Goal: Communication & Community: Answer question/provide support

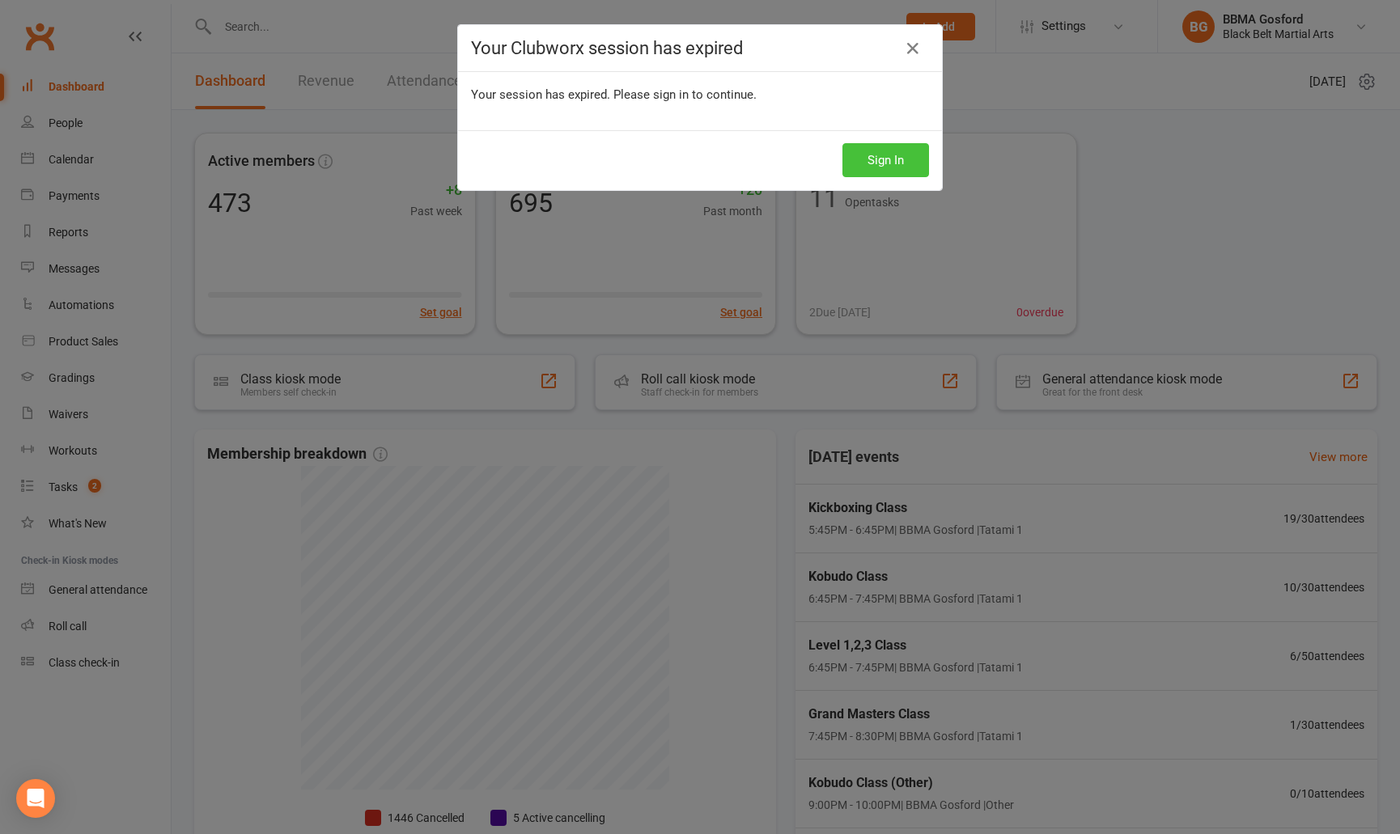
click at [909, 163] on button "Sign In" at bounding box center [885, 160] width 87 height 34
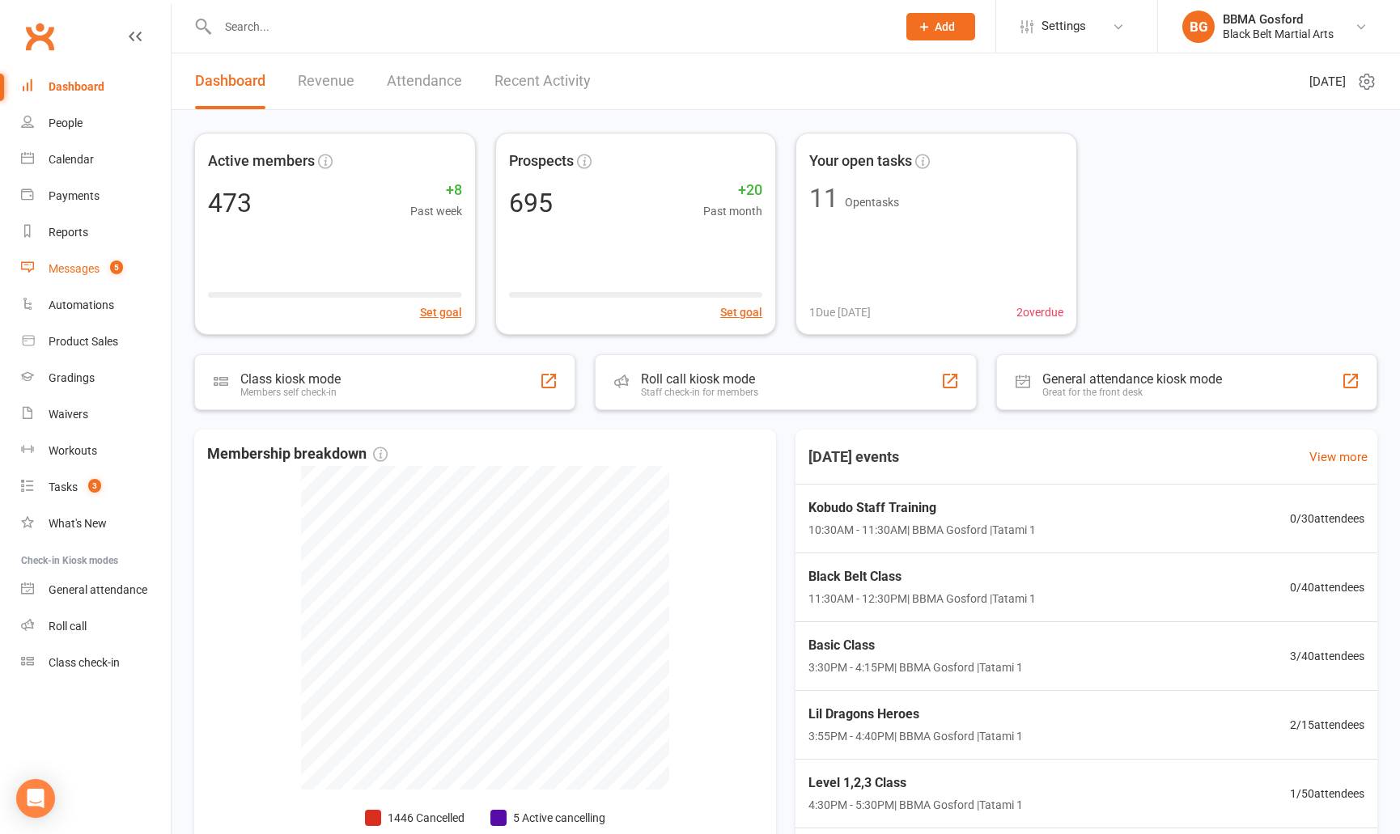
click at [68, 268] on div "Messages" at bounding box center [74, 268] width 51 height 13
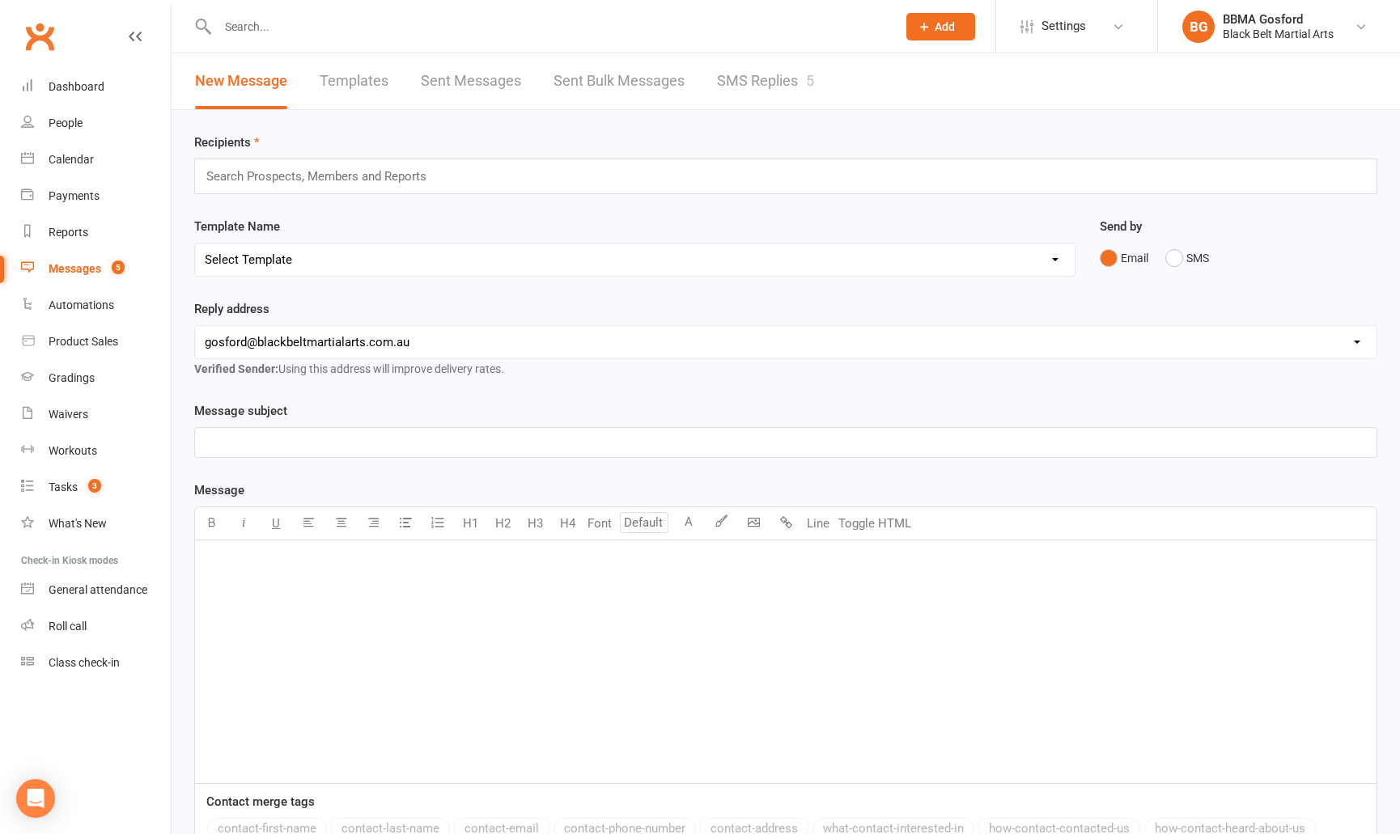
click at [767, 86] on link "SMS Replies 5" at bounding box center [765, 81] width 97 height 56
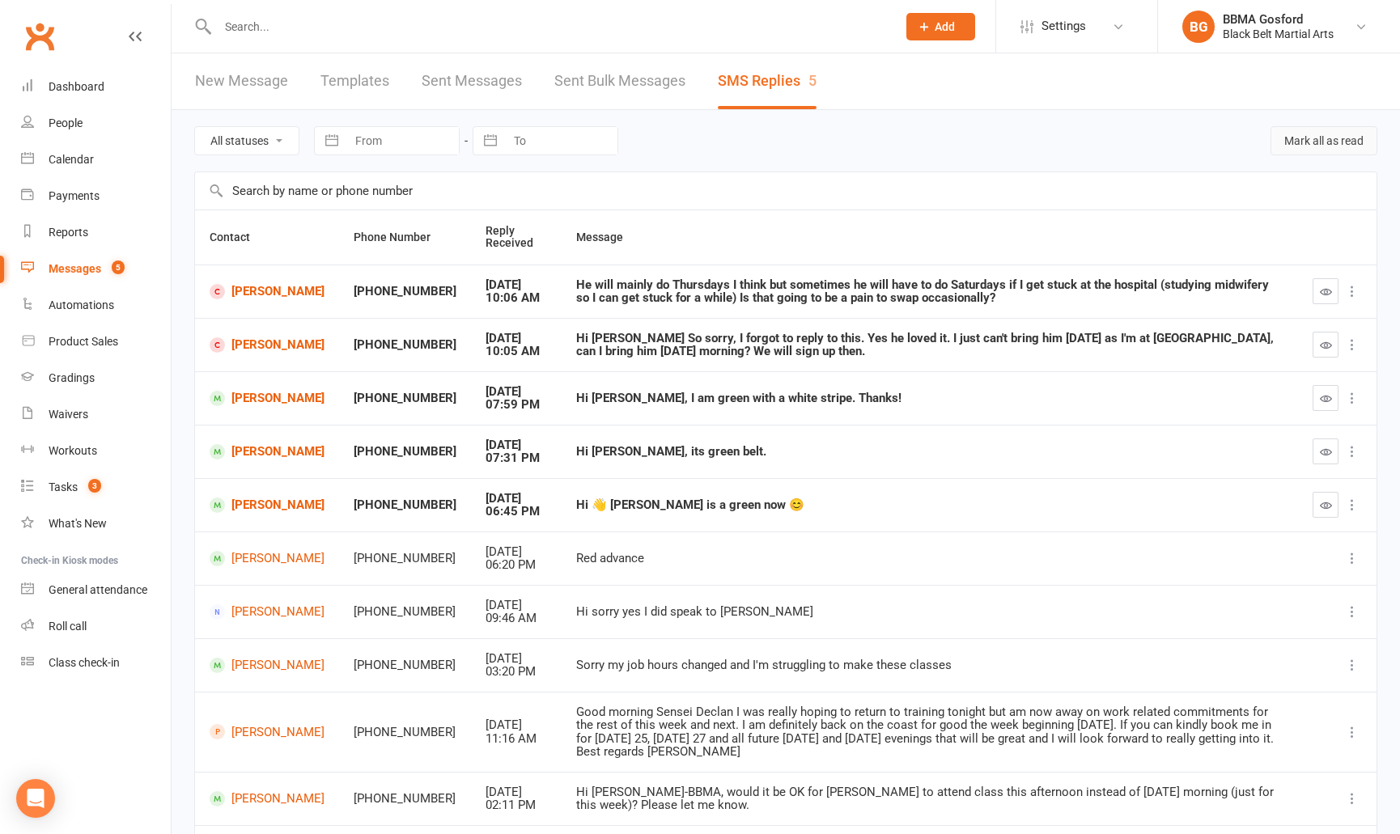
click at [1330, 139] on button "Mark all as read" at bounding box center [1324, 140] width 107 height 29
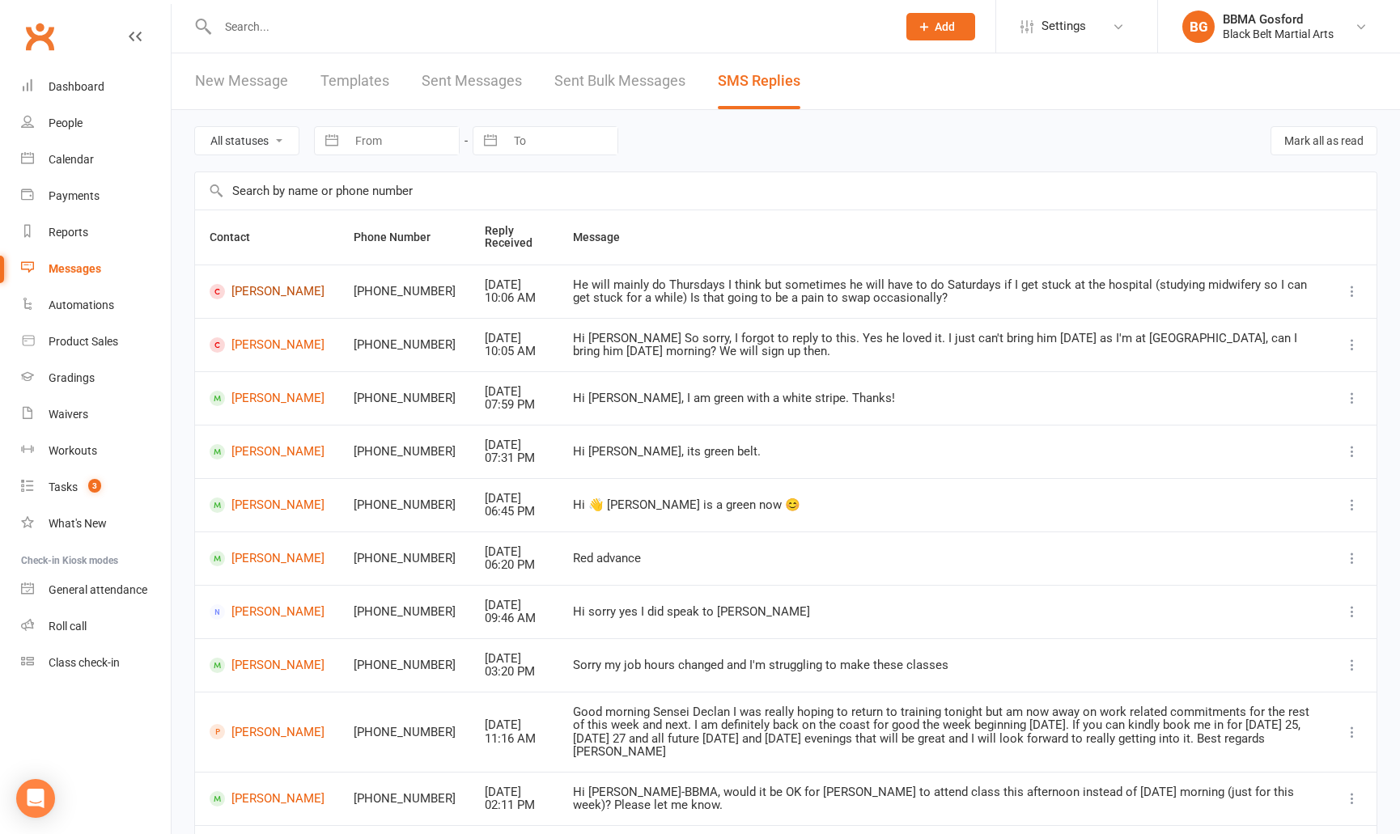
click at [247, 286] on link "Cameron Adam" at bounding box center [267, 291] width 115 height 15
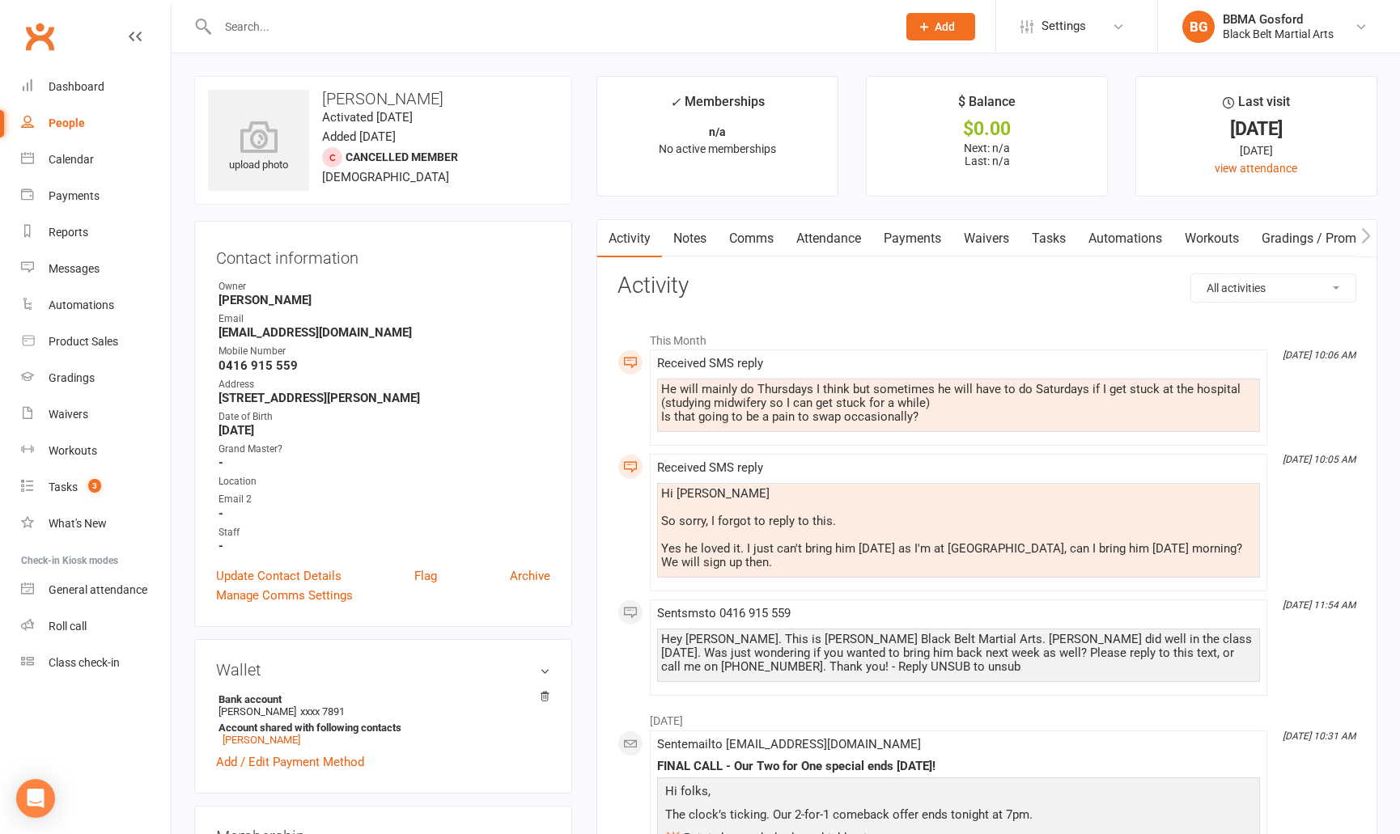
click at [761, 237] on link "Comms" at bounding box center [751, 238] width 67 height 37
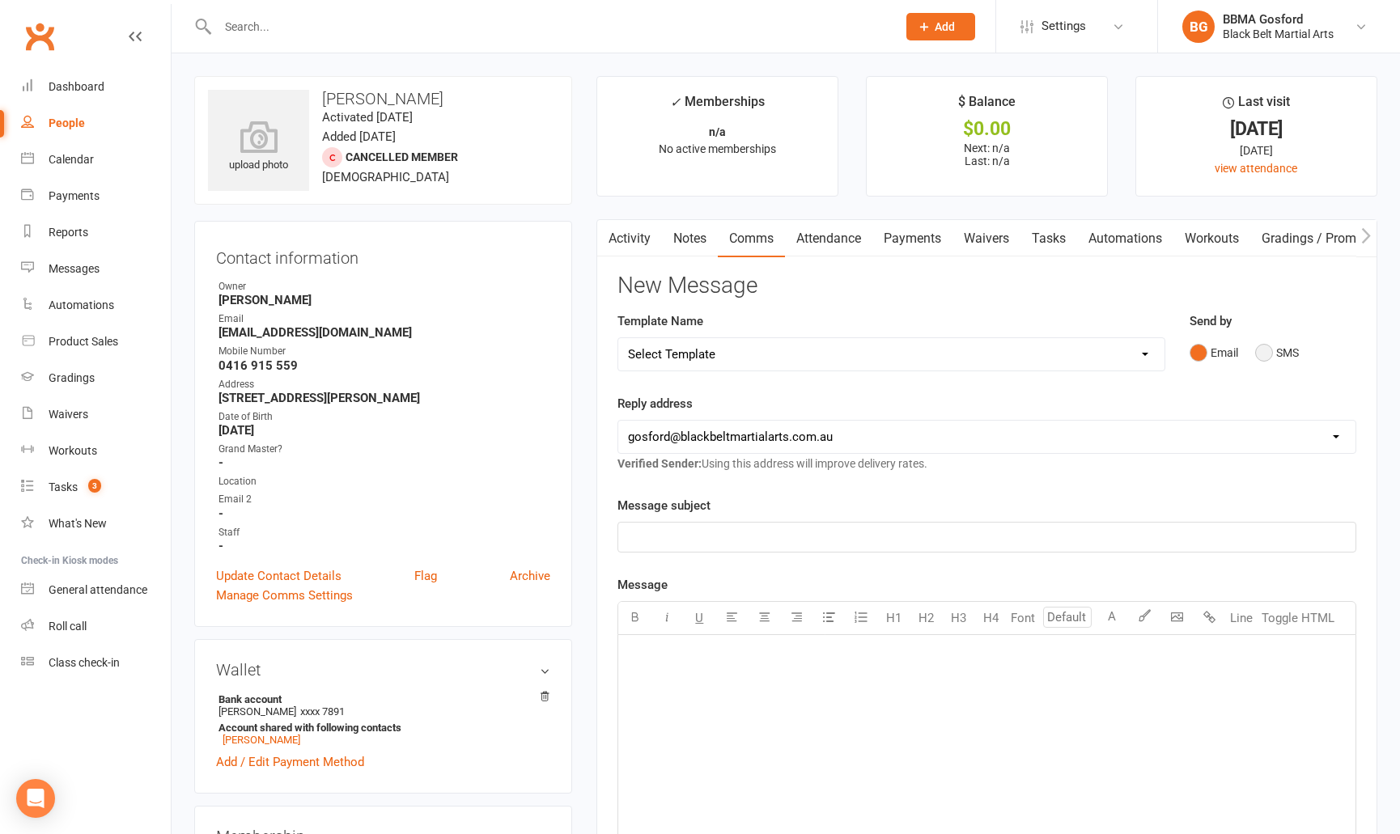
drag, startPoint x: 1259, startPoint y: 358, endPoint x: 1227, endPoint y: 382, distance: 40.5
click at [1259, 358] on button "SMS" at bounding box center [1277, 352] width 44 height 31
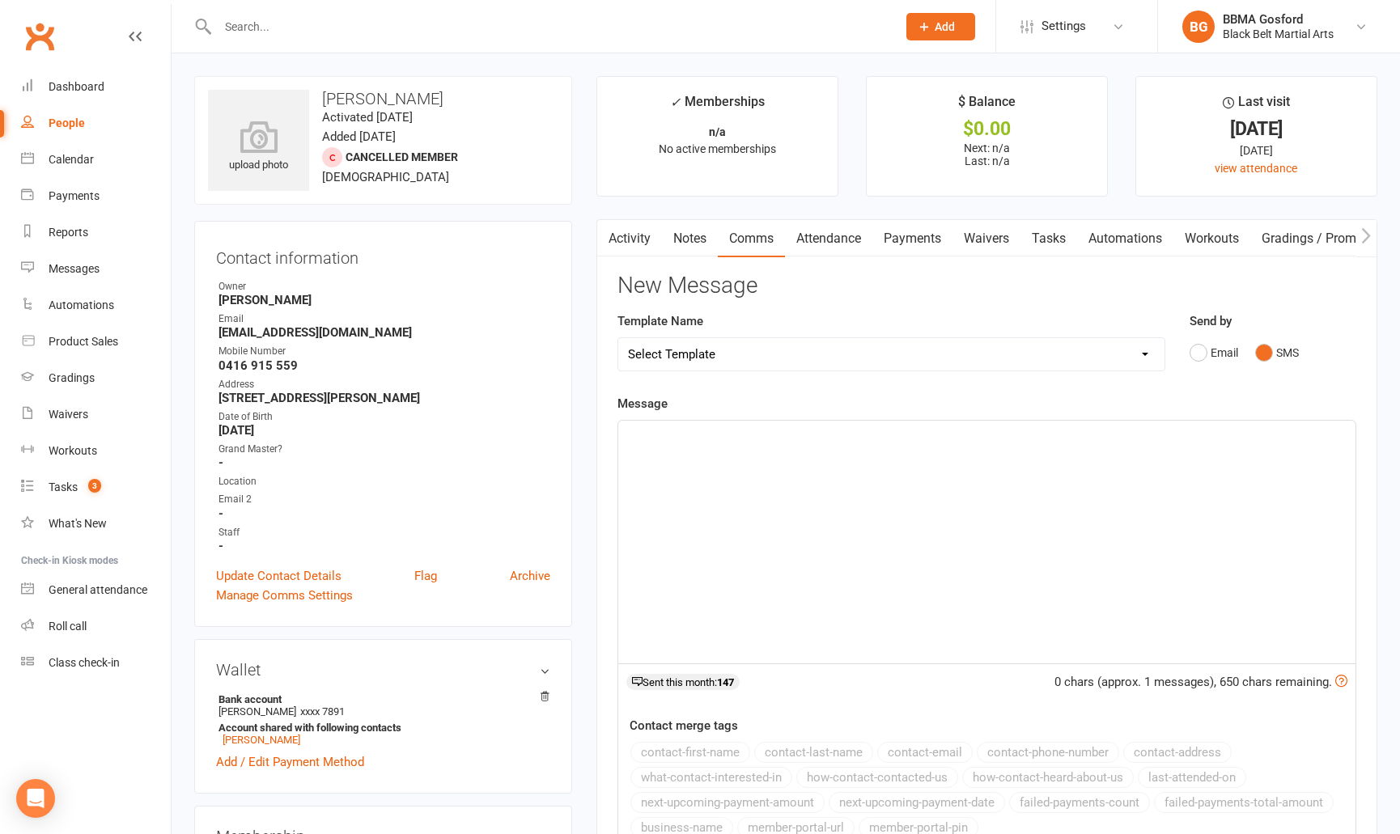
click at [684, 460] on div "﻿" at bounding box center [986, 542] width 737 height 243
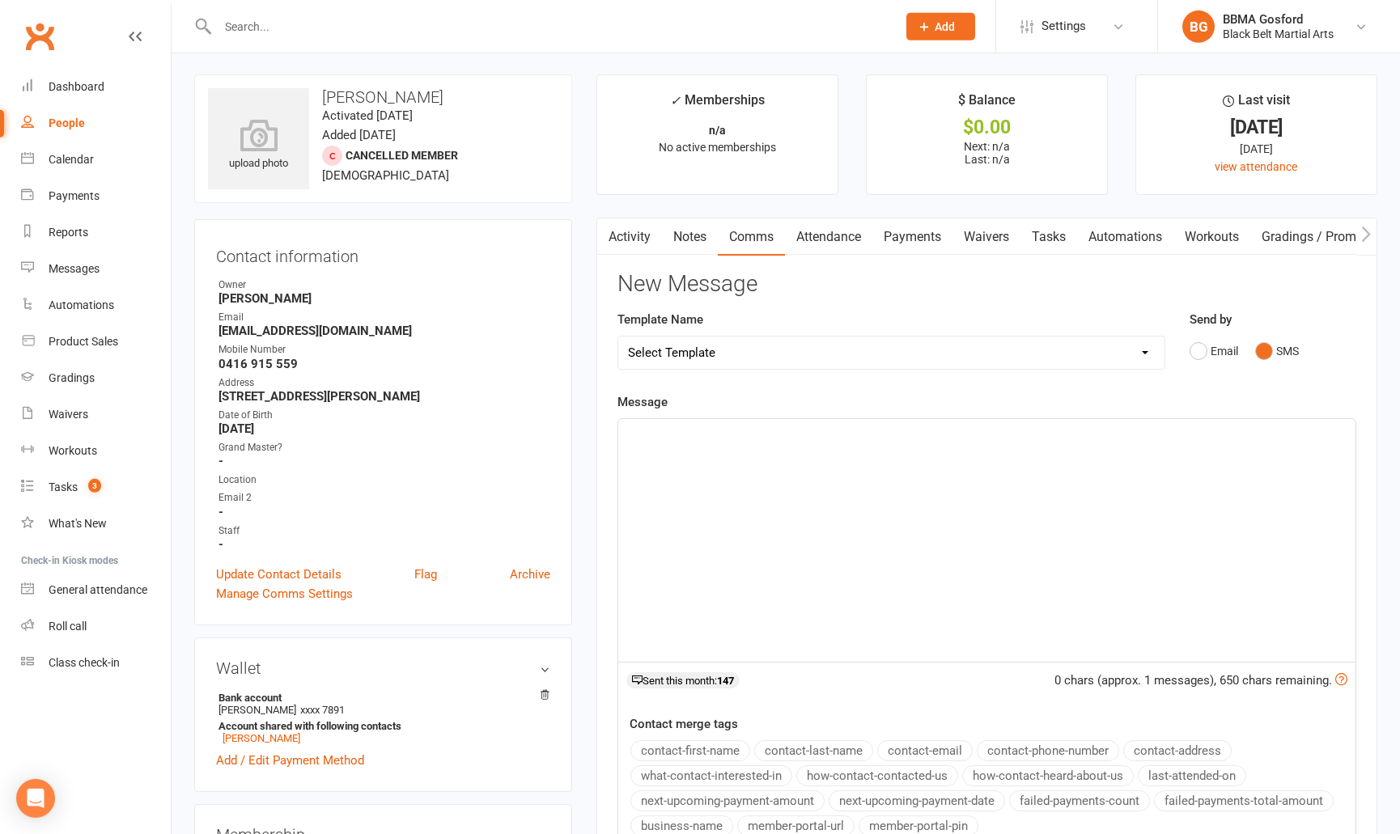
click at [650, 442] on p "﻿" at bounding box center [987, 433] width 718 height 19
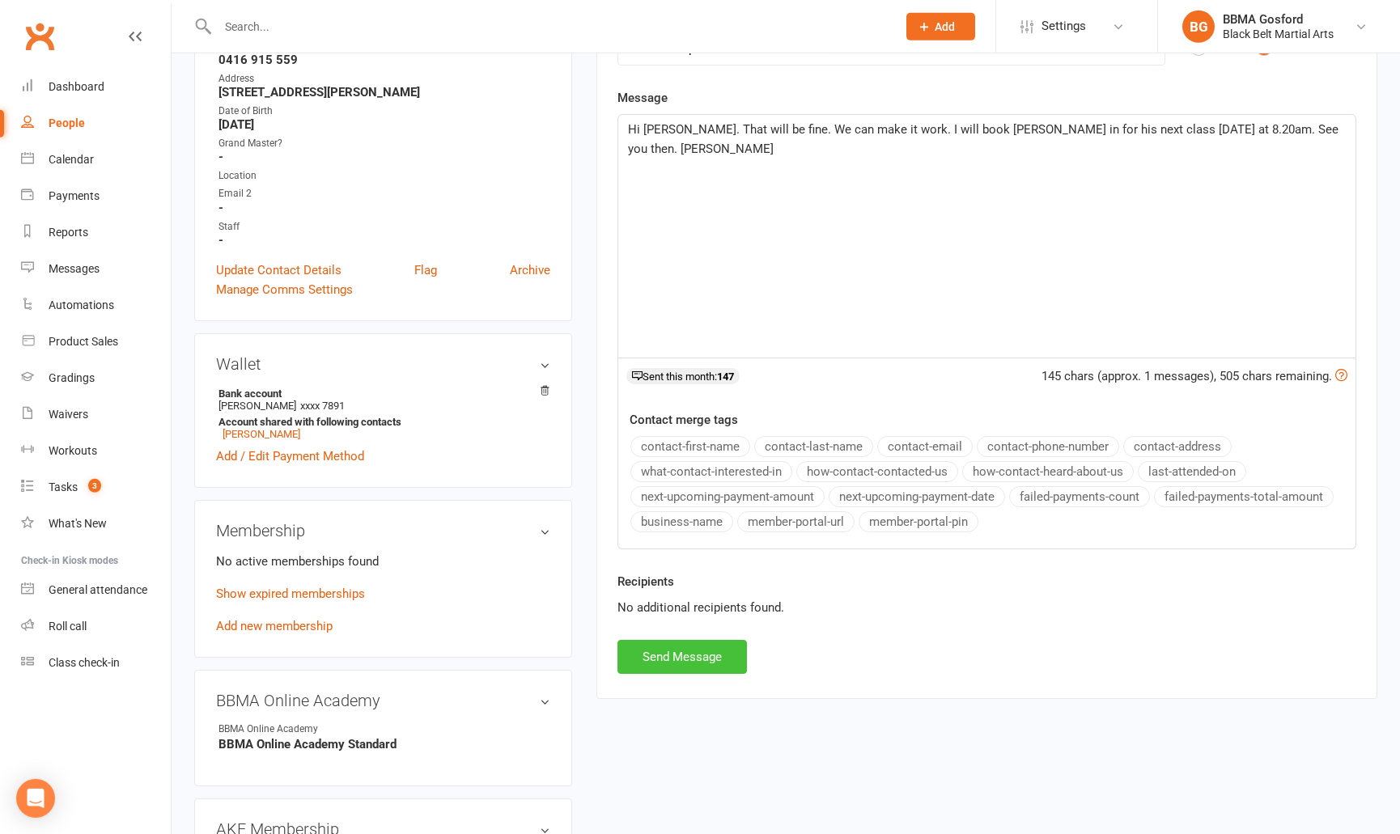
scroll to position [316, 0]
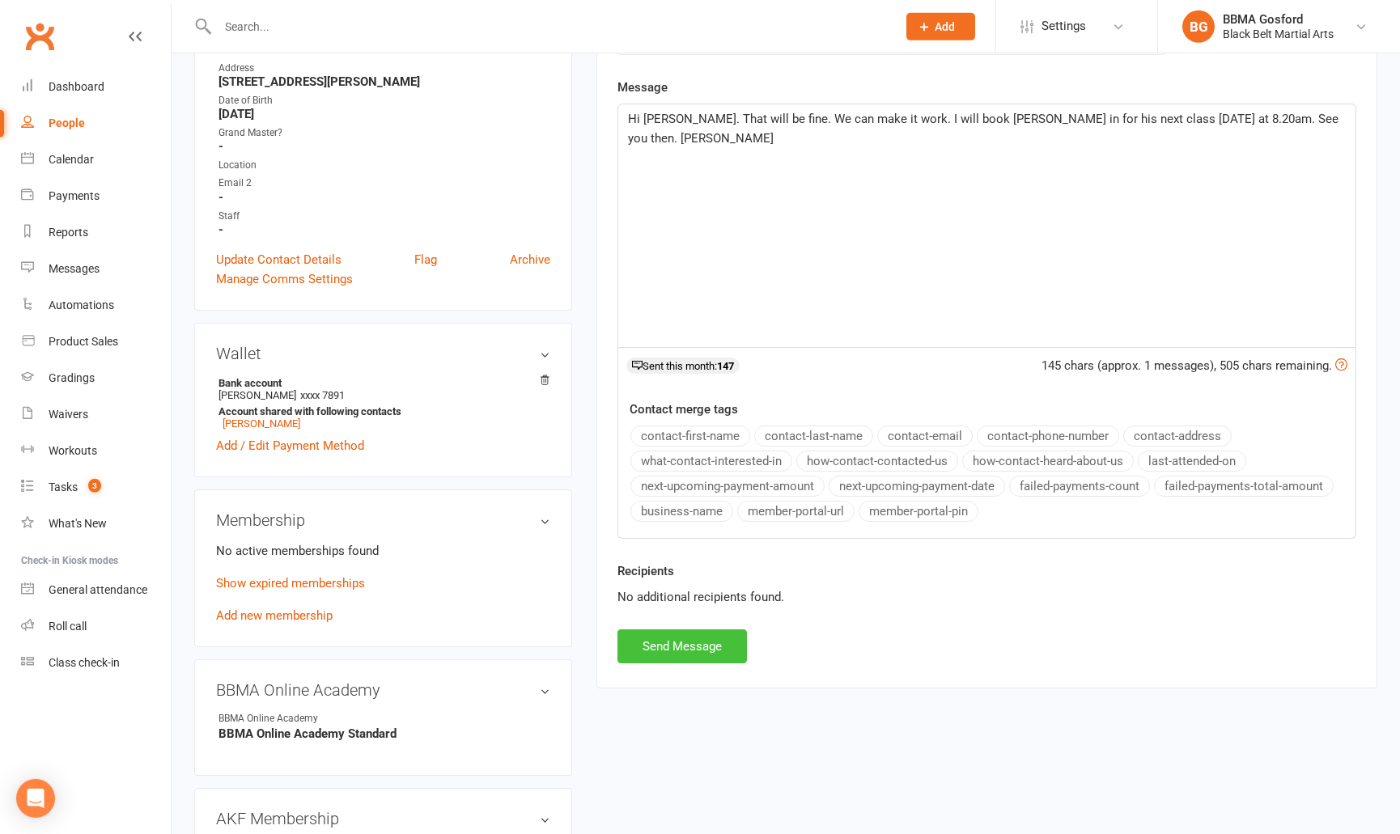
click at [685, 656] on button "Send Message" at bounding box center [681, 647] width 129 height 34
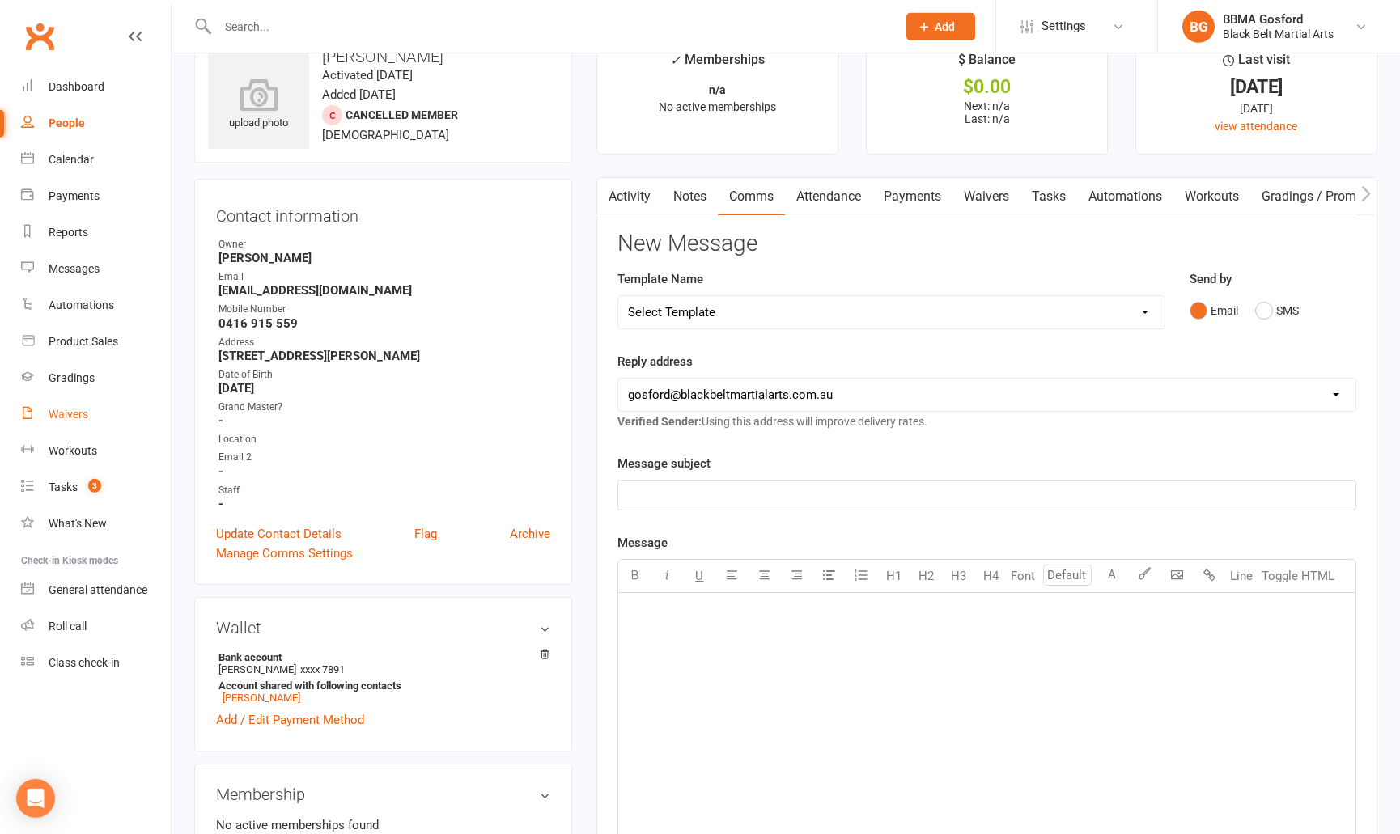
scroll to position [0, 0]
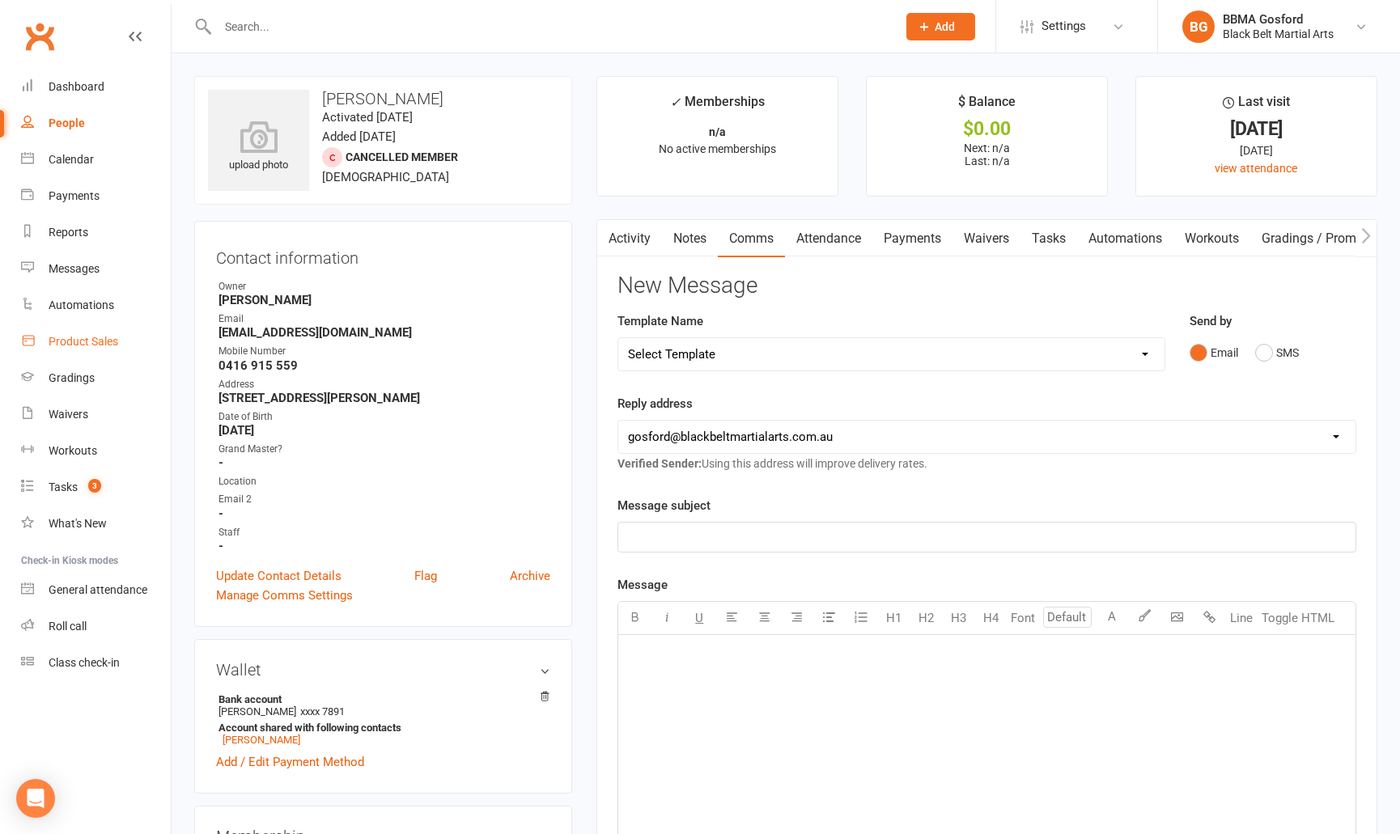
click at [85, 342] on div "Product Sales" at bounding box center [84, 341] width 70 height 13
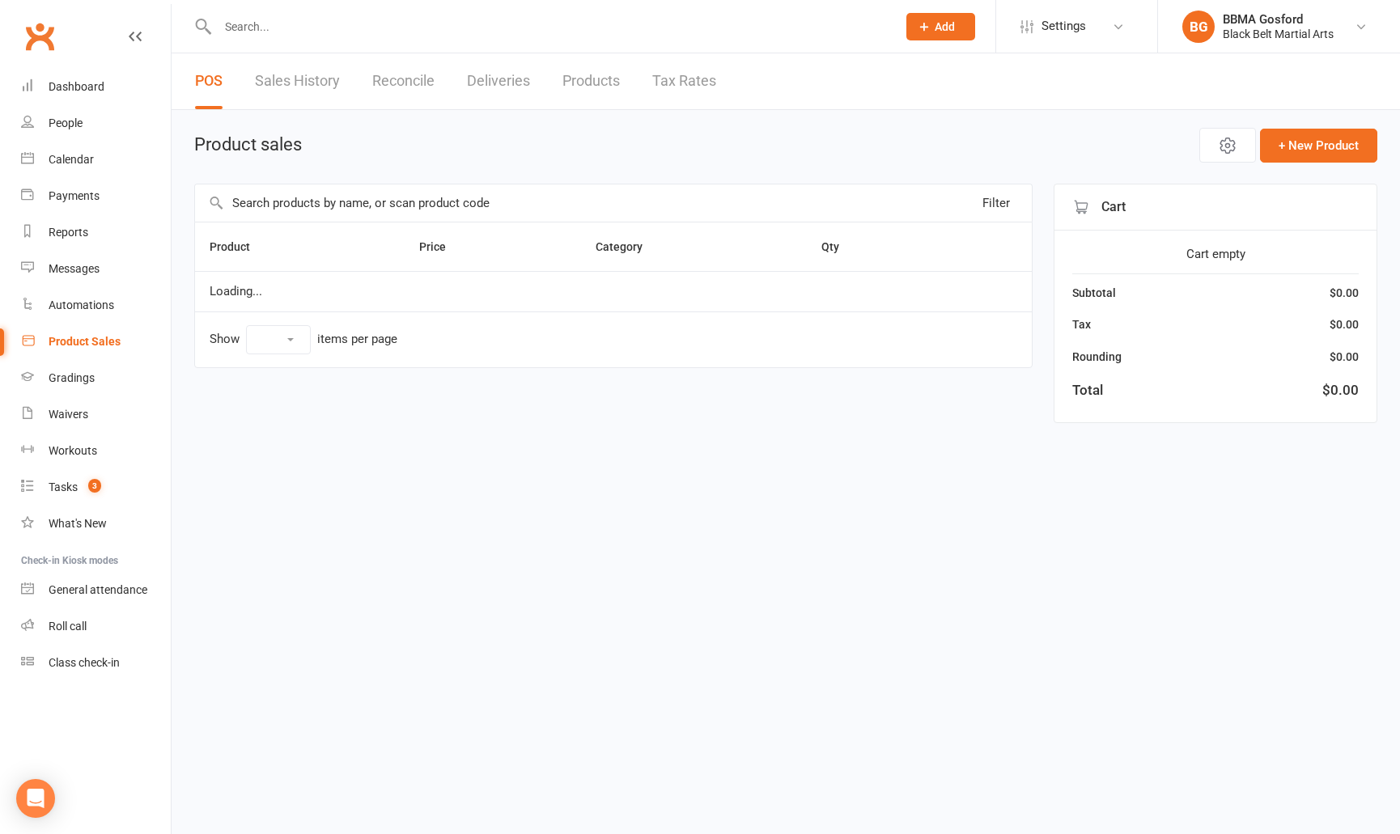
select select "100"
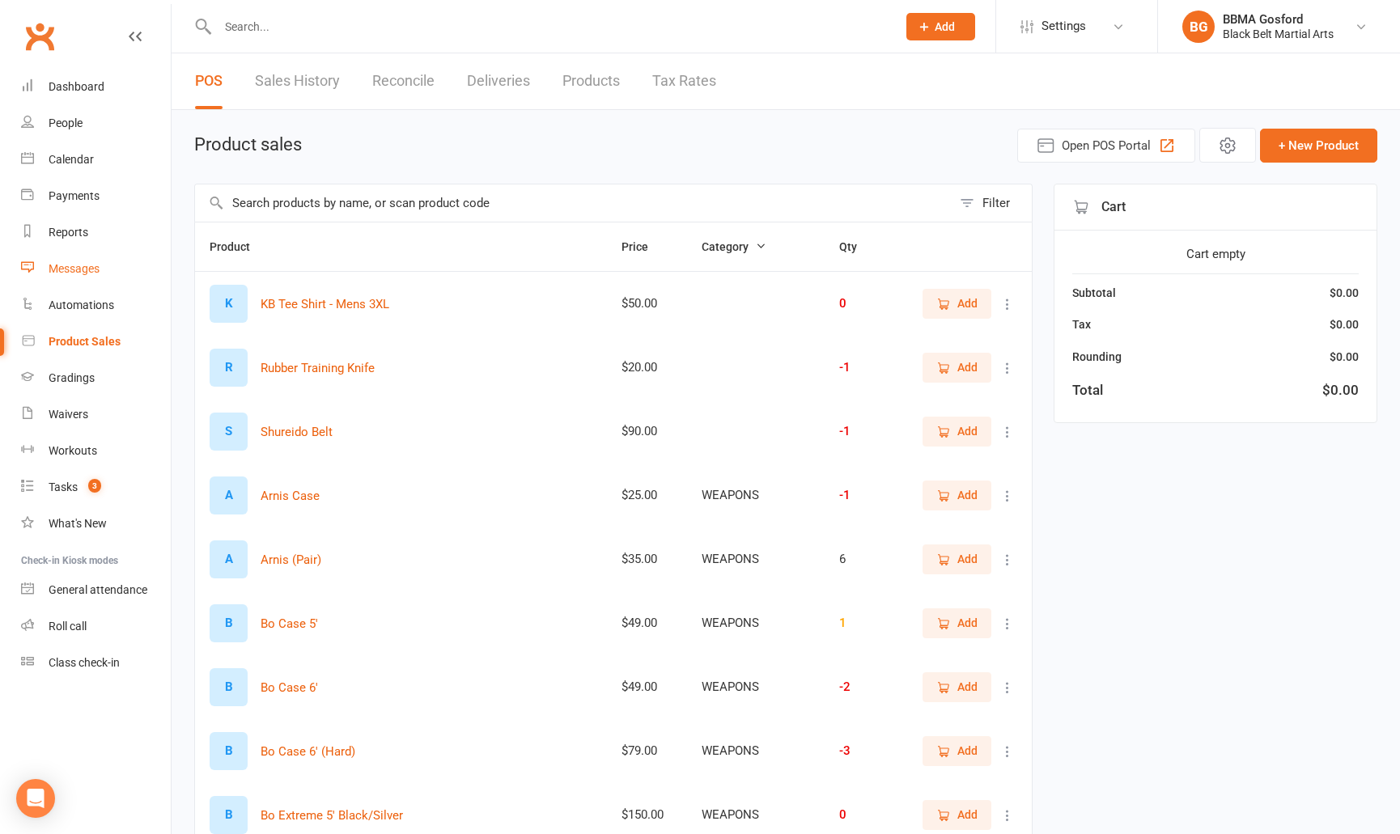
click at [74, 269] on div "Messages" at bounding box center [74, 268] width 51 height 13
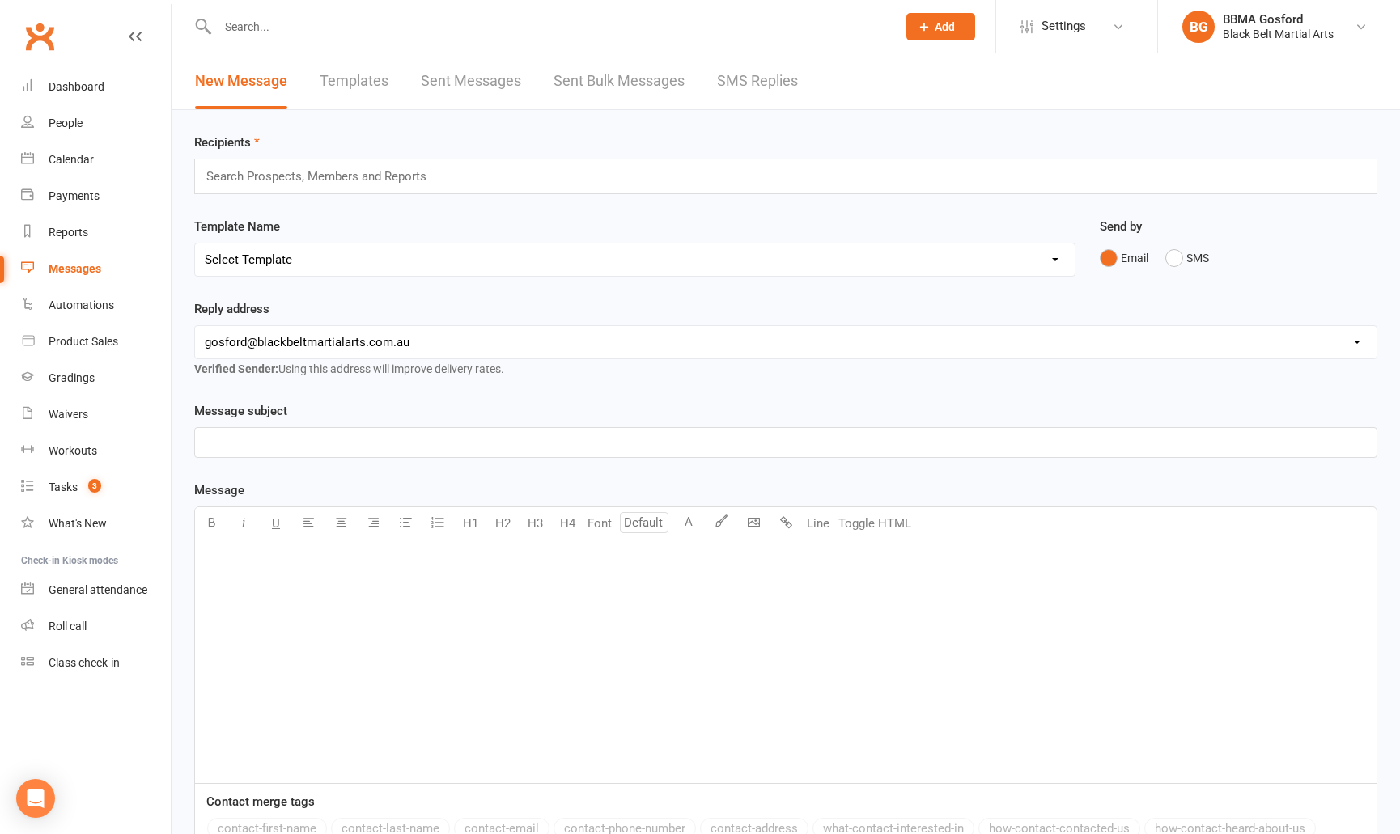
click at [756, 79] on link "SMS Replies" at bounding box center [757, 81] width 81 height 56
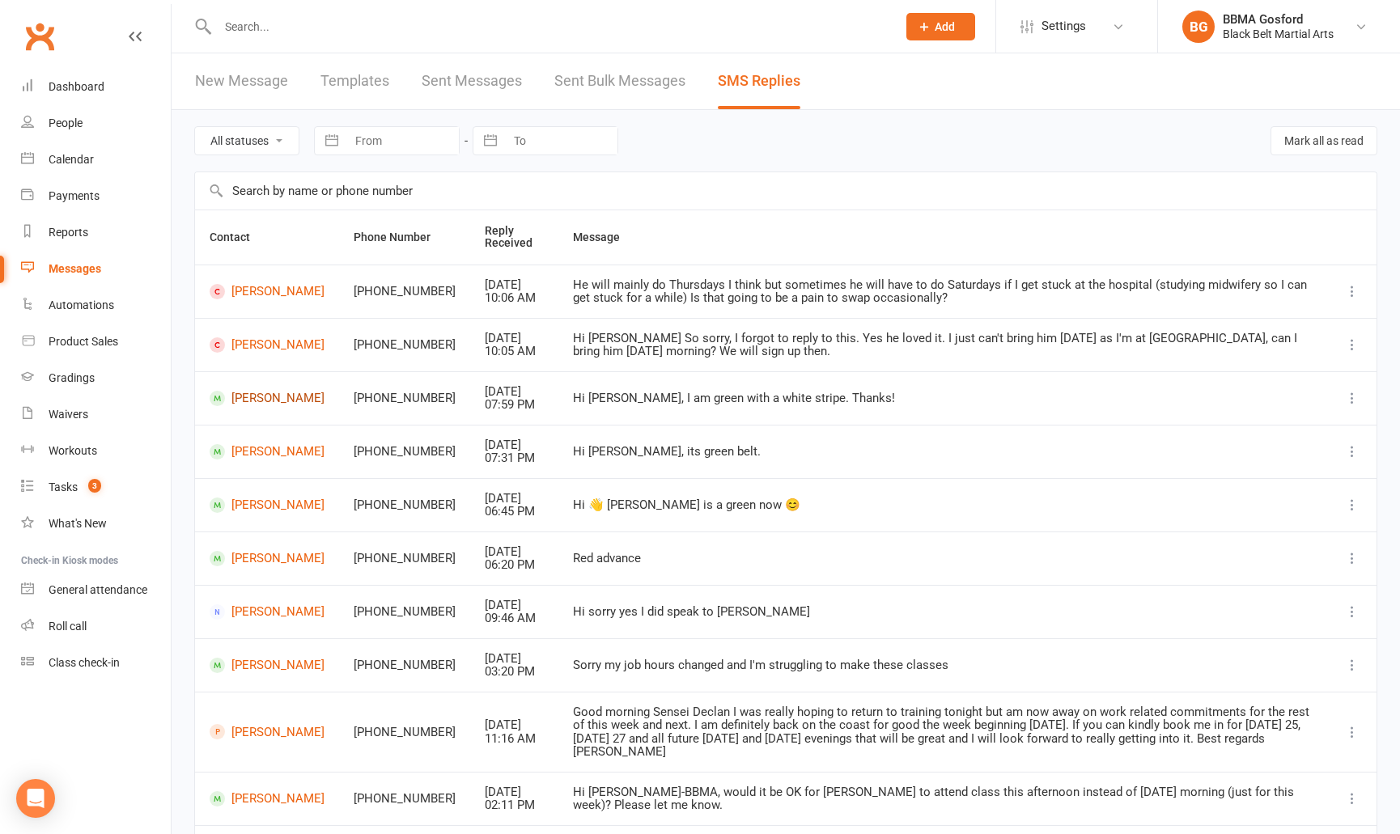
click at [252, 405] on link "Mel Lawther" at bounding box center [267, 398] width 115 height 15
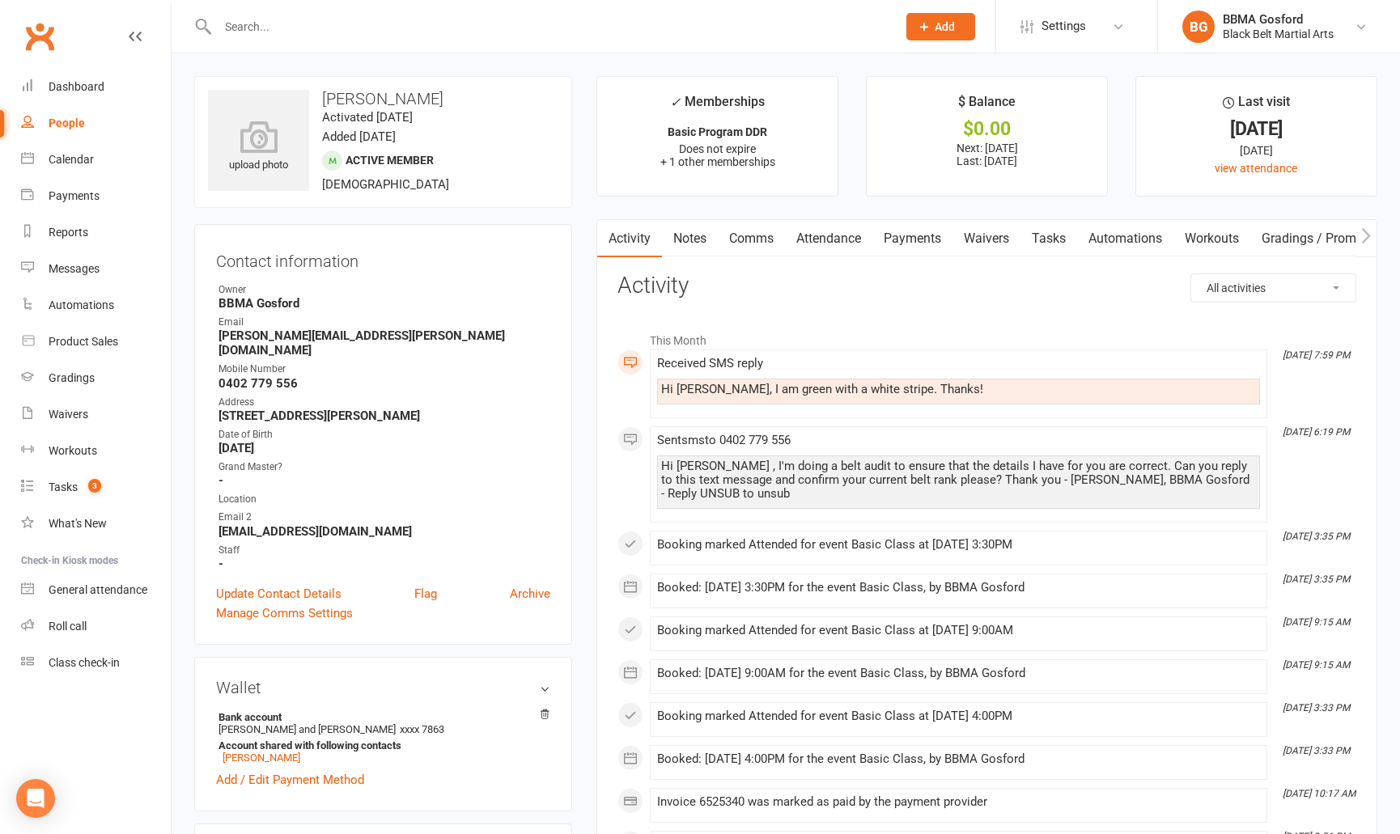
click at [753, 238] on link "Comms" at bounding box center [751, 238] width 67 height 37
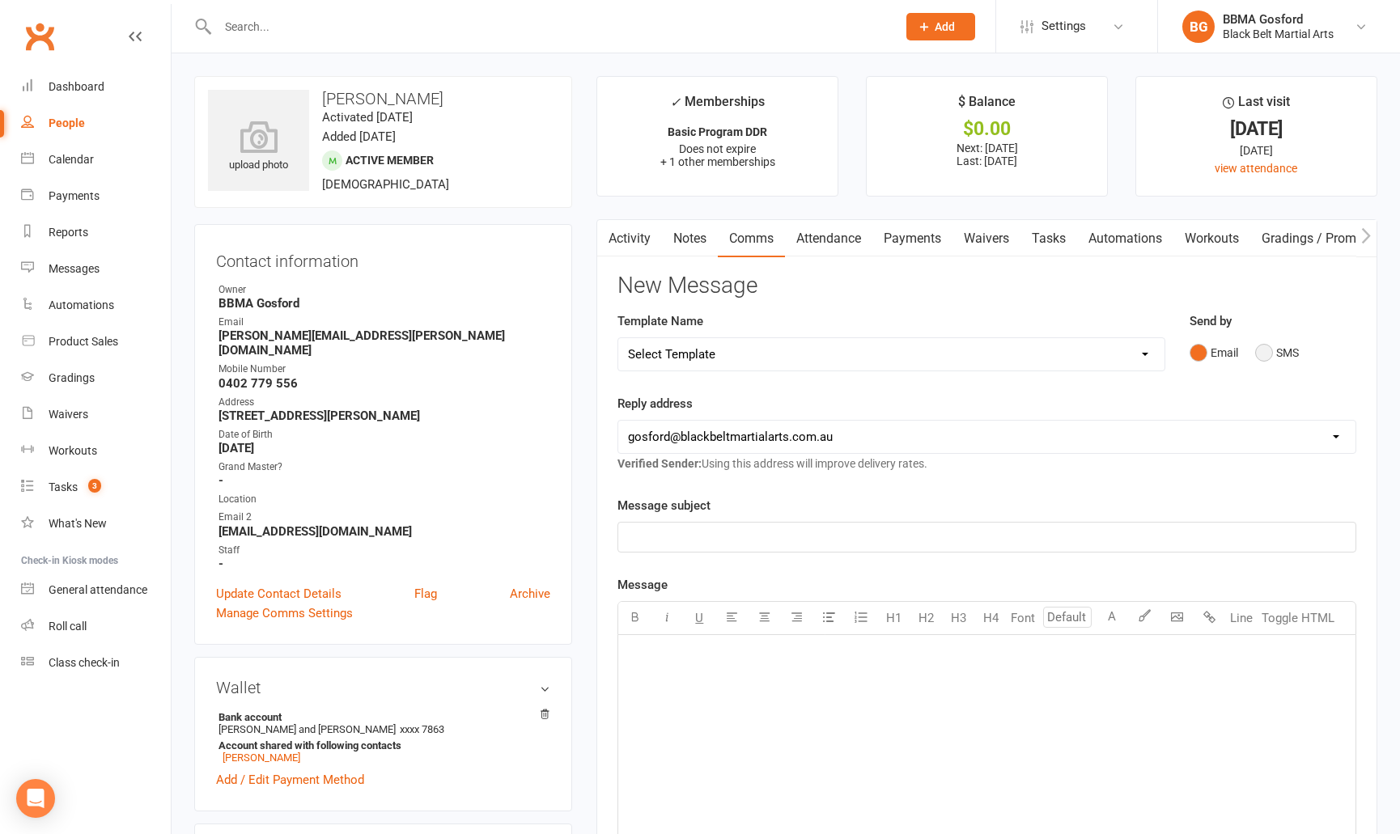
click at [1264, 354] on button "SMS" at bounding box center [1277, 352] width 44 height 31
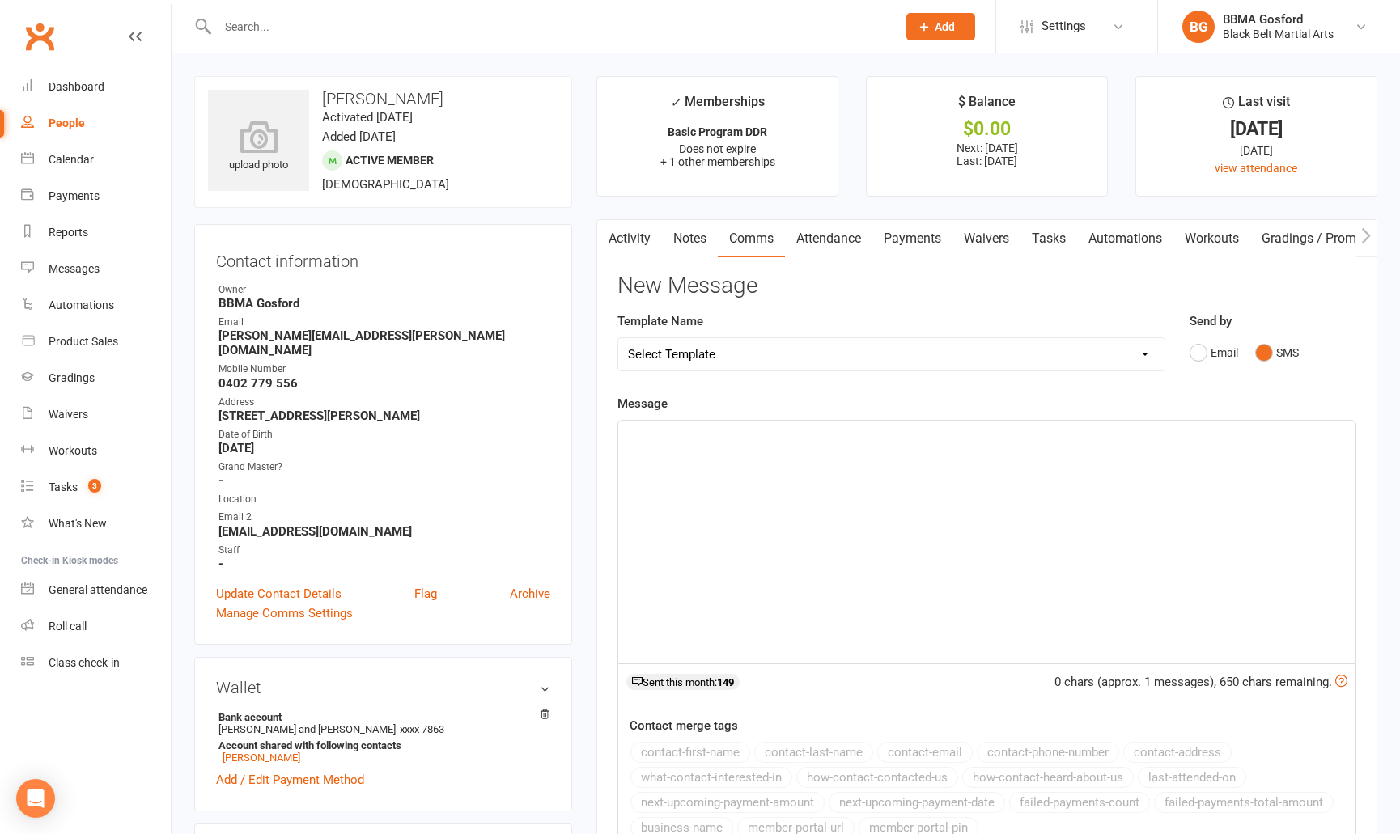
click at [747, 440] on p "﻿" at bounding box center [987, 435] width 718 height 19
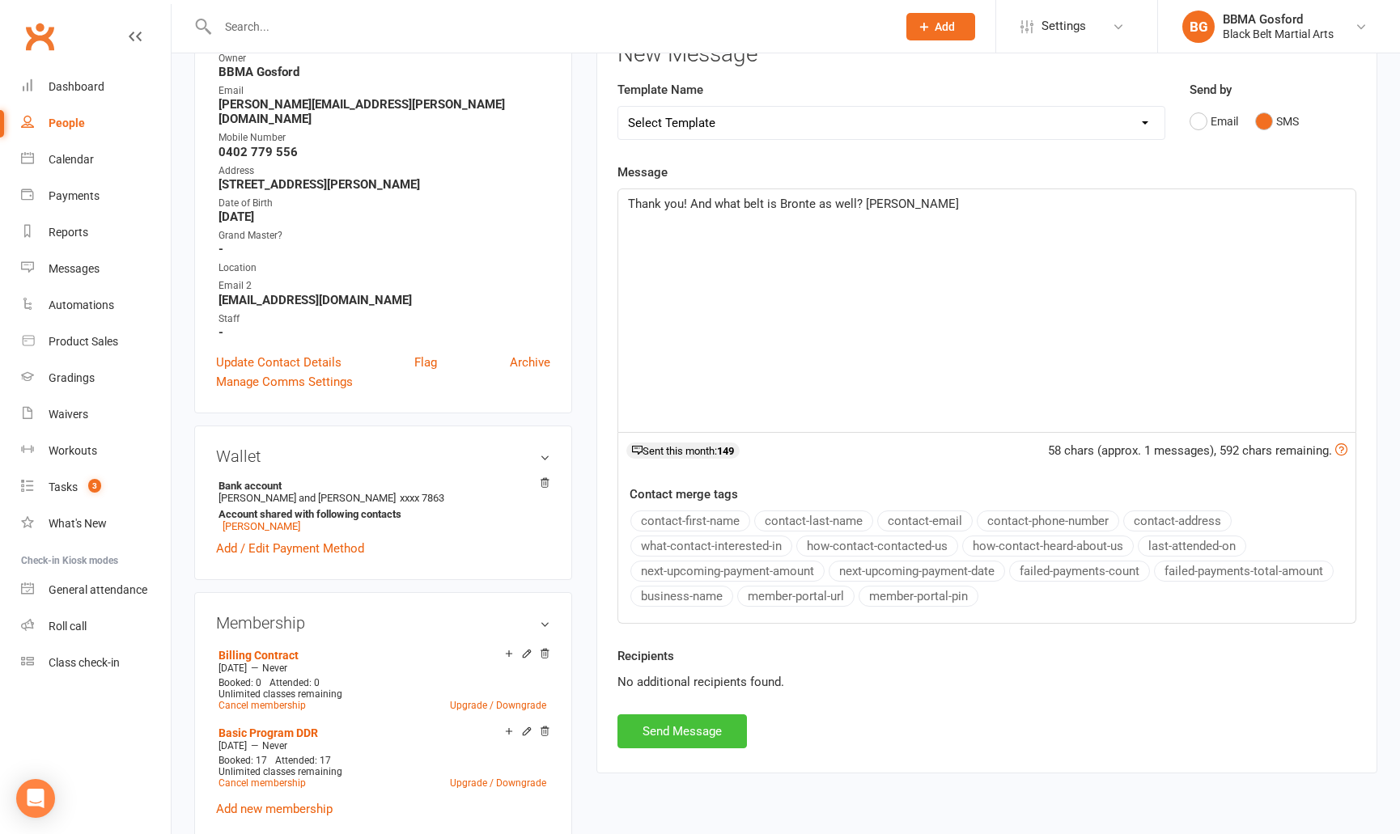
click at [690, 728] on button "Send Message" at bounding box center [681, 732] width 129 height 34
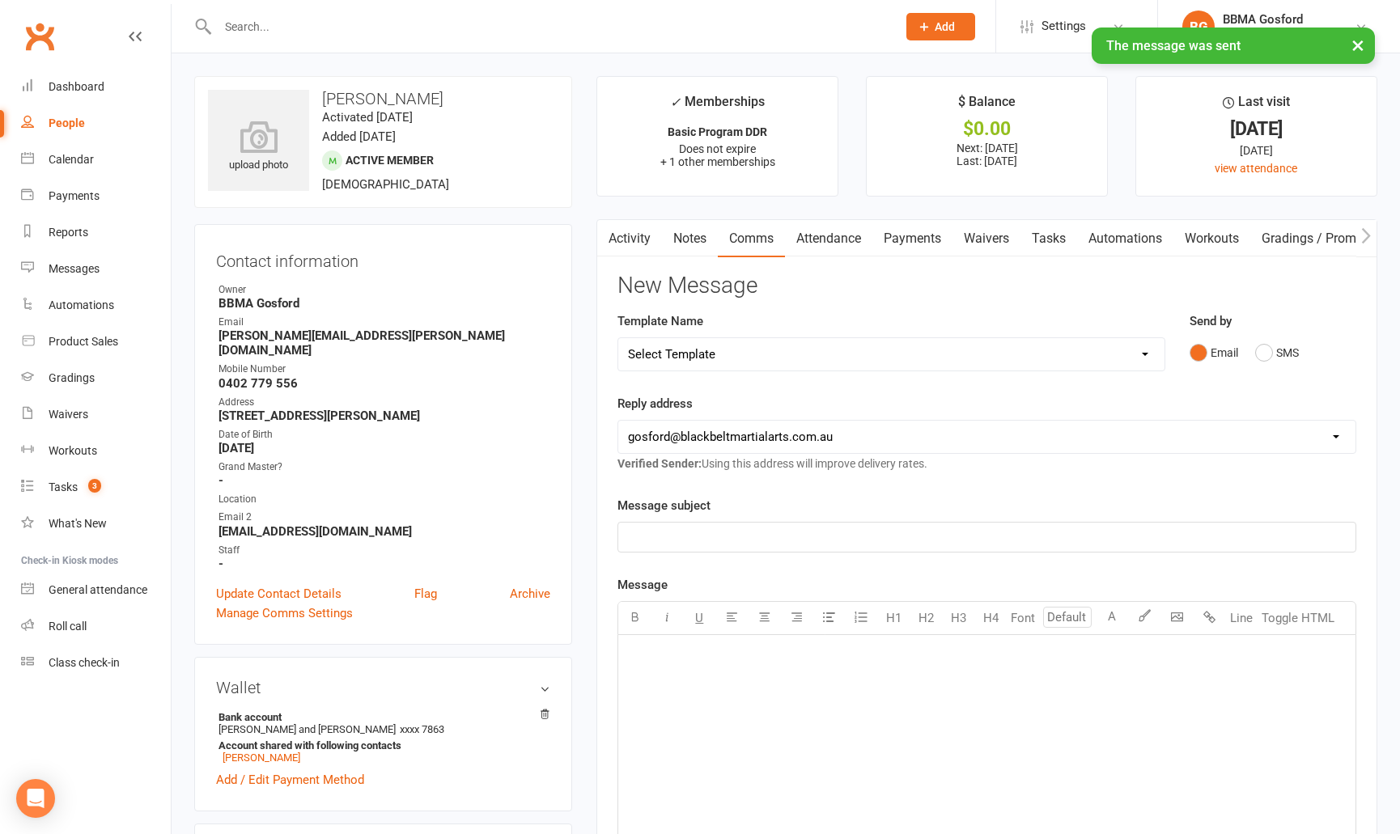
click at [633, 229] on link "Activity" at bounding box center [629, 238] width 65 height 37
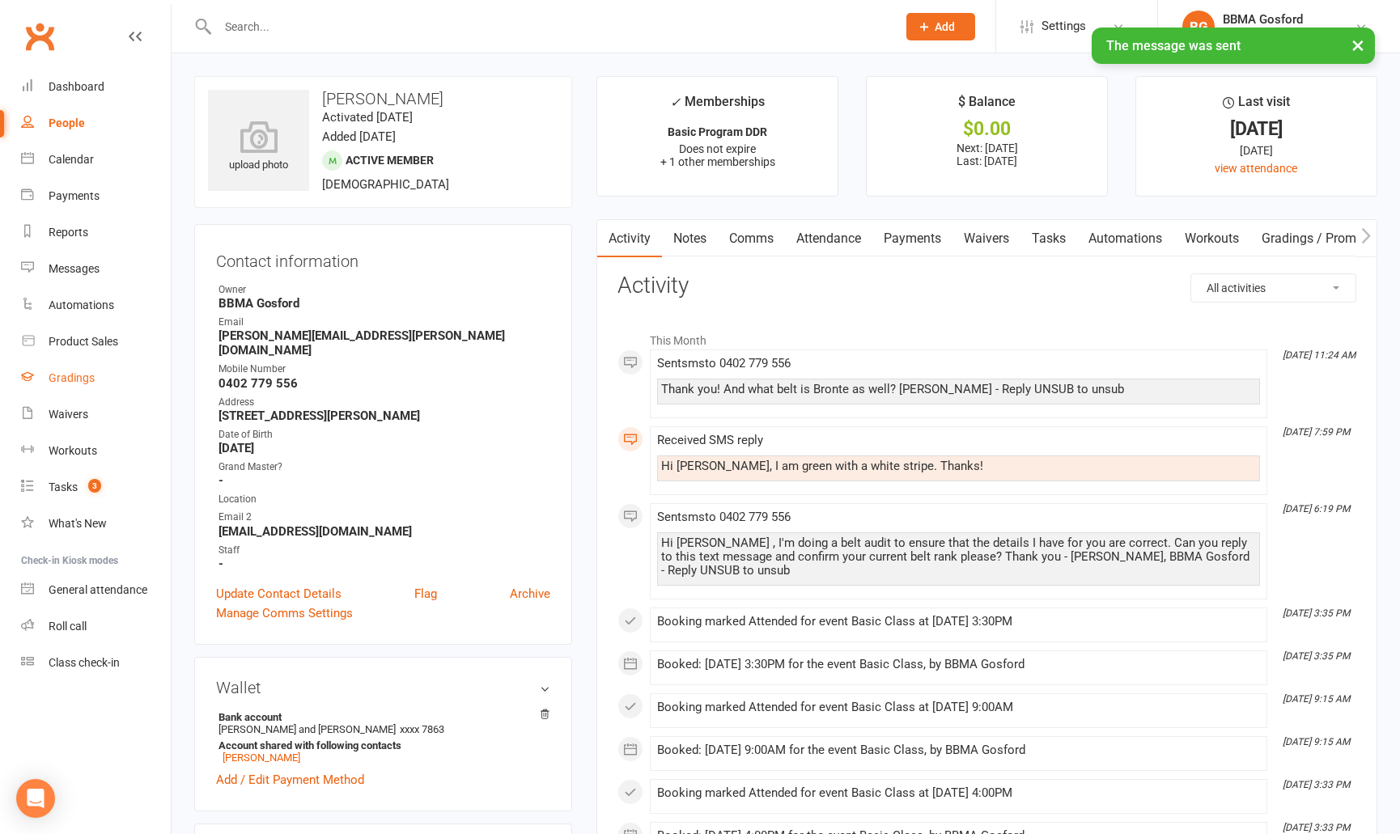
click at [83, 376] on div "Gradings" at bounding box center [72, 377] width 46 height 13
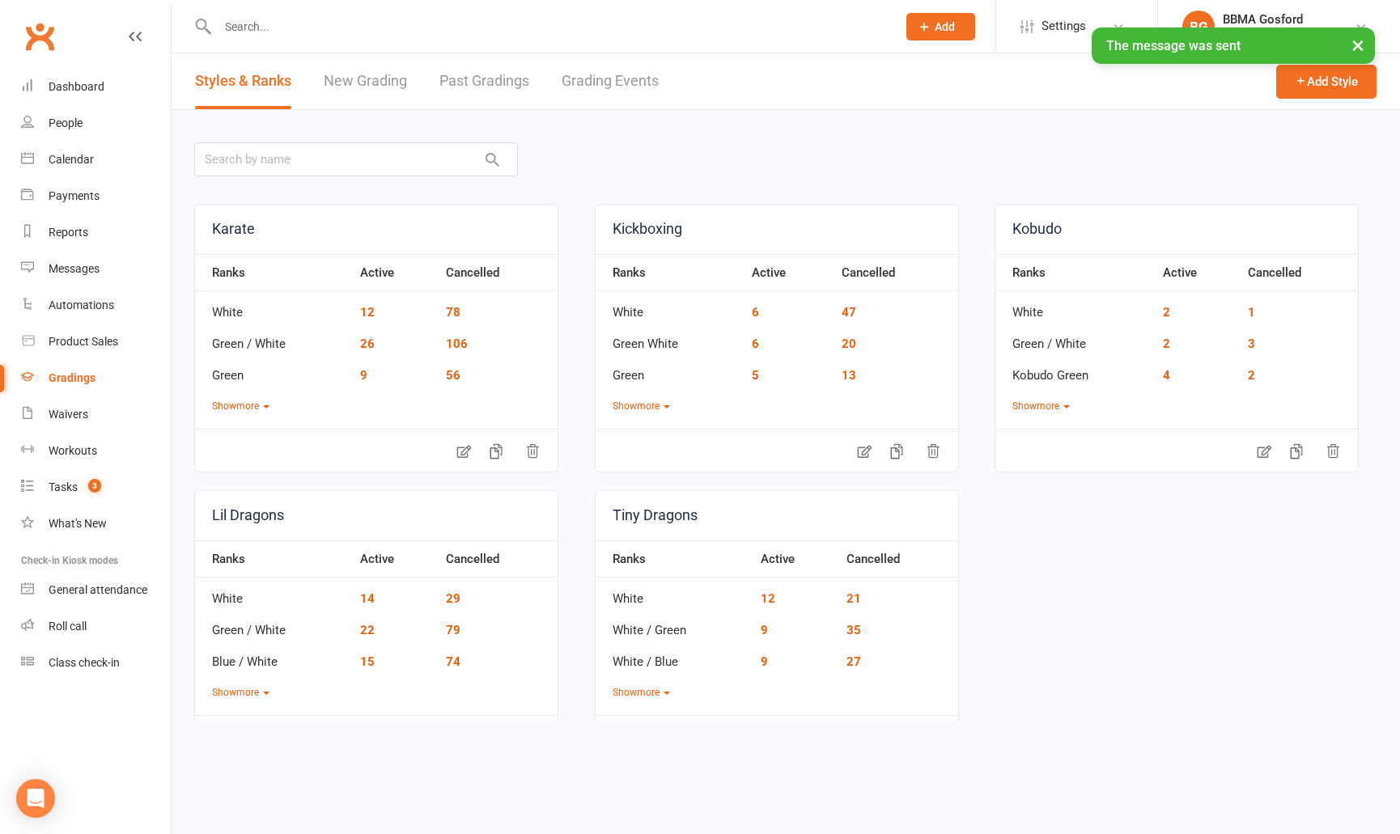
click at [369, 85] on link "New Grading" at bounding box center [365, 81] width 83 height 56
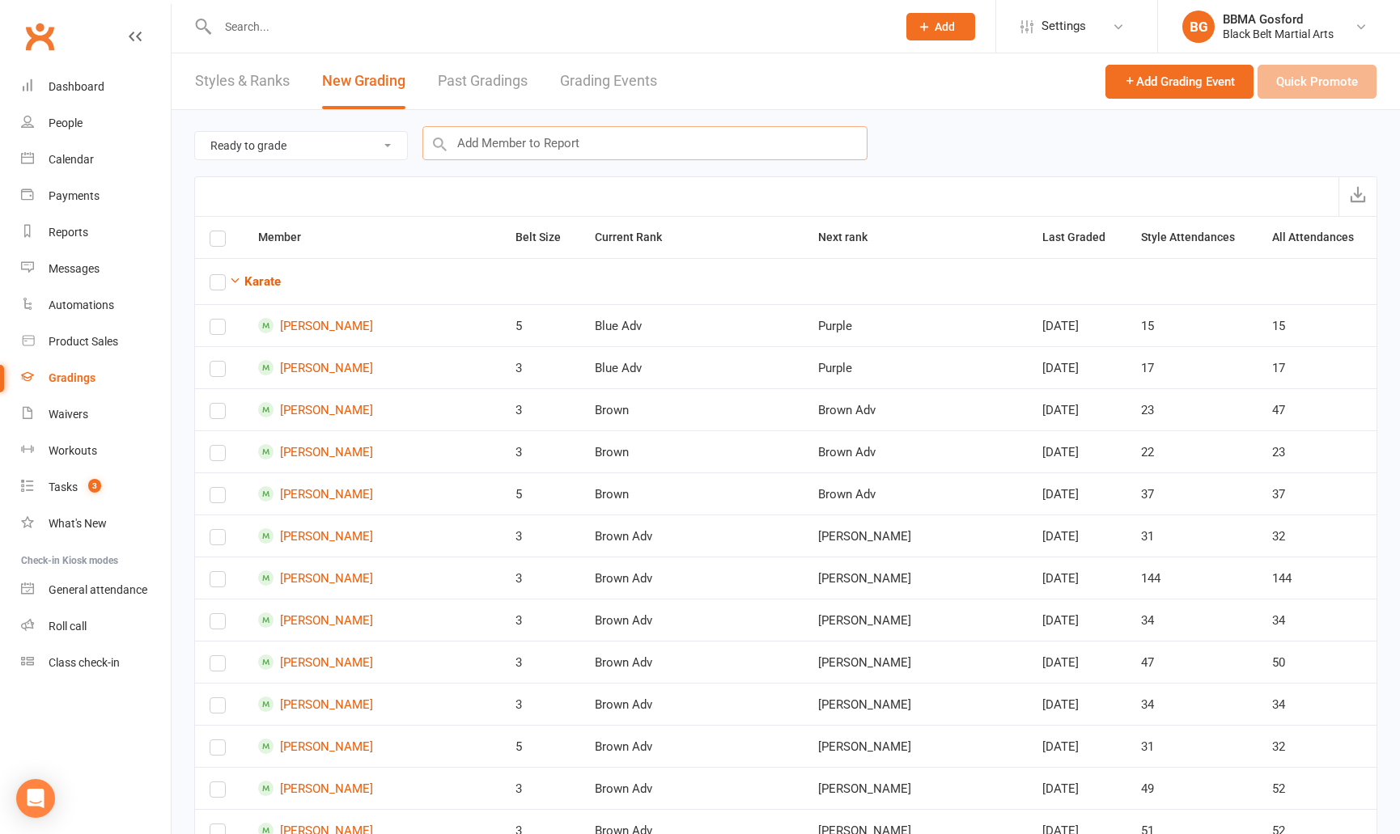
click at [562, 155] on input "text" at bounding box center [644, 143] width 445 height 34
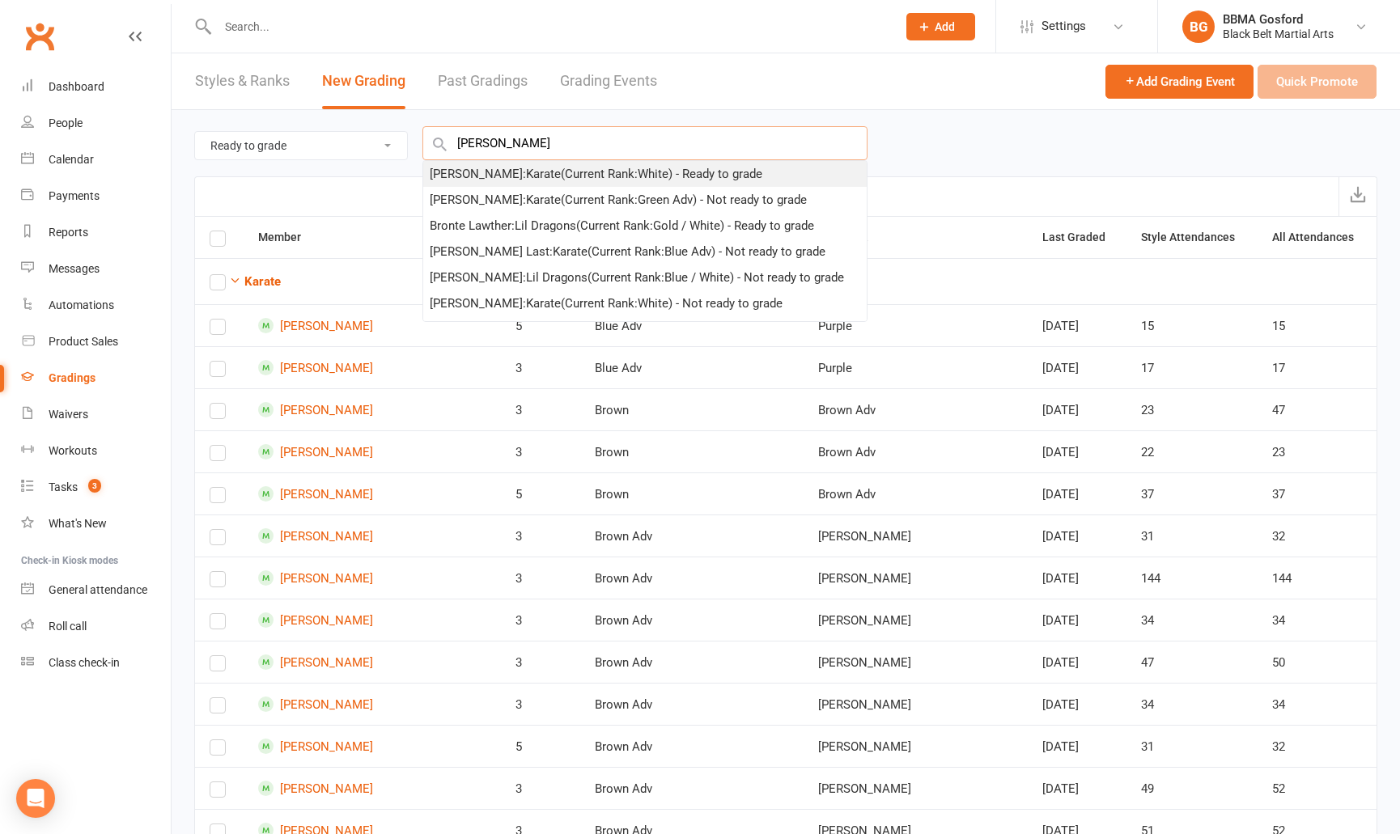
type input "mel lawther"
click at [634, 172] on div "Mel Lawther : Karate (Current Rank: White ) - Ready to grade" at bounding box center [596, 173] width 333 height 19
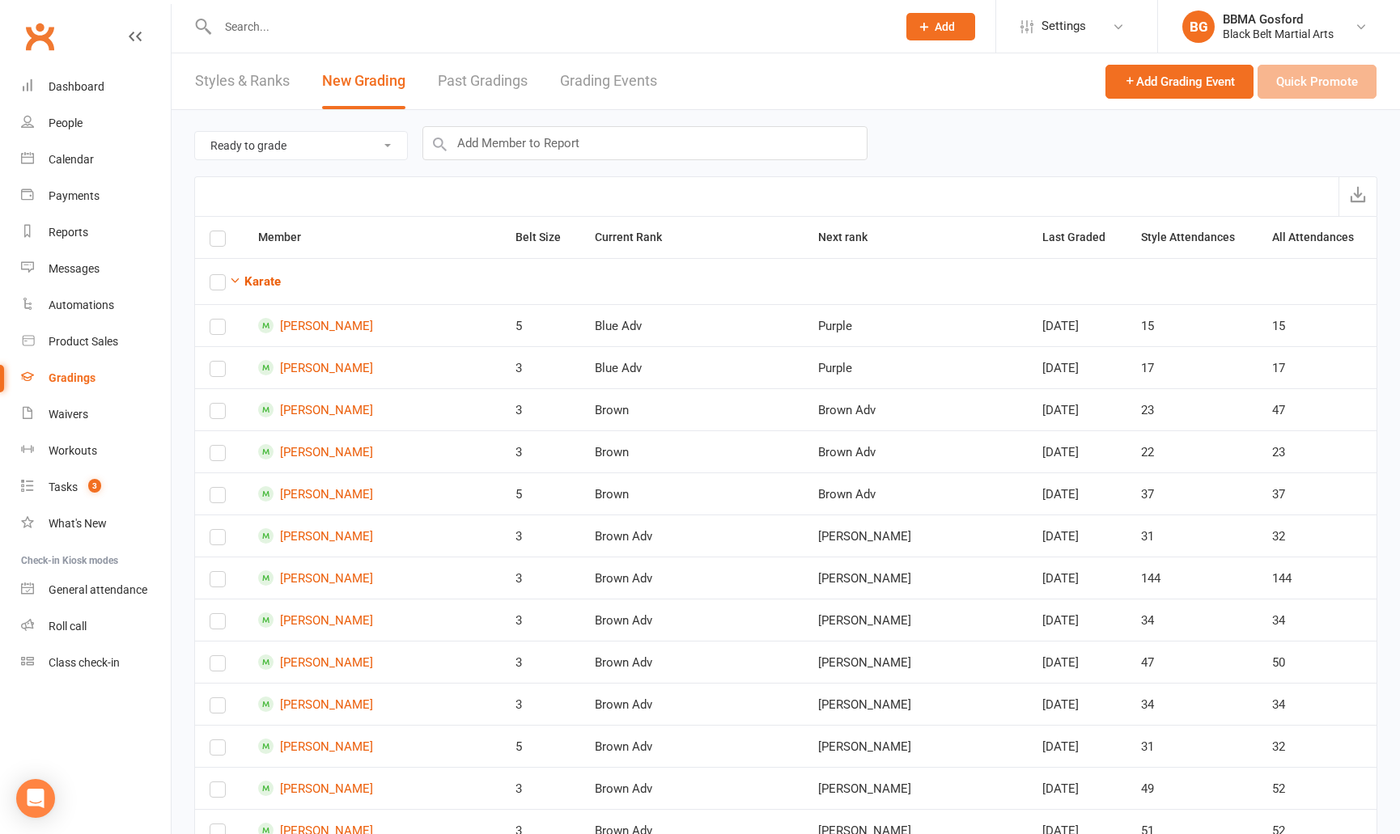
checkbox input "true"
click at [554, 142] on input "text" at bounding box center [644, 143] width 445 height 34
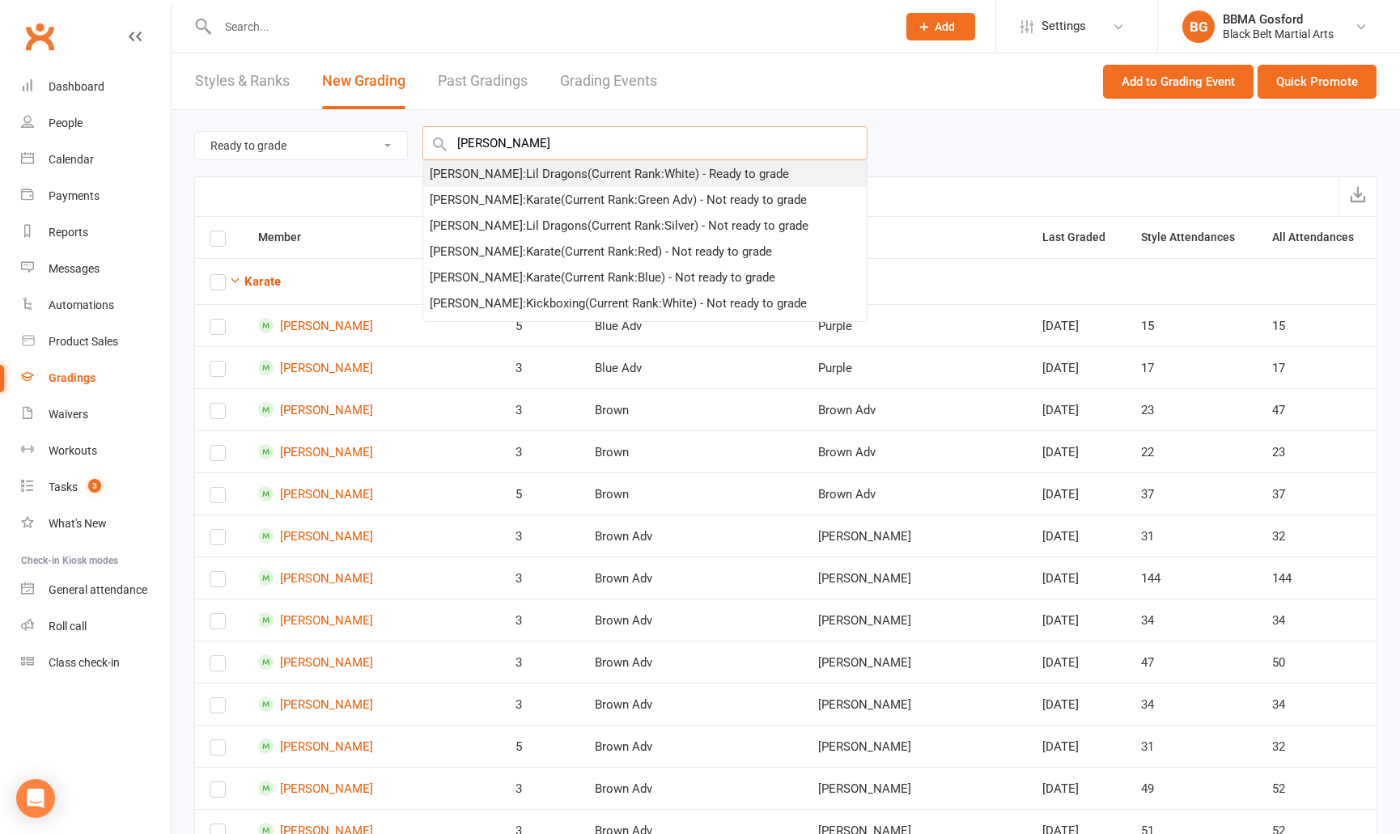
type input "ria pavan"
click at [511, 171] on div "Ria Pavan : Lil Dragons (Current Rank: White ) - Ready to grade" at bounding box center [609, 173] width 359 height 19
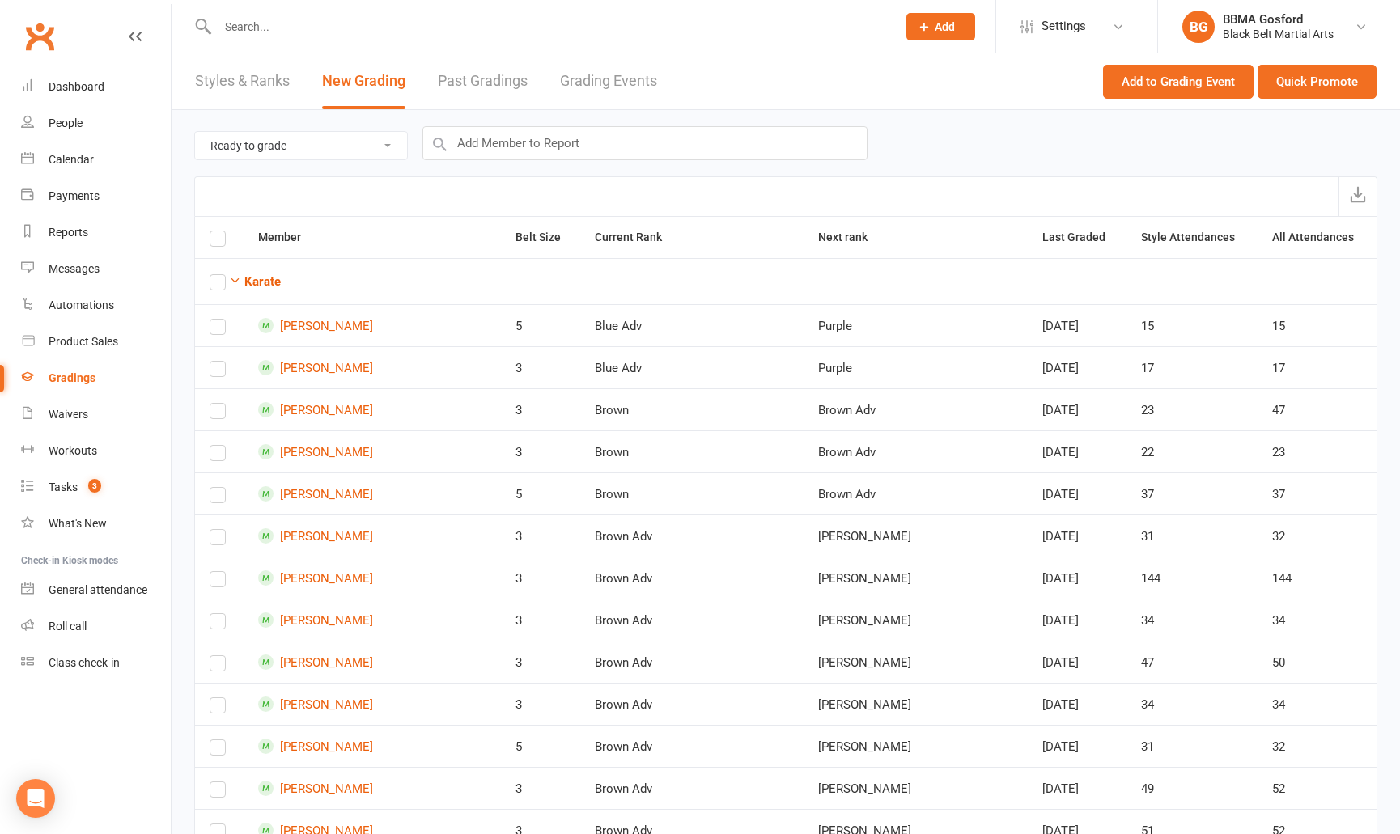
checkbox input "true"
click at [538, 146] on input "text" at bounding box center [644, 143] width 445 height 34
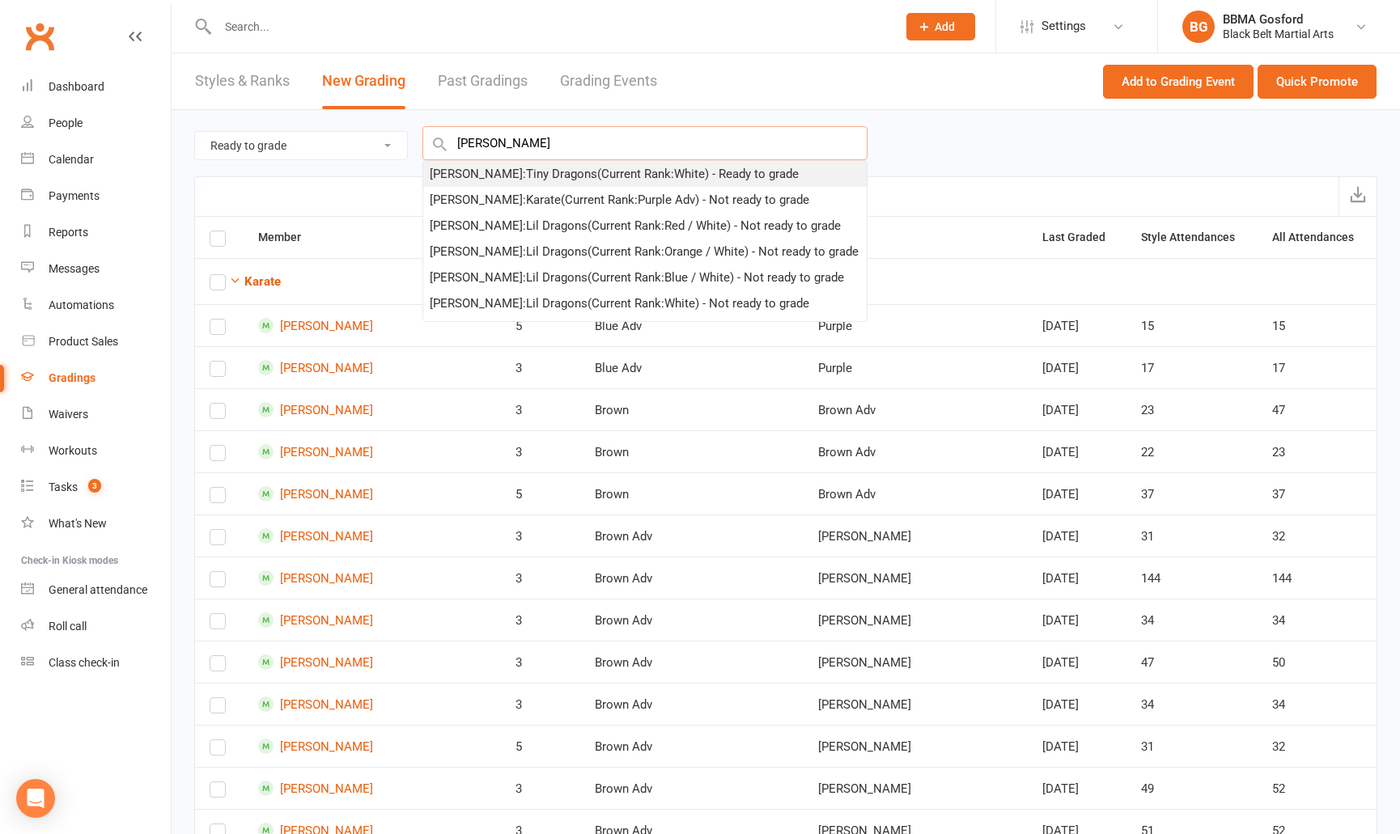
type input "frederick gardin"
click at [536, 168] on div "Frederick Gardiner : Tiny Dragons (Current Rank: White ) - Ready to grade" at bounding box center [614, 173] width 369 height 19
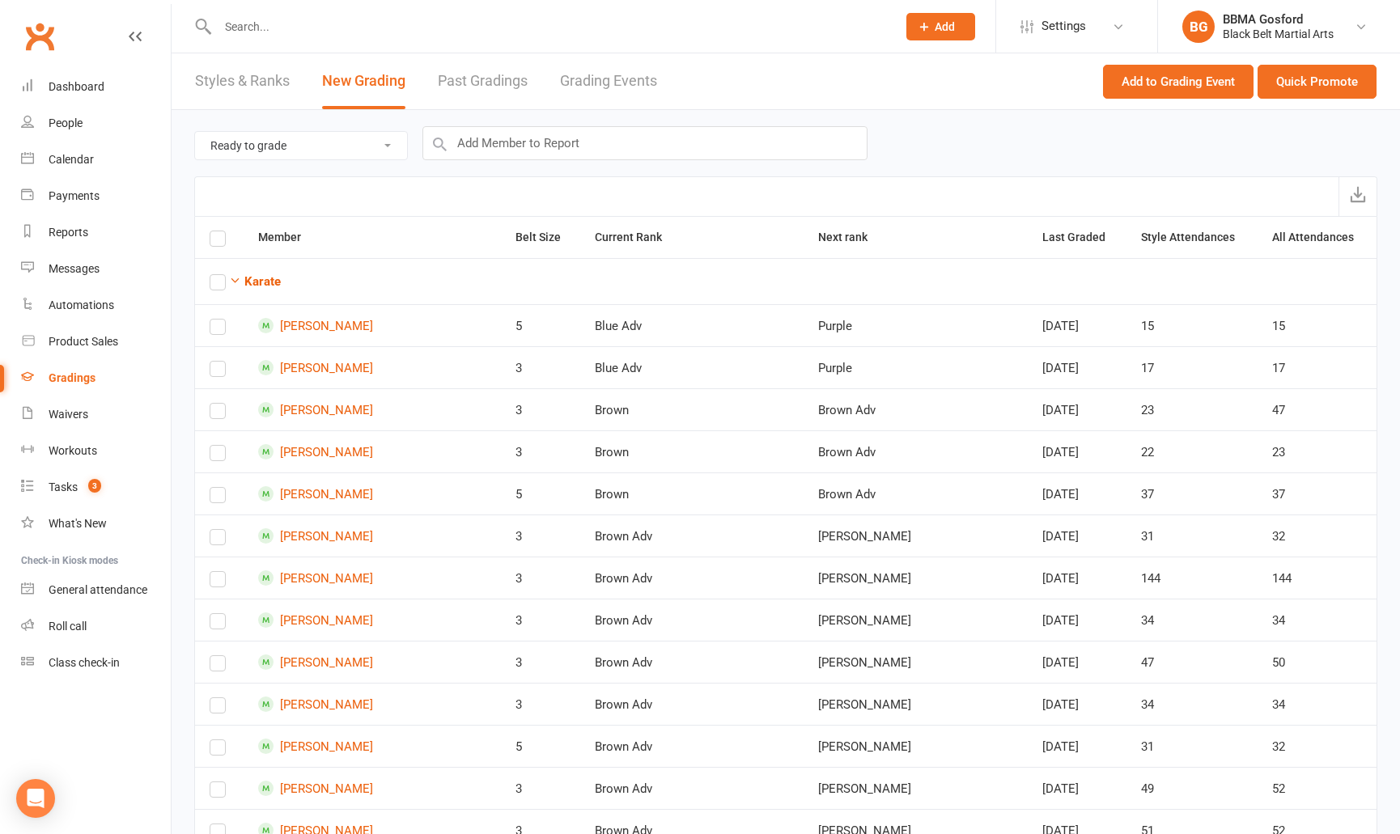
checkbox input "true"
click at [1326, 87] on button "Quick Promote" at bounding box center [1317, 82] width 119 height 34
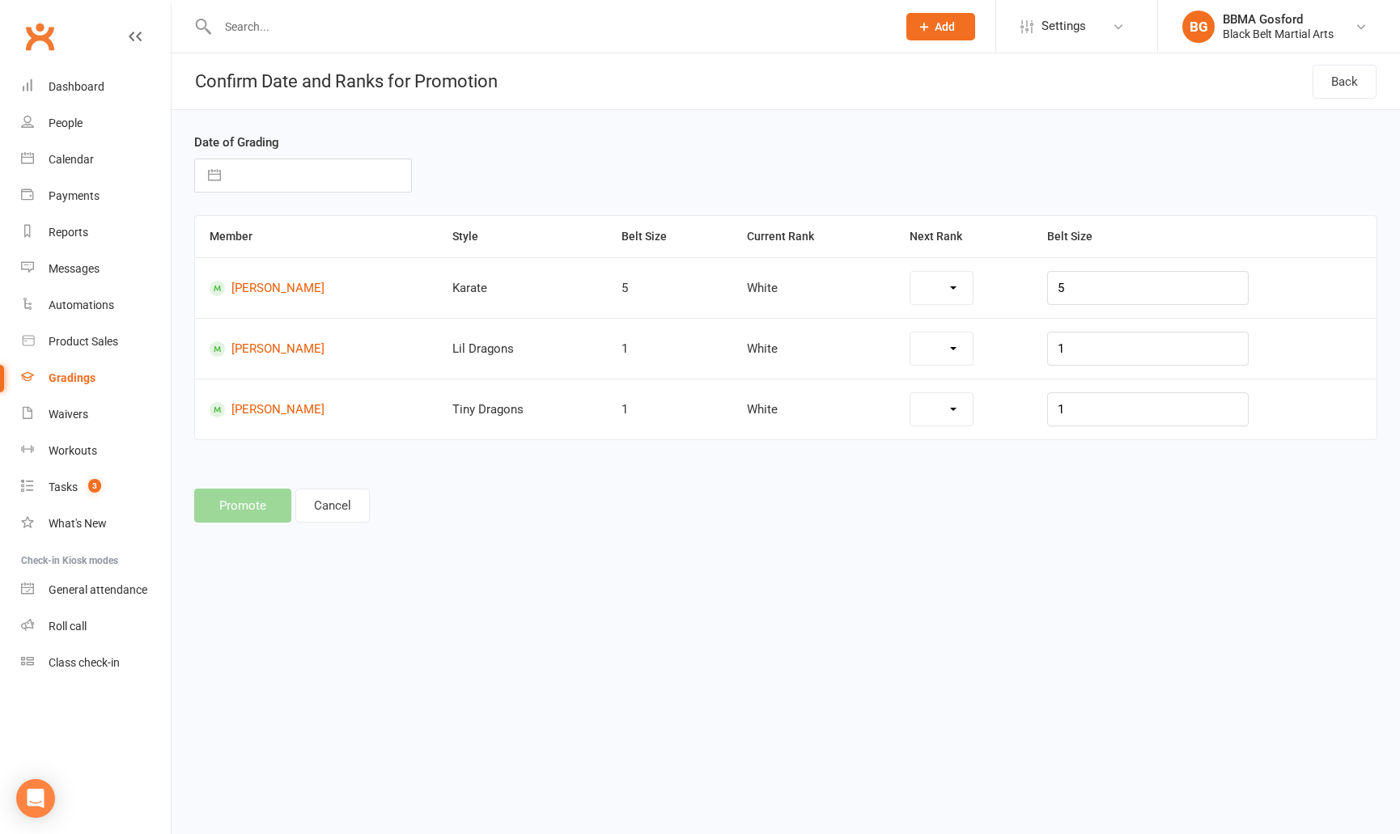
select select "7082"
select select "7118"
select select "7130"
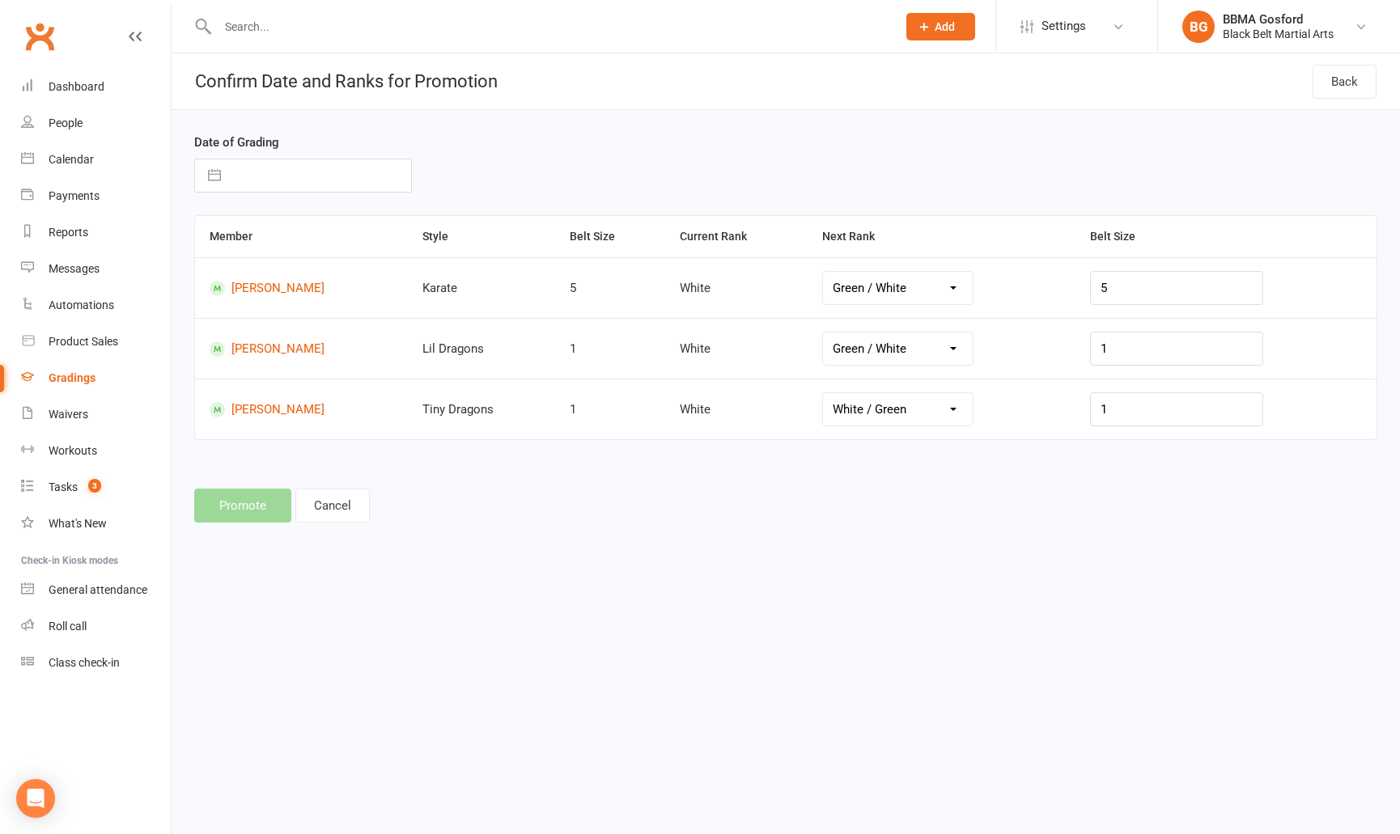
click at [220, 176] on button "button" at bounding box center [214, 175] width 29 height 32
select select "6"
select select "2025"
select select "7"
select select "2025"
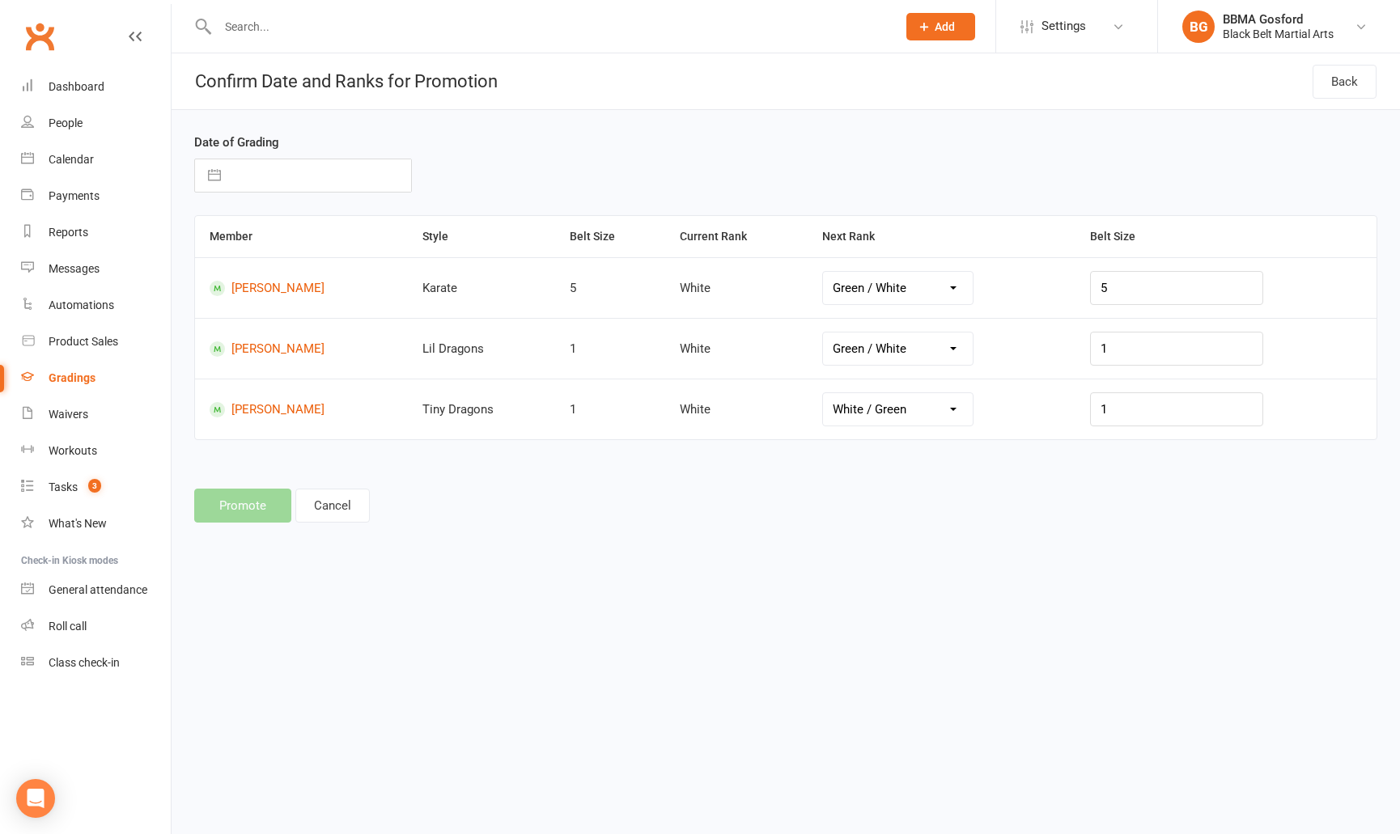
select select "8"
select select "2025"
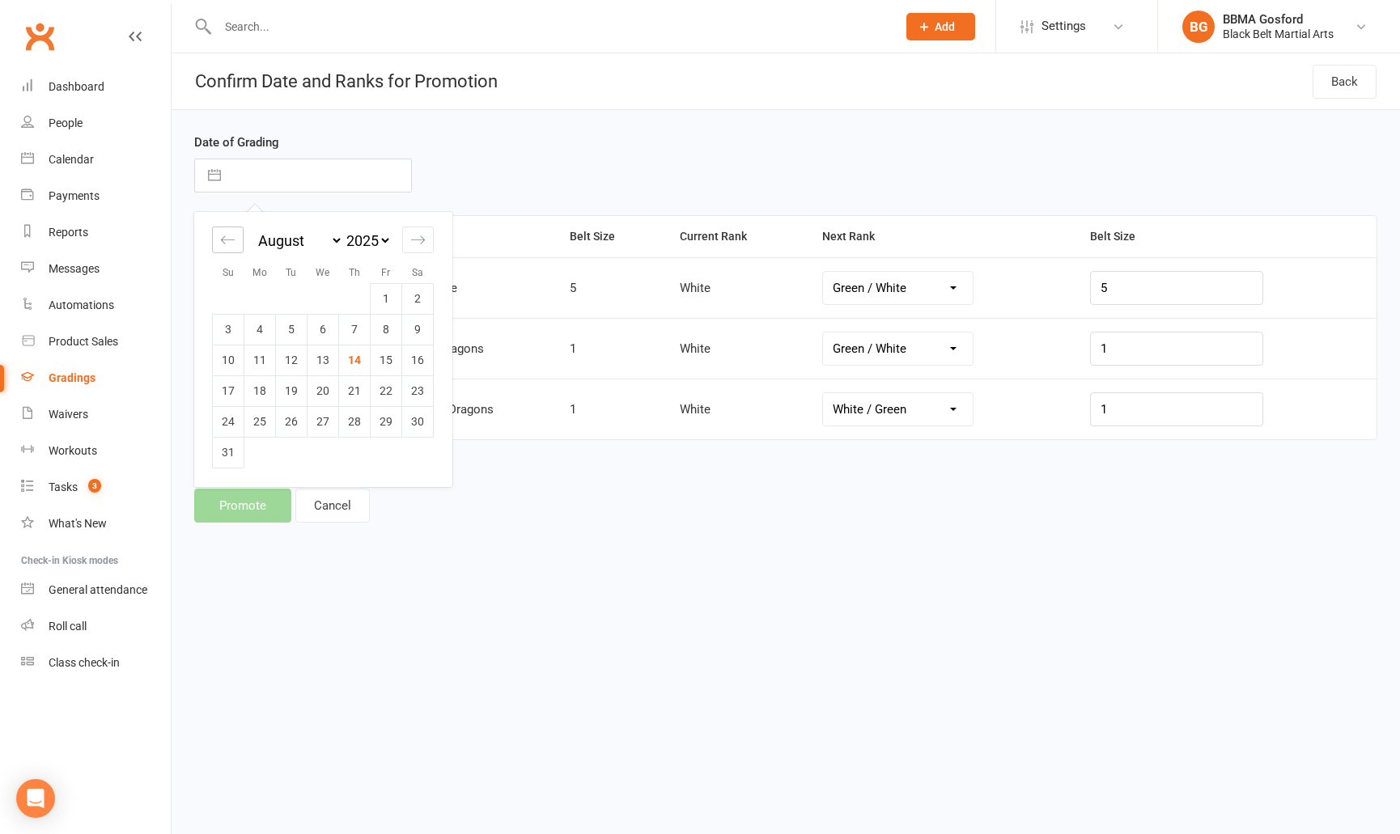
click at [216, 248] on div "Move backward to switch to the previous month." at bounding box center [228, 240] width 32 height 27
select select "5"
select select "2025"
click at [229, 391] on td "20" at bounding box center [229, 391] width 32 height 31
type input "20 Jul 2025"
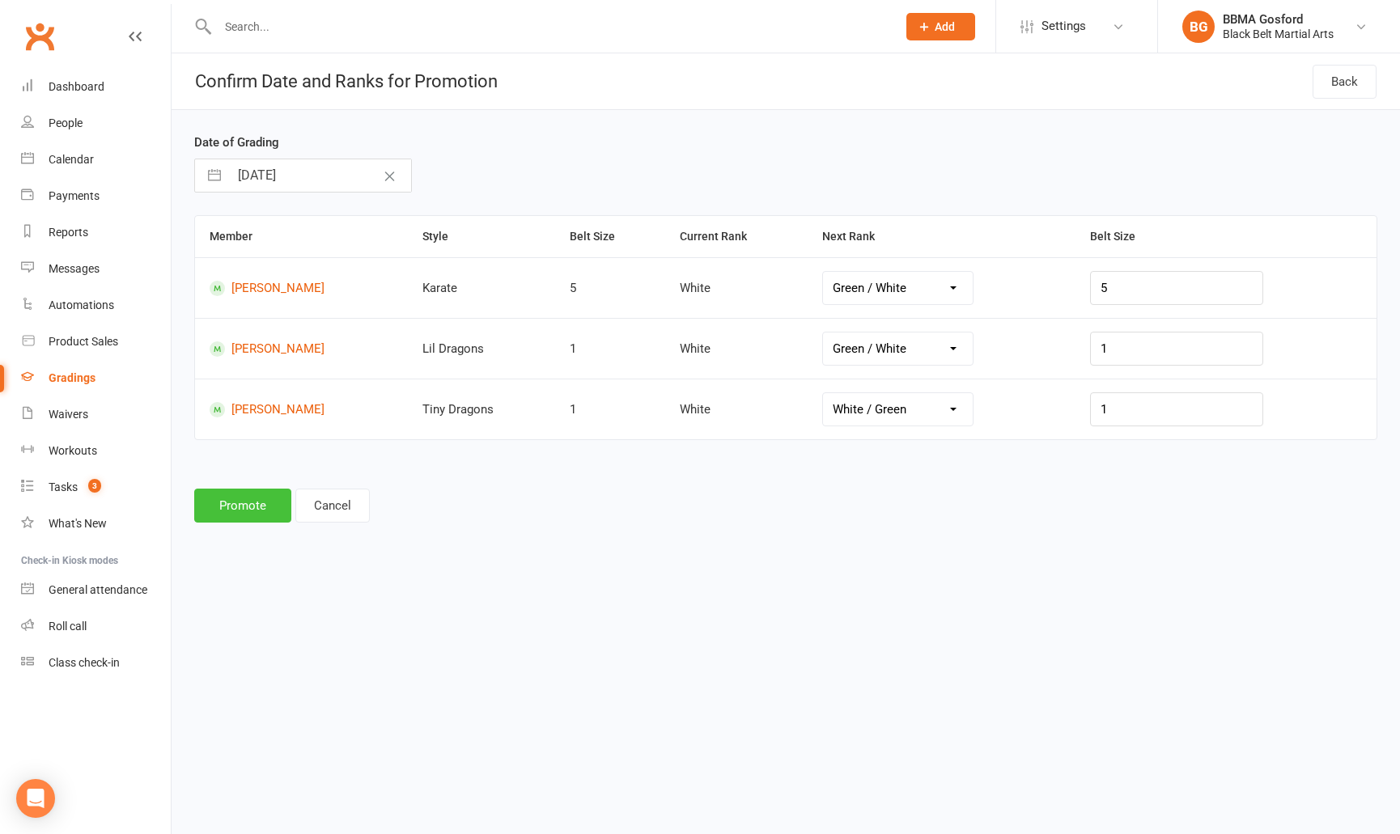
click at [247, 511] on button "Promote" at bounding box center [242, 506] width 97 height 34
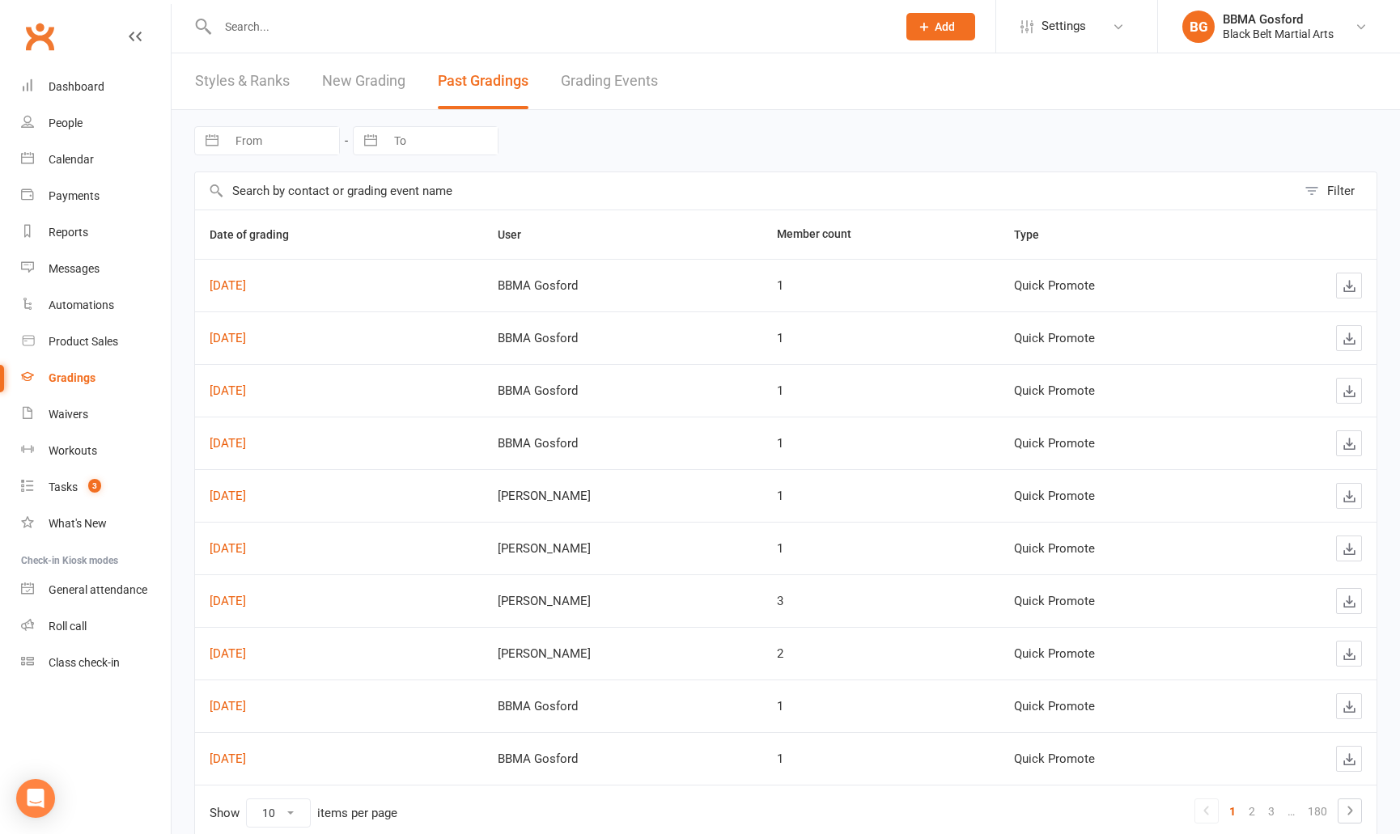
click at [354, 86] on link "New Grading" at bounding box center [363, 81] width 83 height 56
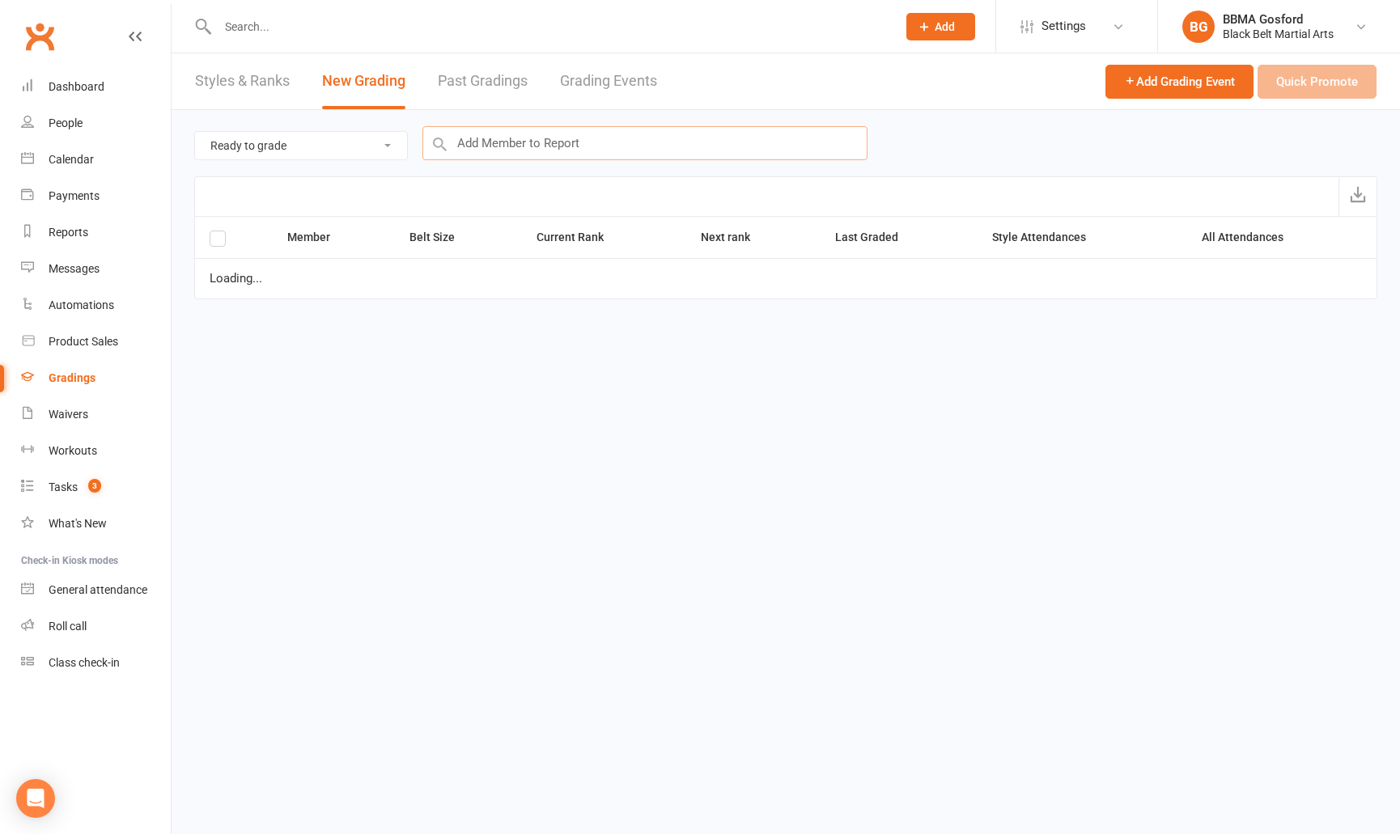
click at [657, 151] on input "text" at bounding box center [644, 143] width 445 height 34
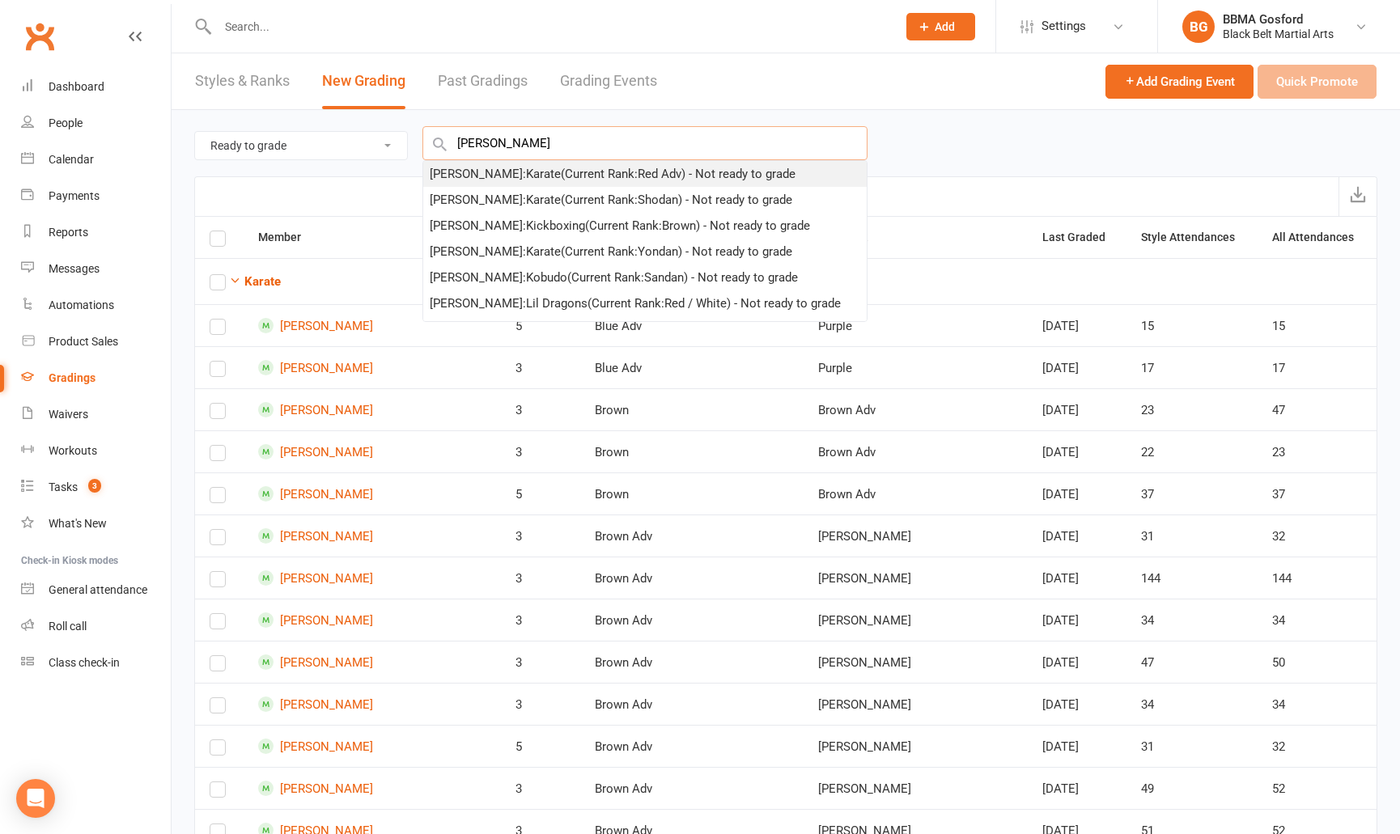
type input "jenny harwood"
click at [664, 177] on div "Jenny Harwood : Karate (Current Rank: Red Adv ) - Not ready to grade" at bounding box center [613, 173] width 366 height 19
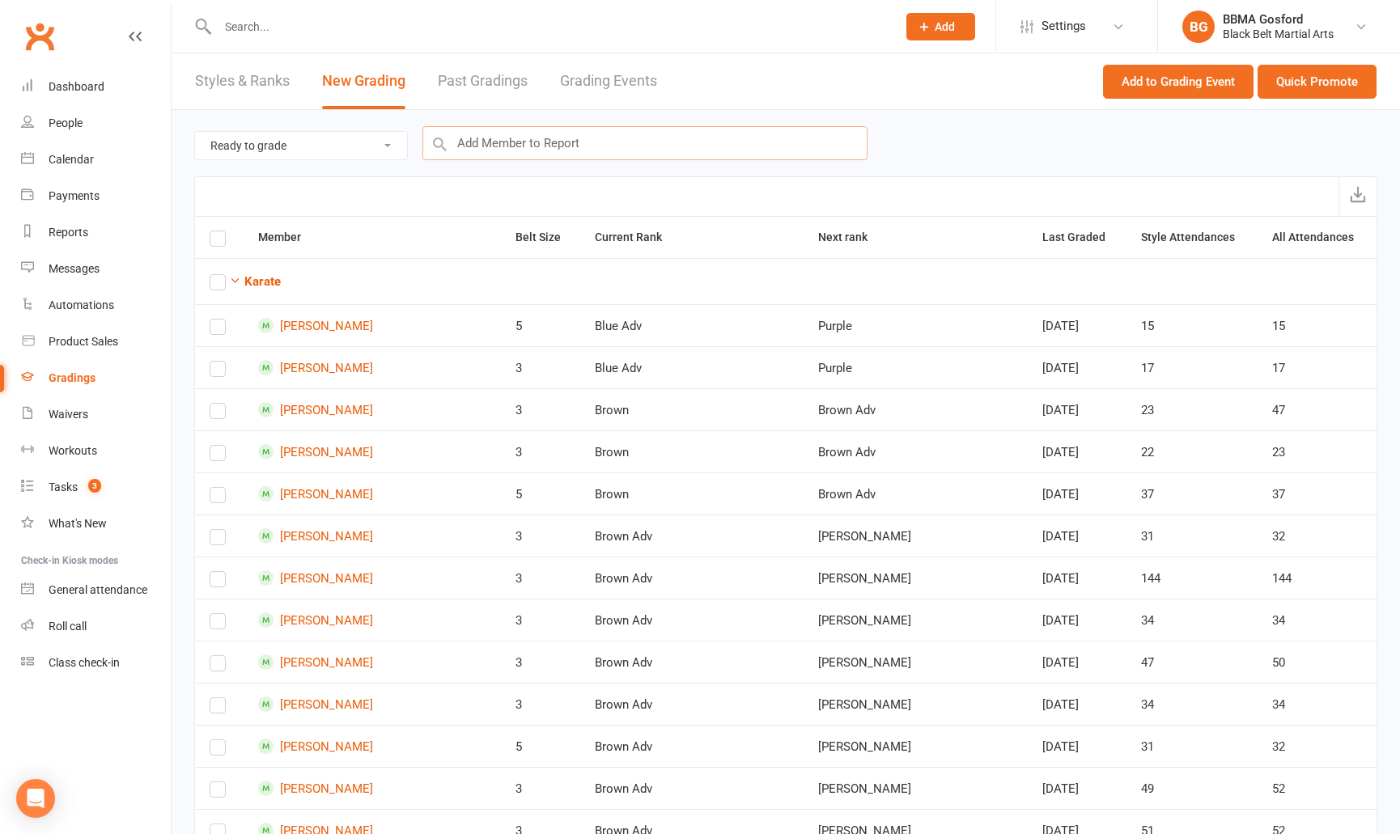
click at [546, 143] on input "text" at bounding box center [644, 143] width 445 height 34
click at [1348, 76] on button "Quick Promote" at bounding box center [1317, 82] width 119 height 34
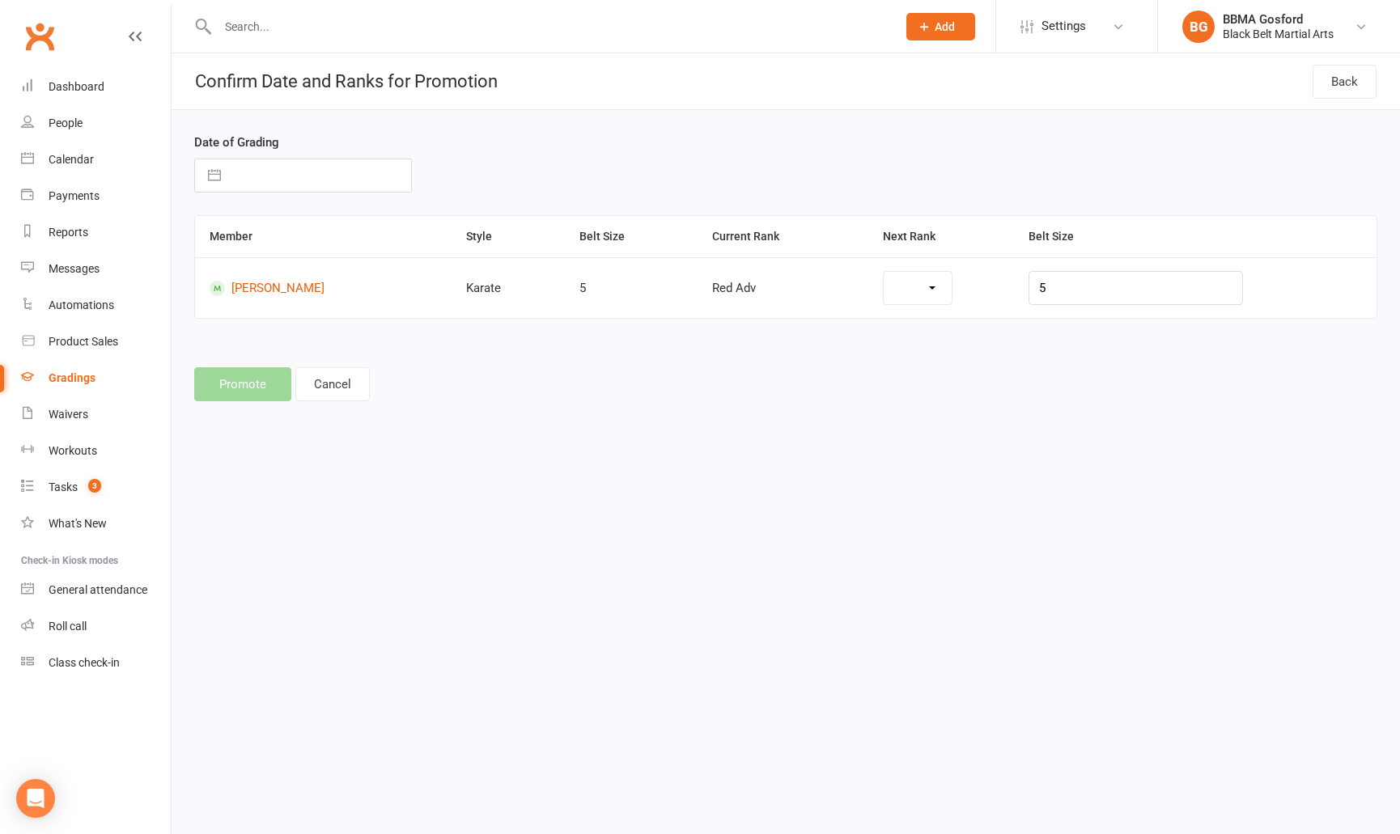
select select "7095"
click at [330, 390] on button "Cancel" at bounding box center [332, 384] width 74 height 34
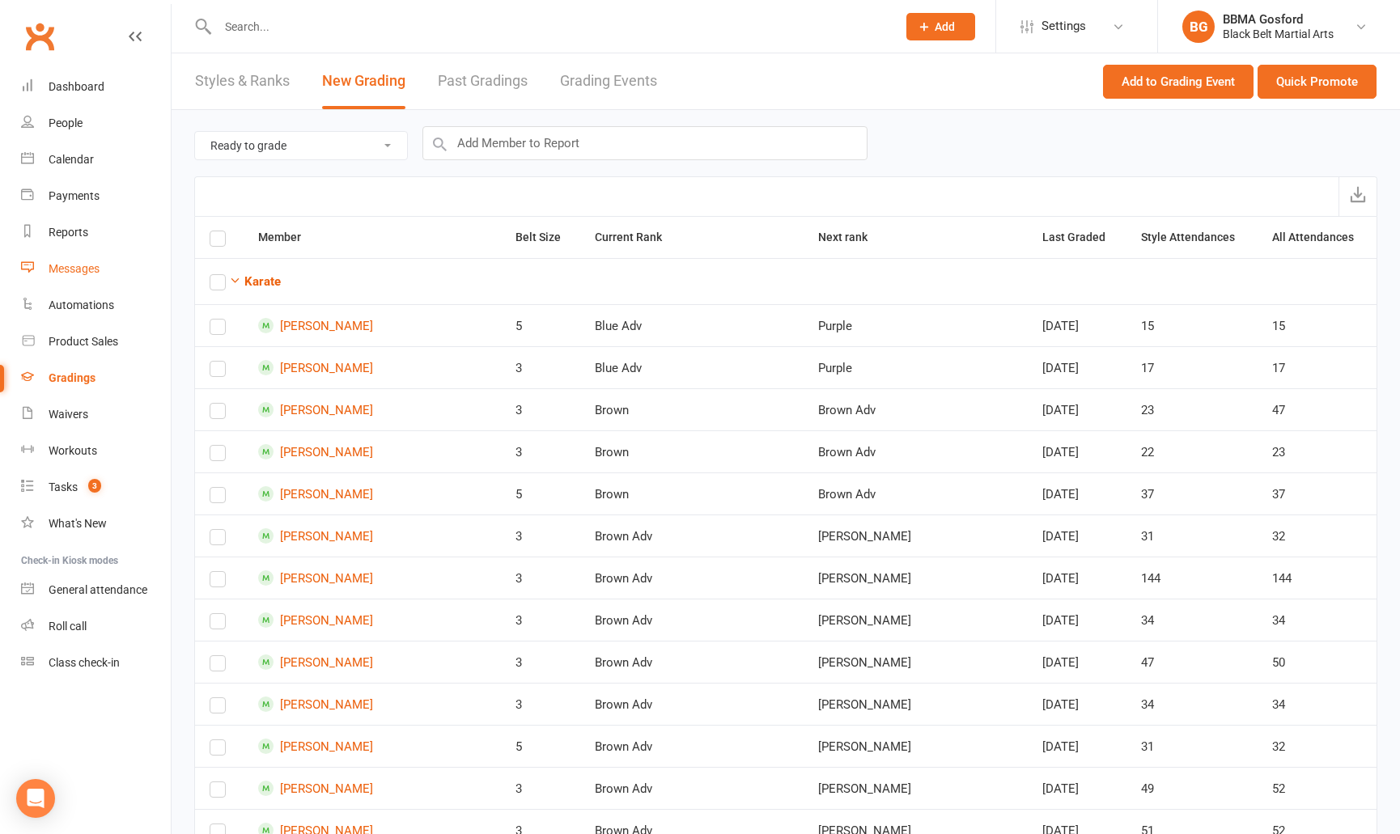
click at [80, 273] on div "Messages" at bounding box center [74, 268] width 51 height 13
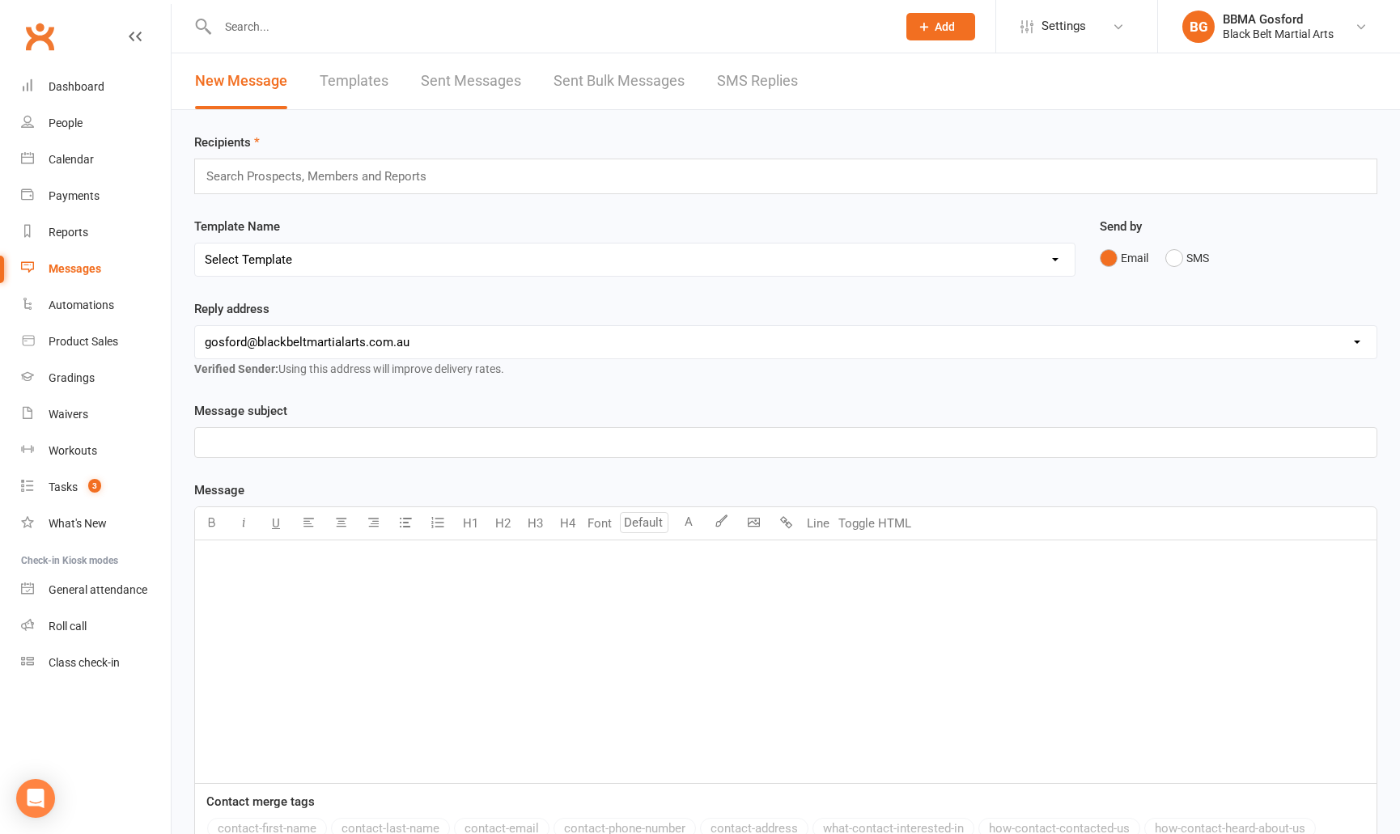
click at [787, 74] on link "SMS Replies" at bounding box center [757, 81] width 81 height 56
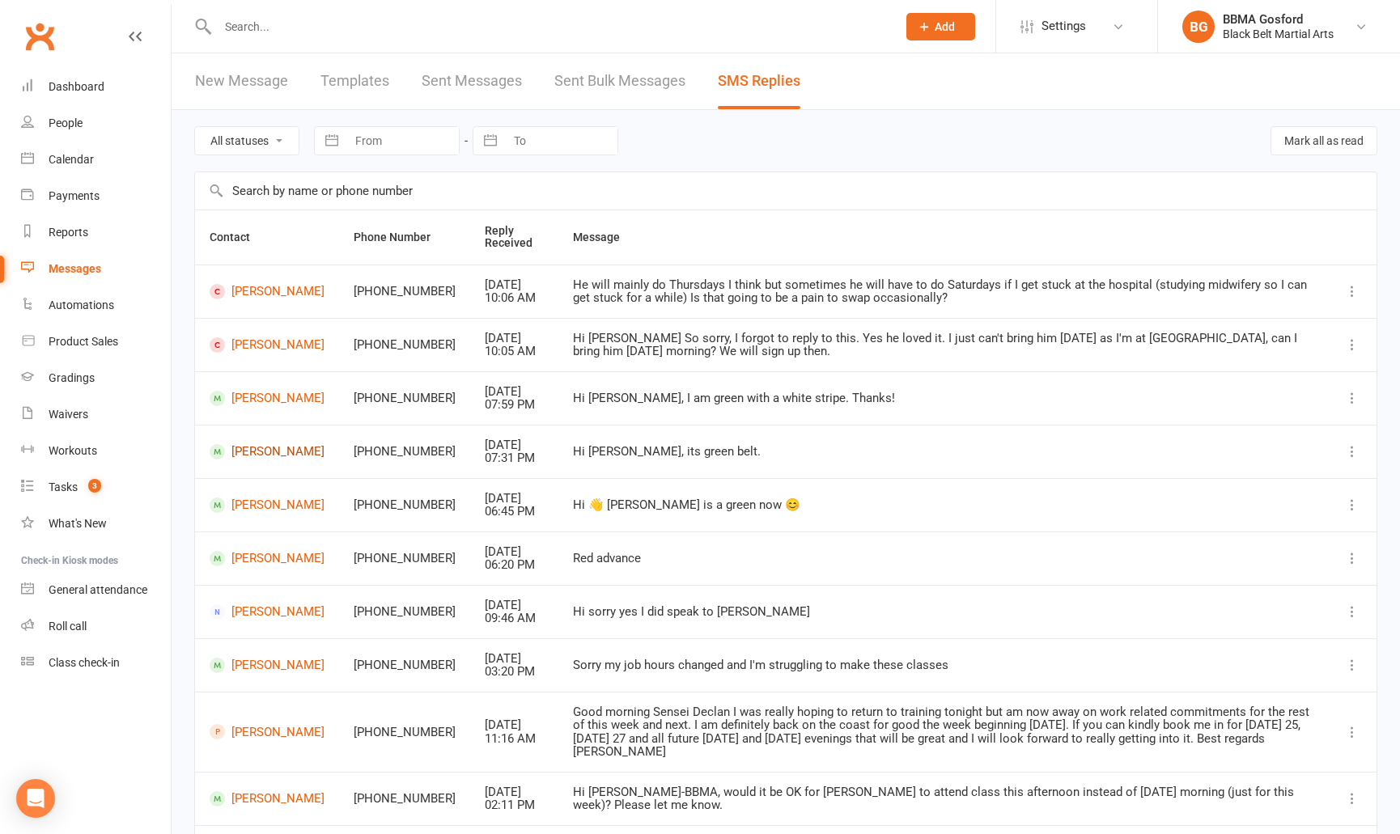
click at [259, 452] on link "Ria Pavan" at bounding box center [267, 451] width 115 height 15
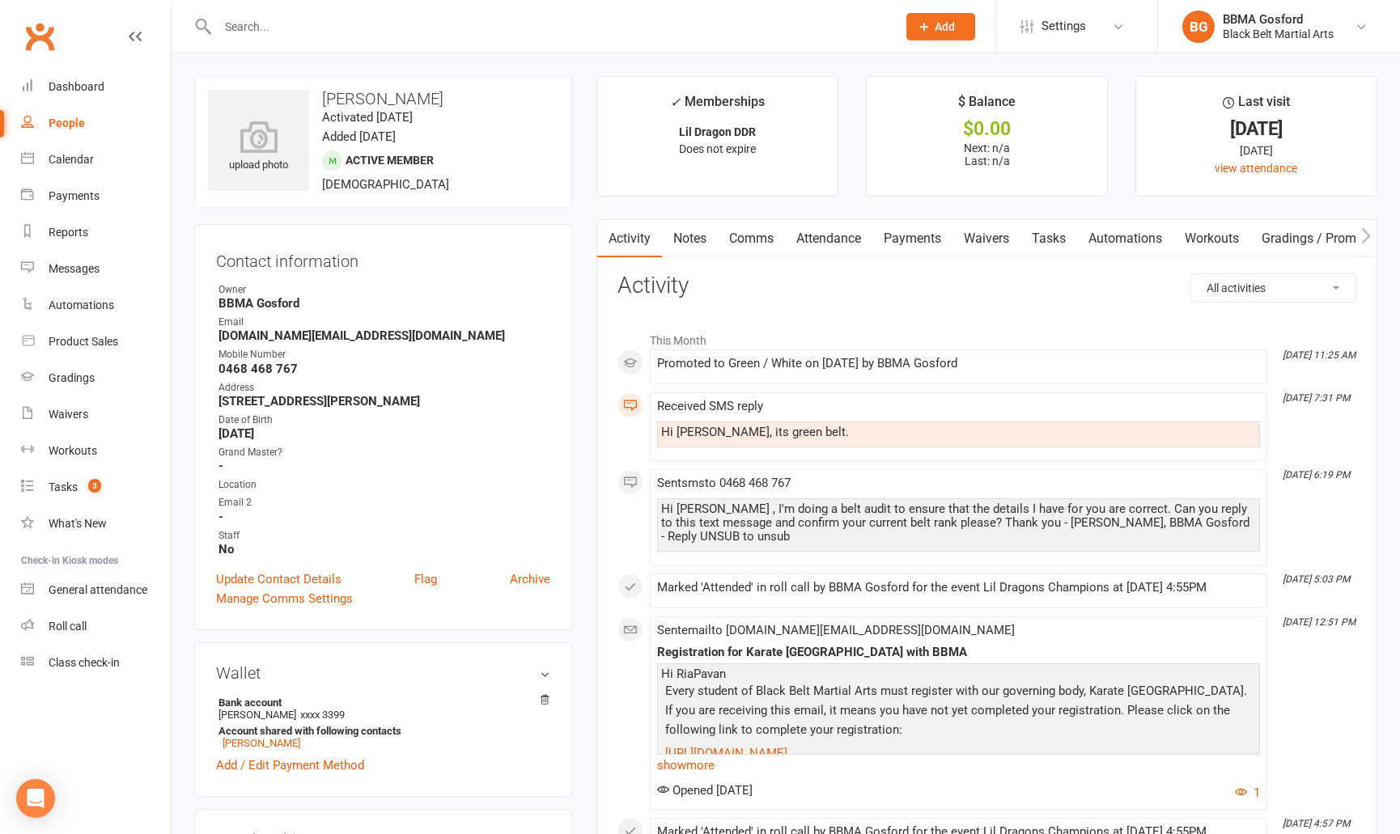
click at [753, 238] on link "Comms" at bounding box center [751, 238] width 67 height 37
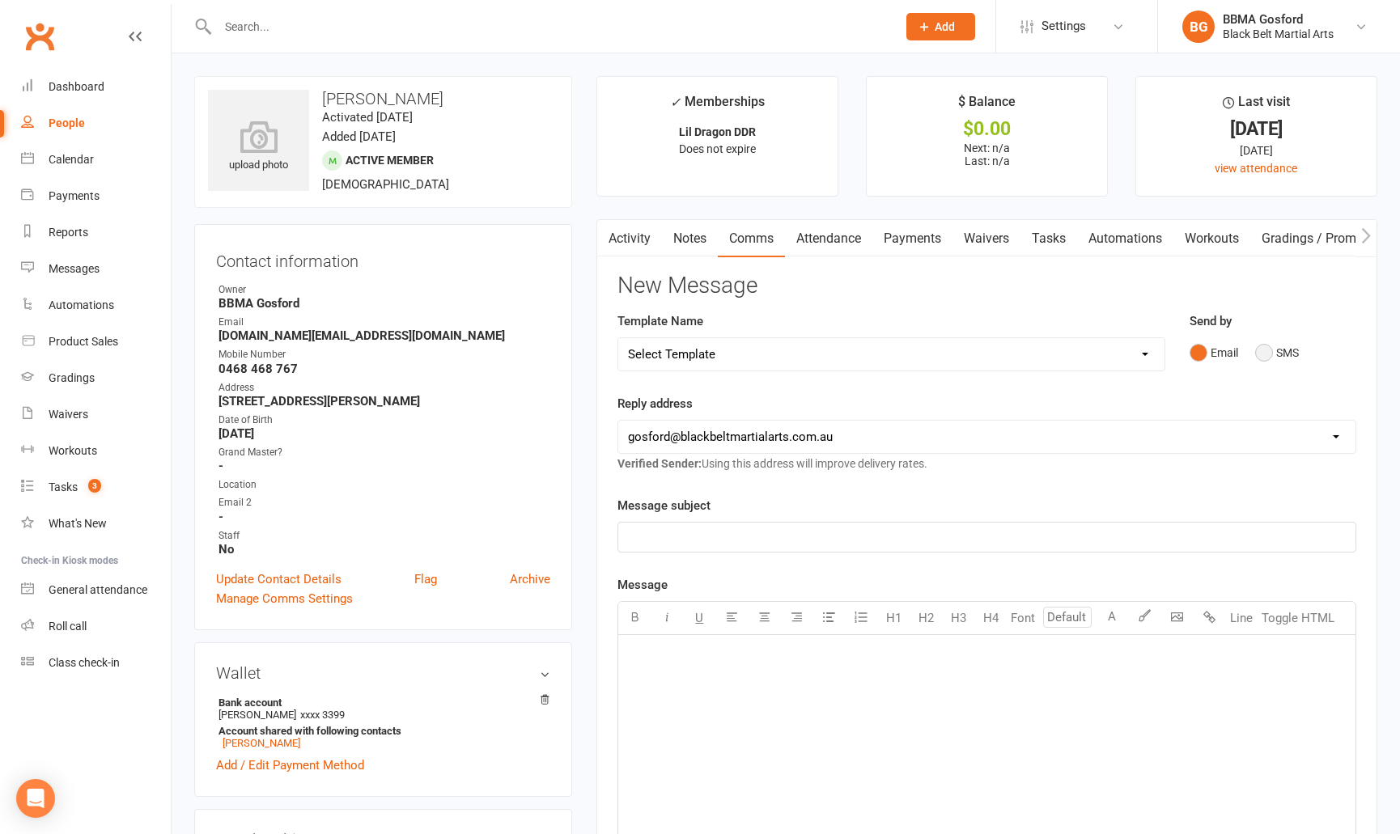
click at [1265, 352] on button "SMS" at bounding box center [1277, 352] width 44 height 31
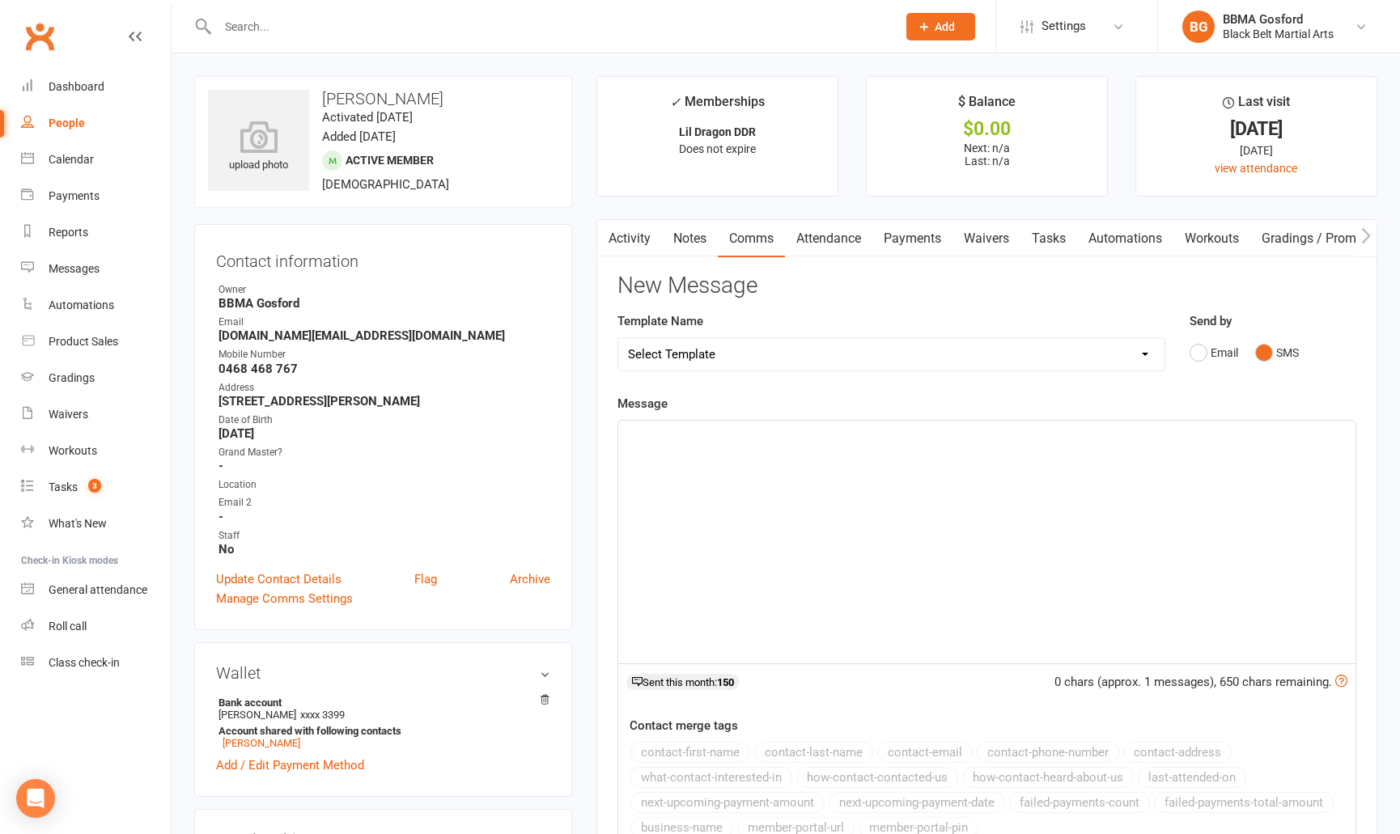
click at [702, 440] on p "﻿" at bounding box center [987, 435] width 718 height 19
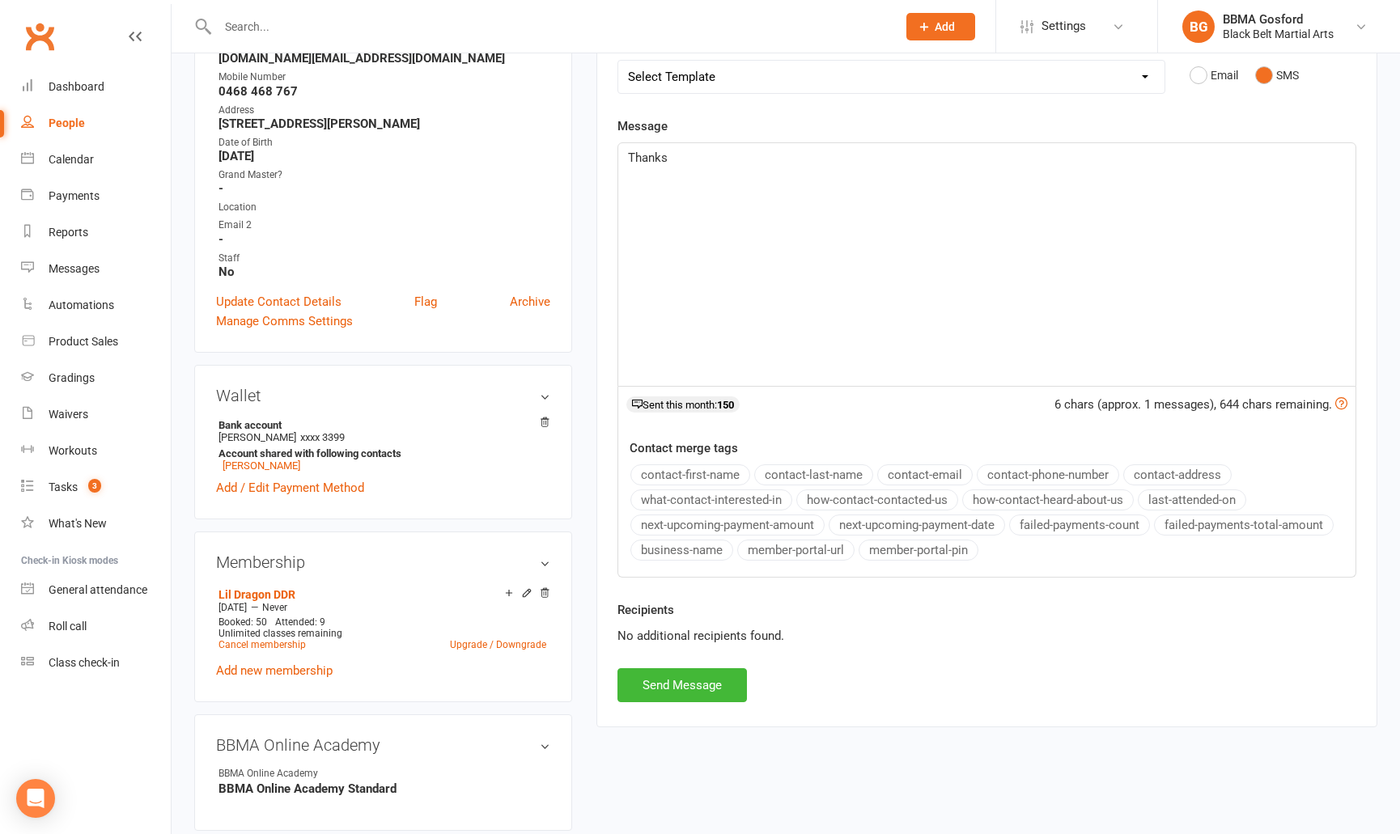
scroll to position [283, 0]
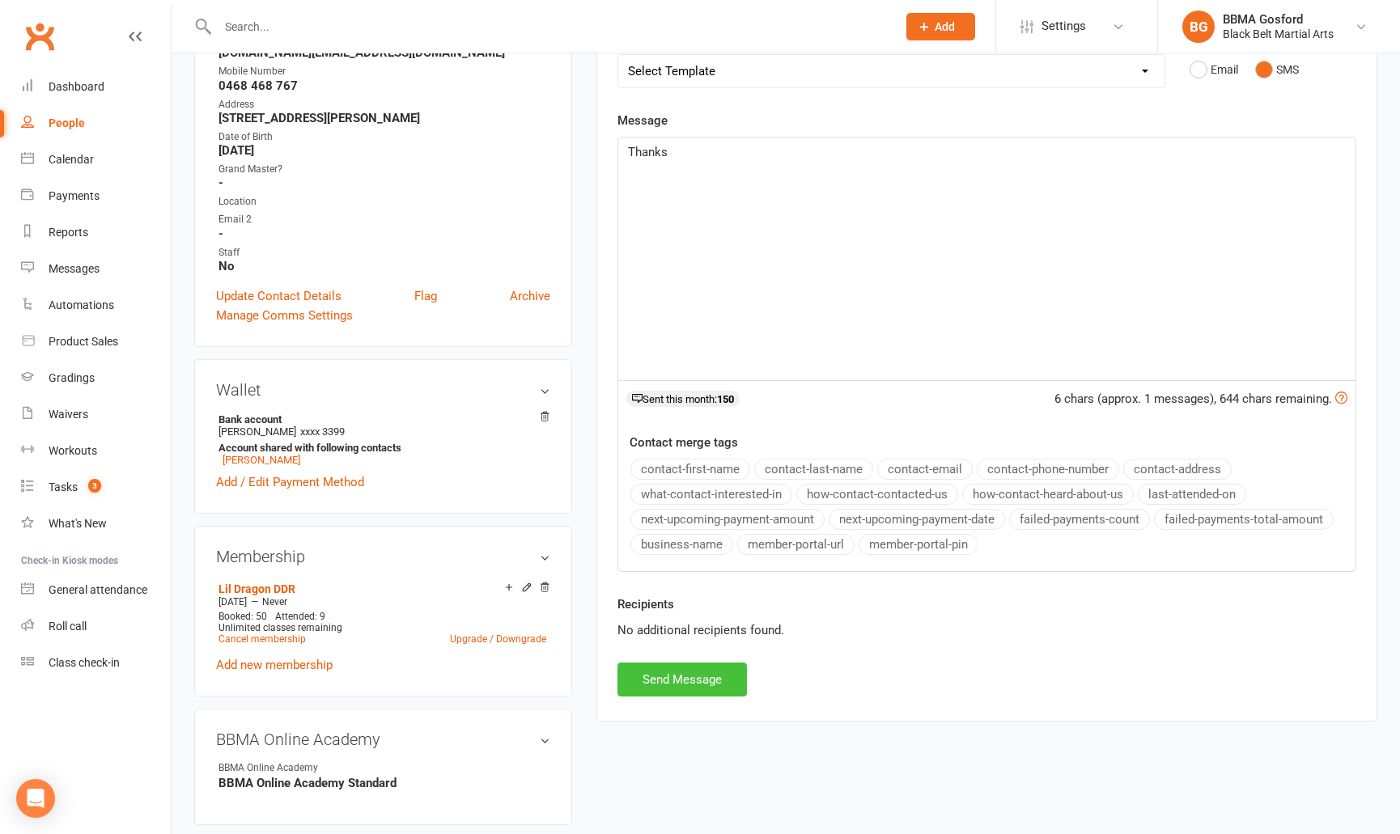
click at [700, 680] on button "Send Message" at bounding box center [681, 680] width 129 height 34
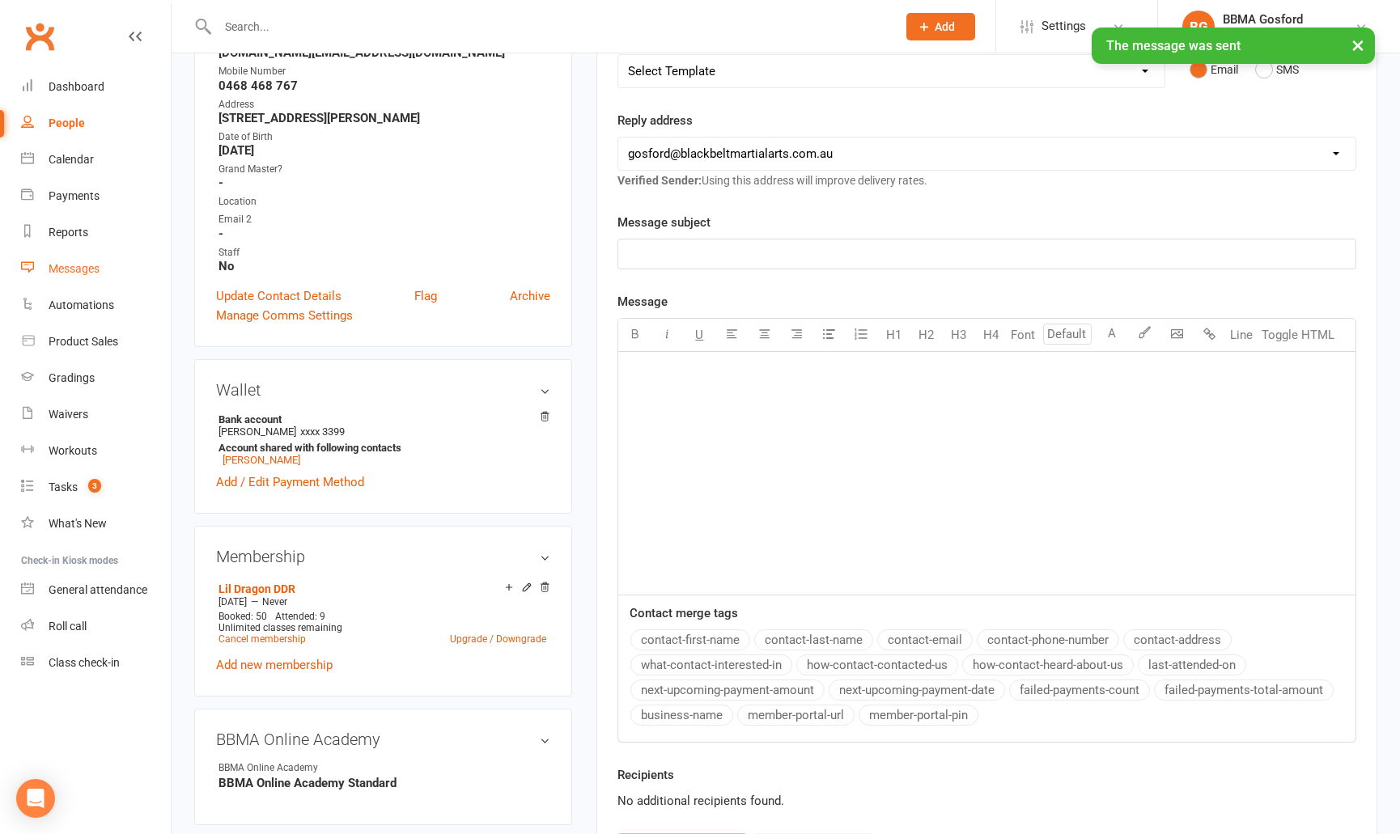
click at [80, 273] on div "Messages" at bounding box center [74, 268] width 51 height 13
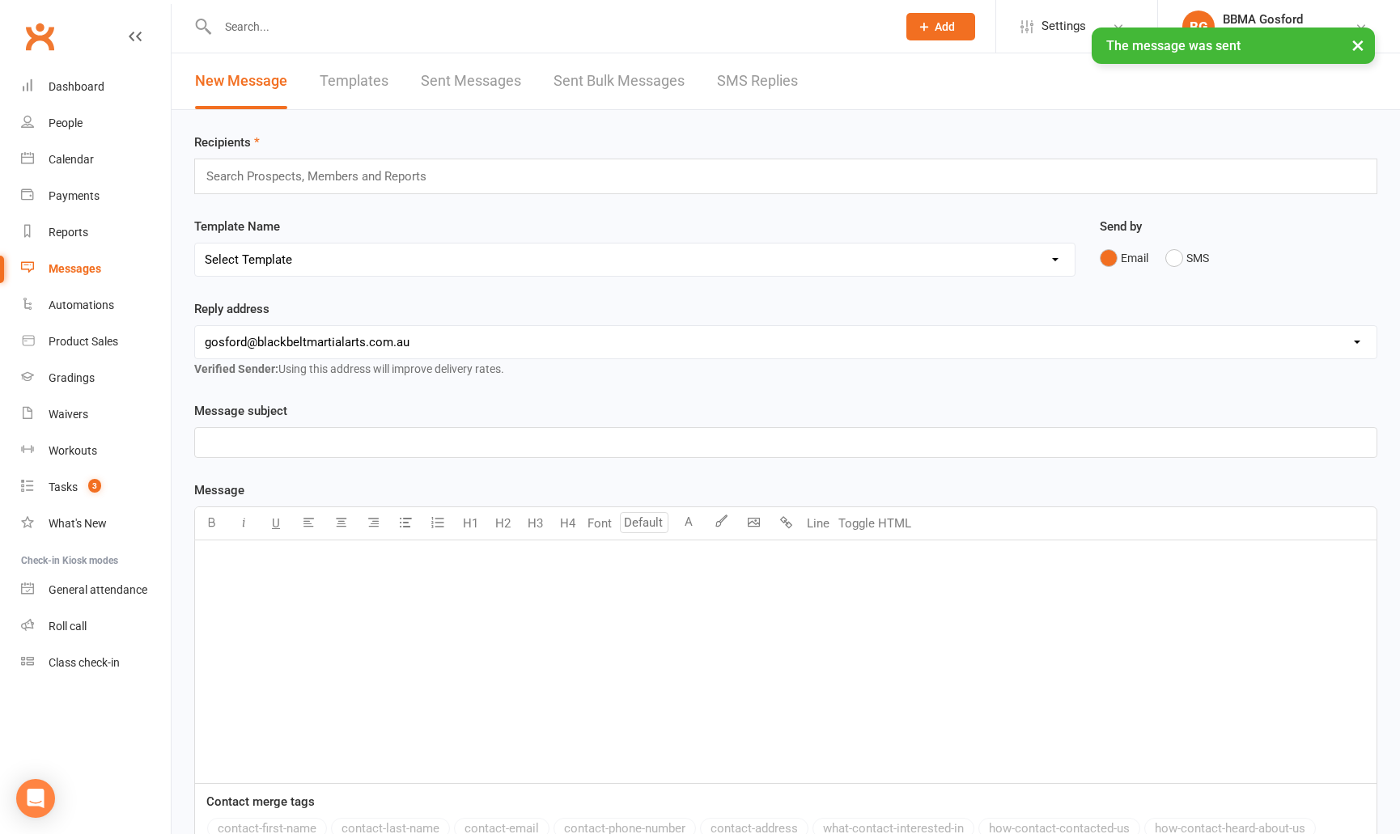
click at [764, 80] on link "SMS Replies" at bounding box center [757, 81] width 81 height 56
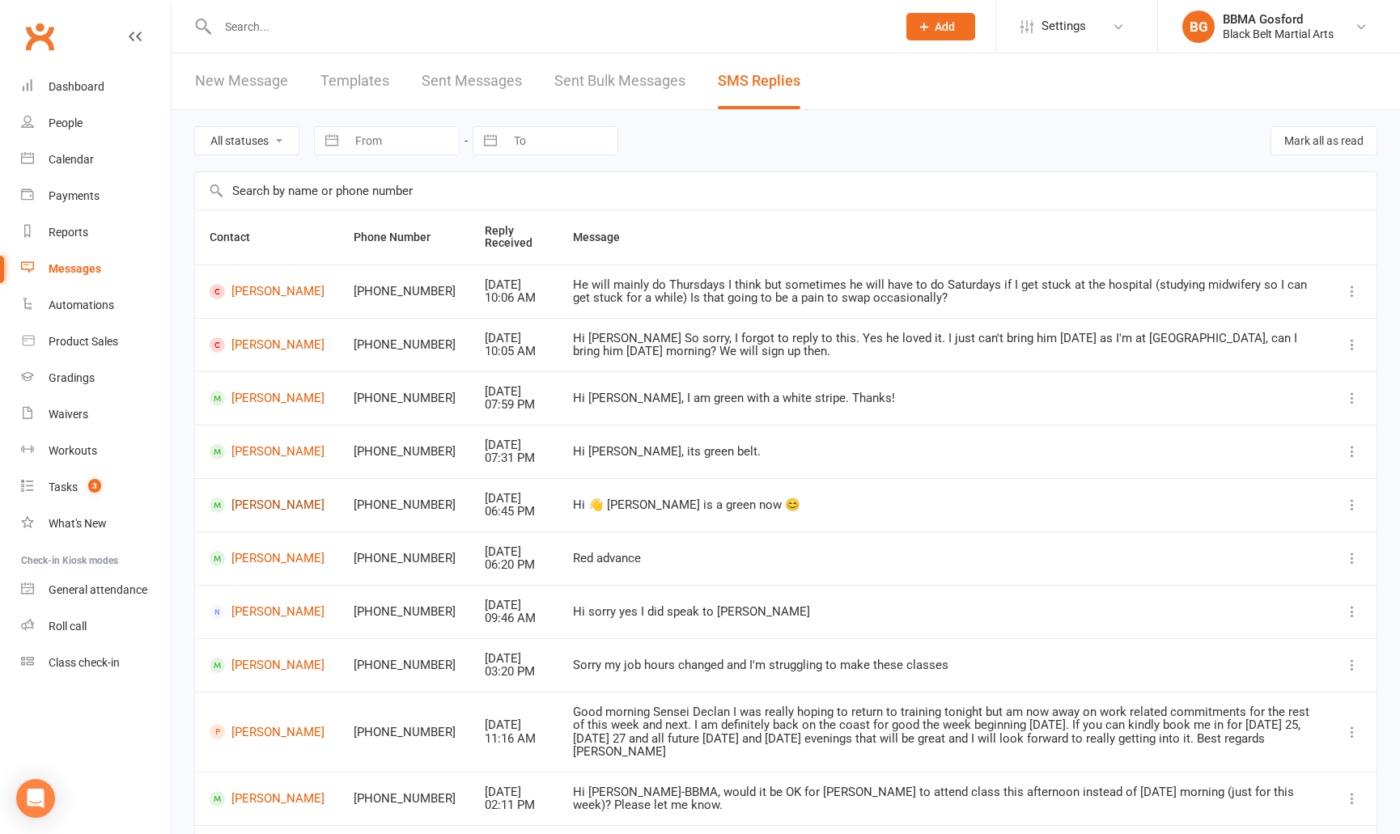
click at [262, 508] on link "Frederick Gardiner" at bounding box center [267, 505] width 115 height 15
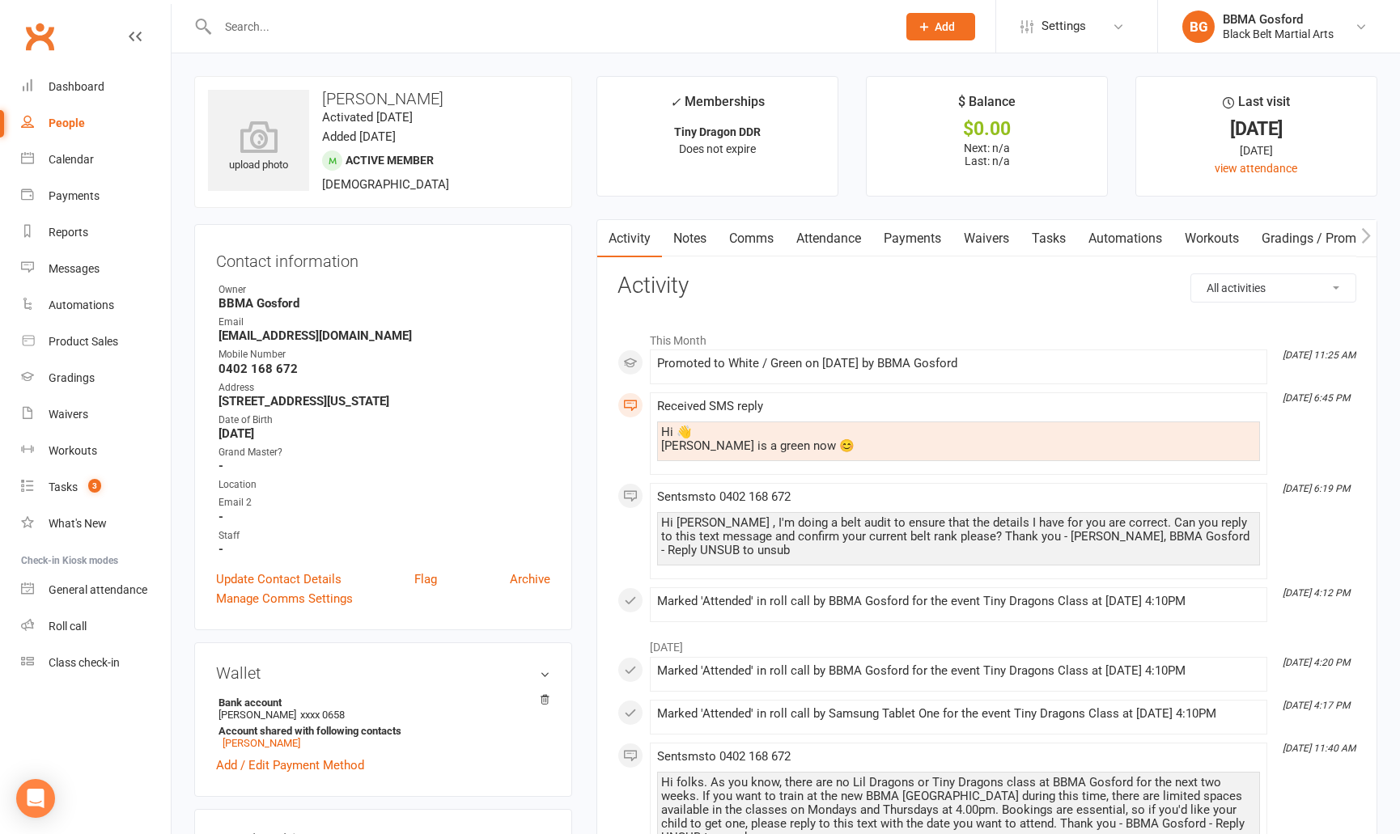
click at [762, 243] on link "Comms" at bounding box center [751, 238] width 67 height 37
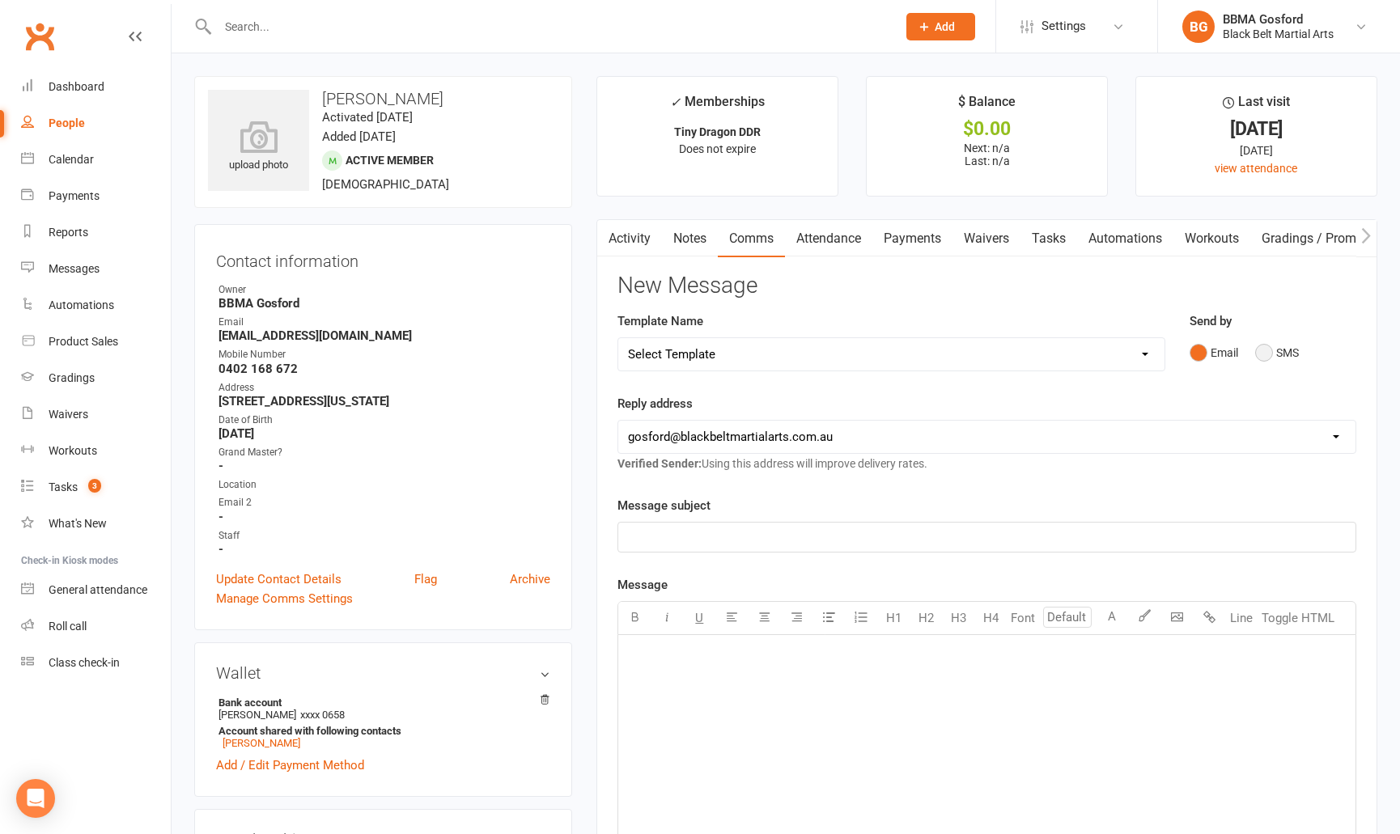
click at [1275, 351] on button "SMS" at bounding box center [1277, 352] width 44 height 31
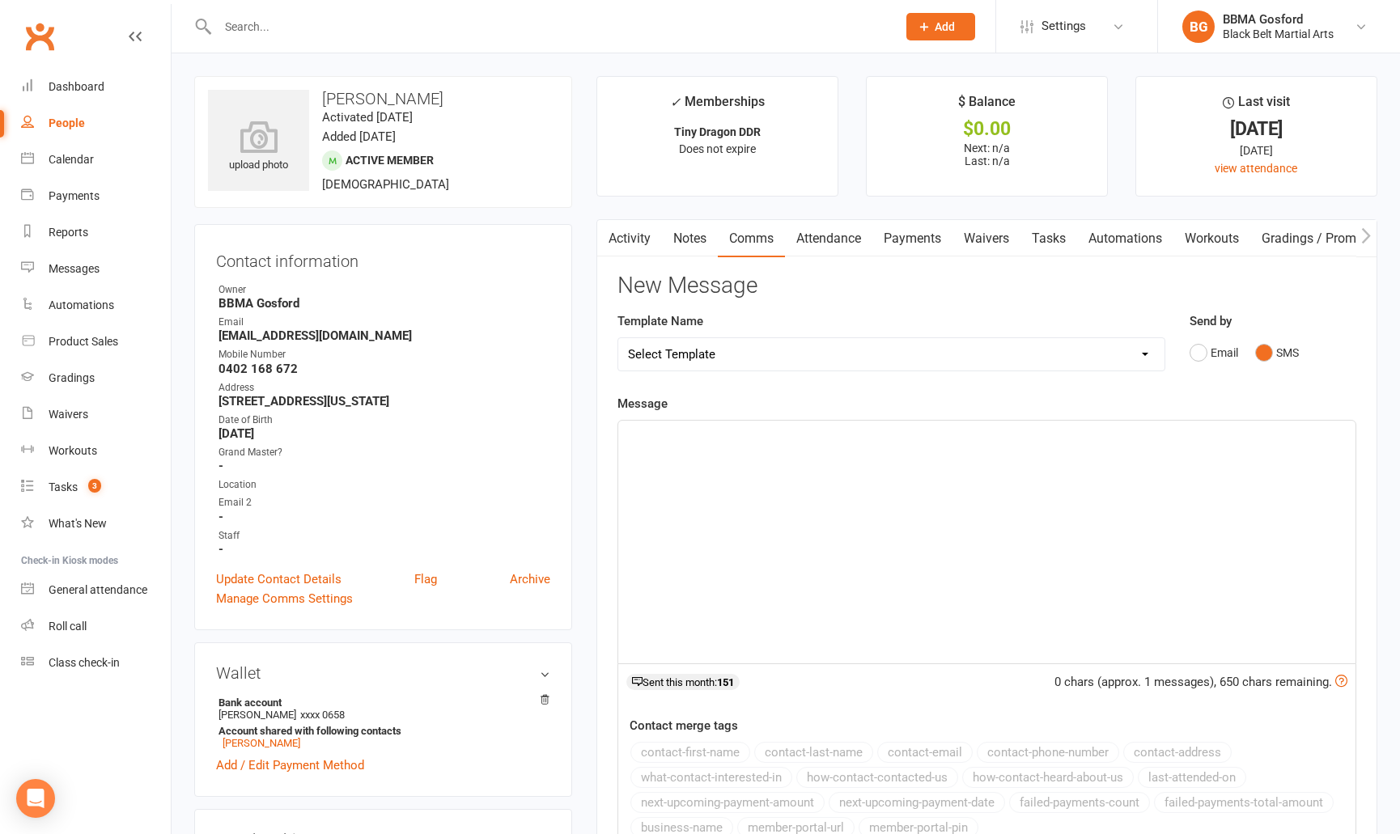
click at [751, 440] on p "﻿" at bounding box center [987, 435] width 718 height 19
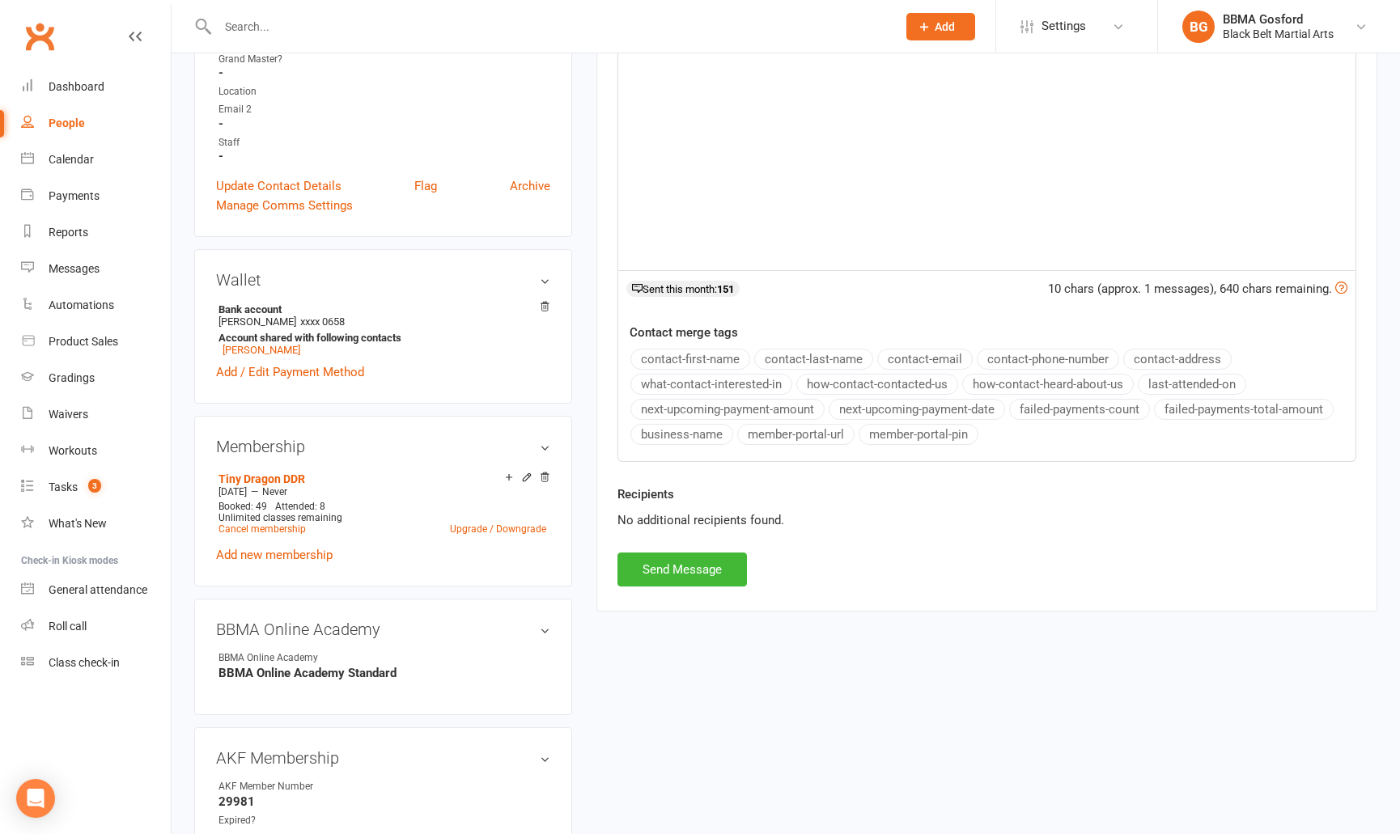
scroll to position [396, 0]
click at [689, 577] on button "Send Message" at bounding box center [681, 567] width 129 height 34
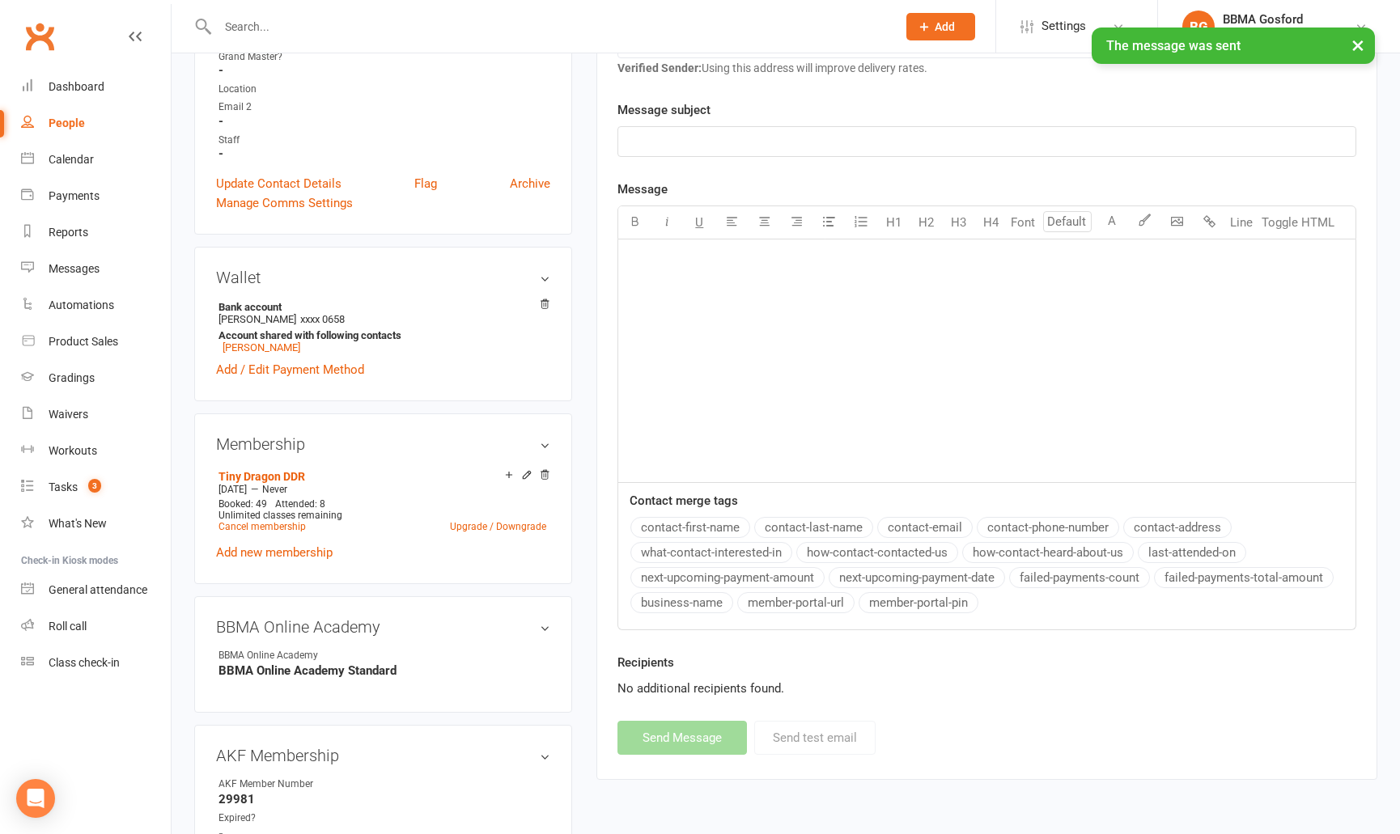
scroll to position [0, 0]
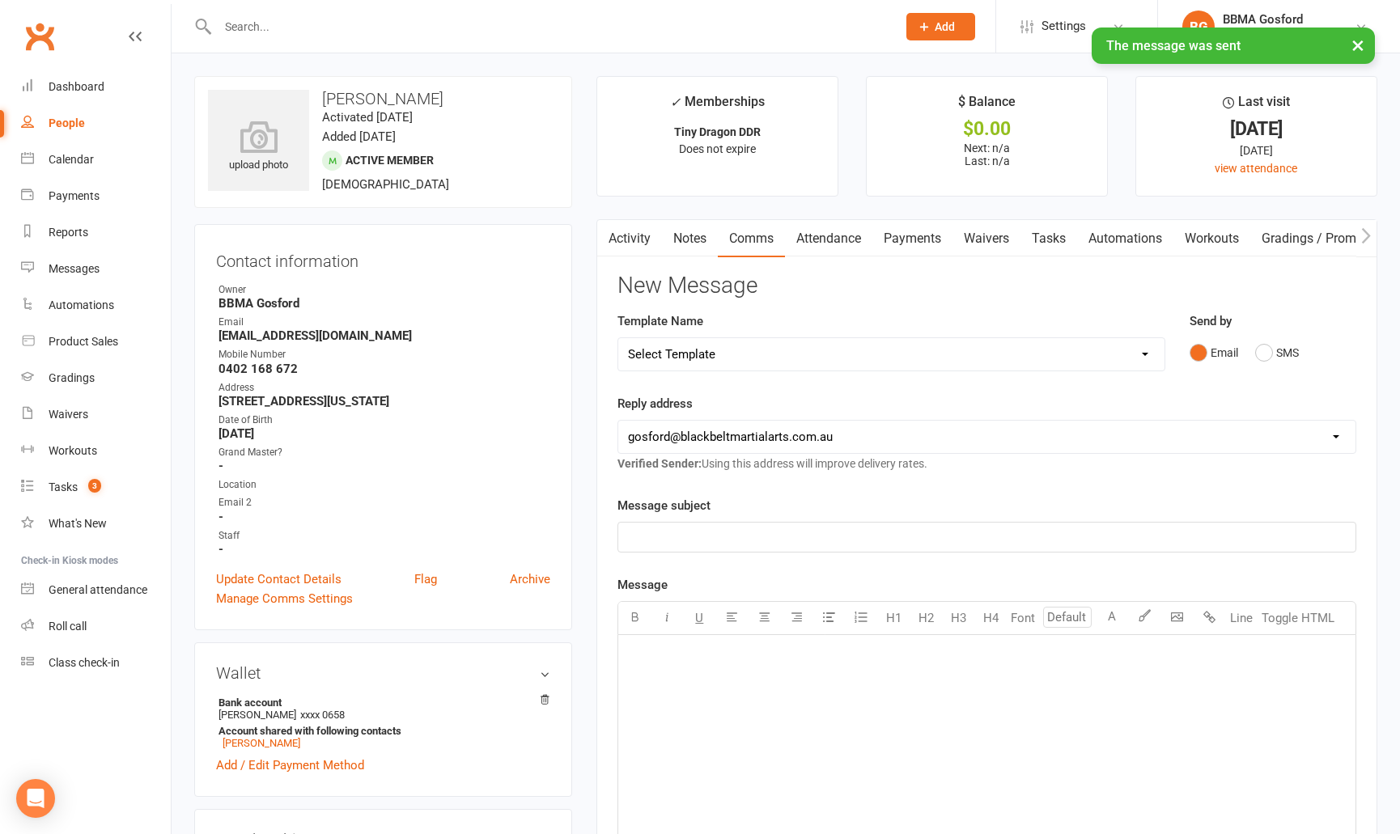
click at [630, 235] on link "Activity" at bounding box center [629, 238] width 65 height 37
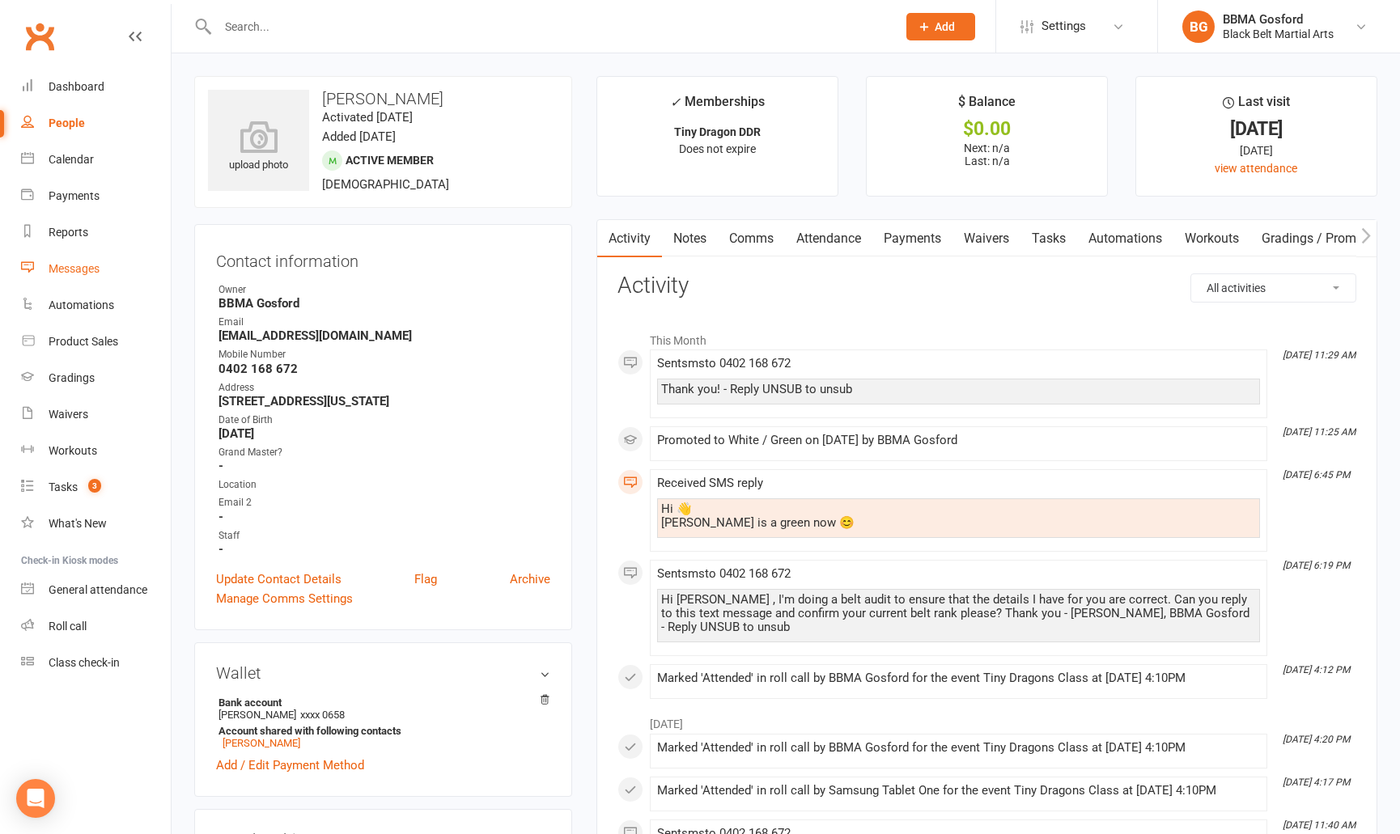
click at [83, 270] on div "Messages" at bounding box center [74, 268] width 51 height 13
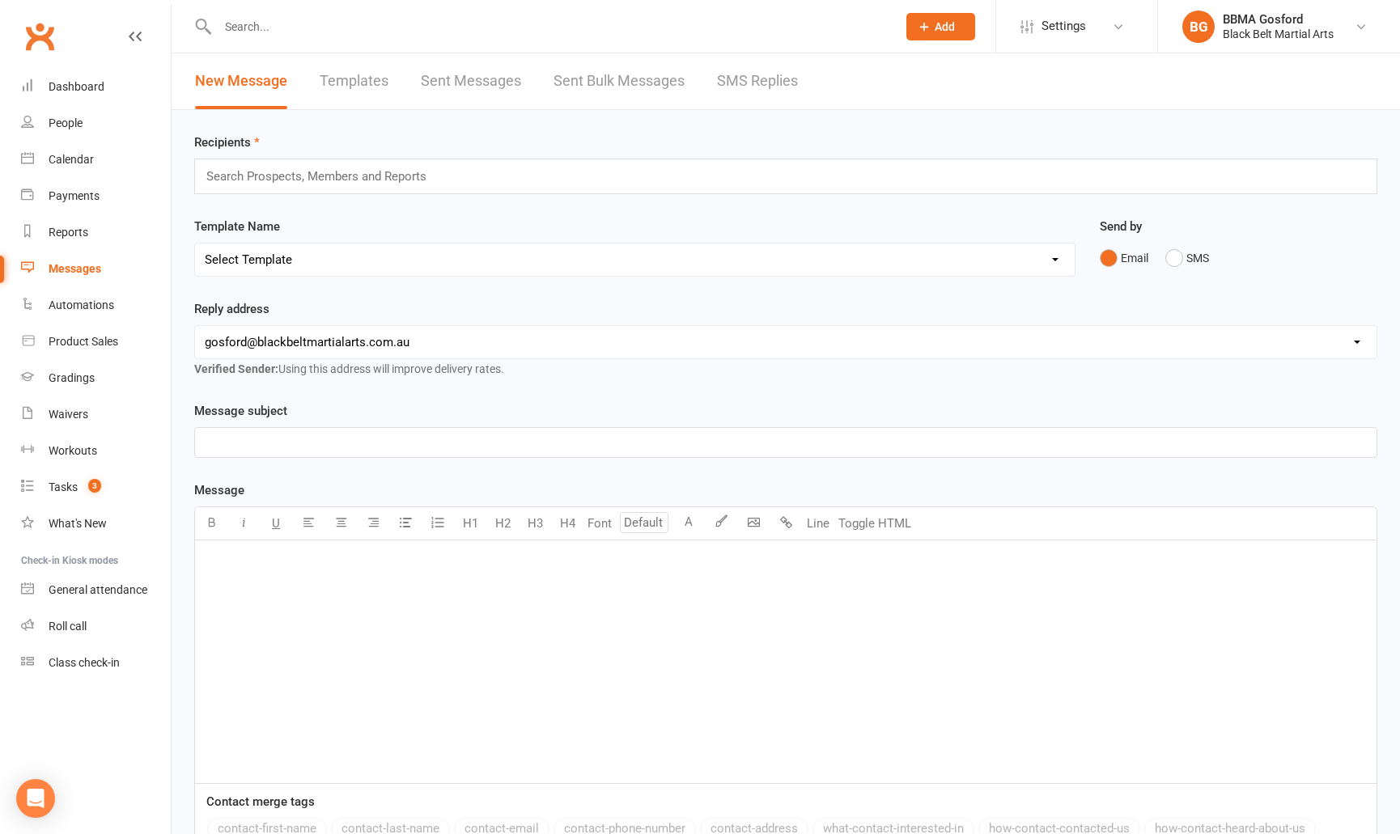
click at [736, 83] on link "SMS Replies" at bounding box center [757, 81] width 81 height 56
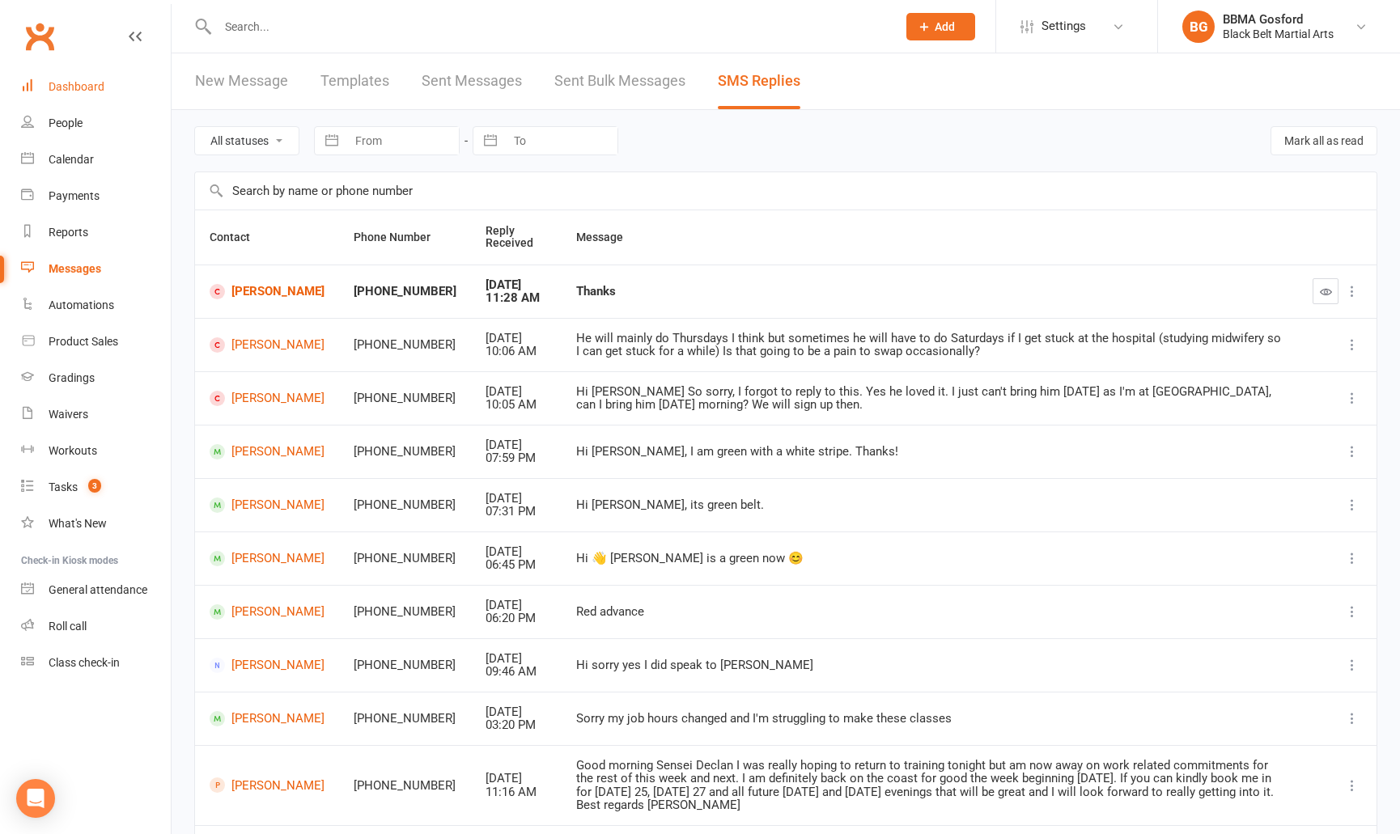
click at [74, 89] on div "Dashboard" at bounding box center [77, 86] width 56 height 13
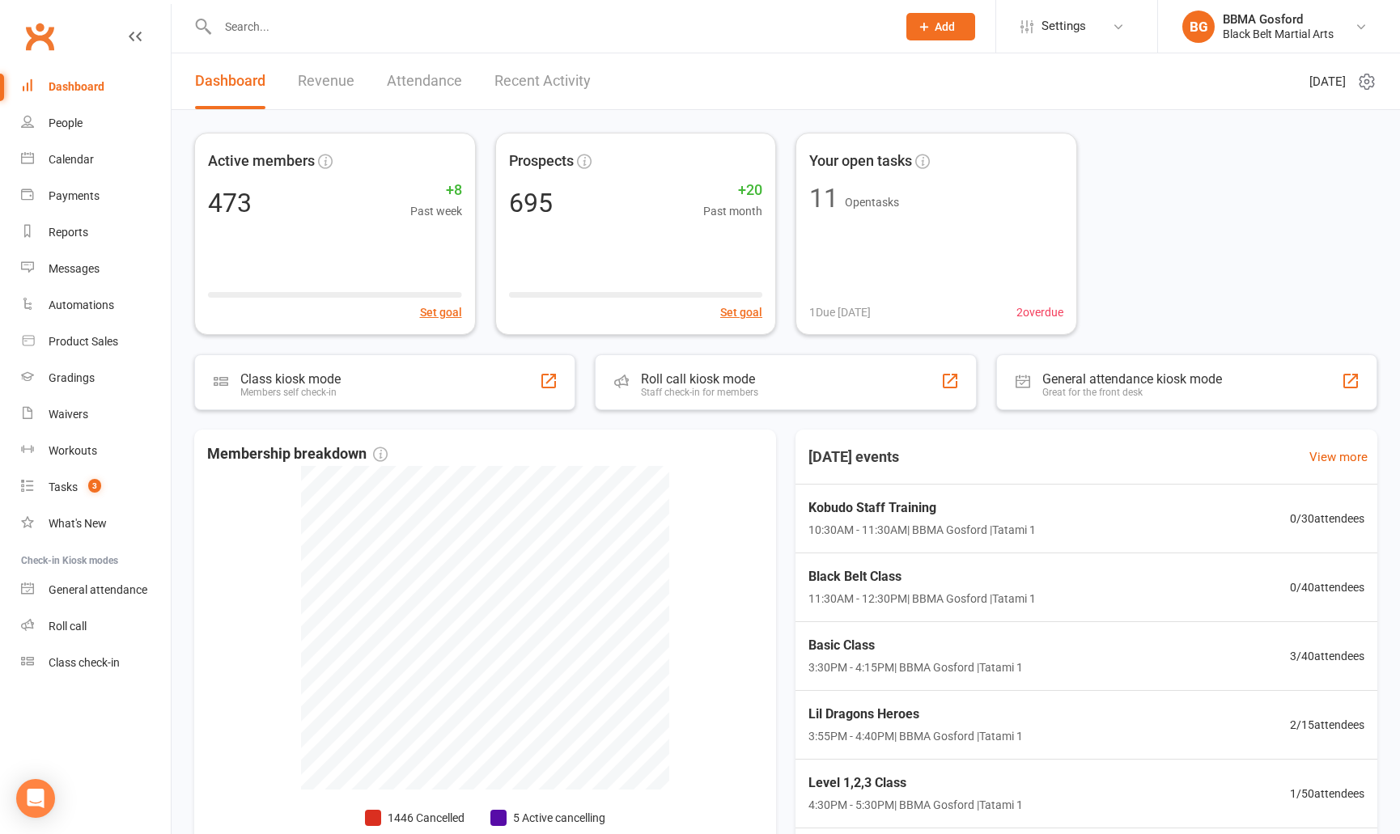
click at [284, 29] on input "text" at bounding box center [549, 26] width 673 height 23
click at [66, 494] on div "Tasks" at bounding box center [63, 487] width 29 height 13
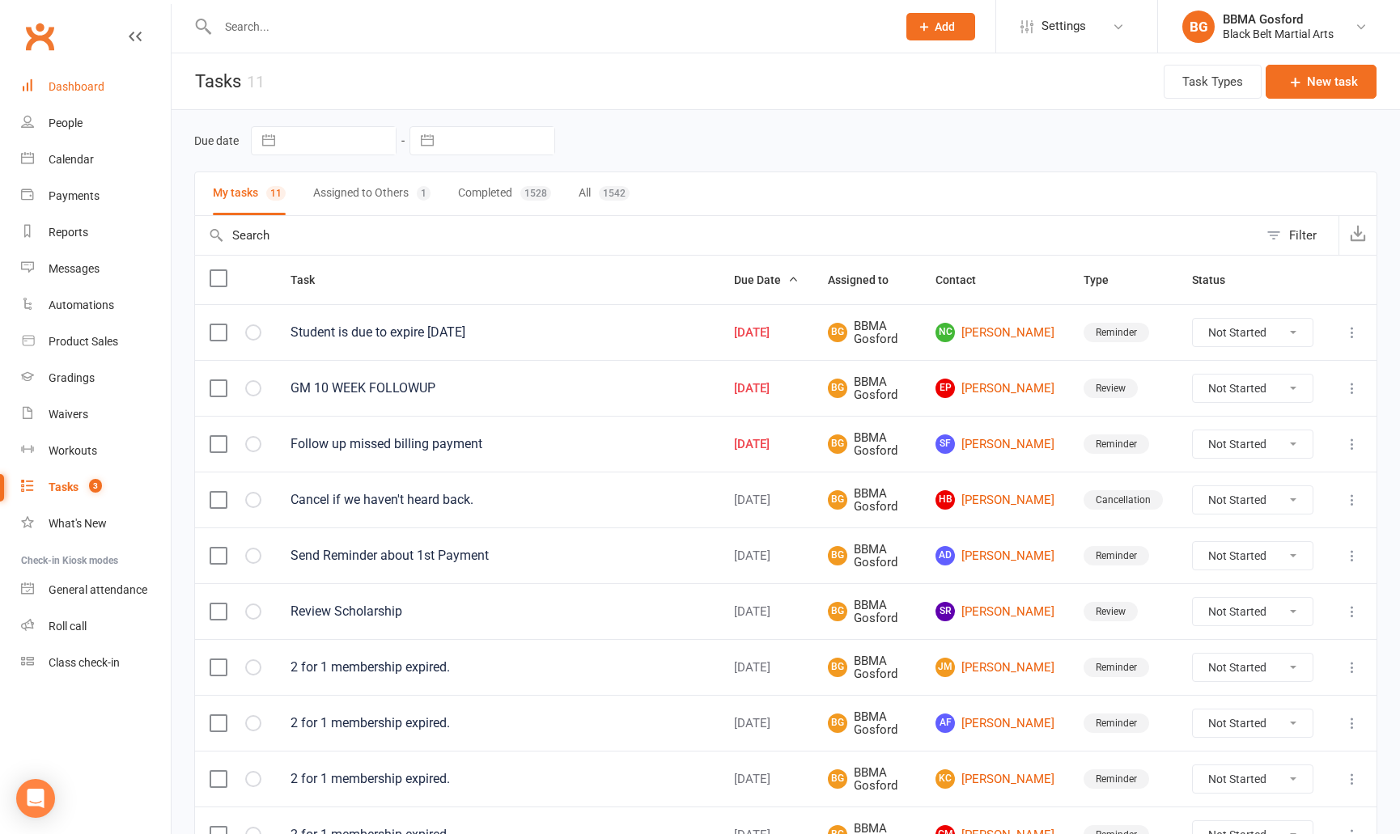
click at [78, 86] on div "Dashboard" at bounding box center [77, 86] width 56 height 13
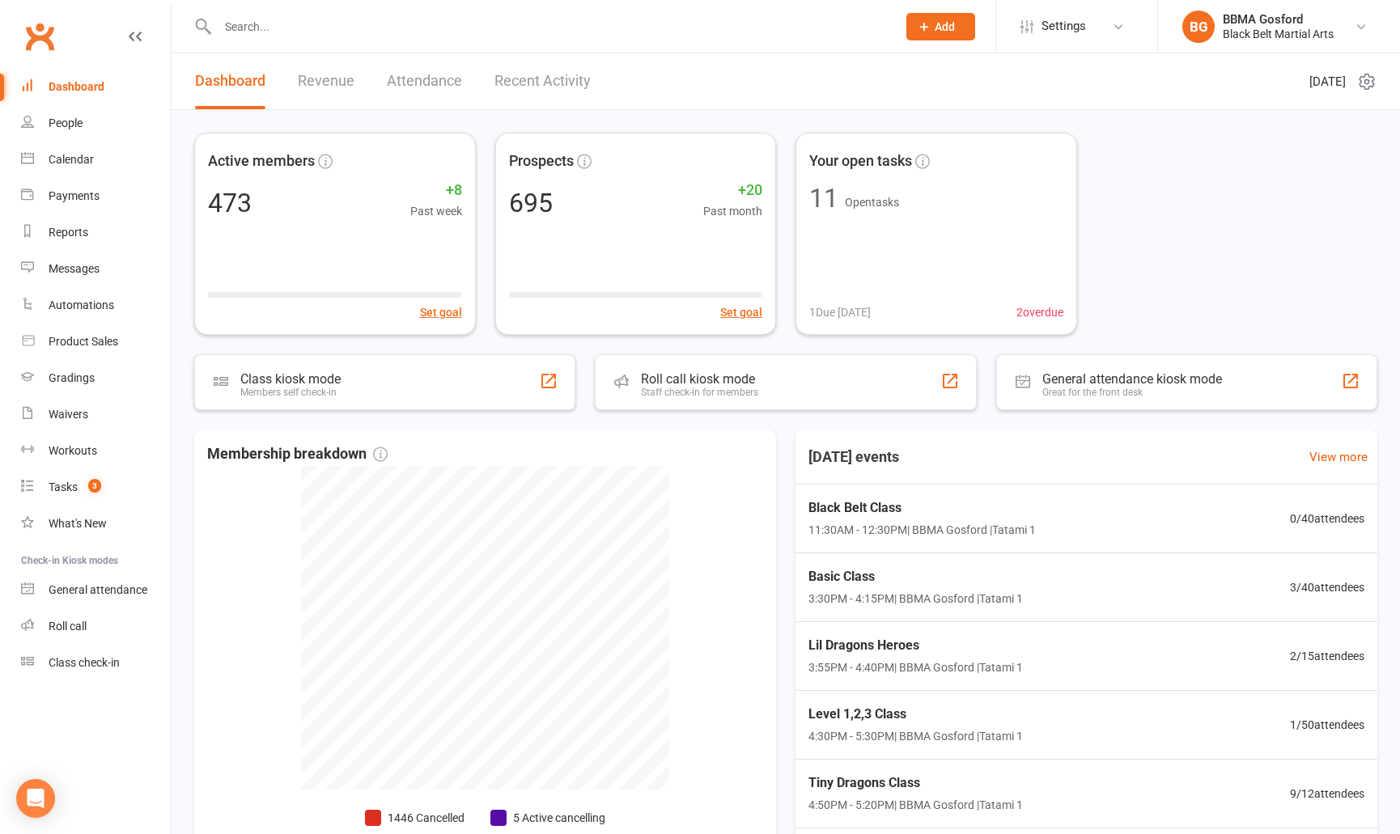
click at [299, 27] on input "text" at bounding box center [549, 26] width 673 height 23
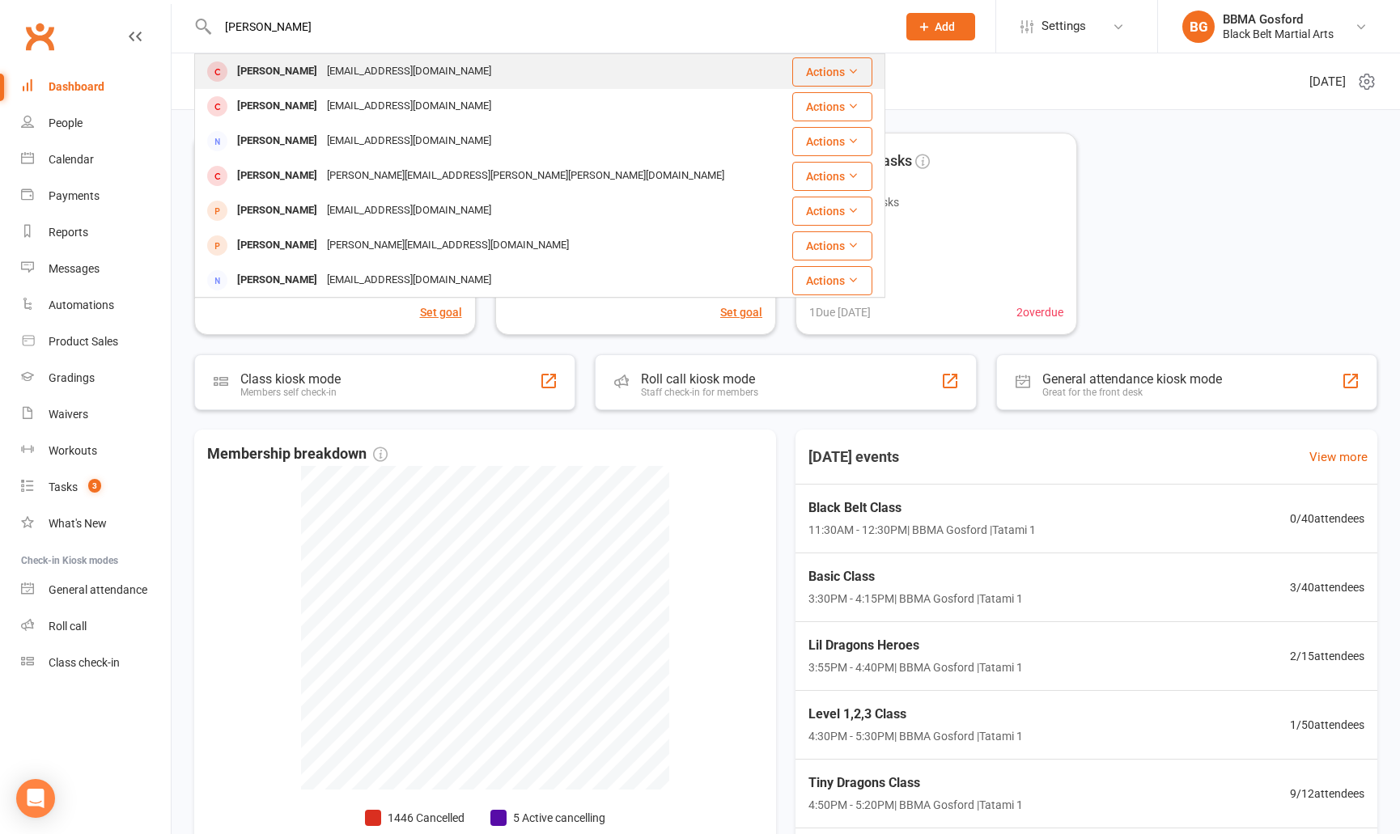
type input "ben ruskin"
click at [288, 62] on div "Ben Ruskin" at bounding box center [277, 71] width 90 height 23
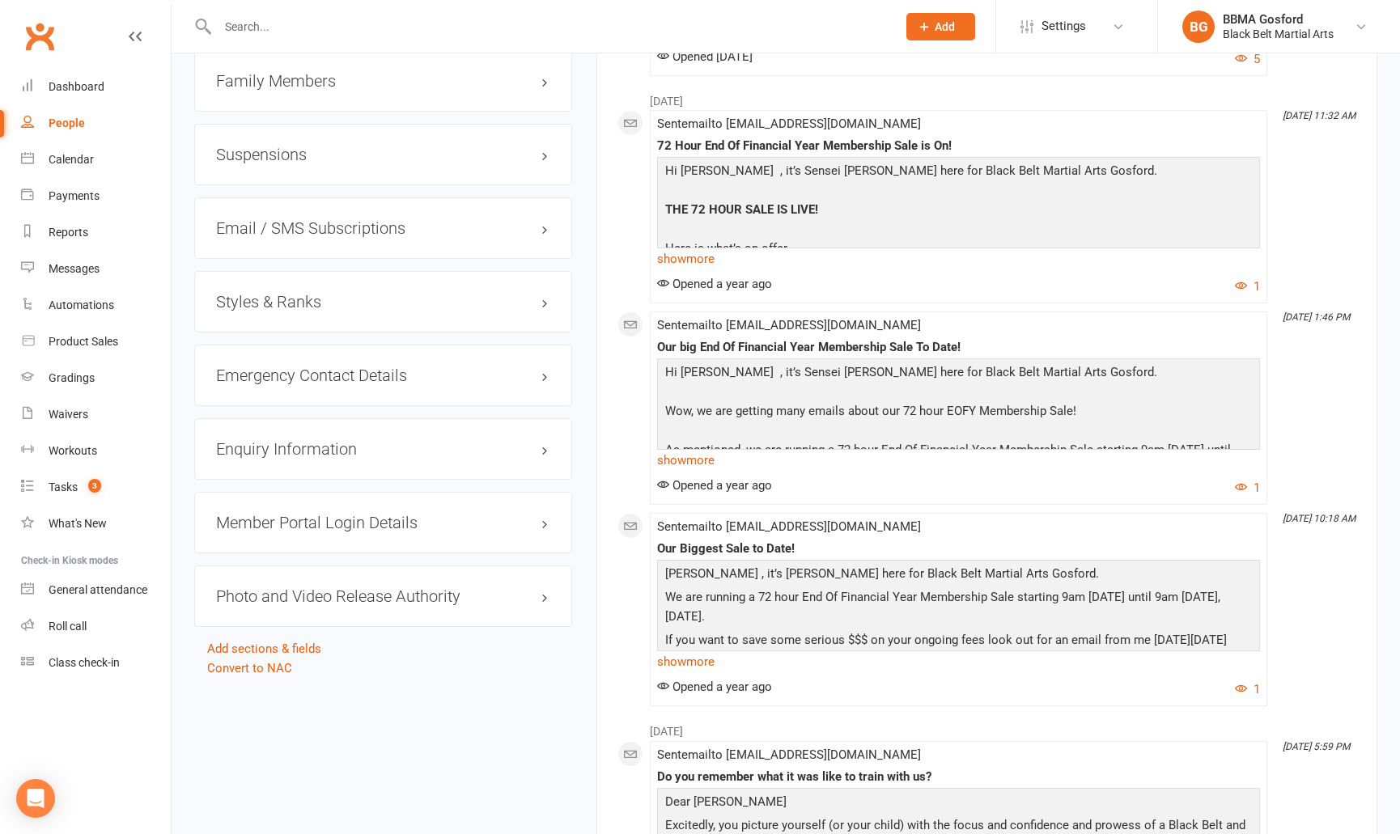
scroll to position [1325, 0]
click at [350, 382] on h3 "Emergency Contact Details edit" at bounding box center [383, 376] width 334 height 18
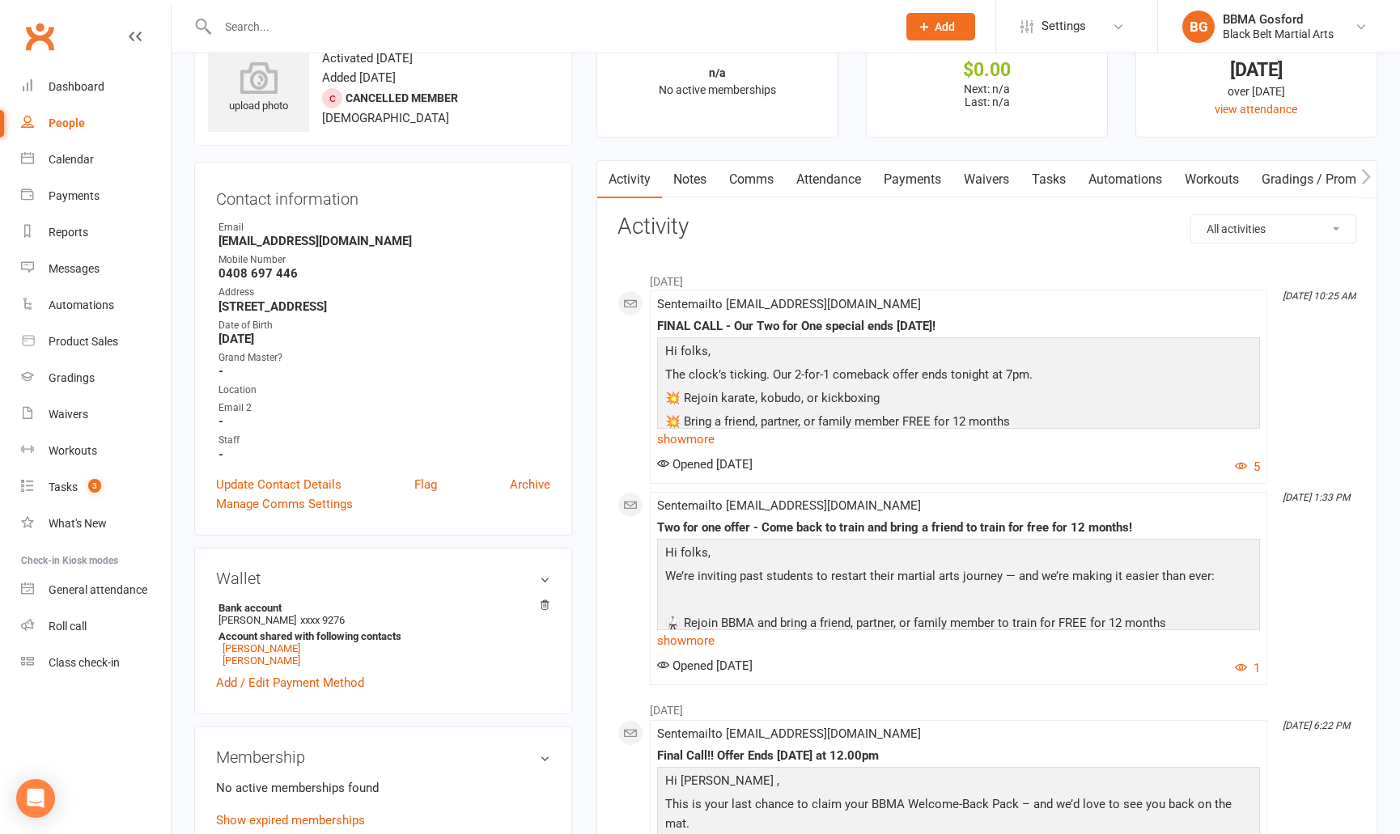
scroll to position [0, 0]
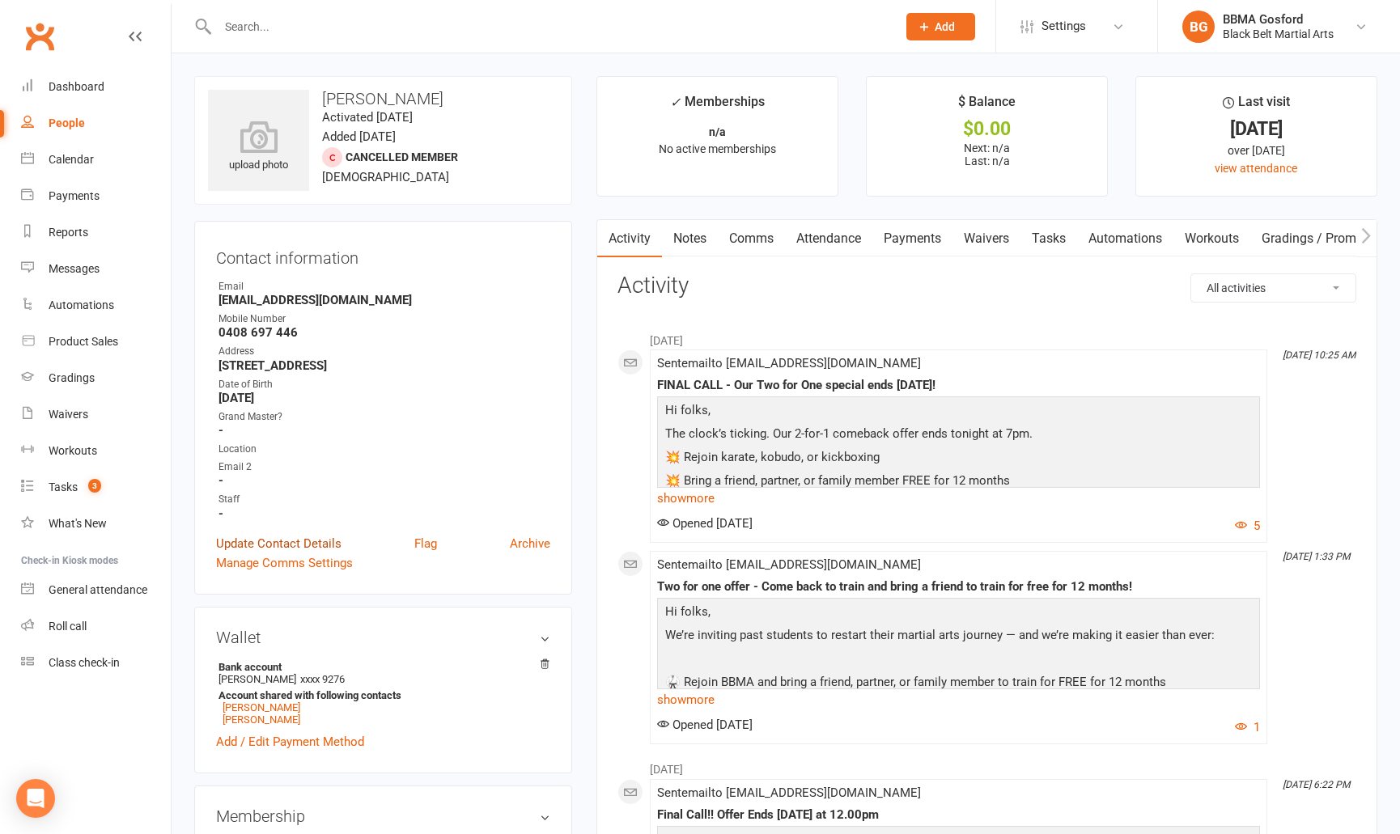
click at [271, 543] on link "Update Contact Details" at bounding box center [278, 543] width 125 height 19
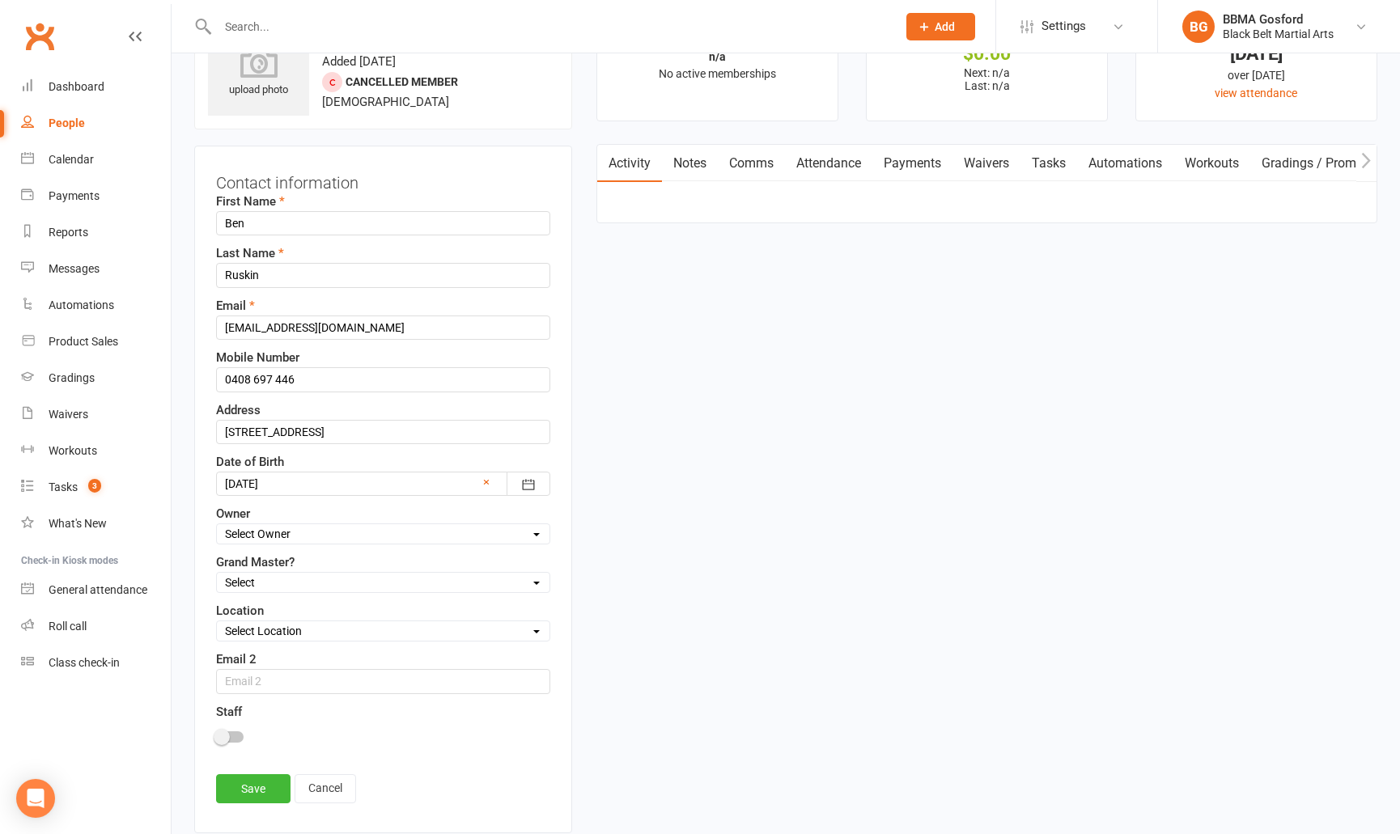
scroll to position [76, 0]
click at [299, 383] on input "0408 697 446" at bounding box center [383, 379] width 334 height 24
type input "0490 971 023"
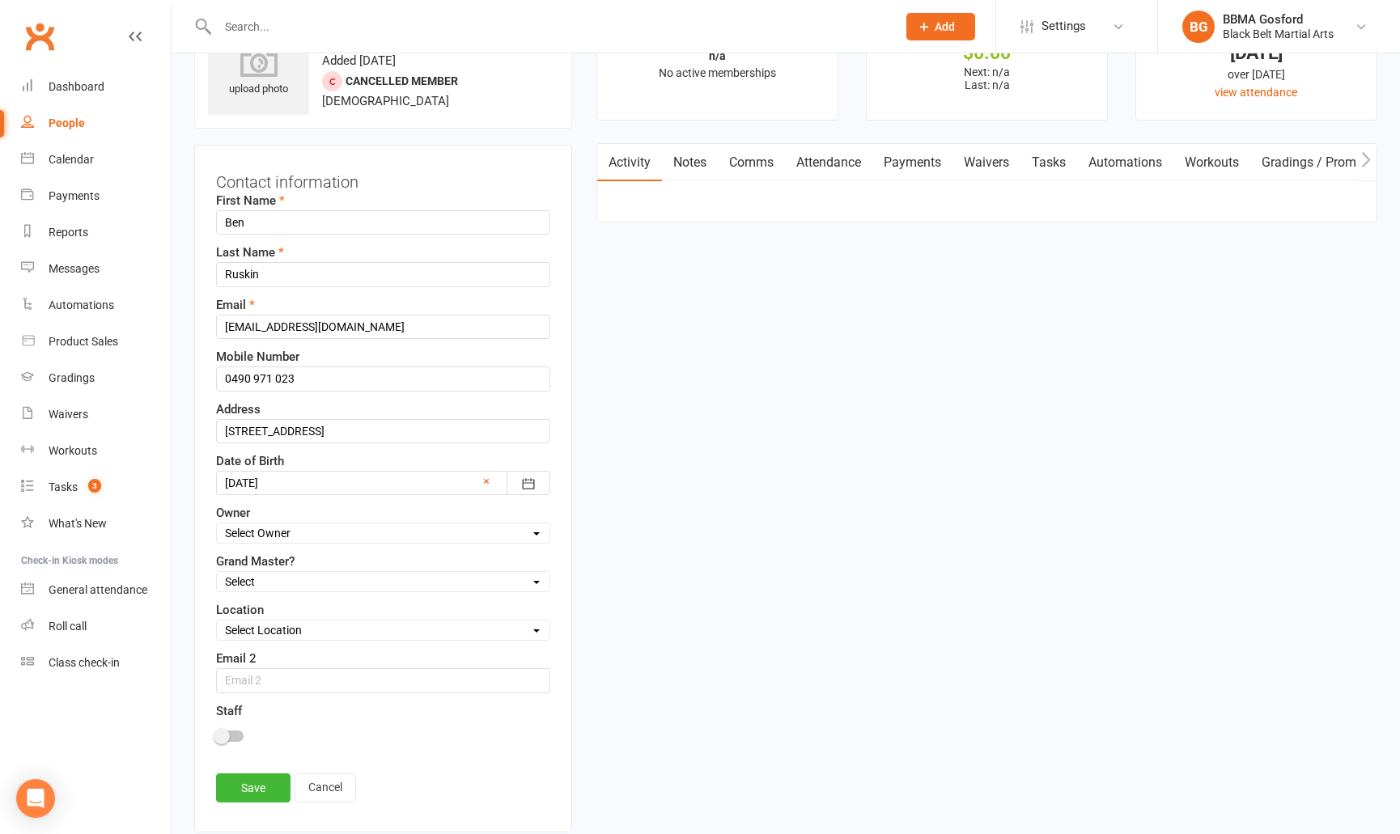
click at [248, 787] on link "Save" at bounding box center [253, 788] width 74 height 29
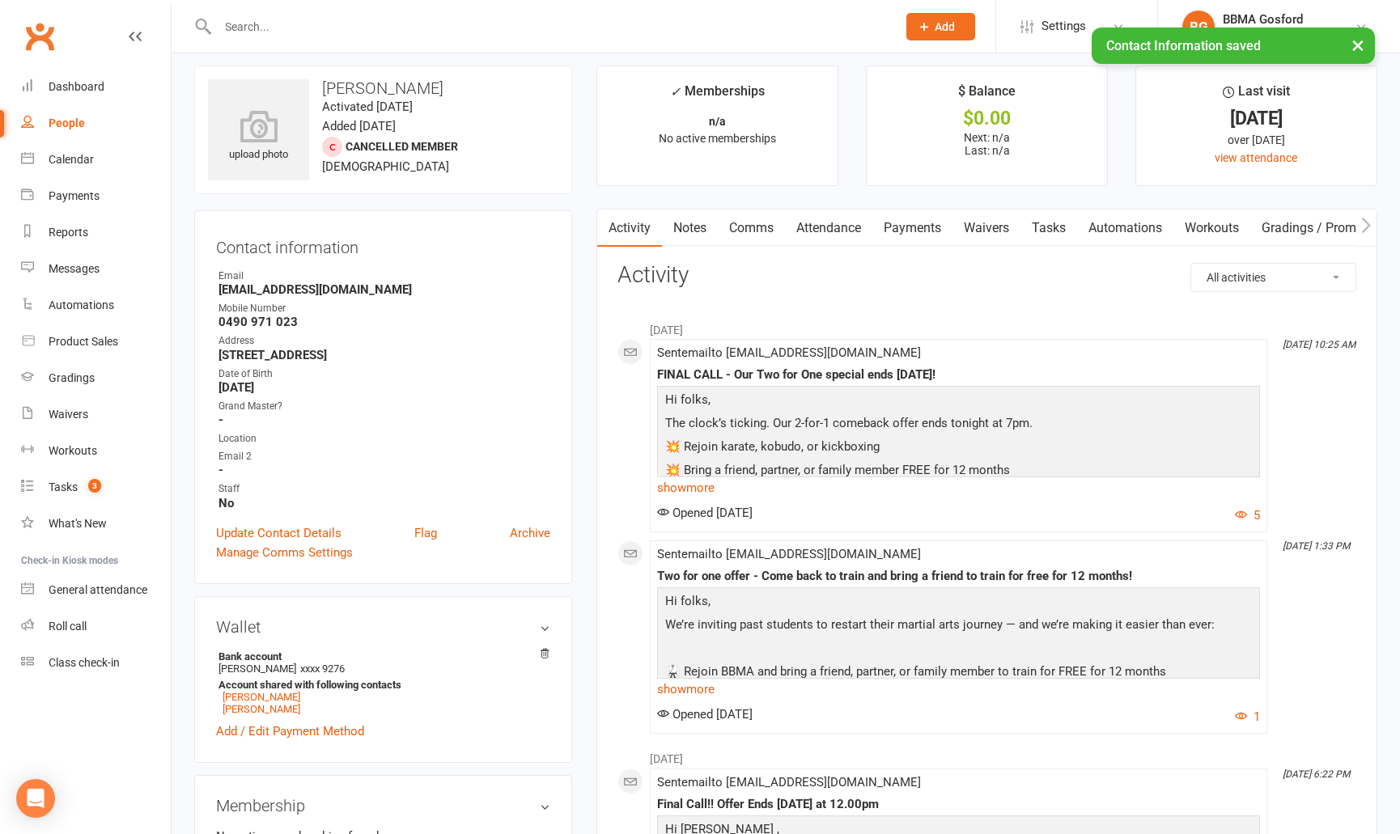
scroll to position [0, 0]
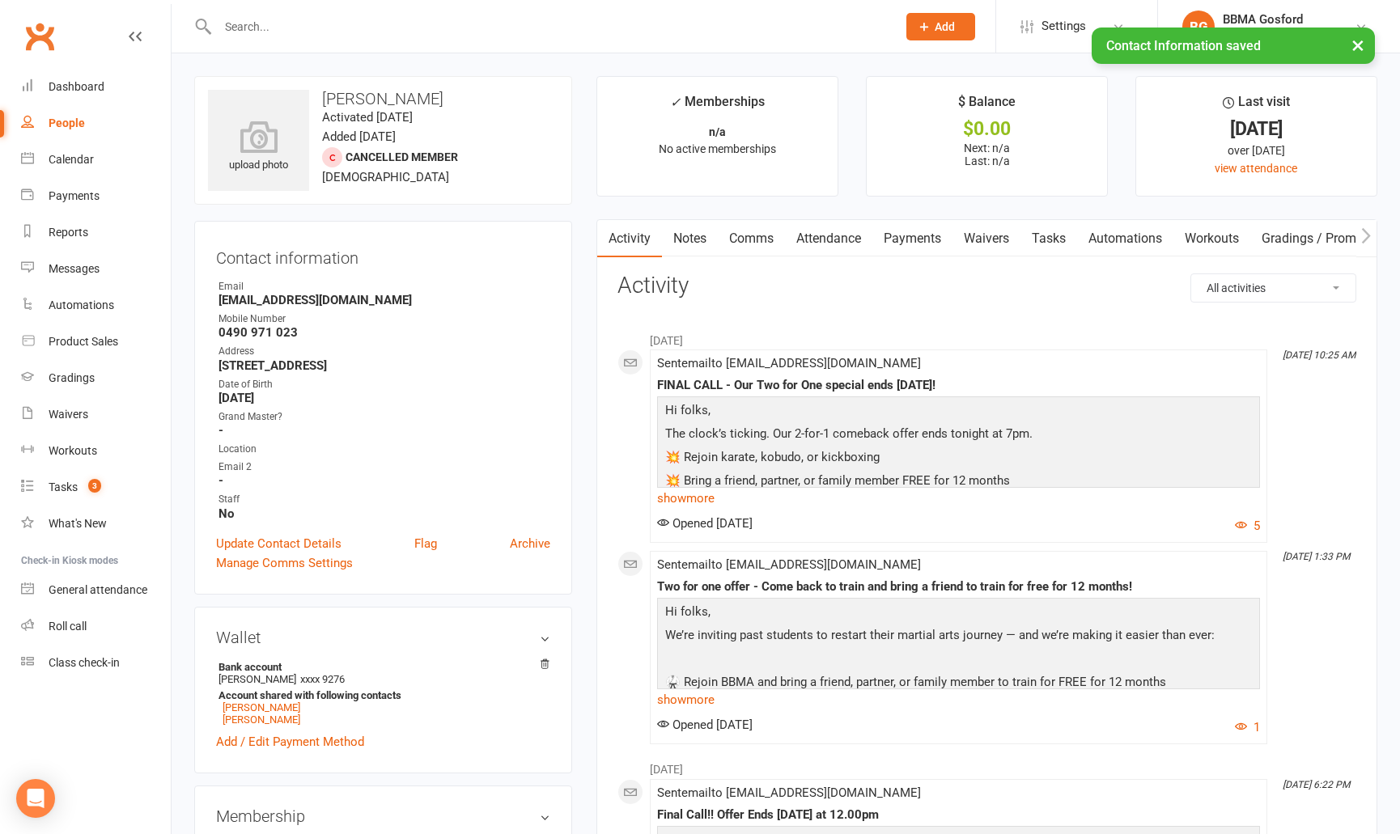
click at [757, 240] on link "Comms" at bounding box center [751, 238] width 67 height 37
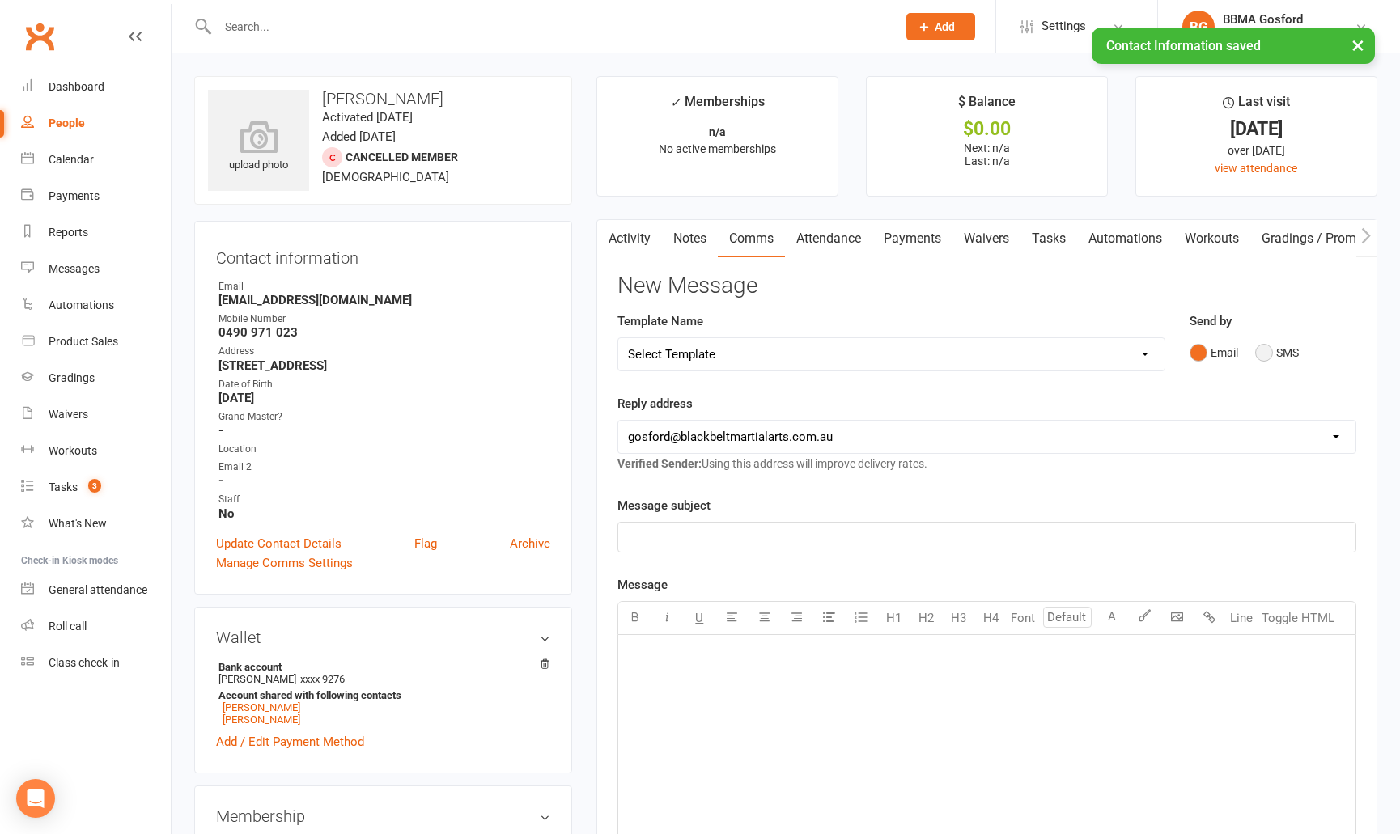
click at [1270, 355] on button "SMS" at bounding box center [1277, 352] width 44 height 31
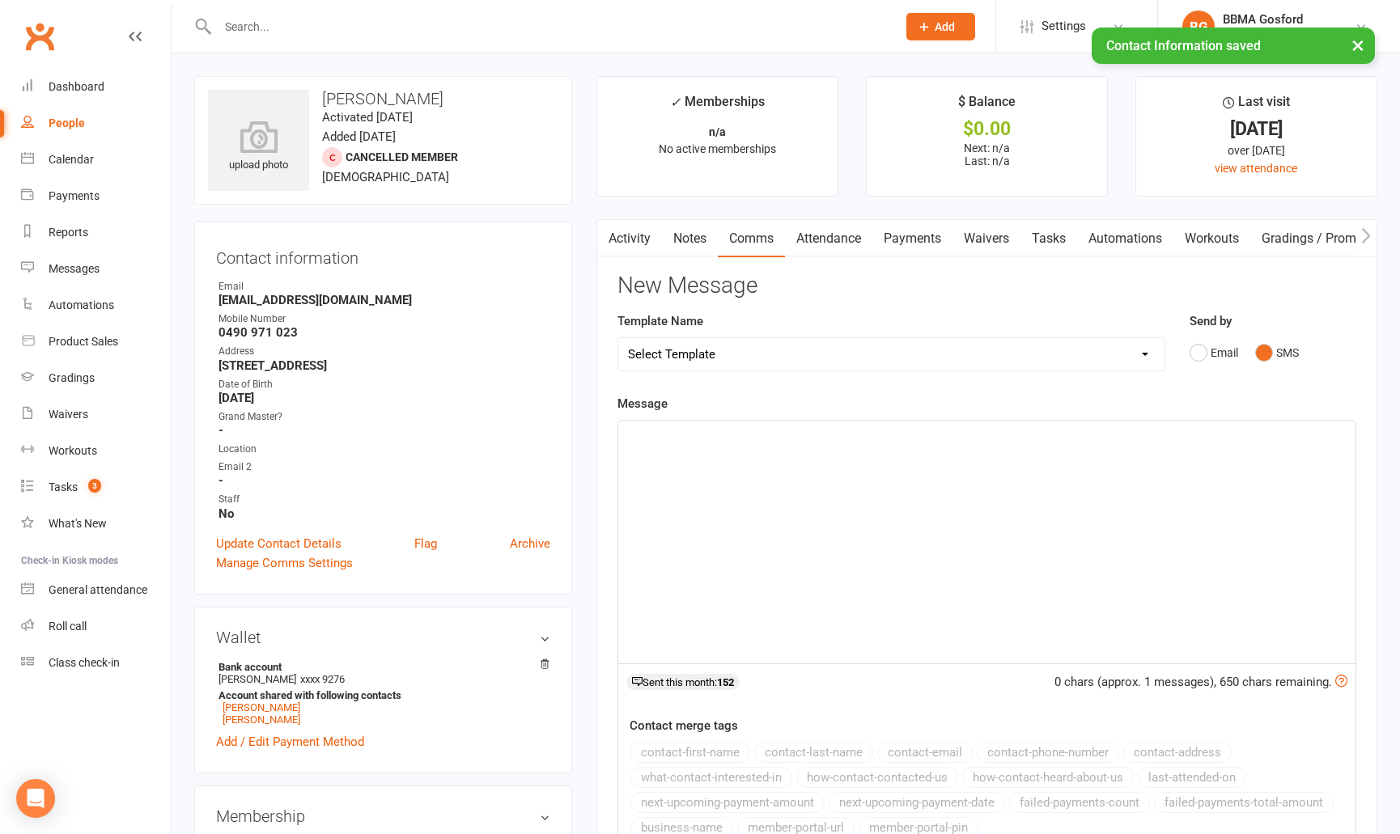
click at [690, 443] on p "﻿" at bounding box center [987, 435] width 718 height 19
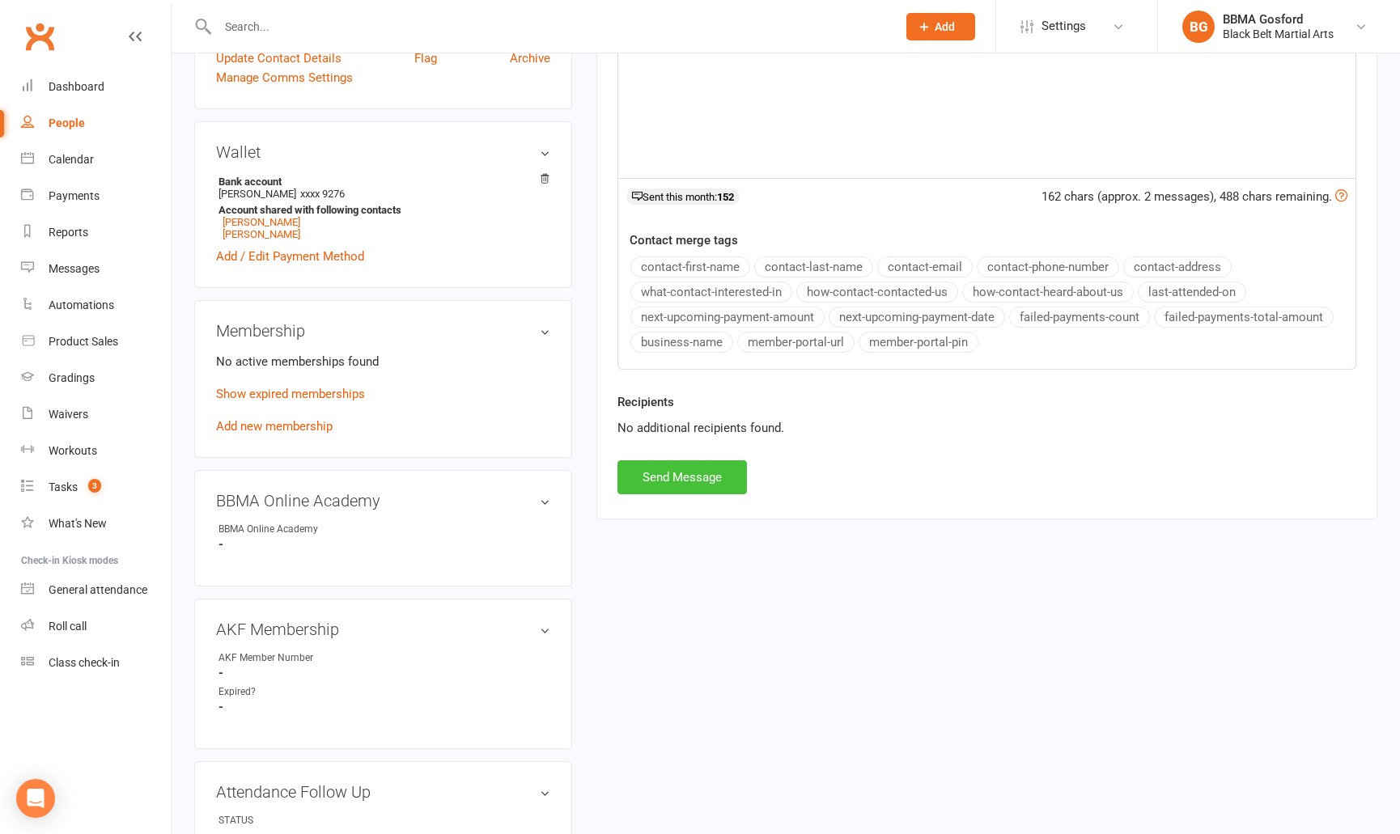
scroll to position [487, 0]
click at [689, 472] on button "Send Message" at bounding box center [681, 476] width 129 height 34
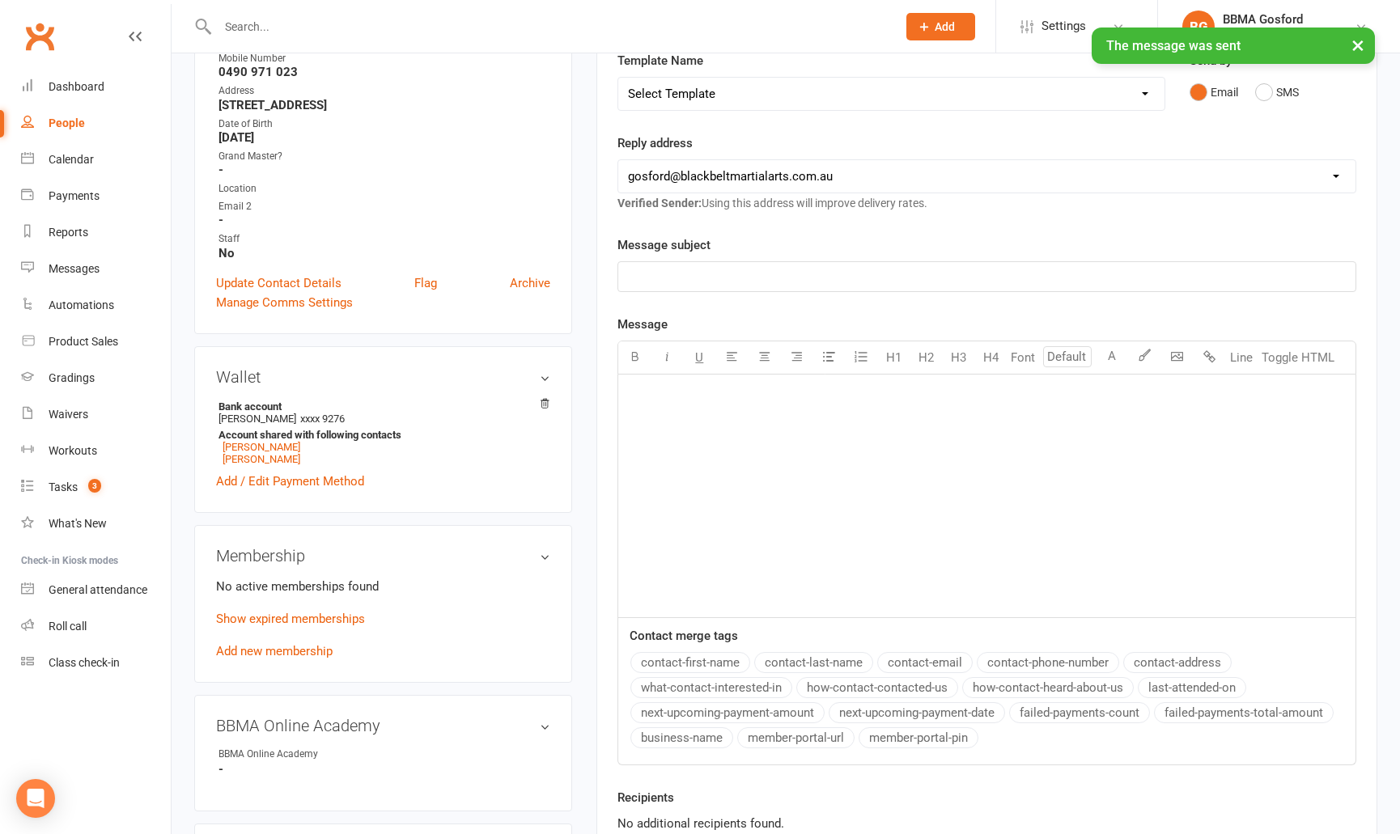
scroll to position [0, 0]
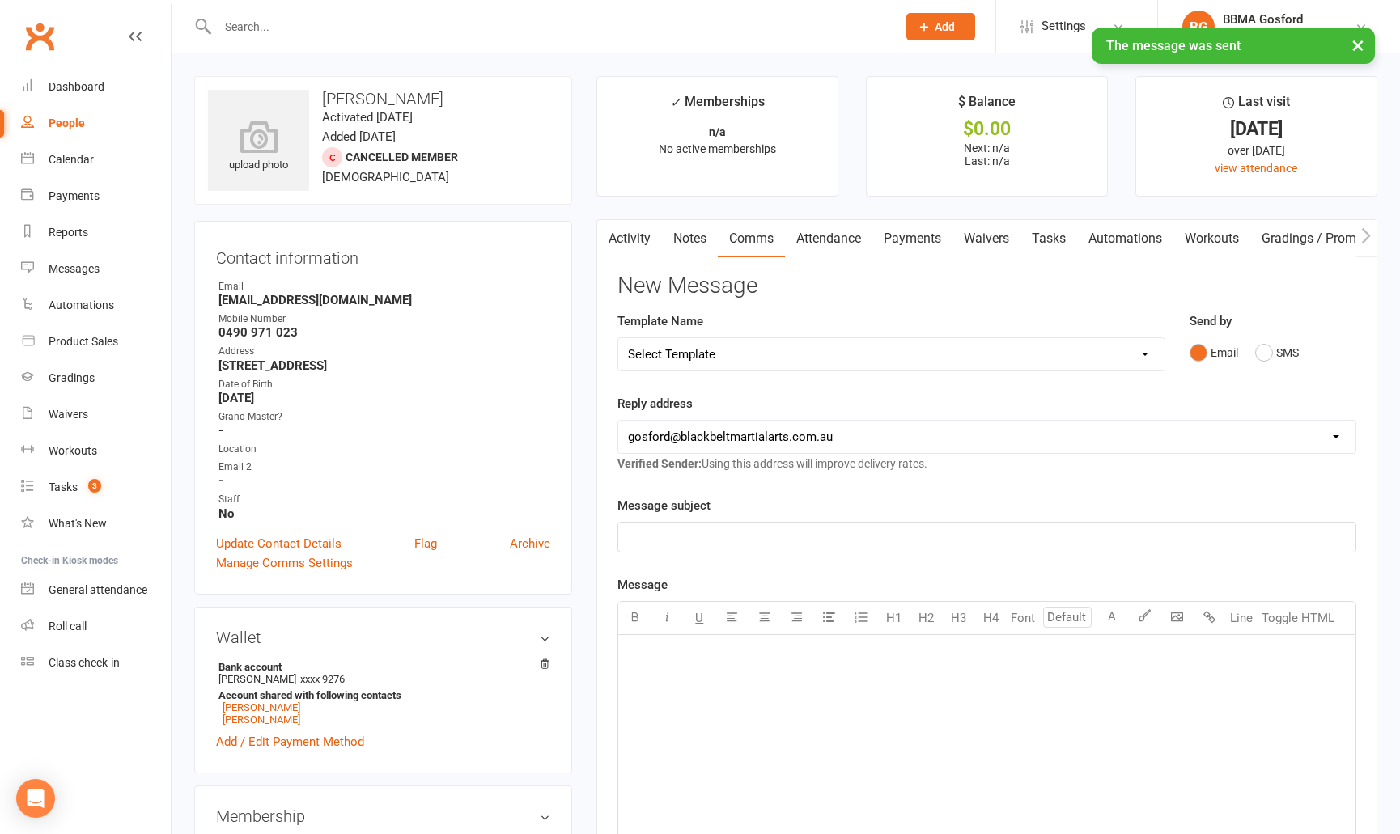
click at [632, 229] on link "Activity" at bounding box center [629, 238] width 65 height 37
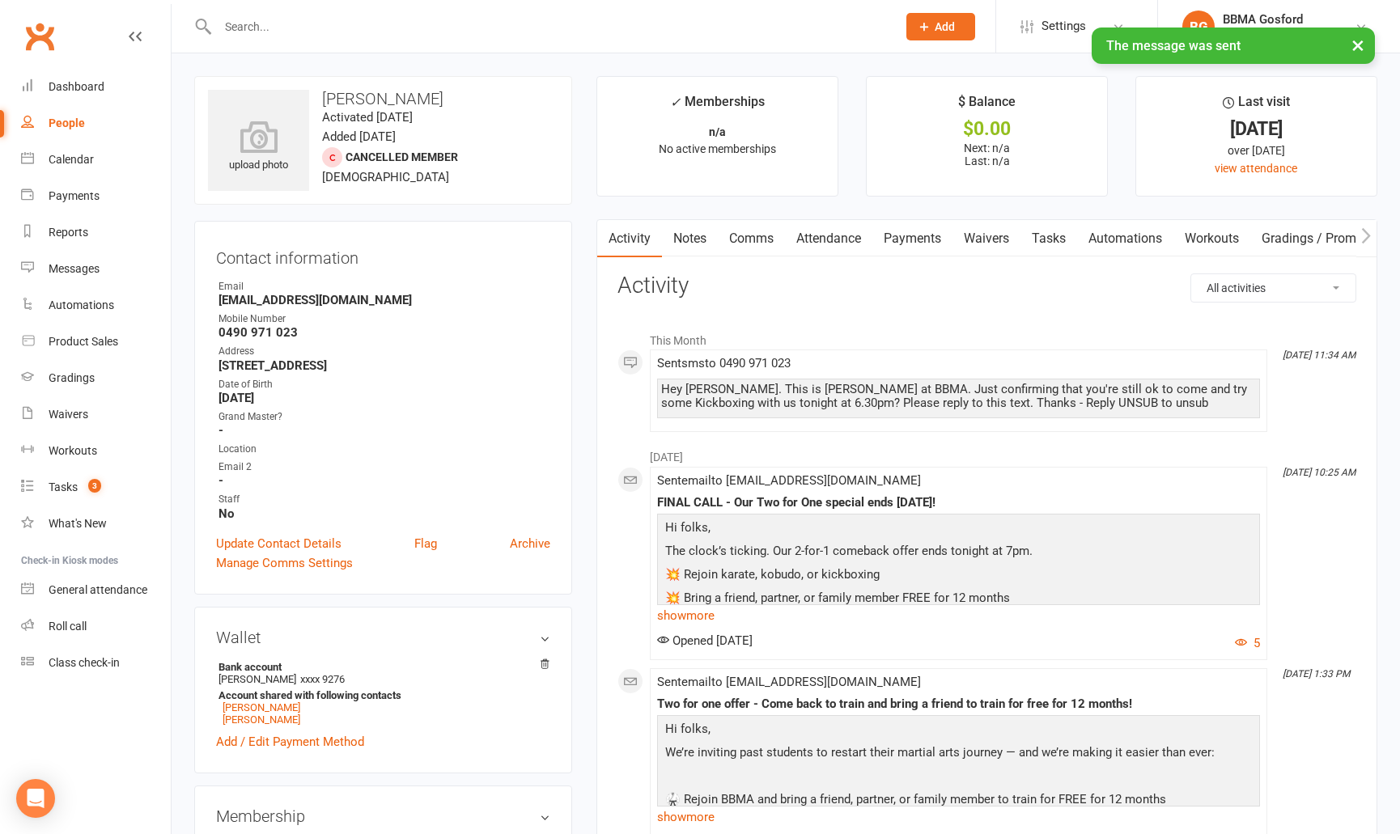
click at [269, 6] on div at bounding box center [539, 26] width 691 height 53
click at [277, 33] on input "text" at bounding box center [549, 26] width 673 height 23
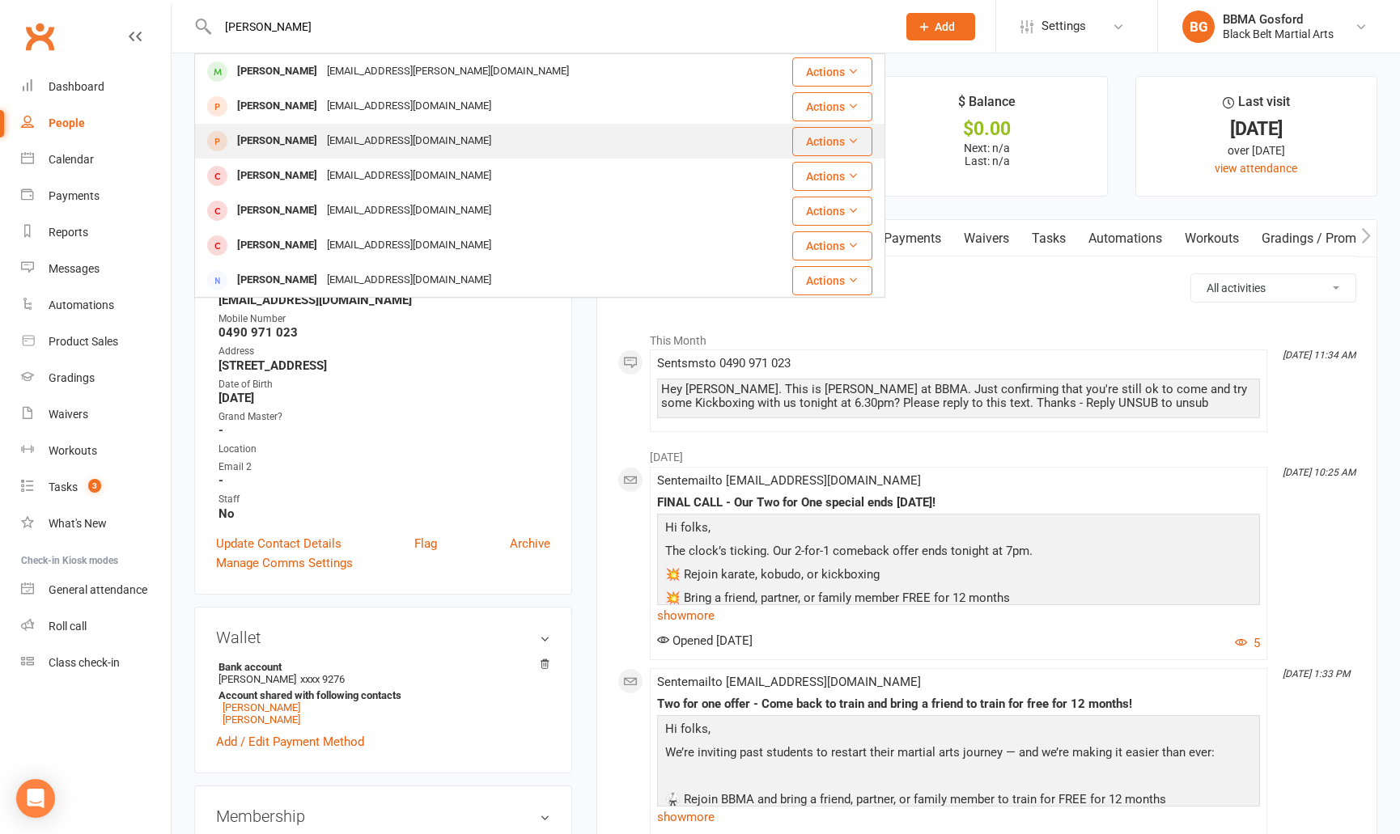
type input "lewis b"
click at [322, 138] on div "mkbarrett2020@outlook.com" at bounding box center [409, 140] width 174 height 23
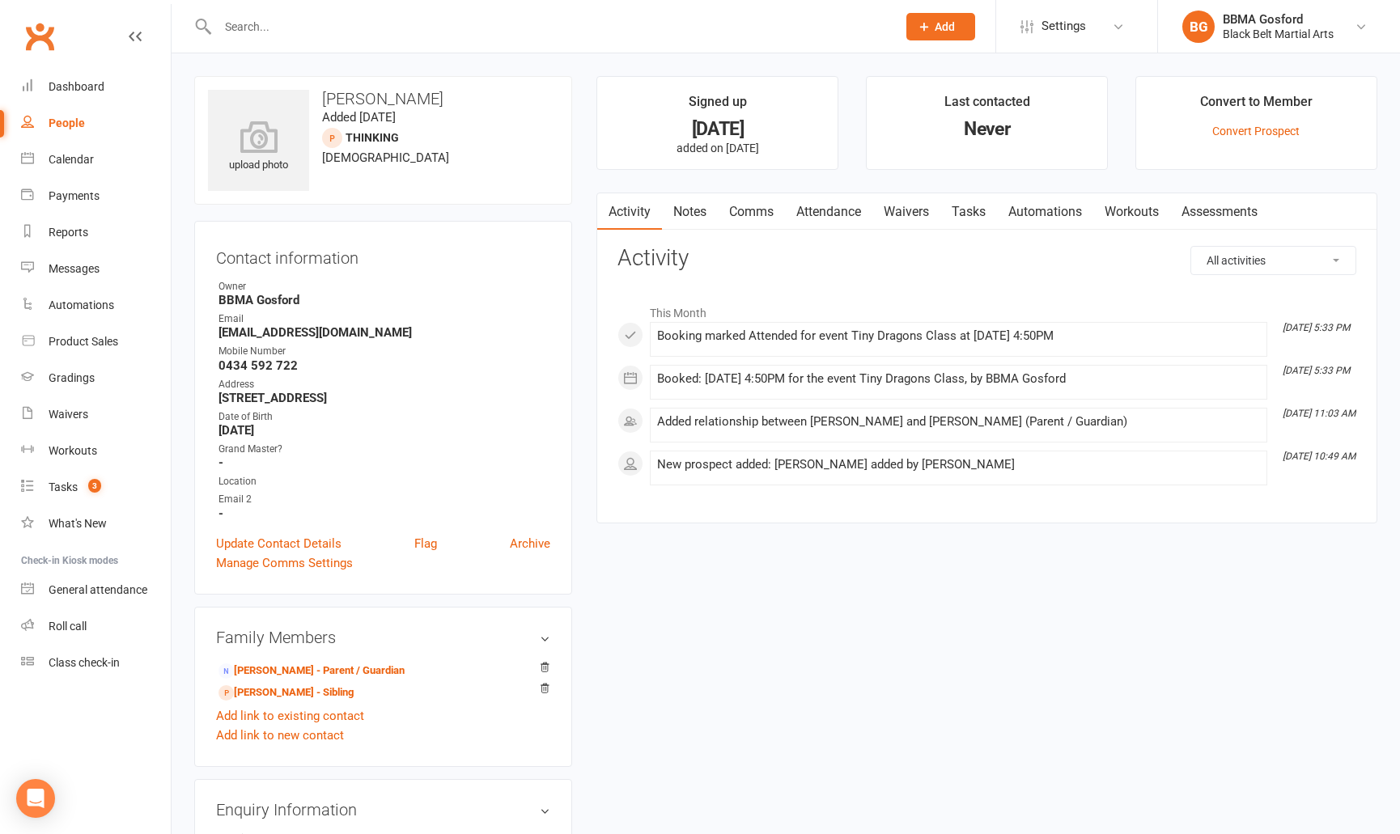
click at [757, 217] on link "Comms" at bounding box center [751, 211] width 67 height 37
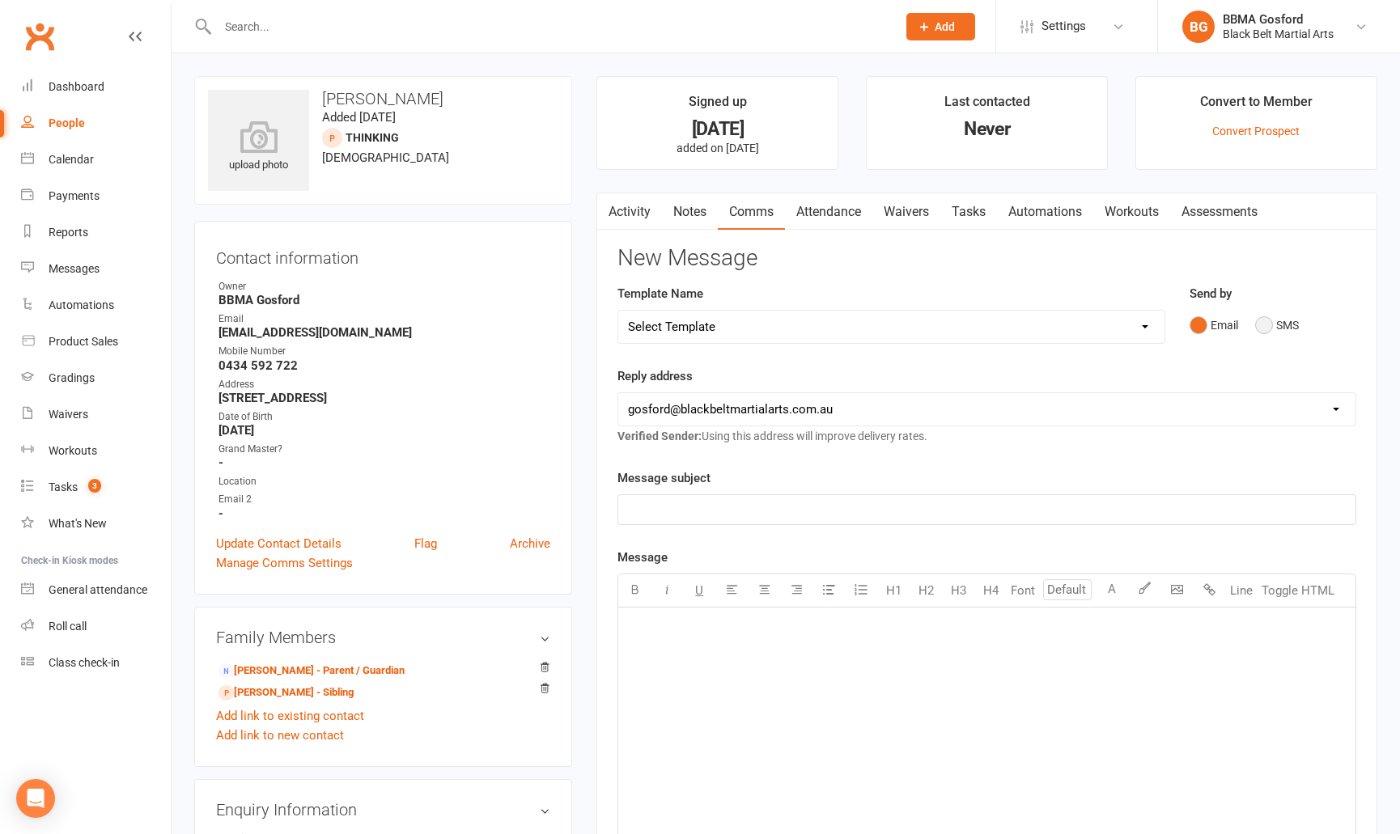
click at [1266, 329] on button "SMS" at bounding box center [1277, 325] width 44 height 31
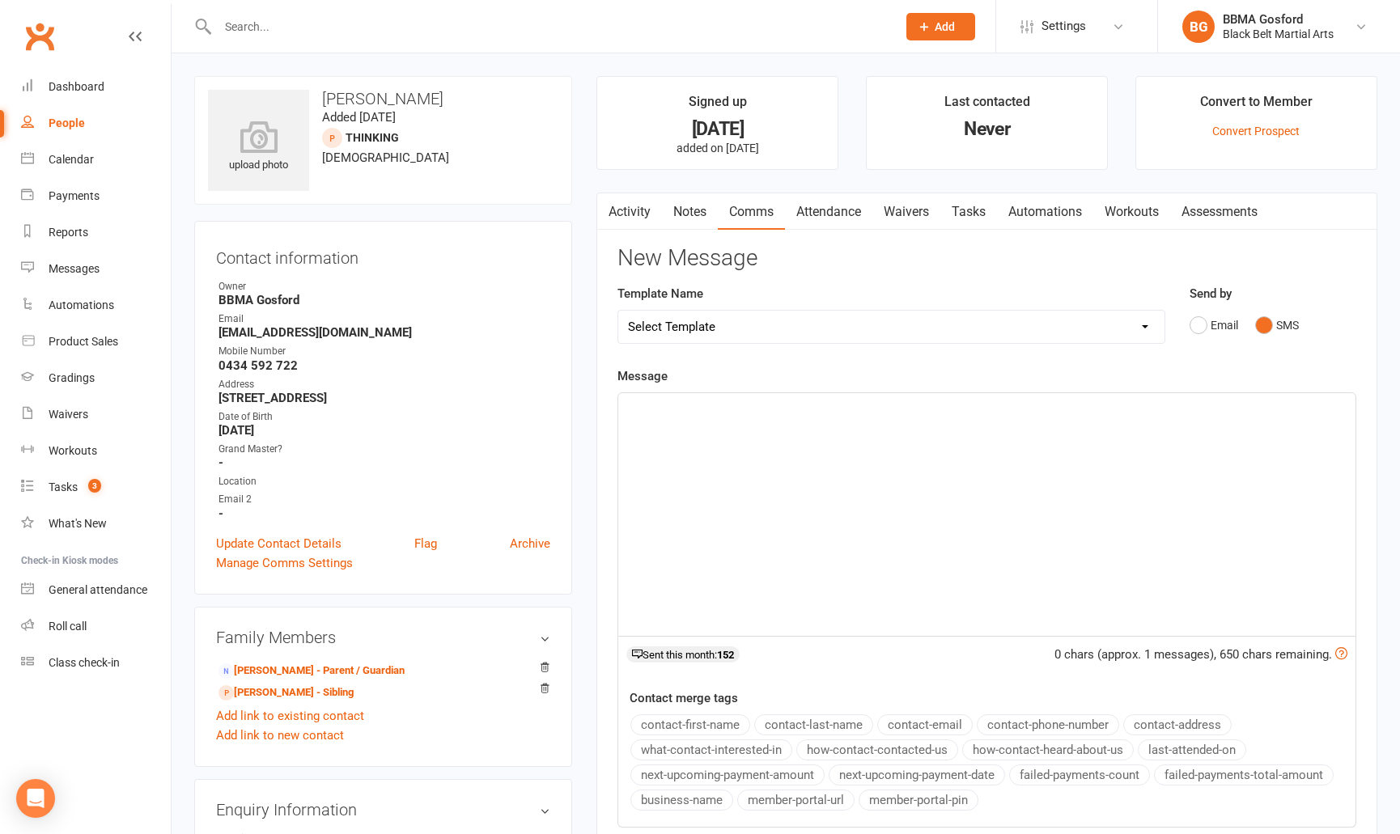
click at [668, 414] on p "﻿" at bounding box center [987, 407] width 718 height 19
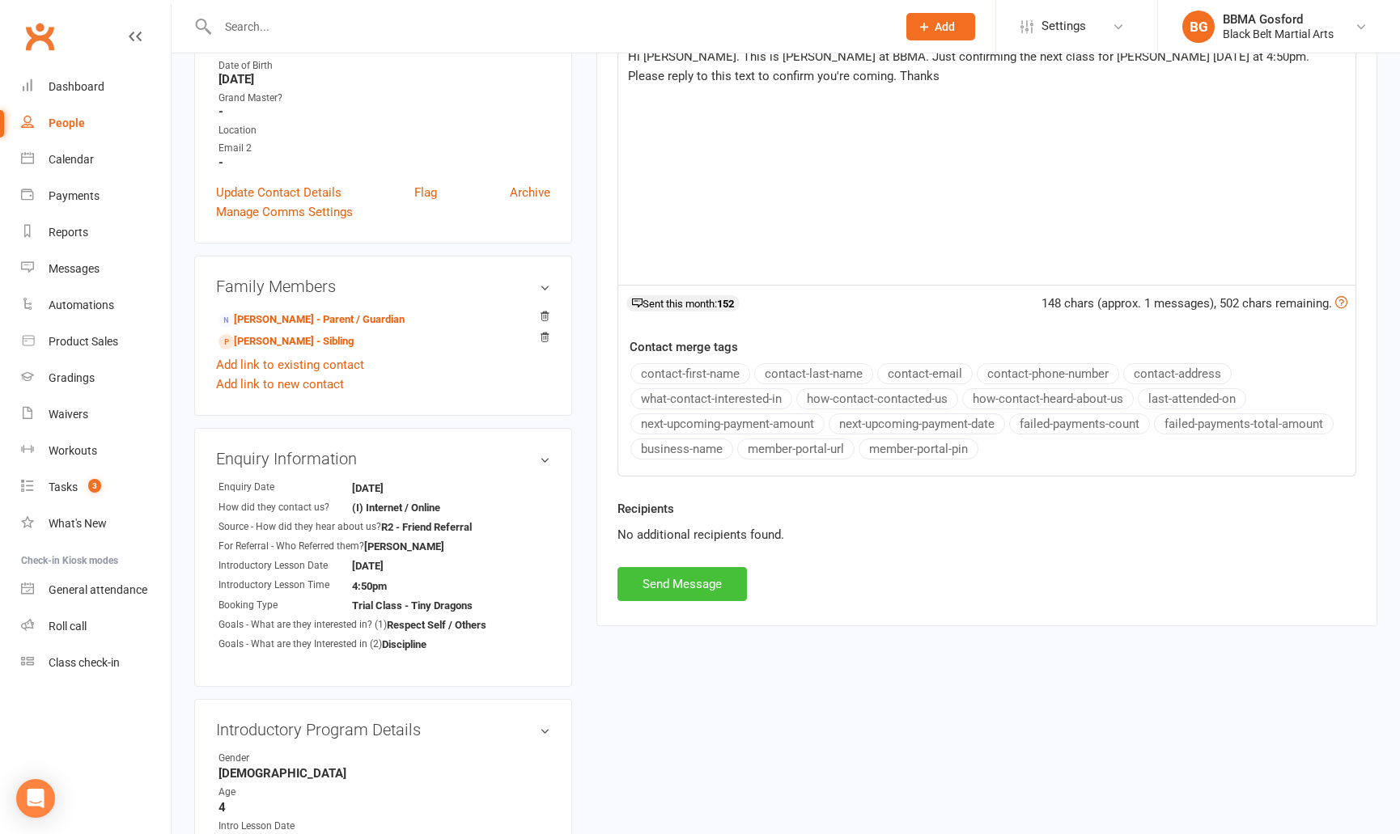
scroll to position [358, 0]
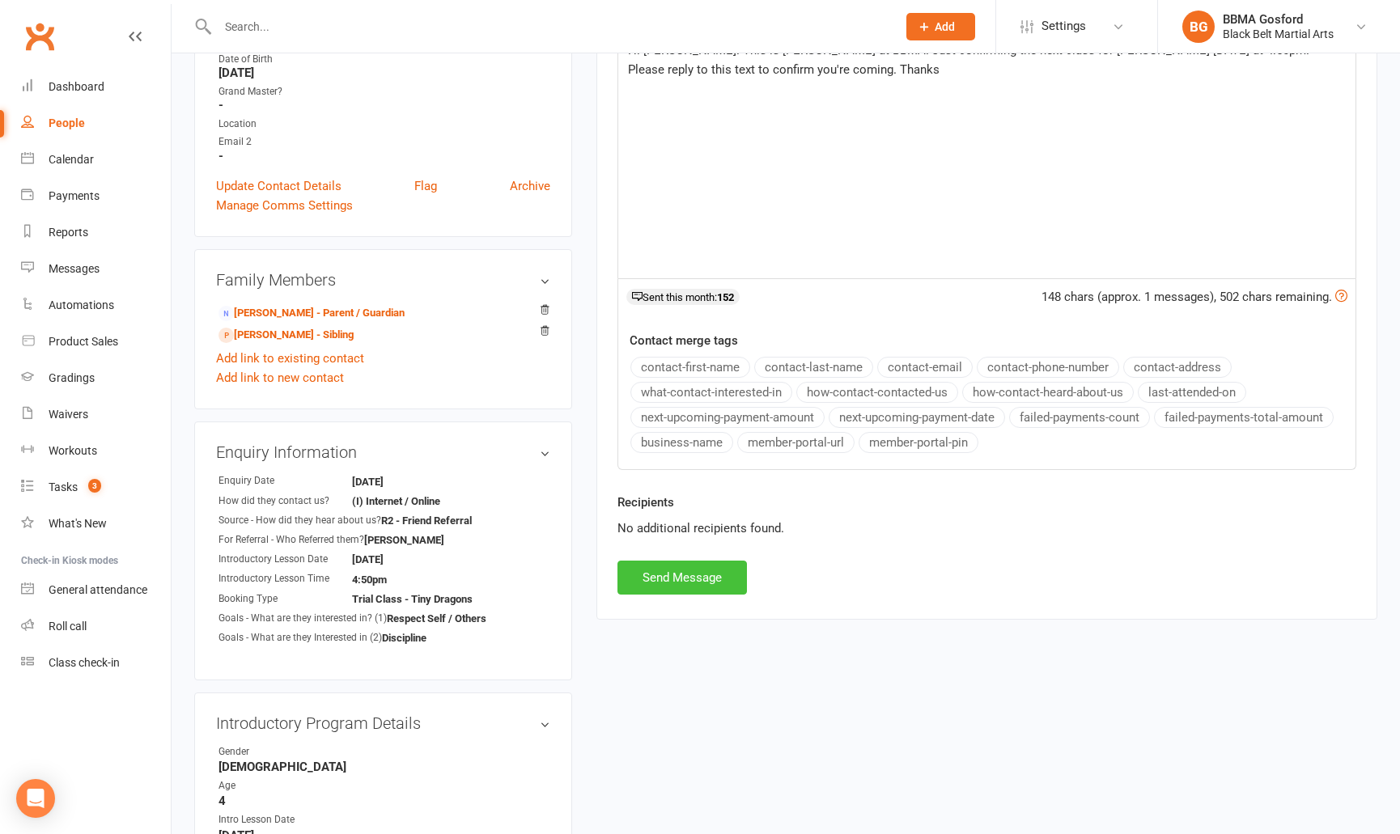
click at [677, 572] on button "Send Message" at bounding box center [681, 578] width 129 height 34
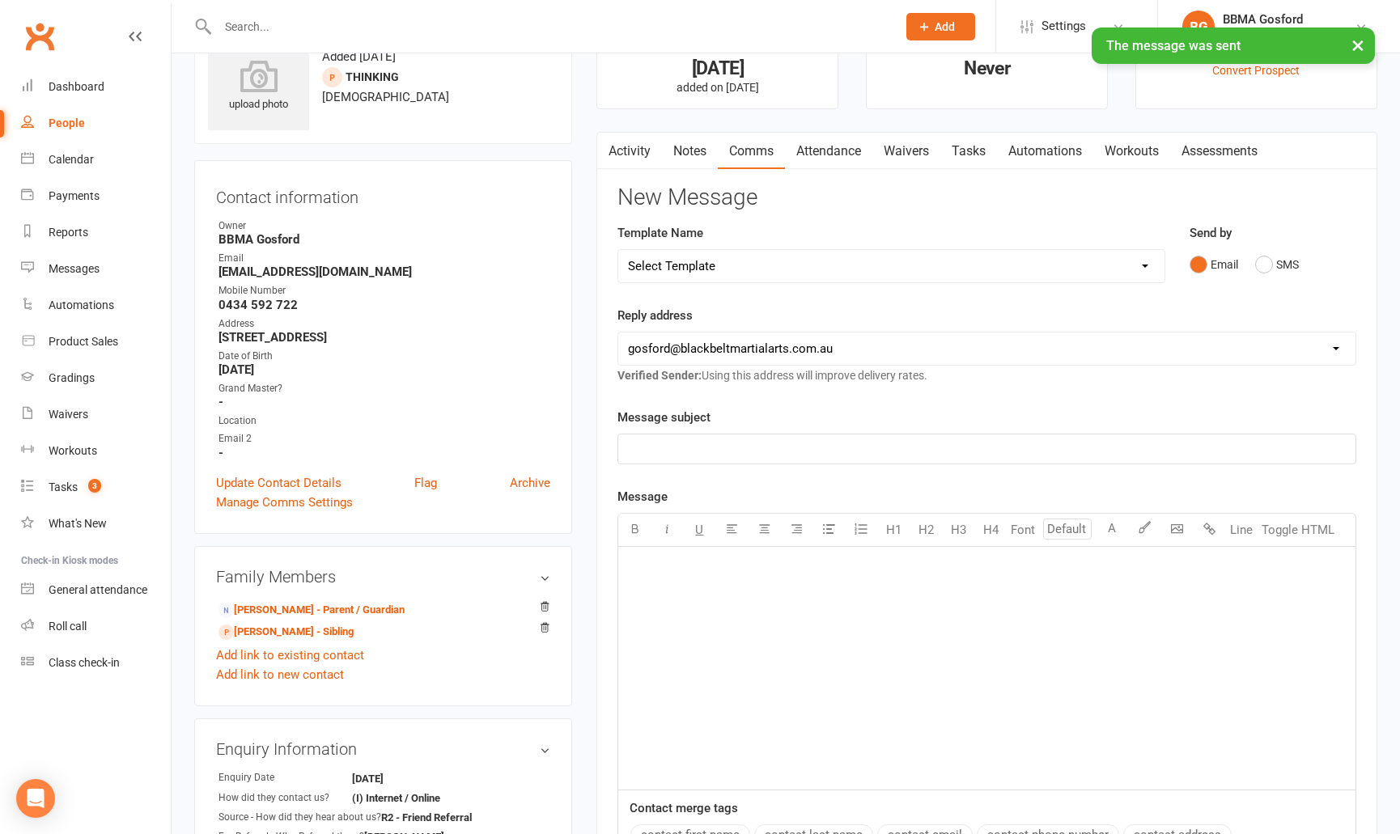
scroll to position [0, 0]
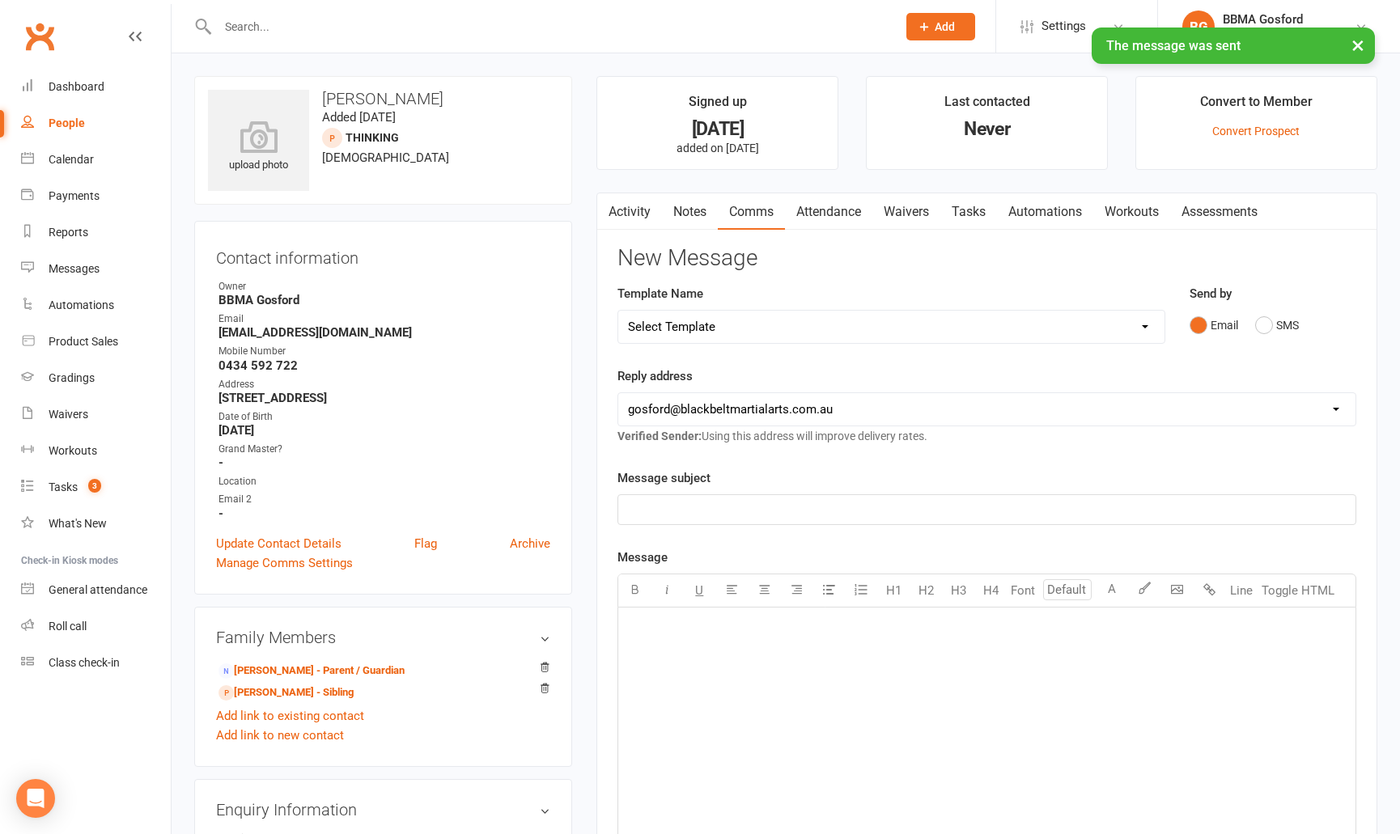
click at [630, 202] on link "Activity" at bounding box center [629, 211] width 65 height 37
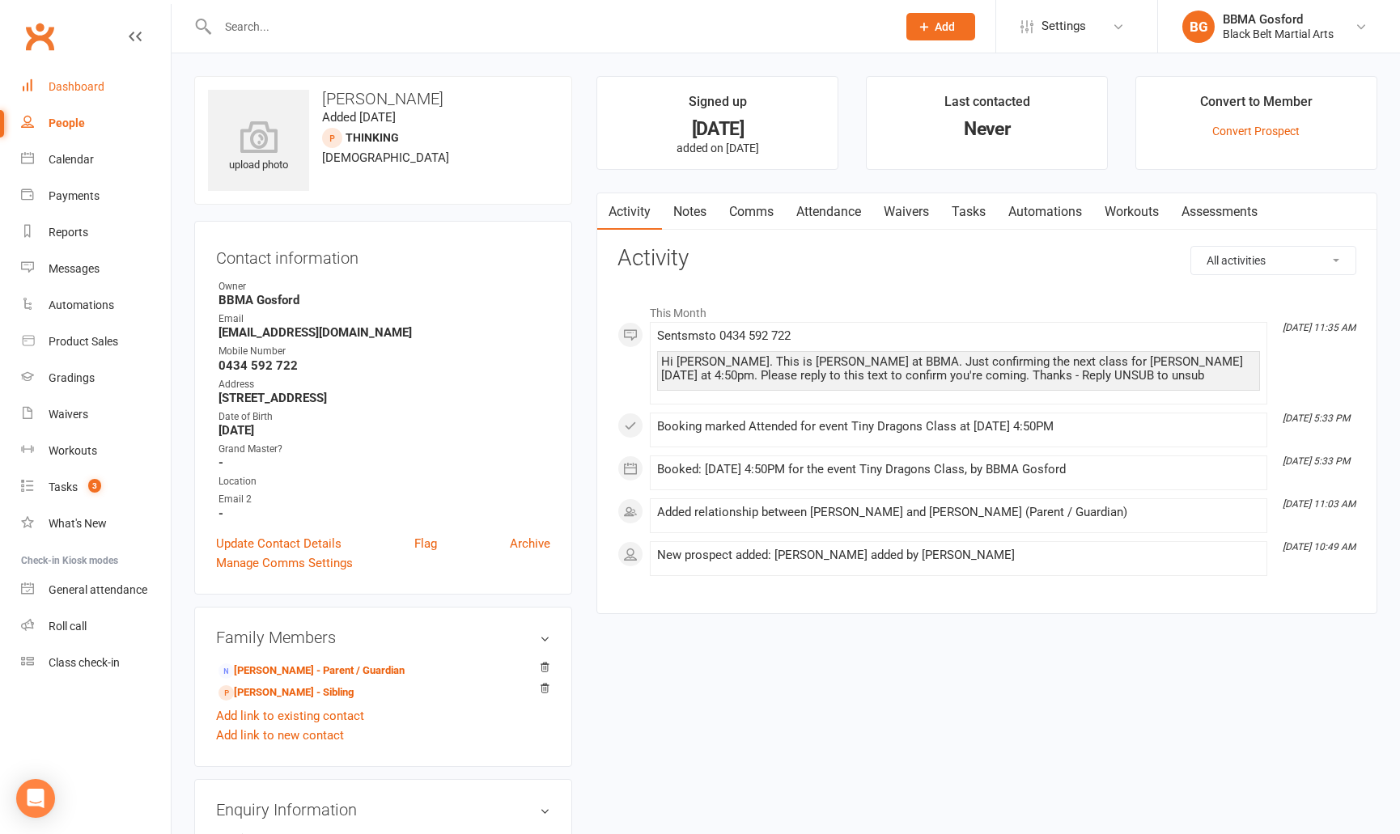
click at [80, 93] on div "Dashboard" at bounding box center [77, 86] width 56 height 13
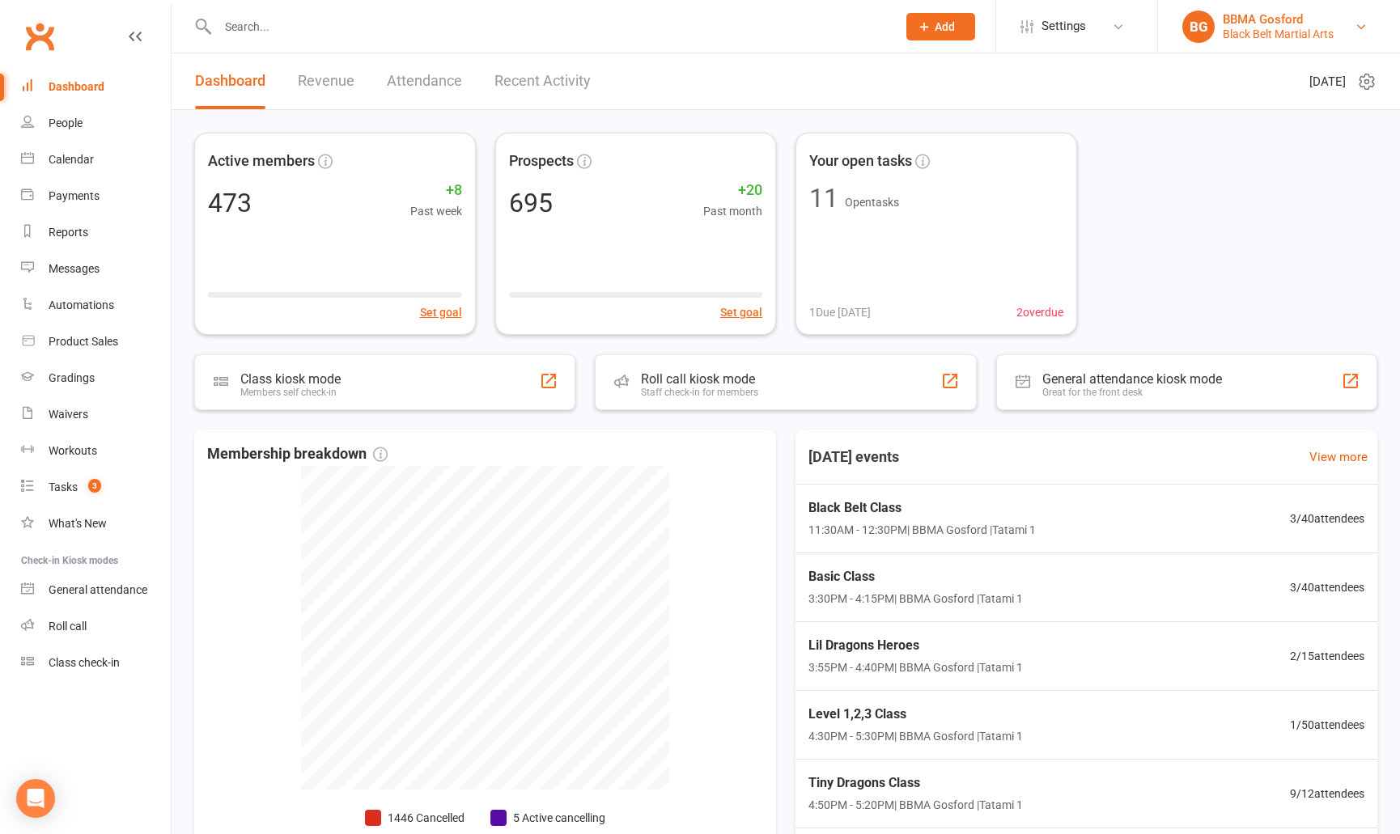
click at [1301, 32] on div "Black Belt Martial Arts" at bounding box center [1278, 34] width 111 height 15
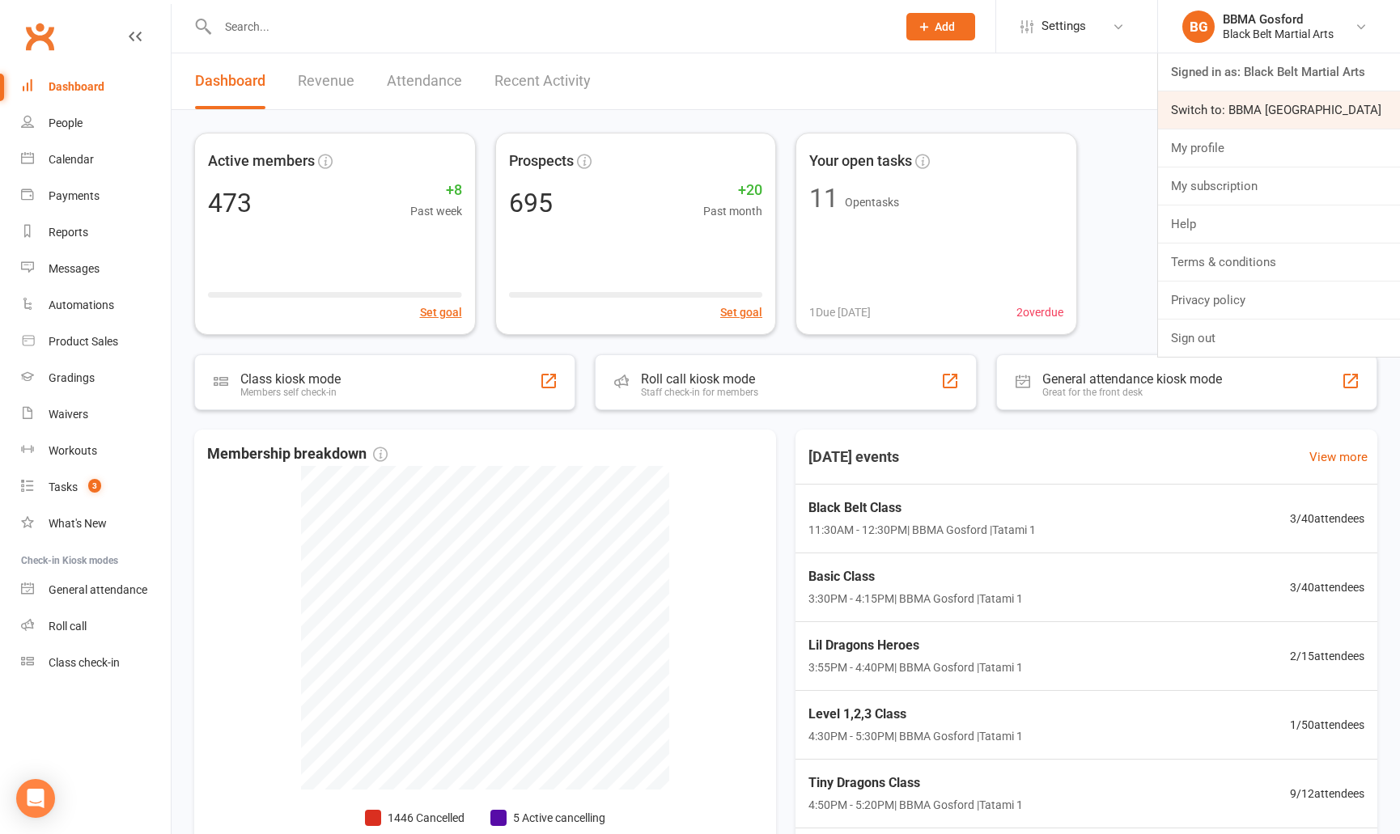
click at [1271, 107] on link "Switch to: BBMA [GEOGRAPHIC_DATA]" at bounding box center [1279, 109] width 242 height 37
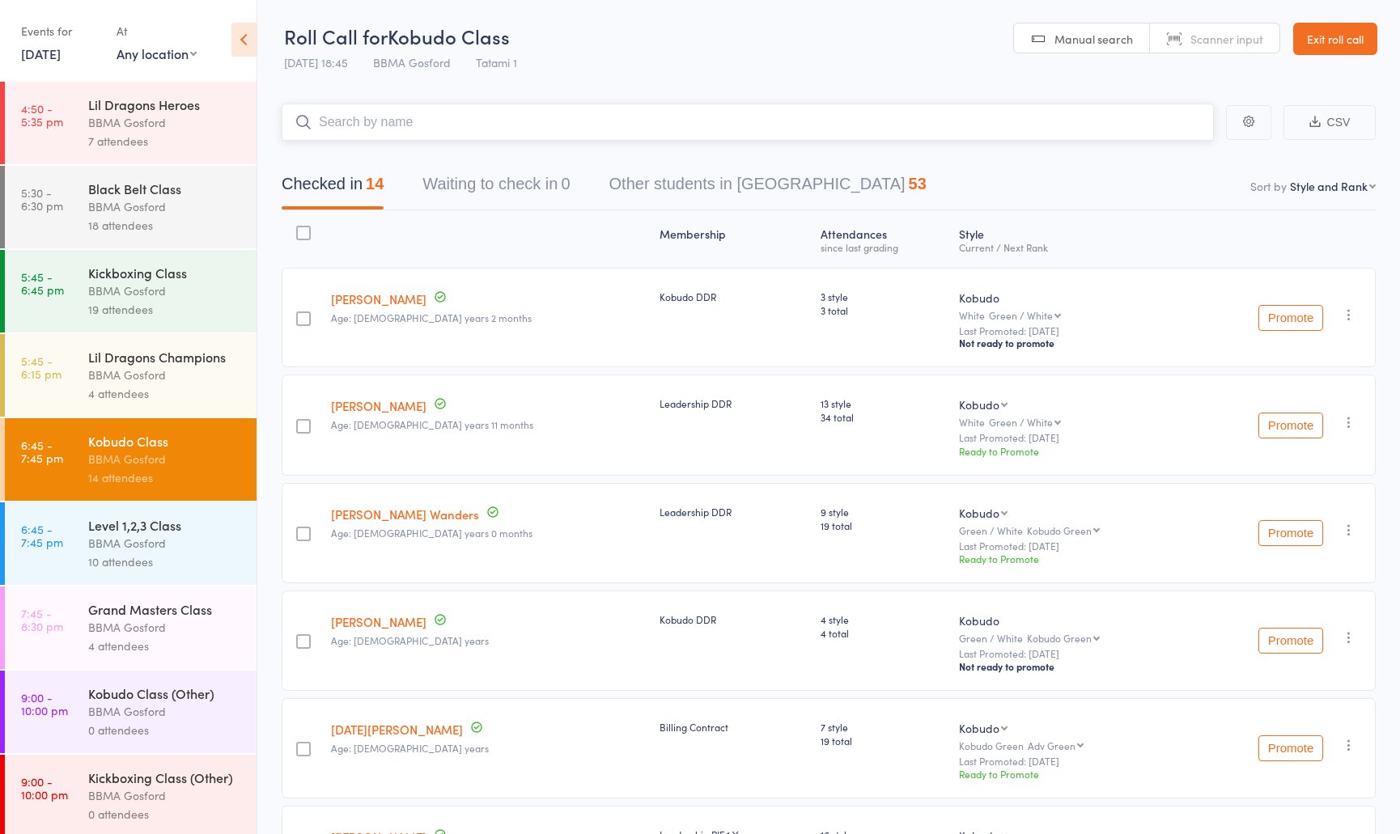
scroll to position [505, 0]
click at [147, 548] on div "BBMA Gosford" at bounding box center [165, 541] width 155 height 19
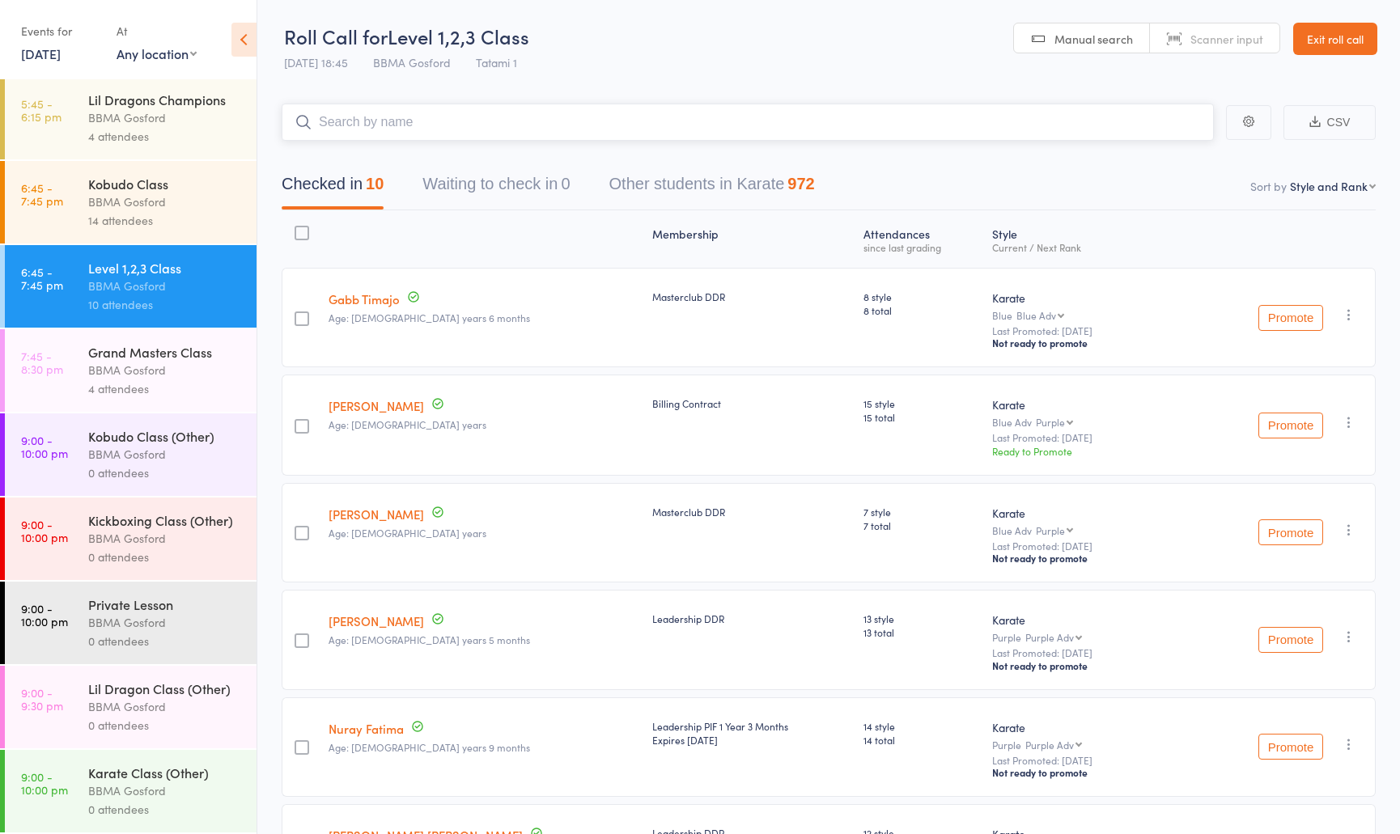
scroll to position [771, 0]
click at [155, 358] on div "Grand Masters Class" at bounding box center [165, 352] width 155 height 18
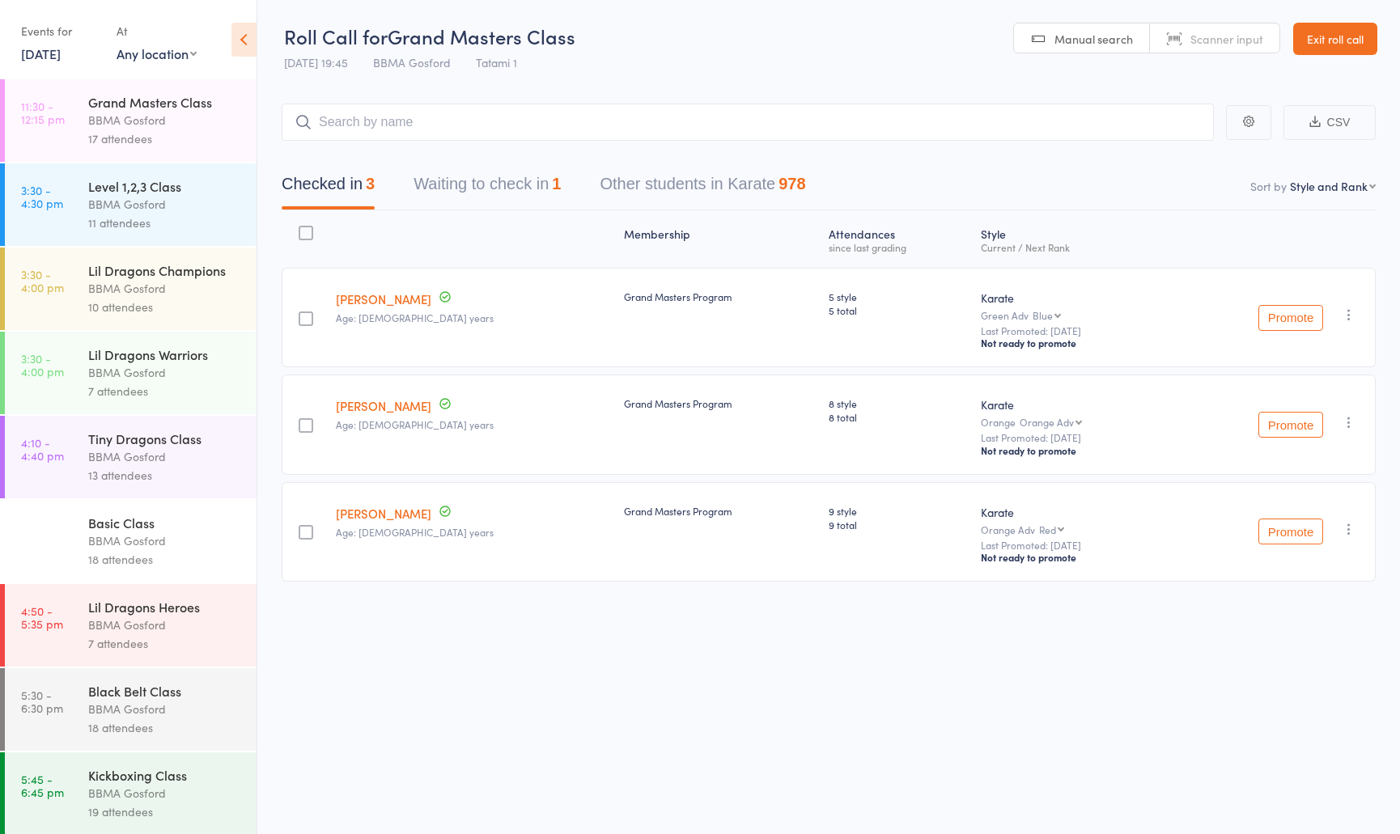
click at [28, 53] on link "13 Aug, 2025" at bounding box center [41, 54] width 40 height 18
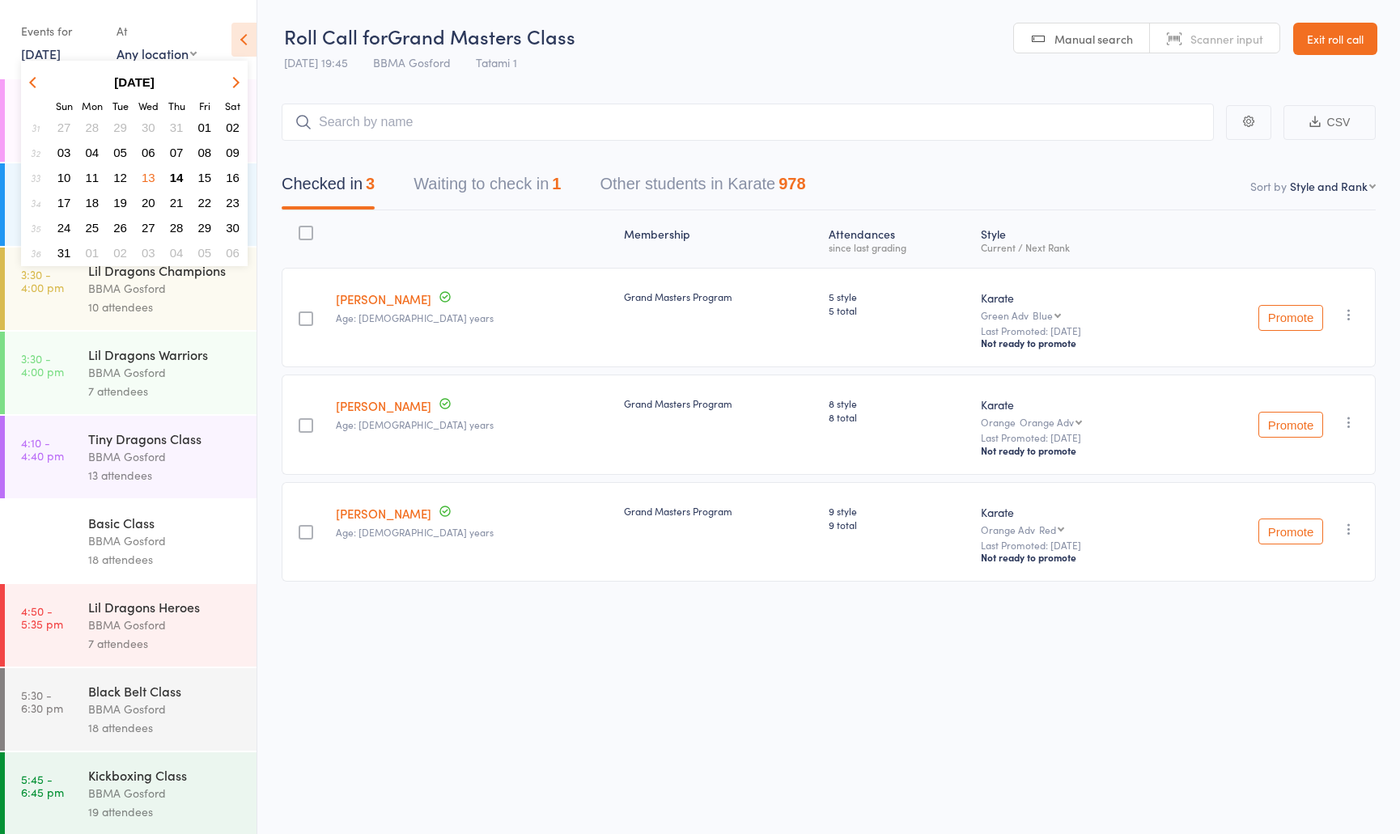
click at [180, 185] on span "14" at bounding box center [177, 178] width 14 height 14
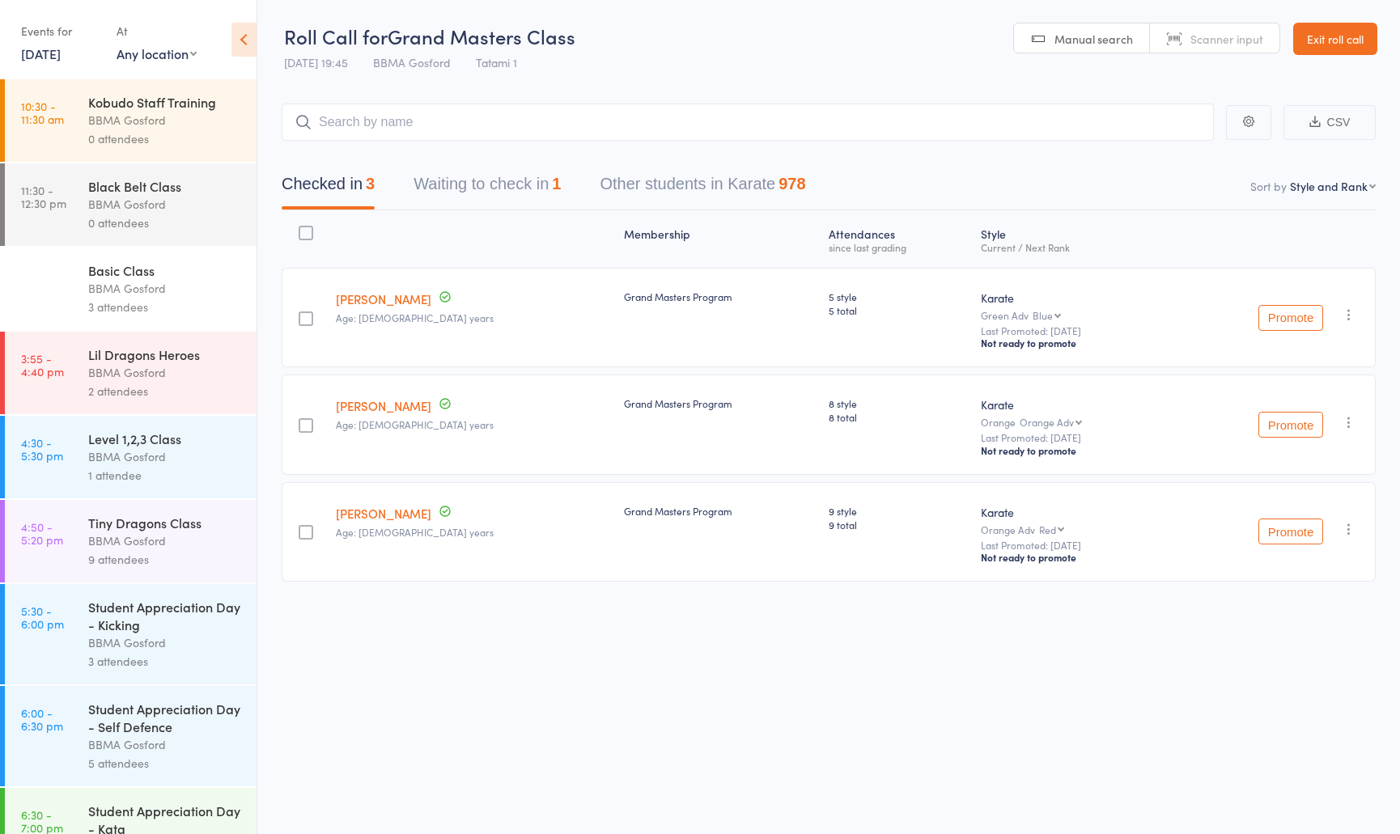
click at [142, 149] on div "Kobudo Staff Training BBMA Gosford 0 attendees" at bounding box center [172, 120] width 168 height 83
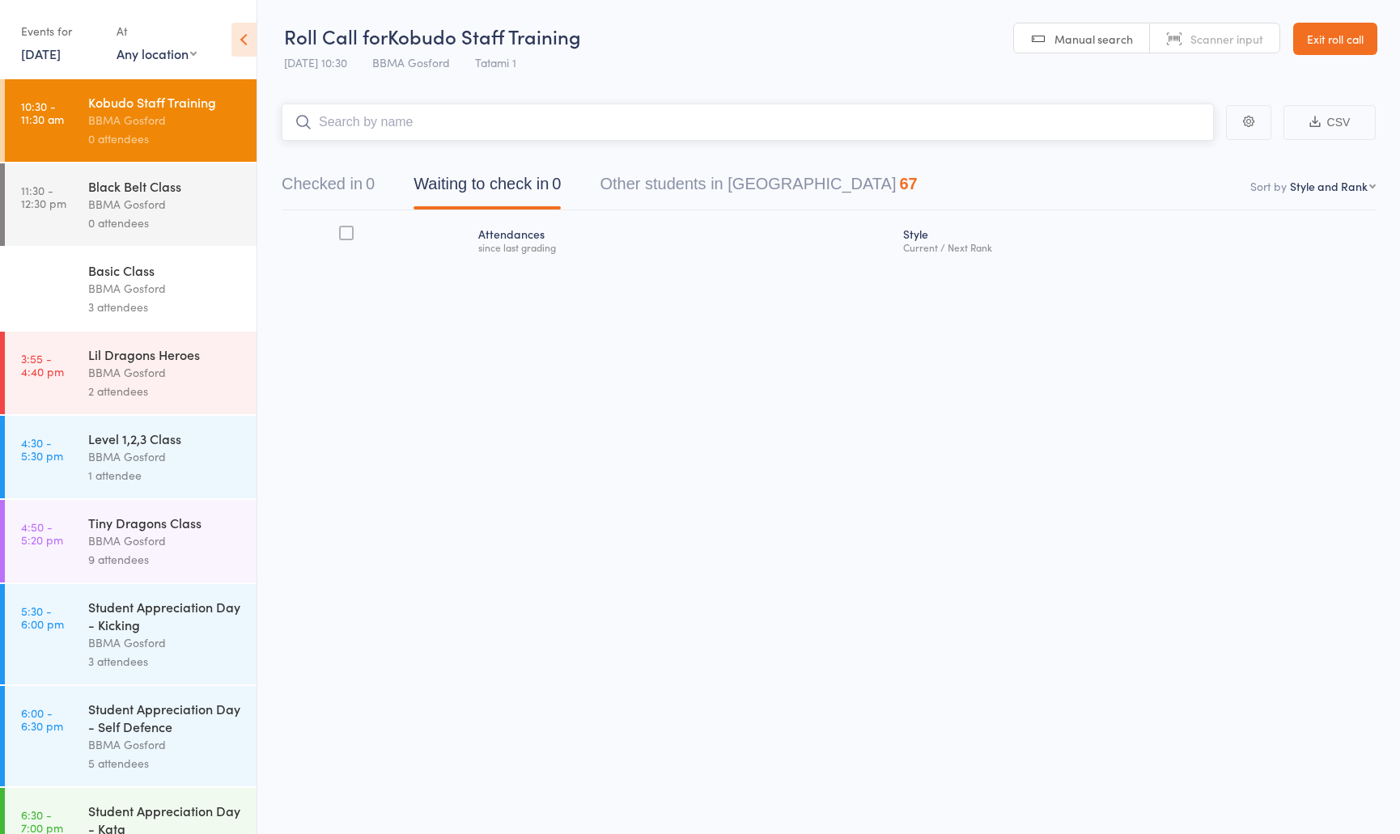
click at [383, 129] on input "search" at bounding box center [748, 122] width 932 height 37
type input "jen knev"
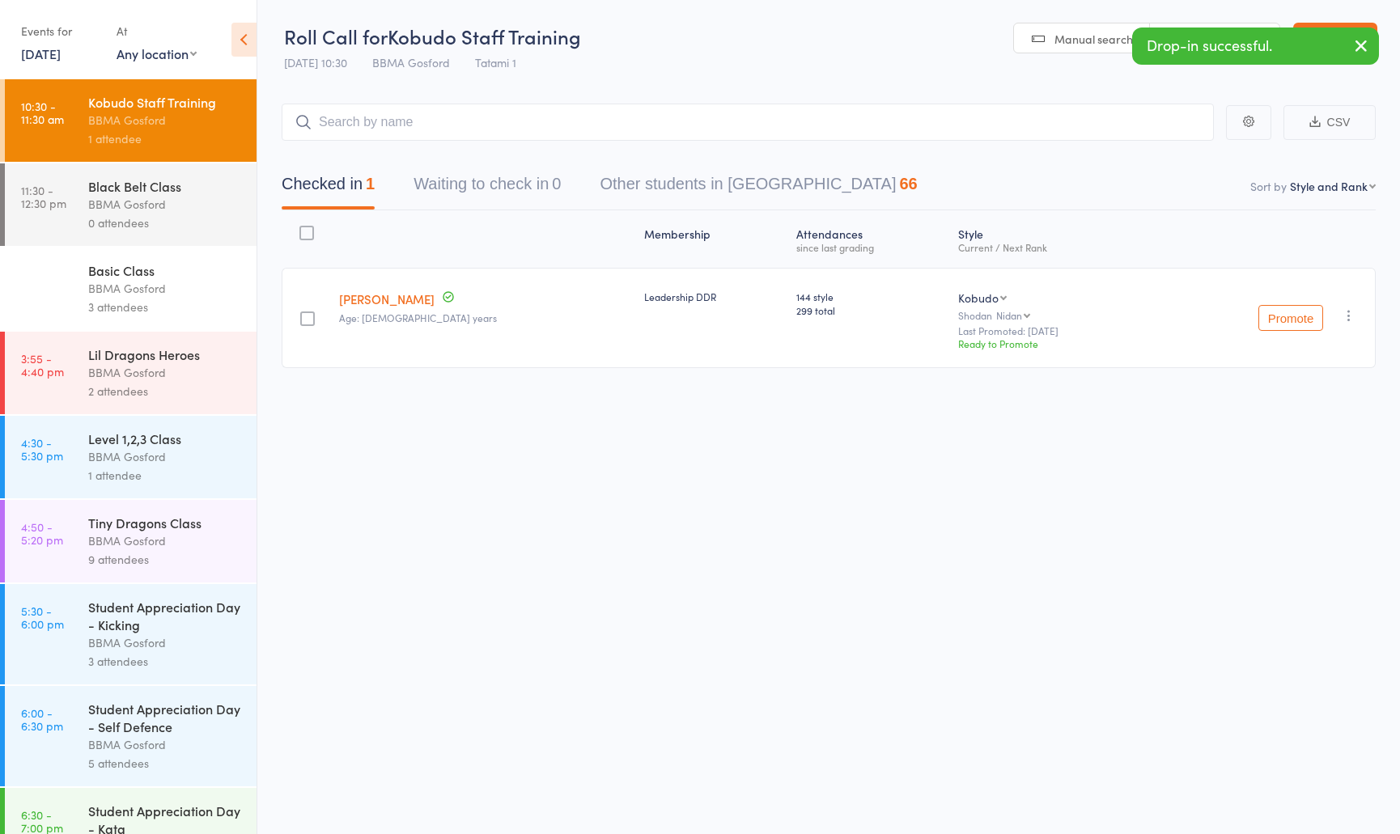
click at [111, 185] on div "Black Belt Class" at bounding box center [165, 186] width 155 height 18
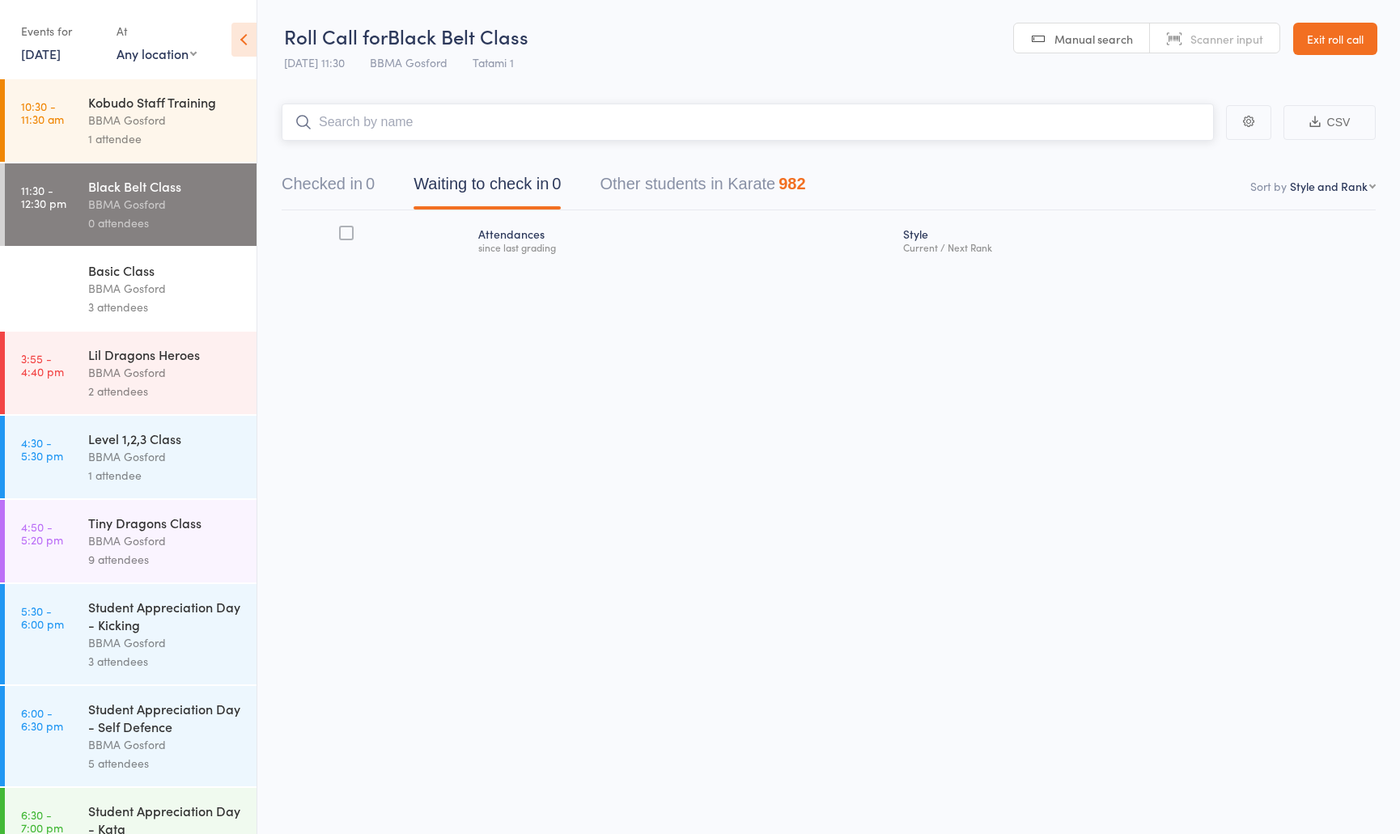
click at [419, 125] on input "search" at bounding box center [748, 122] width 932 height 37
type input "allison harwood"
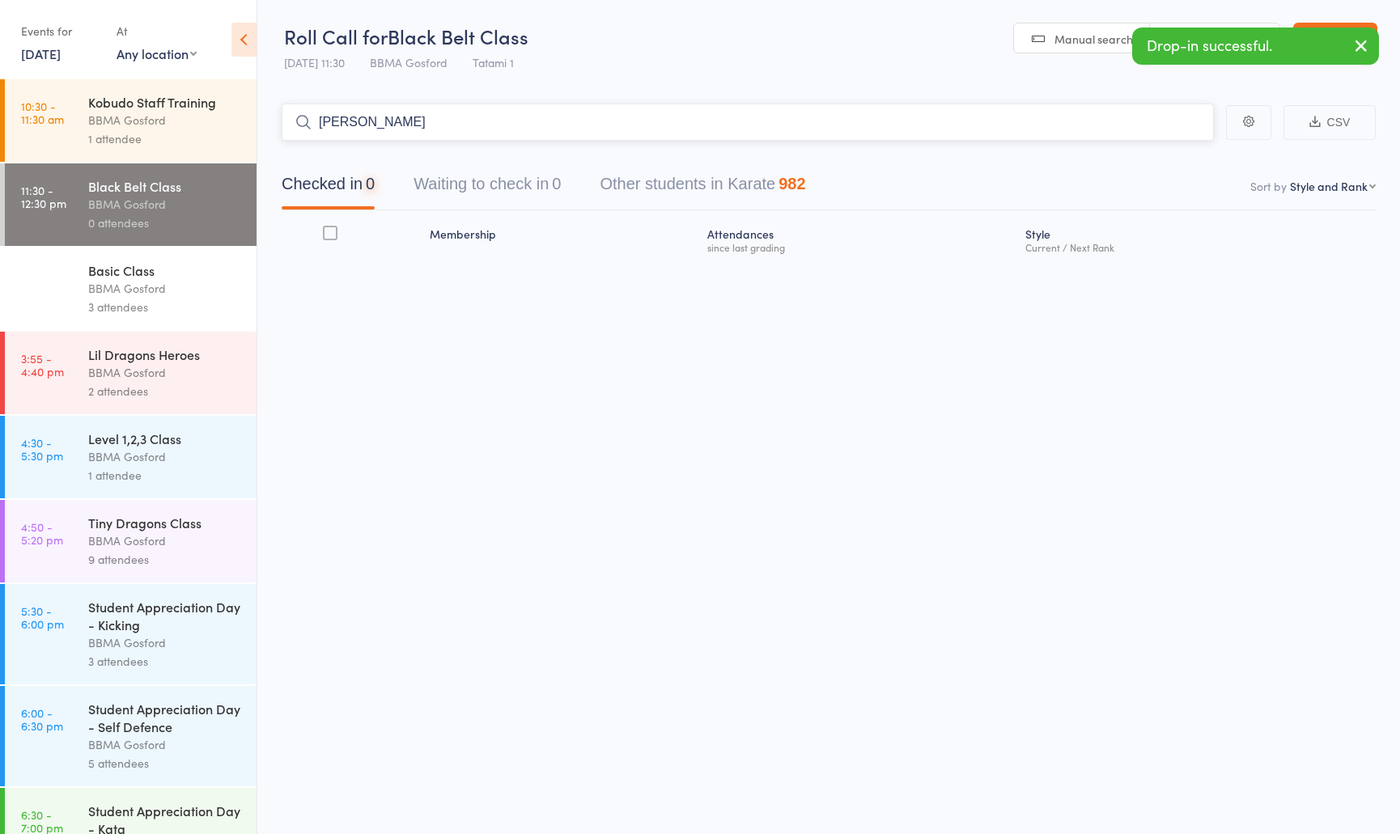
type input "jen knev"
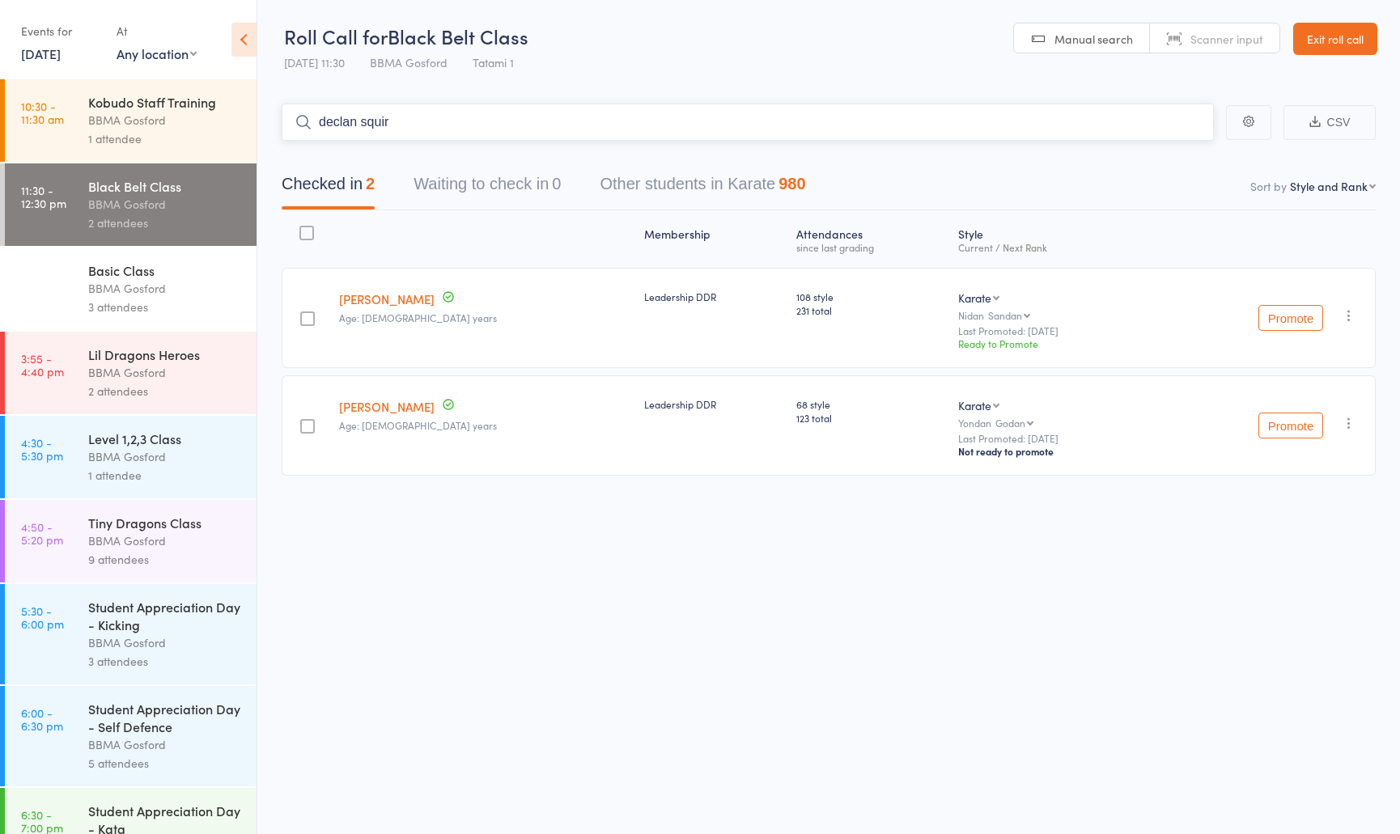
type input "declan squire"
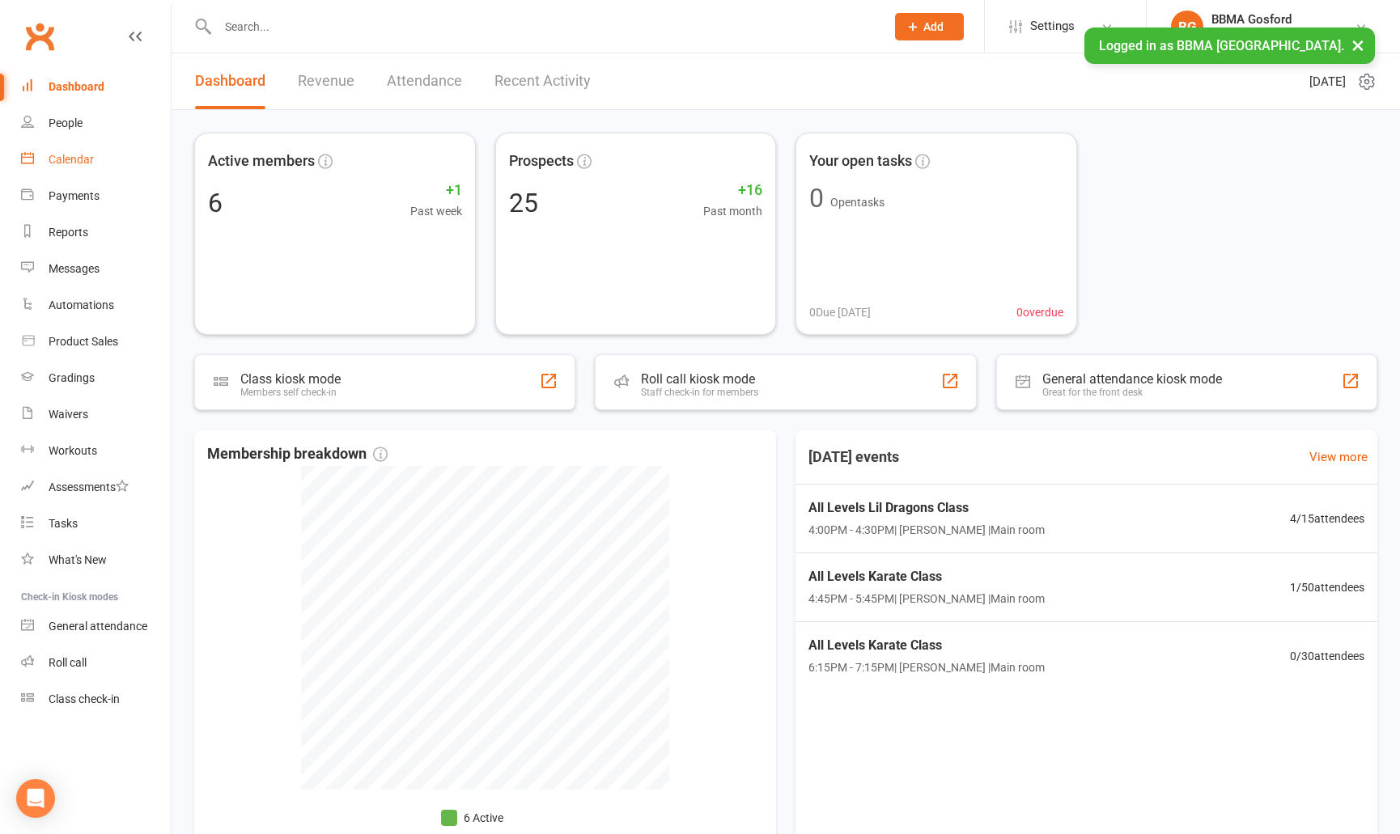
click at [66, 158] on div "Calendar" at bounding box center [71, 159] width 45 height 13
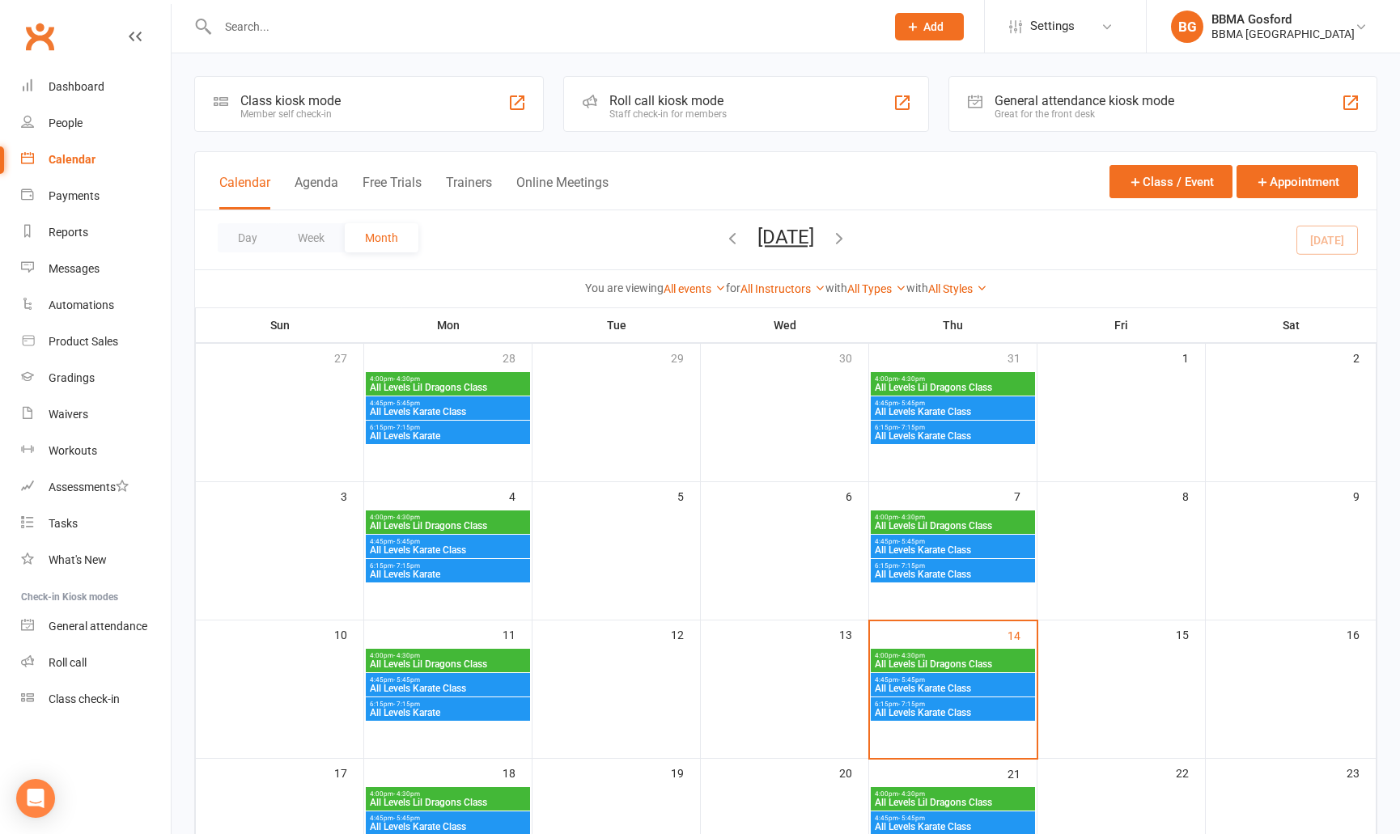
click at [972, 665] on span "All Levels Lil Dragons Class" at bounding box center [953, 665] width 158 height 10
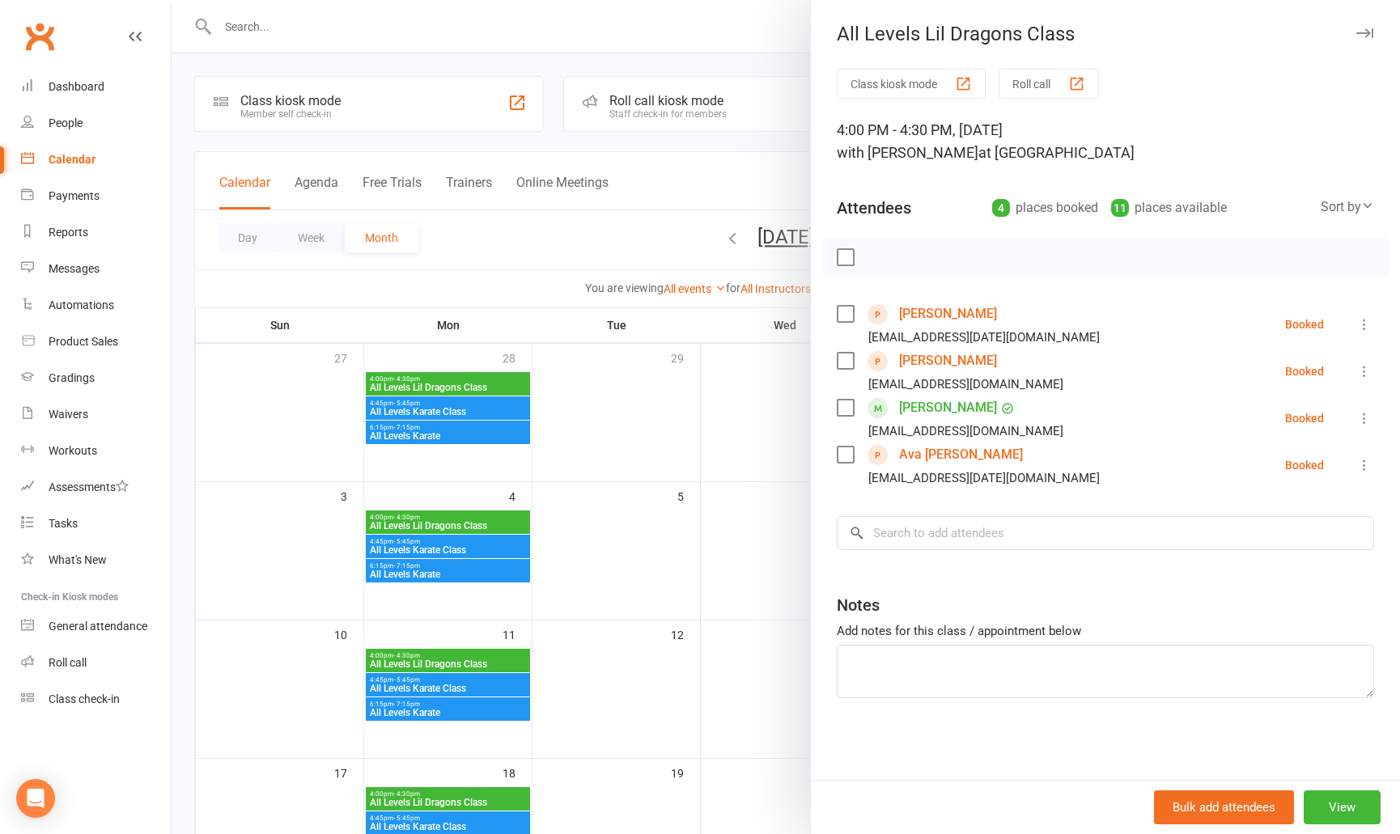
click at [772, 622] on div at bounding box center [786, 417] width 1228 height 834
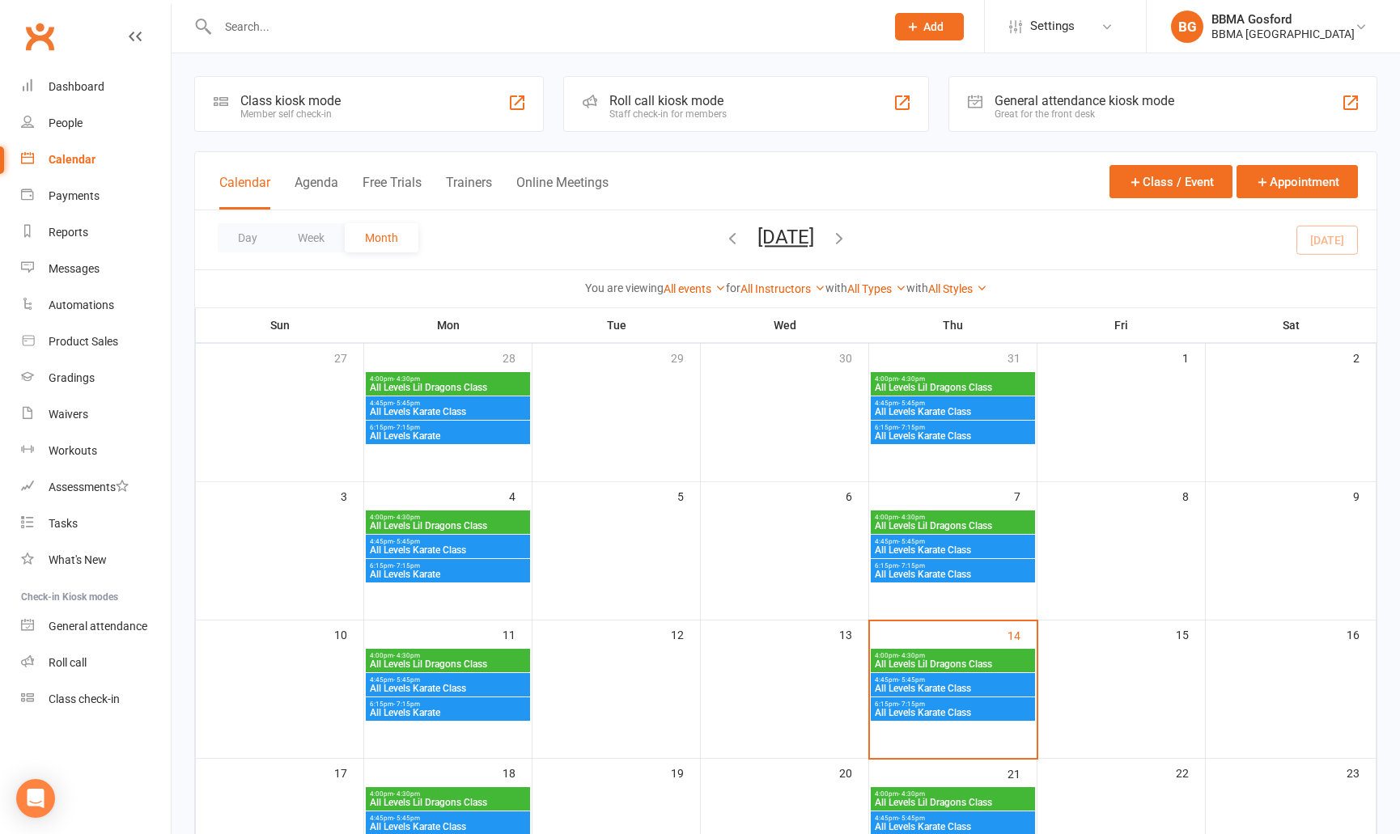
click at [975, 688] on span "All Levels Karate Class" at bounding box center [953, 689] width 158 height 10
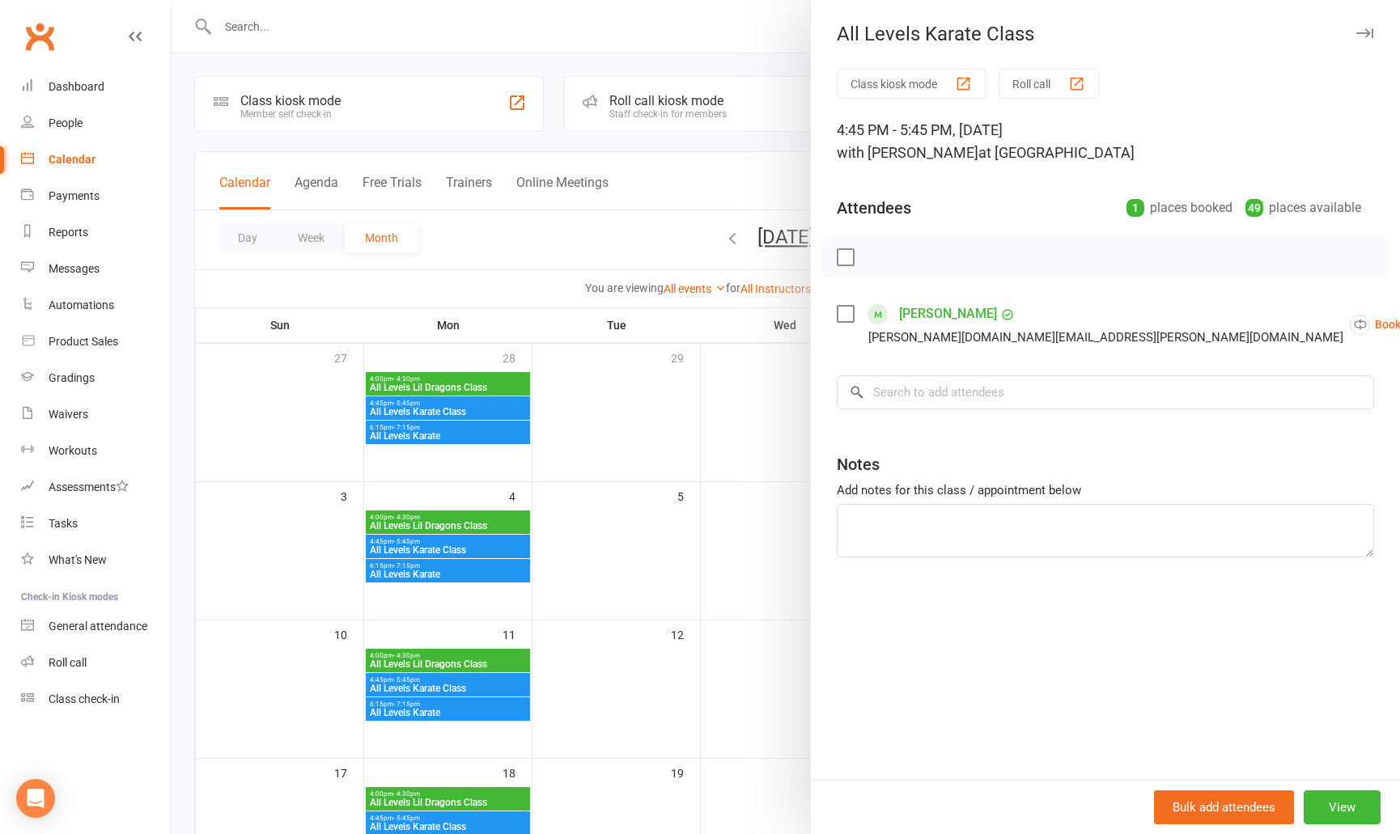
click at [693, 579] on div at bounding box center [786, 417] width 1228 height 834
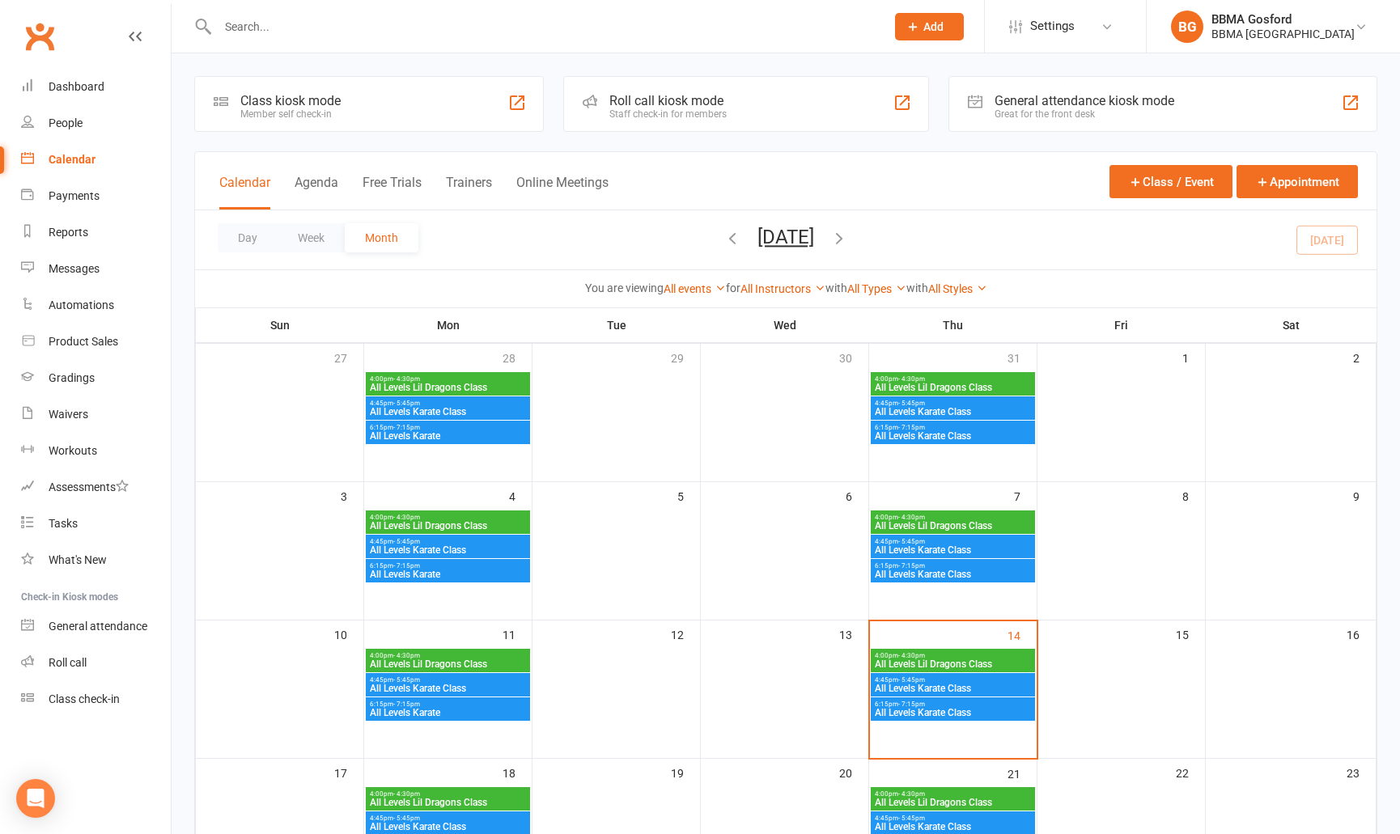
click at [970, 710] on span "All Levels Karate Class" at bounding box center [953, 713] width 158 height 10
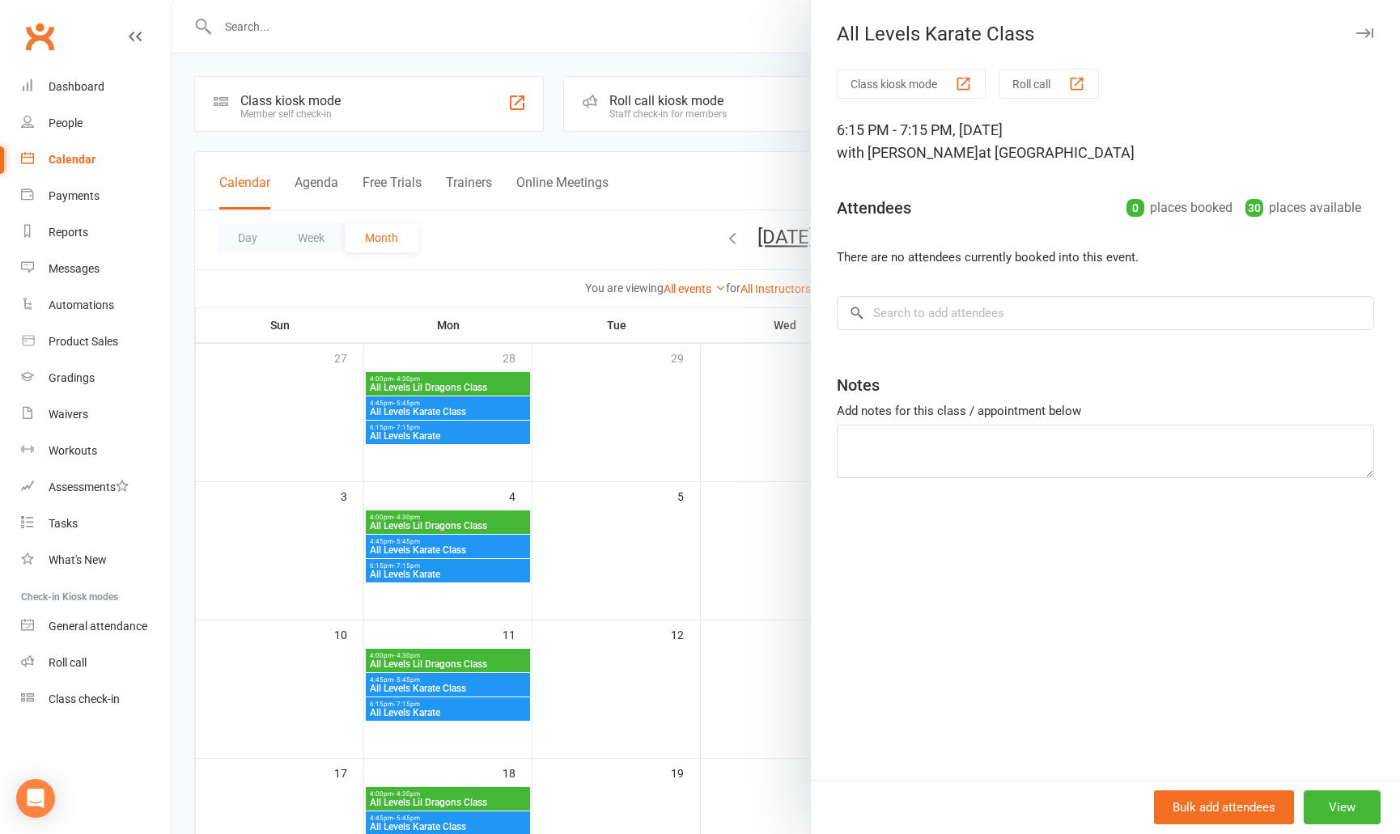
click at [720, 561] on div at bounding box center [786, 417] width 1228 height 834
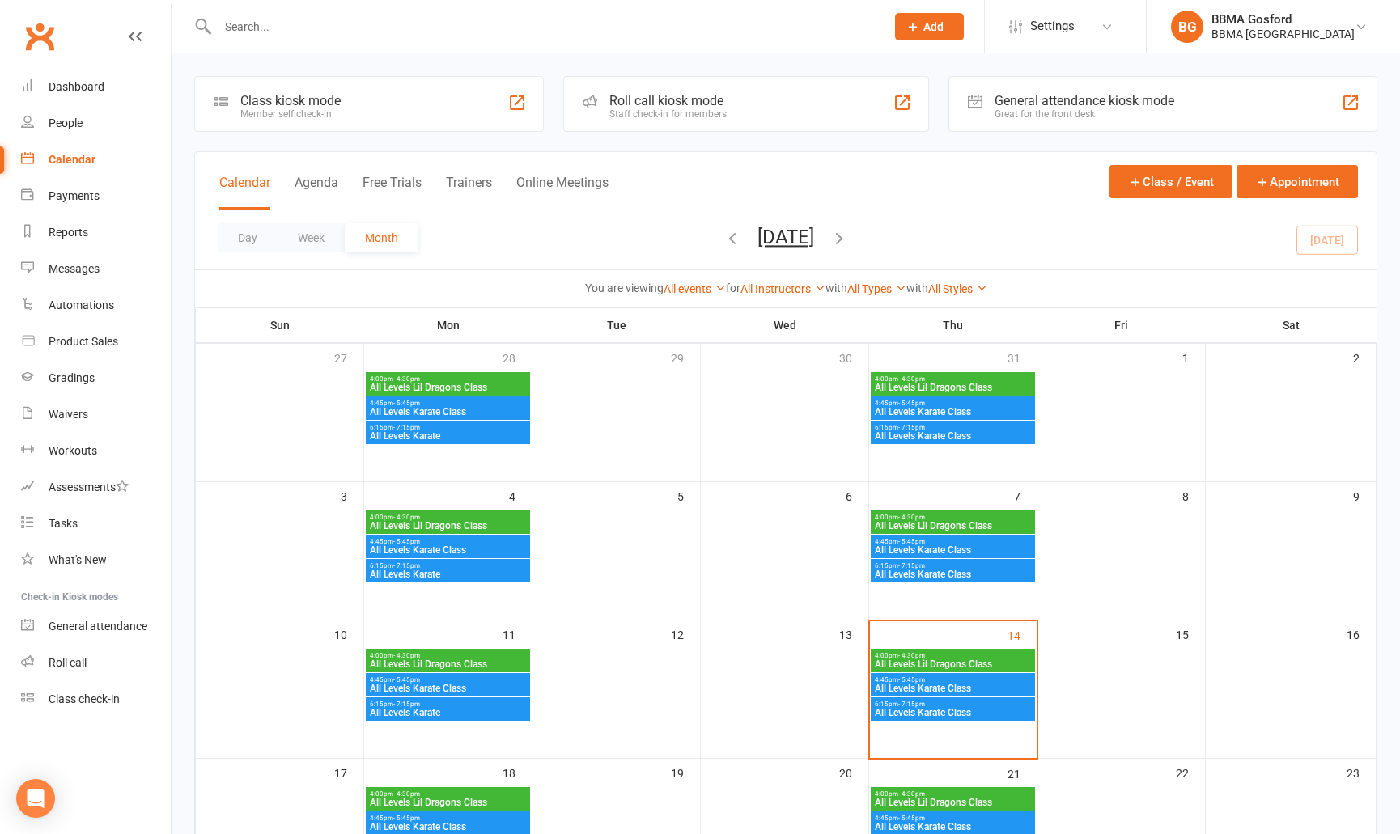
click at [961, 668] on span "All Levels Lil Dragons Class" at bounding box center [953, 665] width 158 height 10
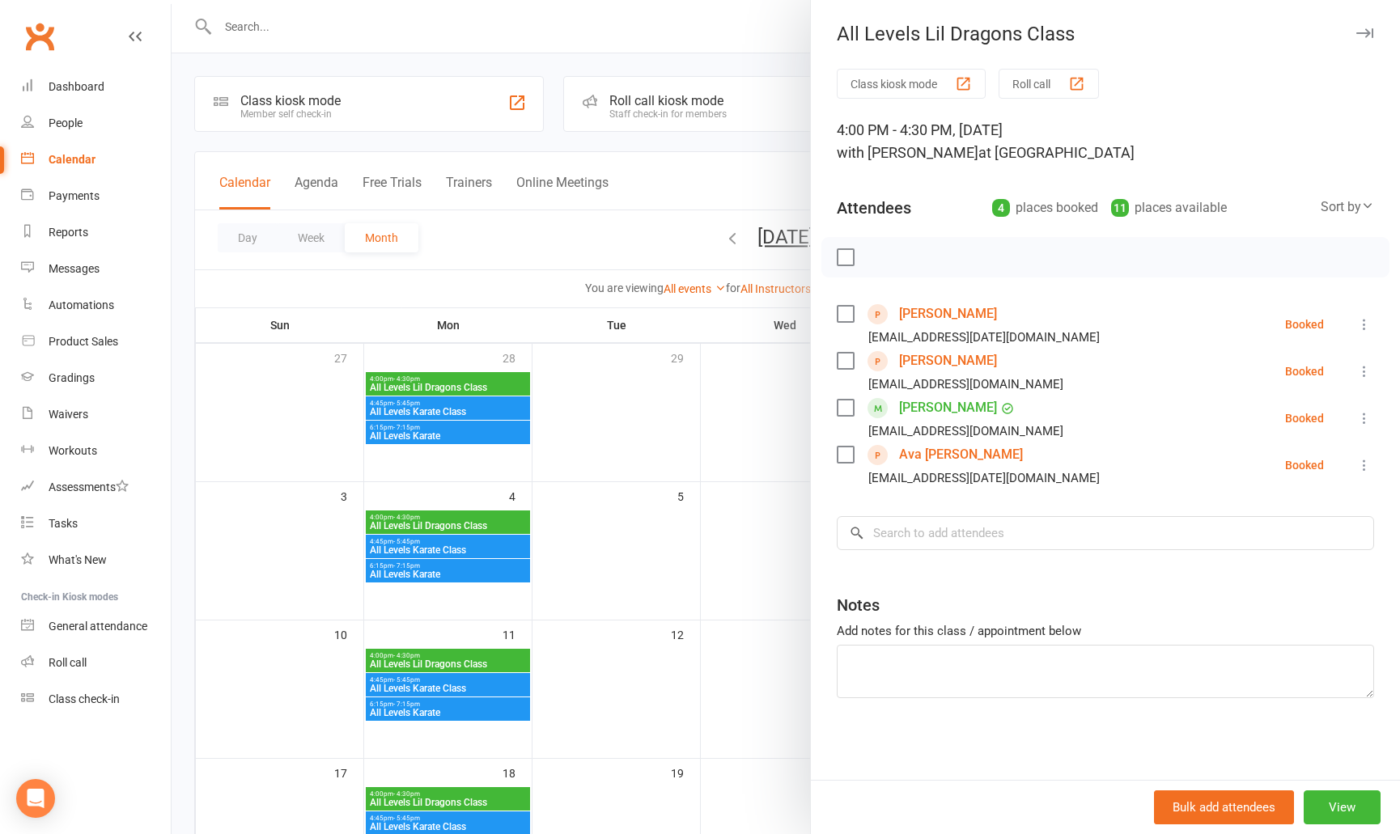
click at [701, 571] on div at bounding box center [786, 417] width 1228 height 834
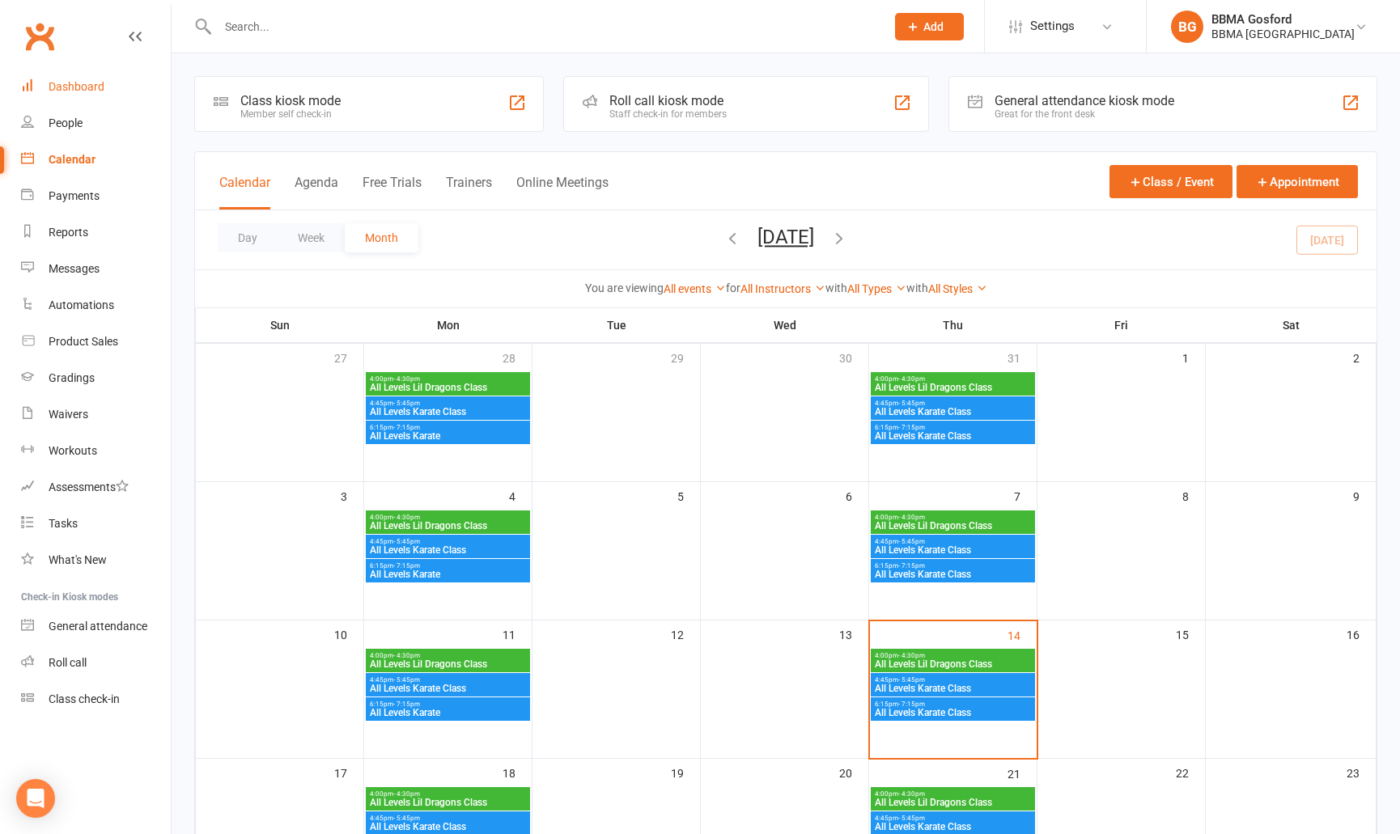
click at [91, 88] on div "Dashboard" at bounding box center [77, 86] width 56 height 13
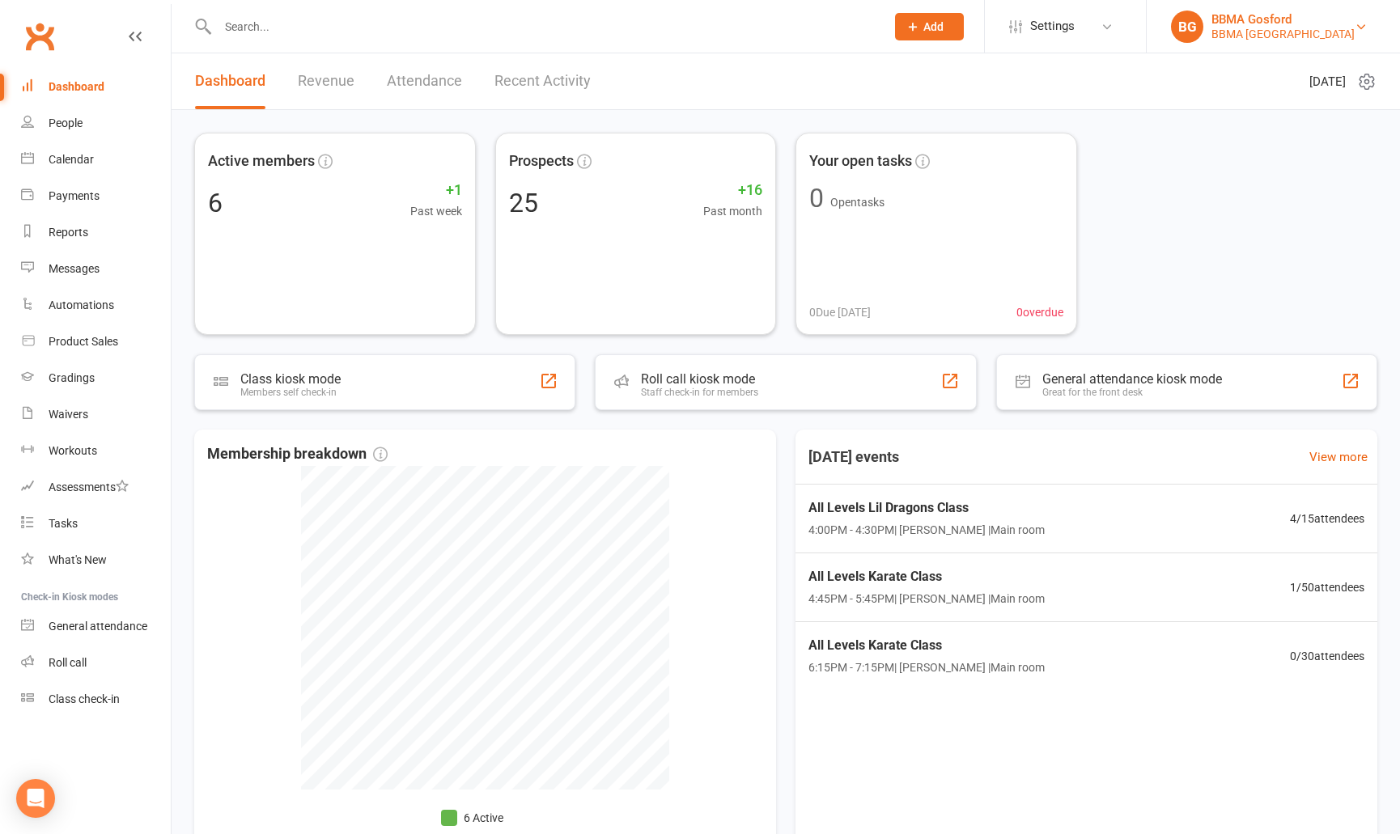
click at [1313, 25] on div "BBMA Gosford" at bounding box center [1282, 19] width 143 height 15
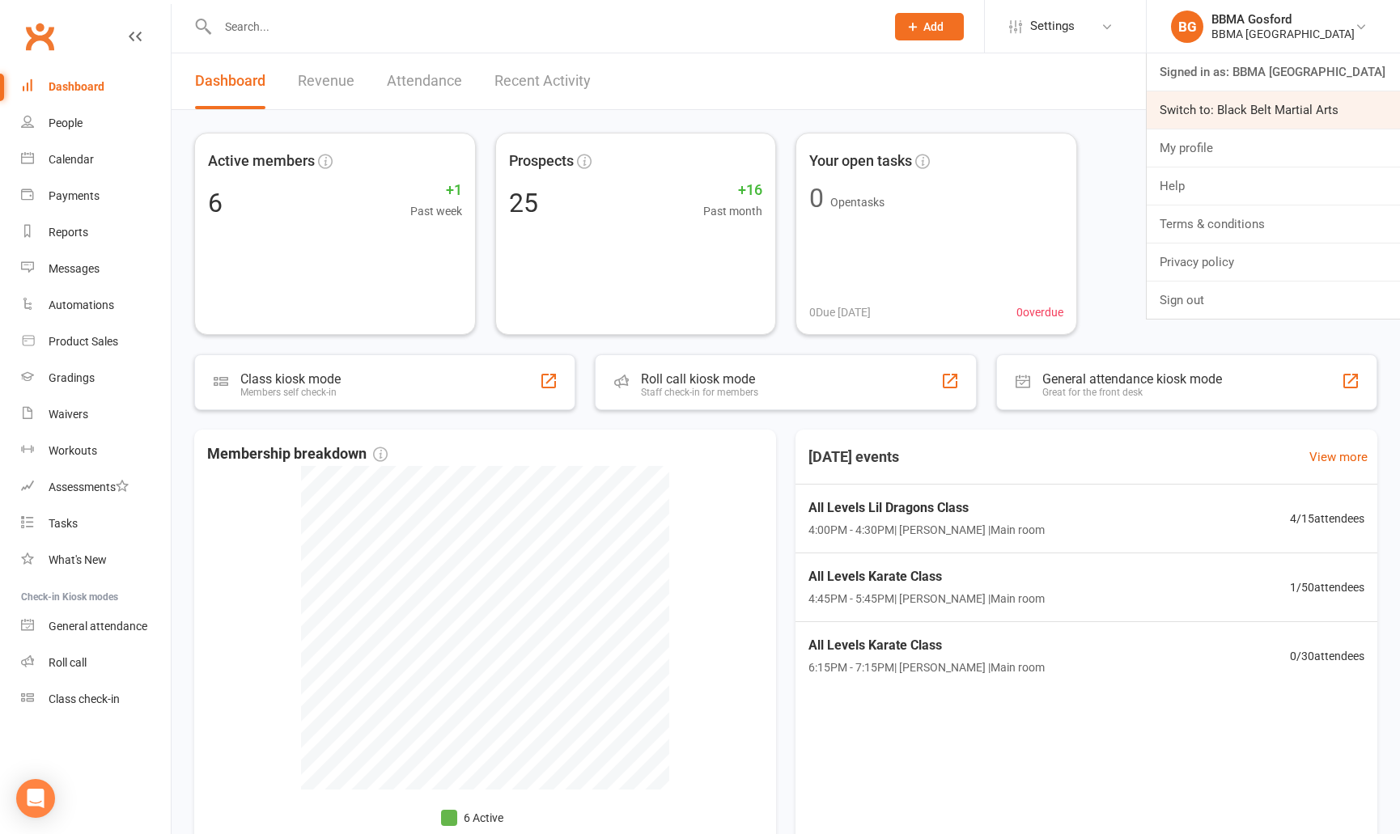
click at [1258, 110] on link "Switch to: Black Belt Martial Arts" at bounding box center [1273, 109] width 253 height 37
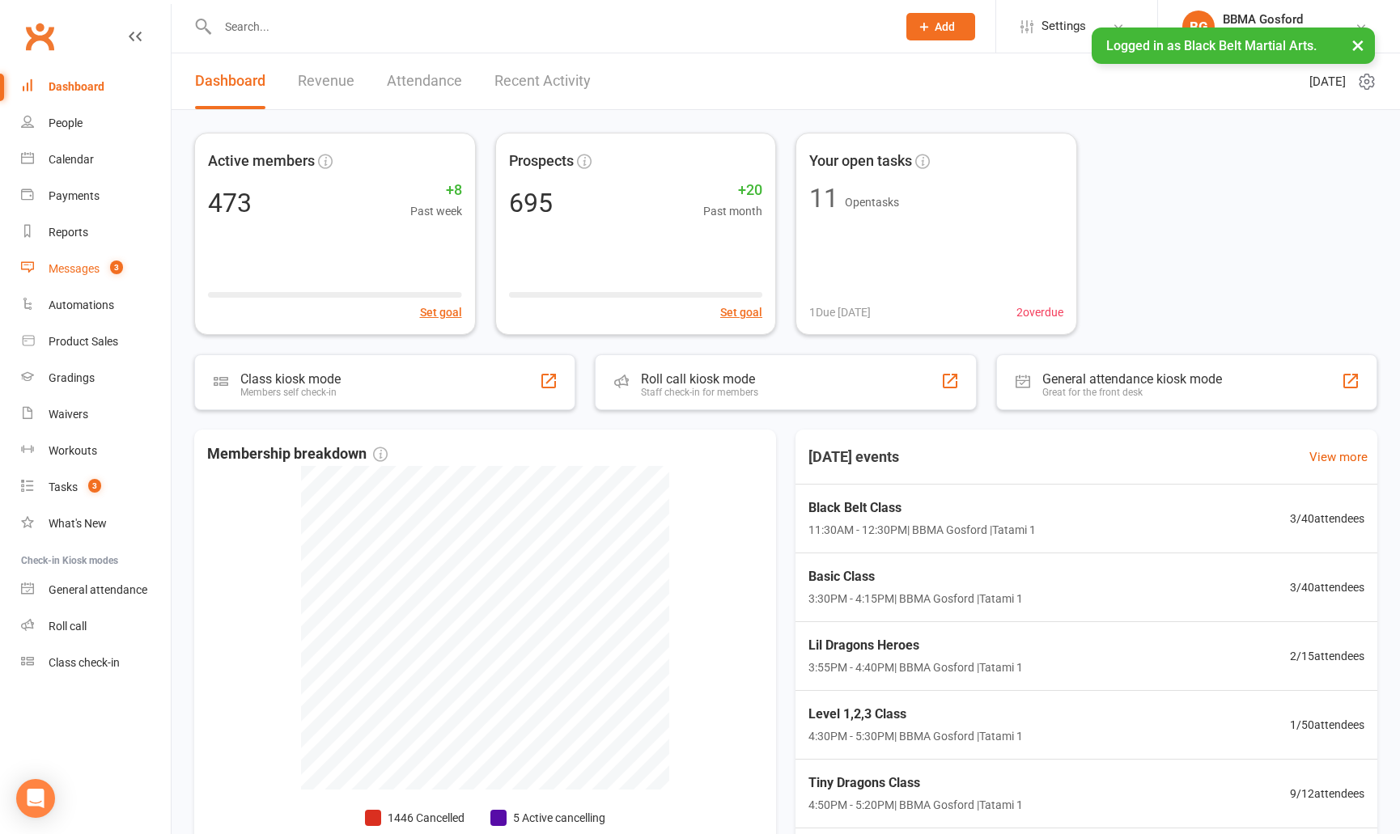
click at [85, 262] on link "Messages 3" at bounding box center [96, 269] width 150 height 36
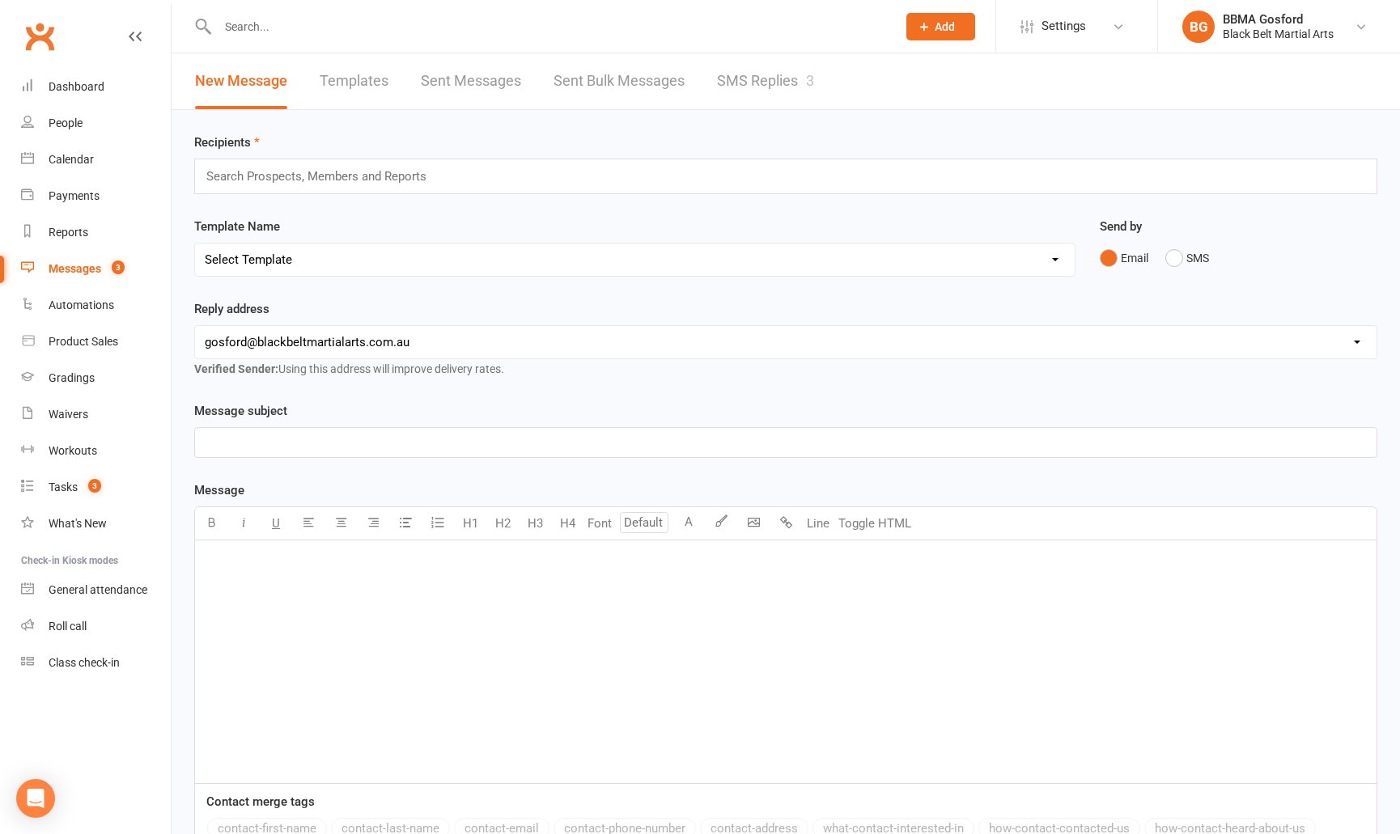
click at [776, 79] on link "SMS Replies 3" at bounding box center [765, 81] width 97 height 56
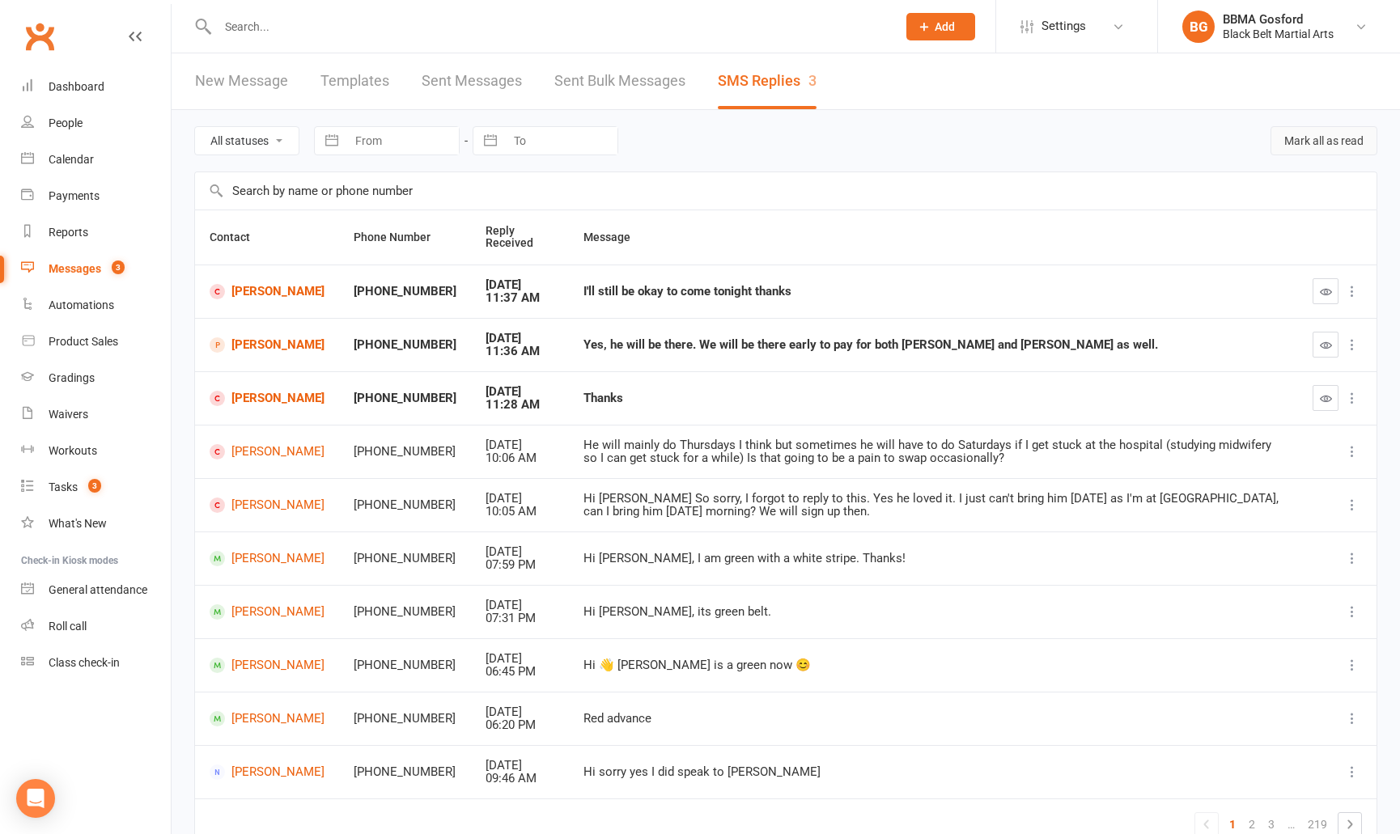
click at [1326, 146] on button "Mark all as read" at bounding box center [1324, 140] width 107 height 29
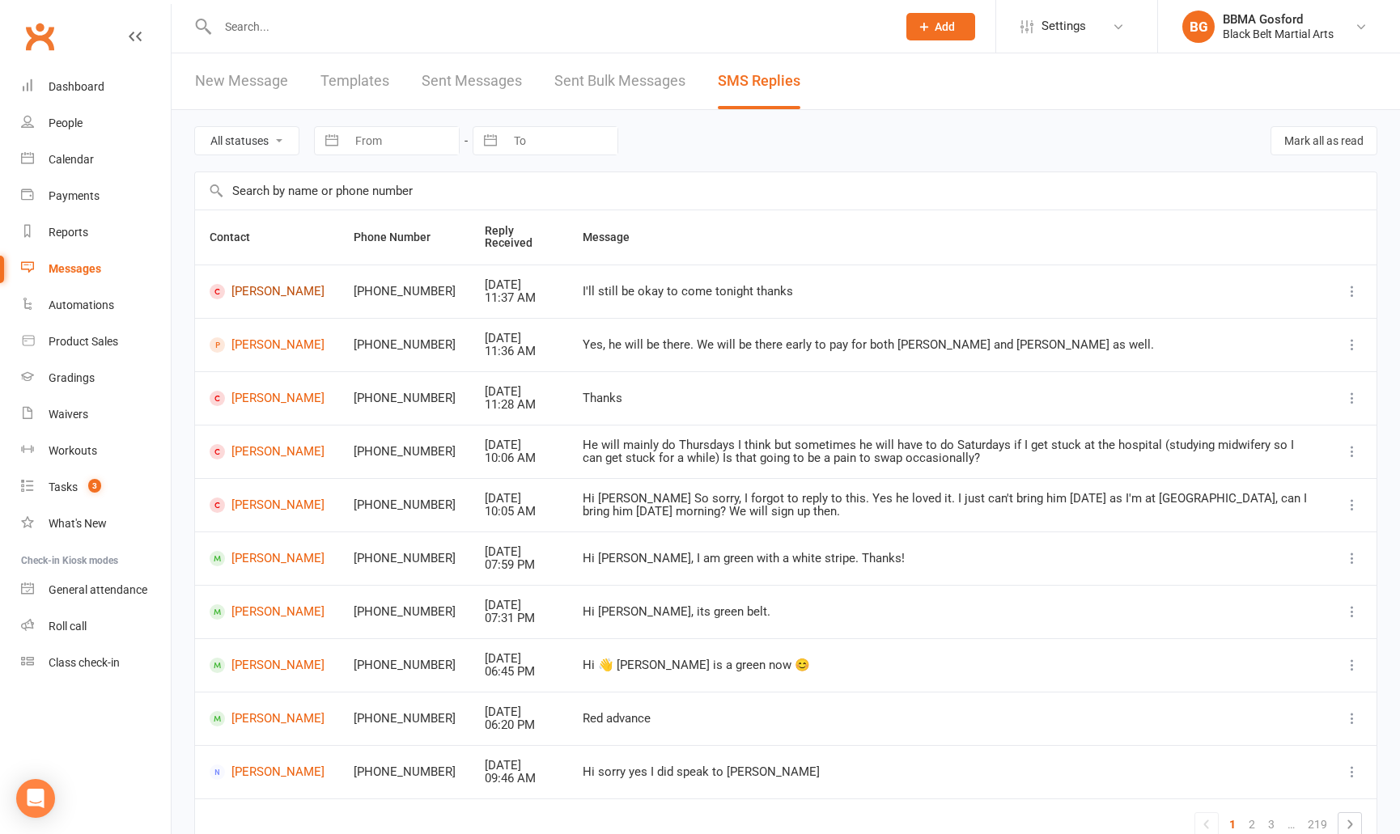
click at [265, 292] on link "[PERSON_NAME]" at bounding box center [267, 291] width 115 height 15
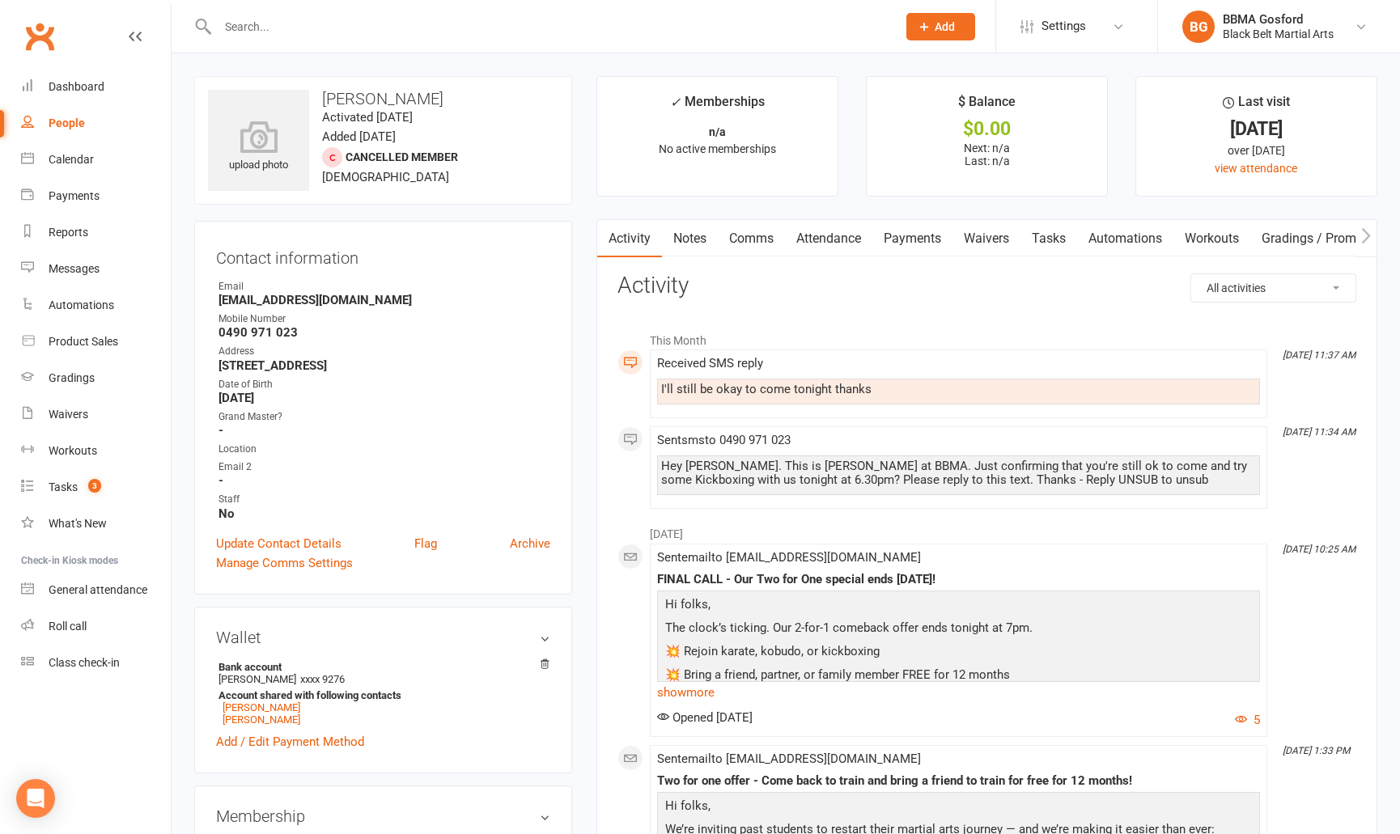
click at [753, 238] on link "Comms" at bounding box center [751, 238] width 67 height 37
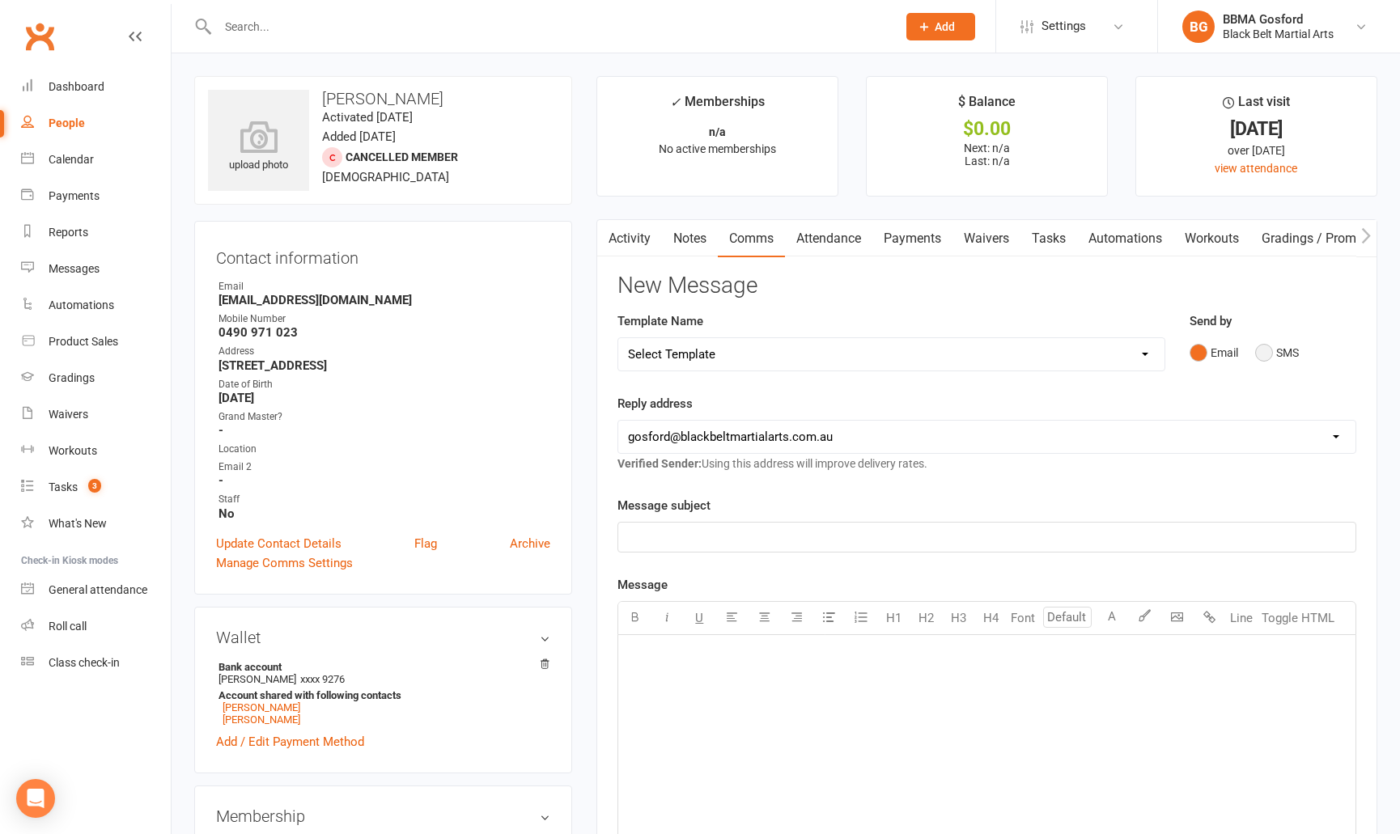
click at [1267, 356] on button "SMS" at bounding box center [1277, 352] width 44 height 31
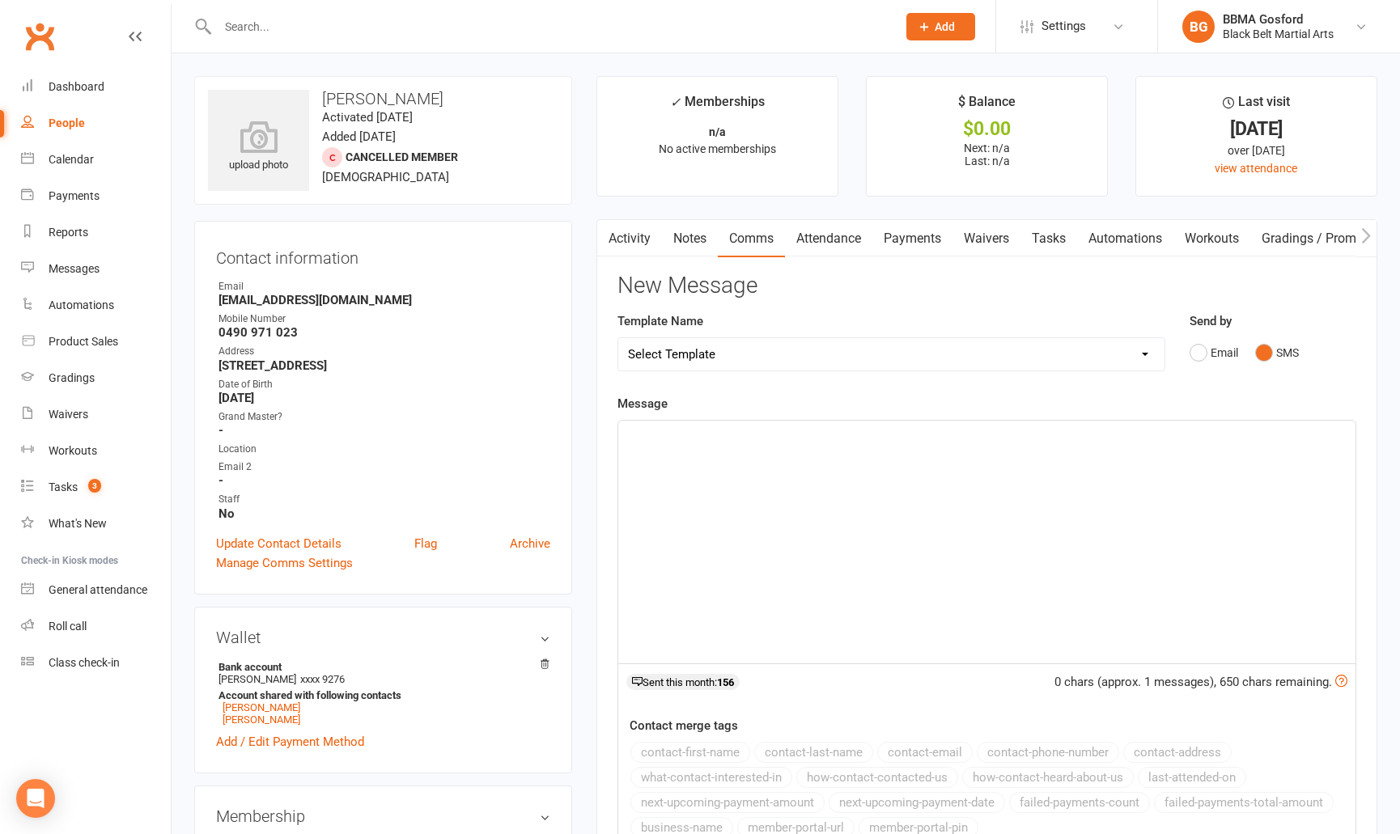
click at [757, 441] on p "﻿" at bounding box center [987, 435] width 718 height 19
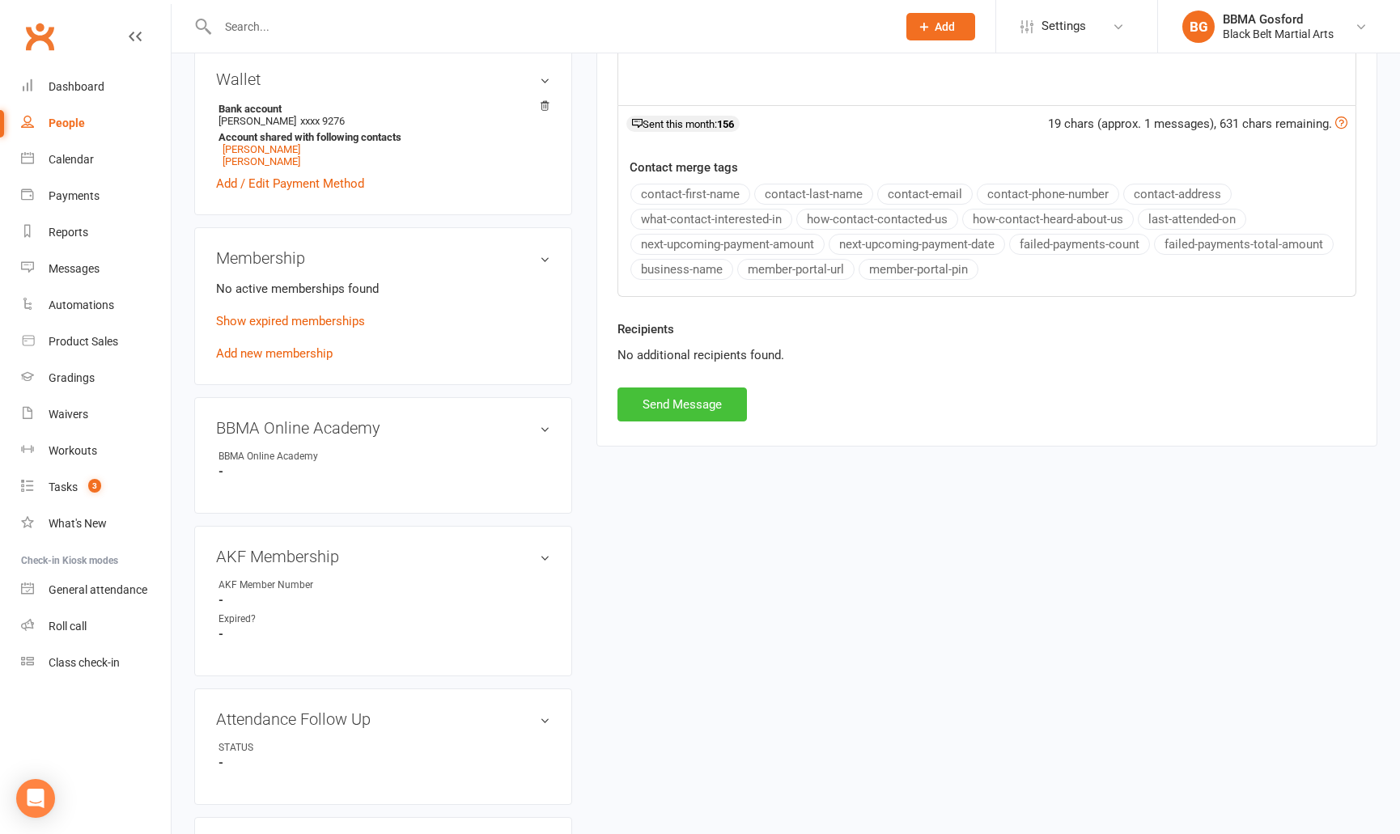
scroll to position [562, 0]
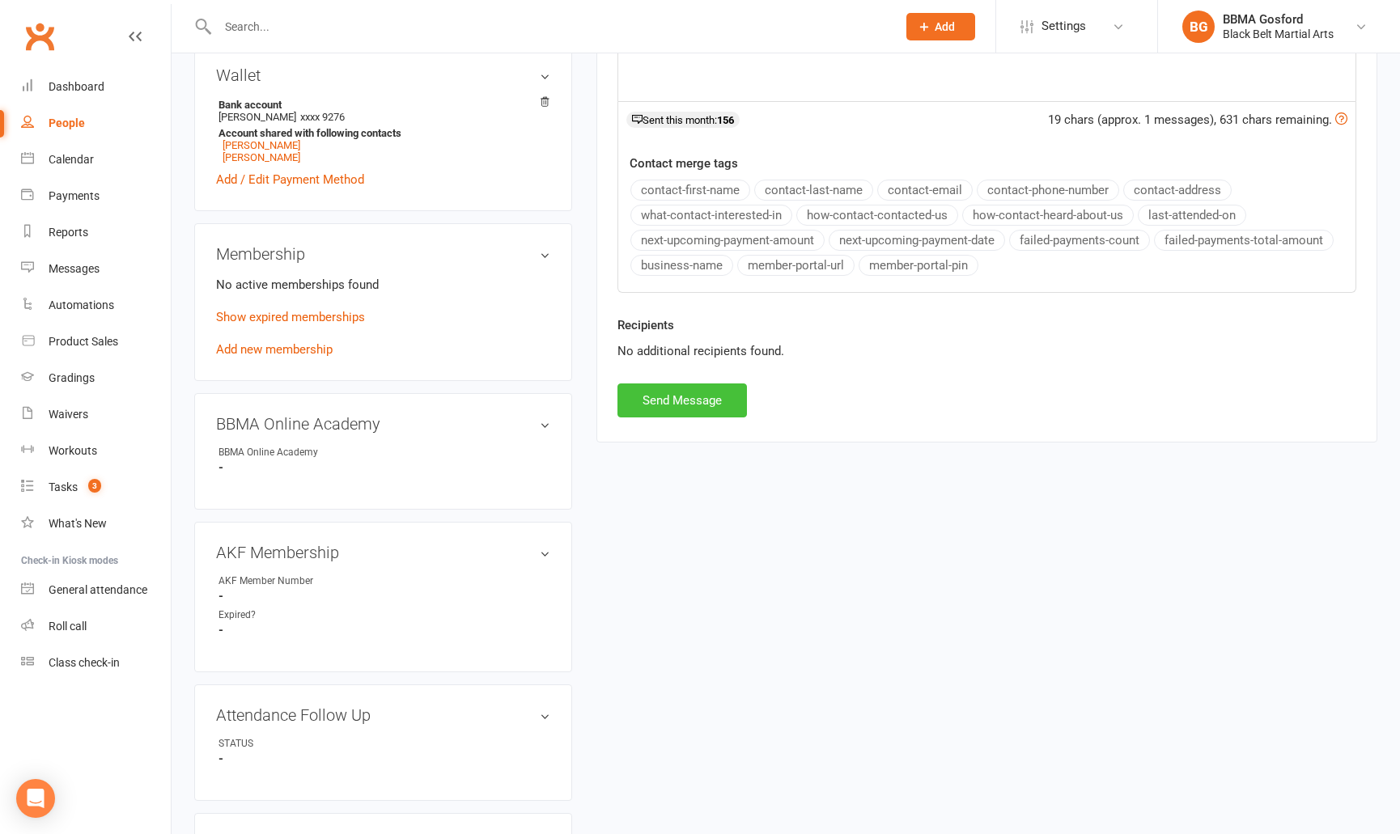
click at [719, 391] on button "Send Message" at bounding box center [681, 401] width 129 height 34
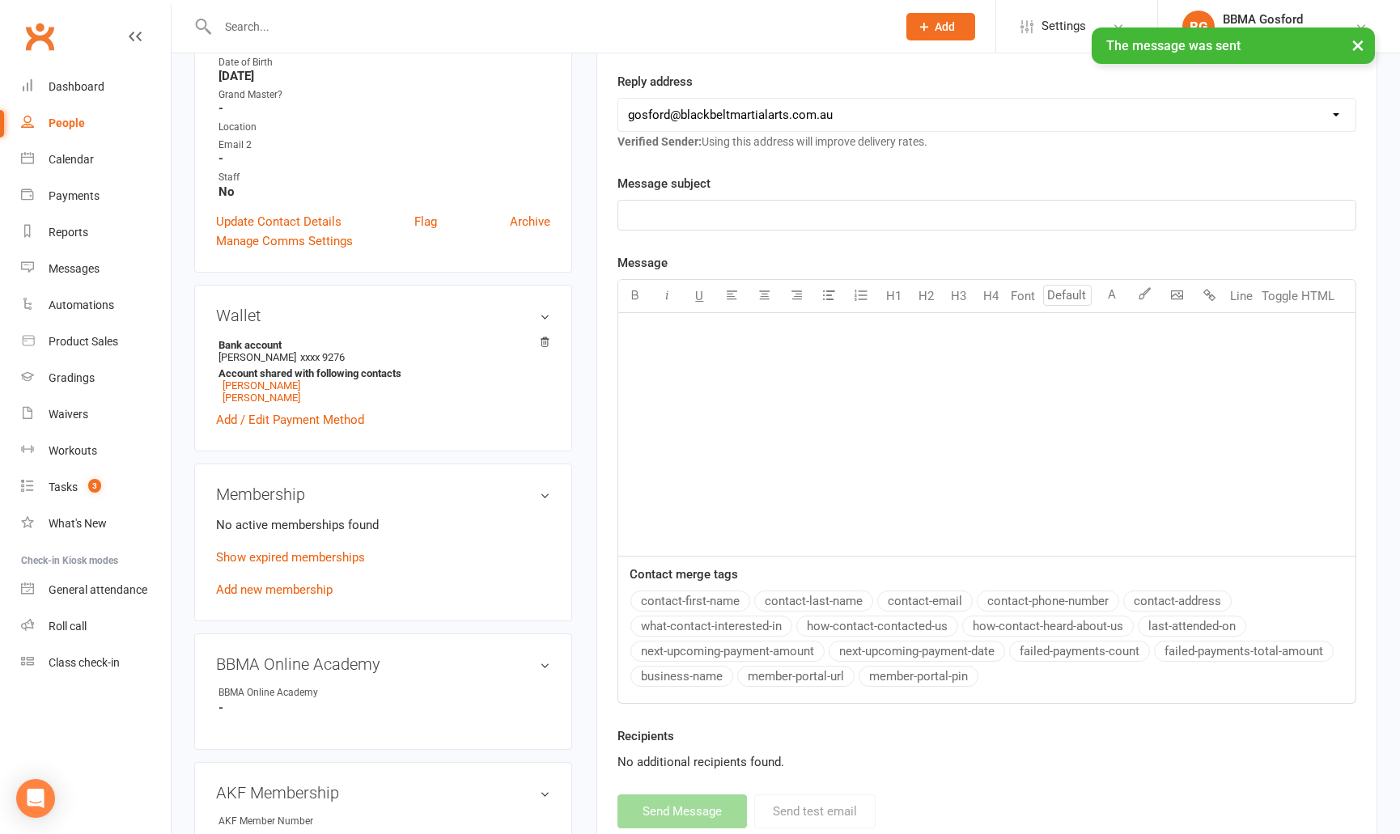
scroll to position [0, 0]
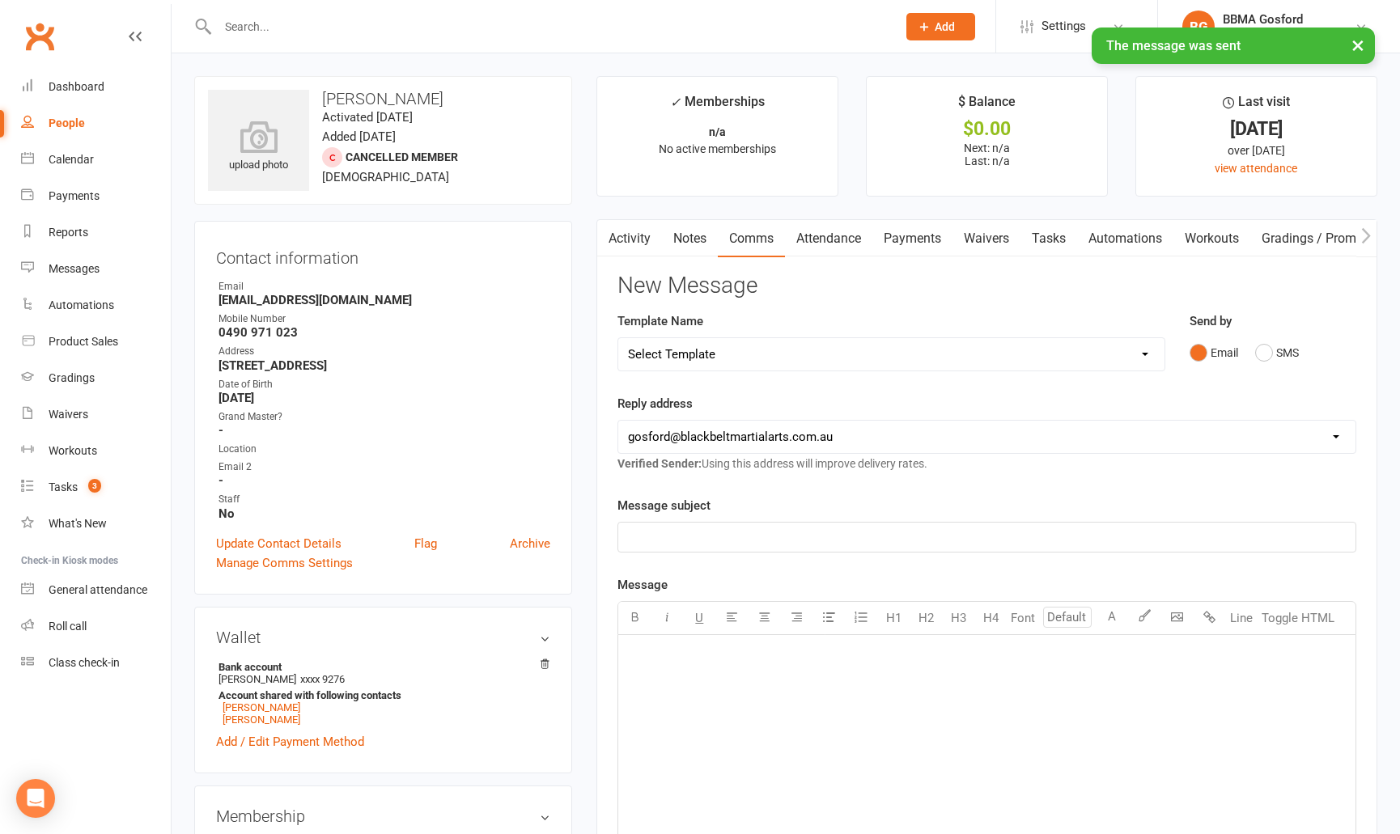
click at [633, 227] on link "Activity" at bounding box center [629, 238] width 65 height 37
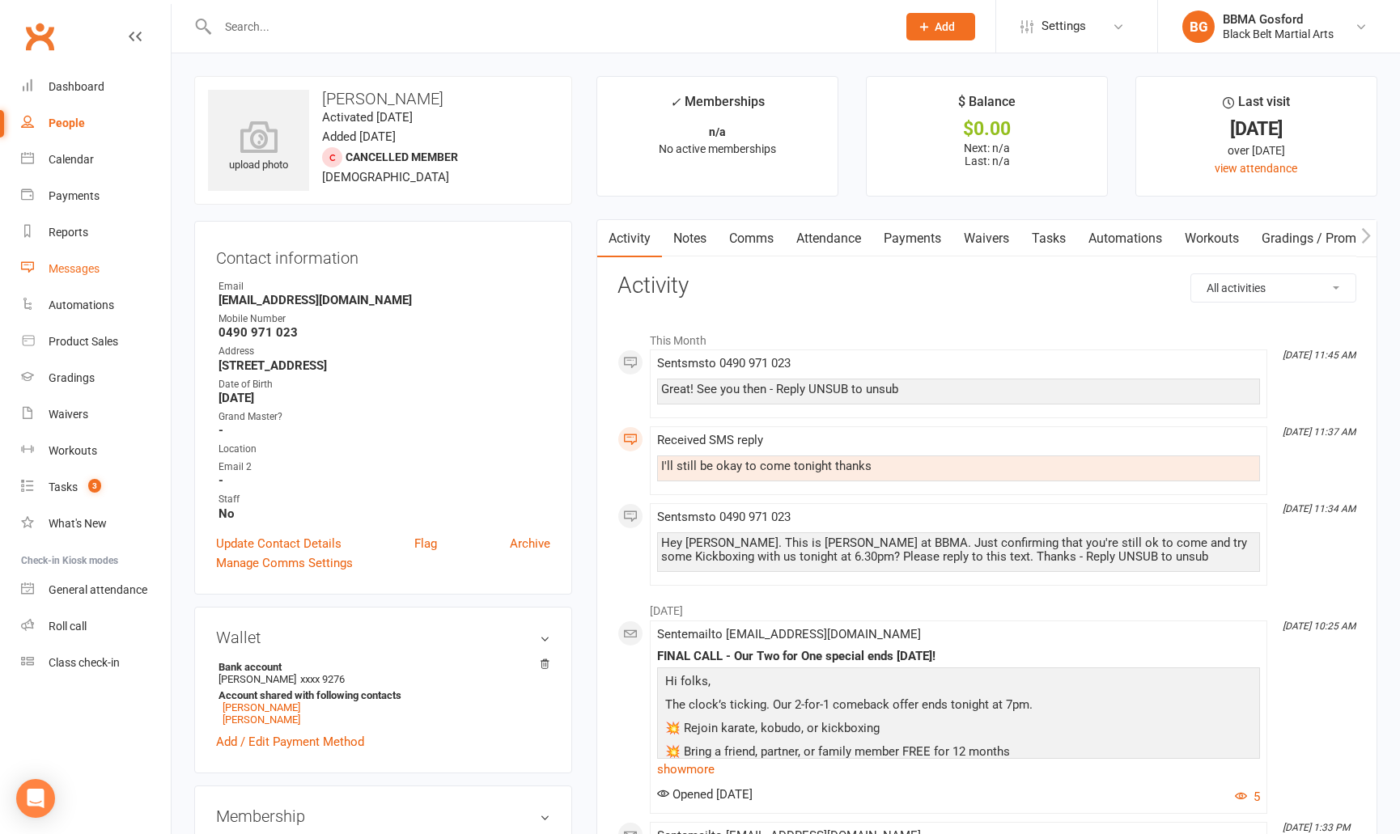
drag, startPoint x: 64, startPoint y: 265, endPoint x: 76, endPoint y: 264, distance: 12.2
click at [63, 265] on div "Messages" at bounding box center [74, 268] width 51 height 13
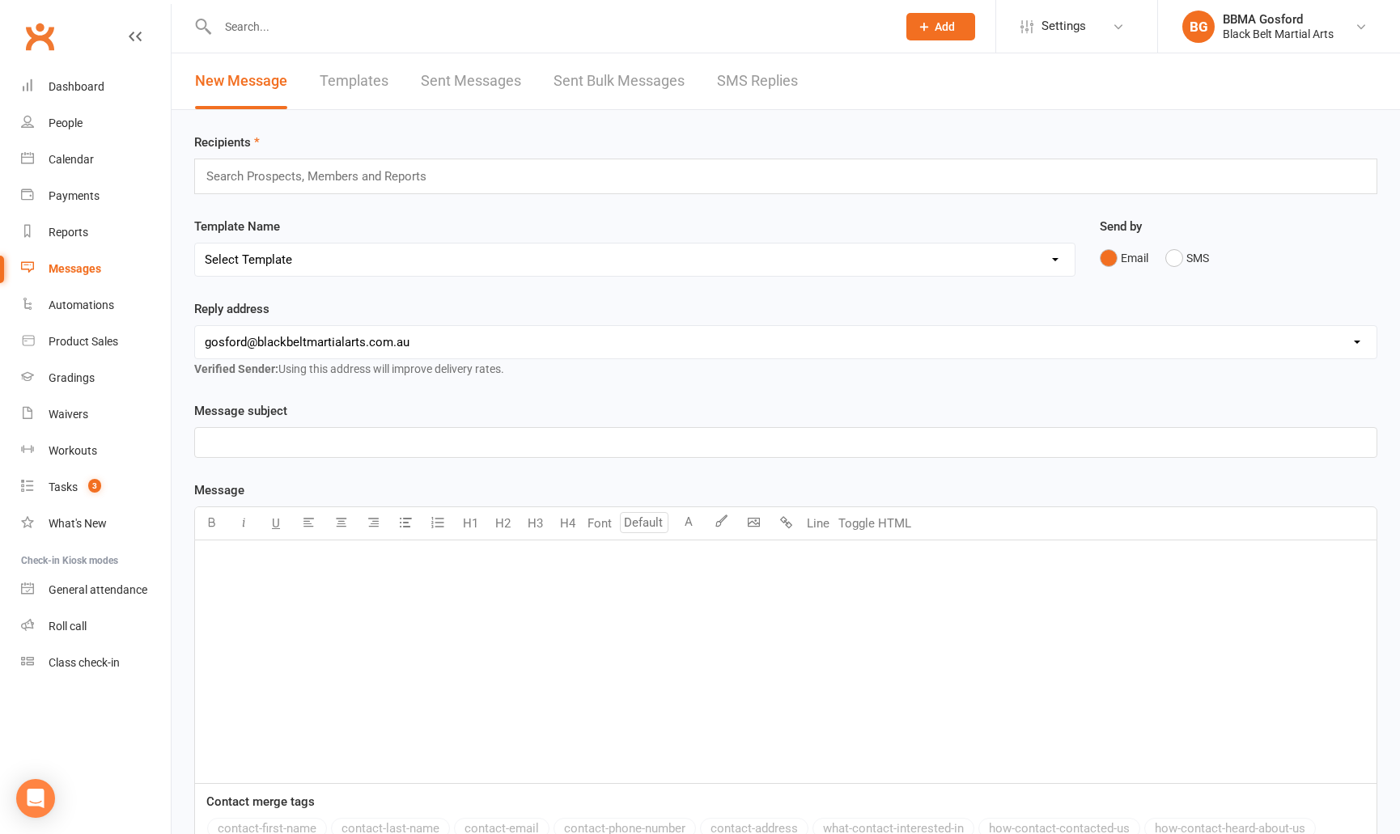
click at [770, 82] on link "SMS Replies" at bounding box center [757, 81] width 81 height 56
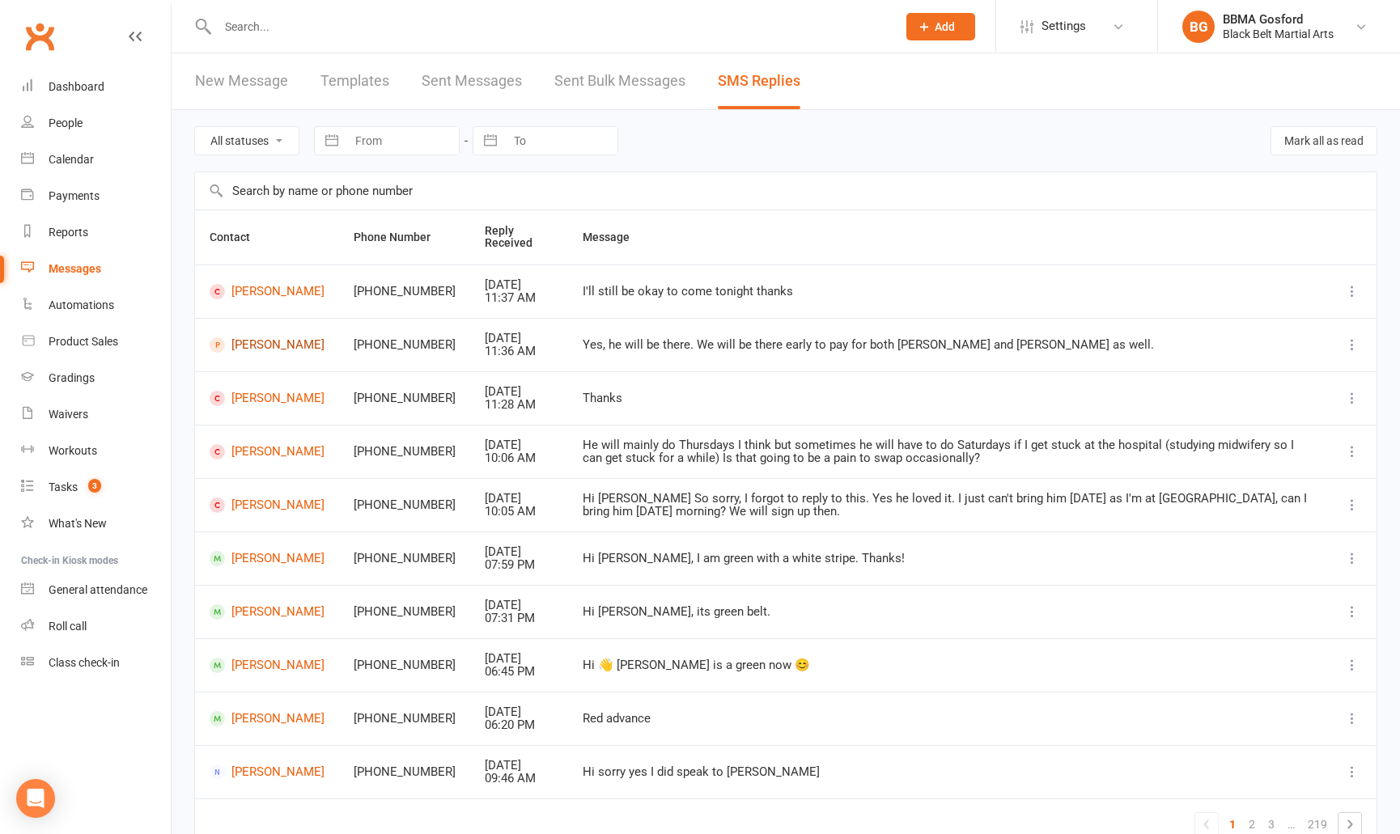
click at [252, 346] on link "Lewis Barrett" at bounding box center [267, 344] width 115 height 15
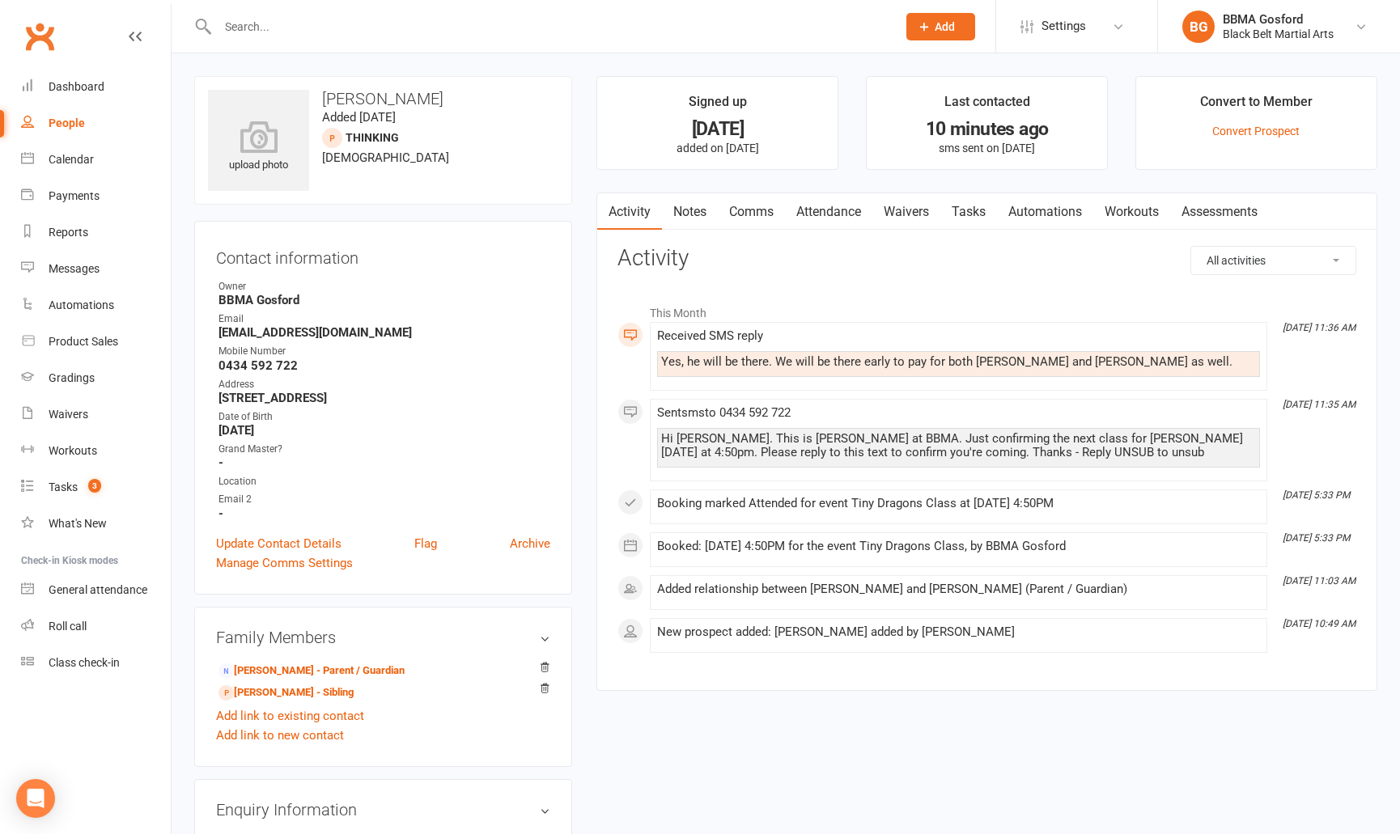
click at [748, 213] on link "Comms" at bounding box center [751, 211] width 67 height 37
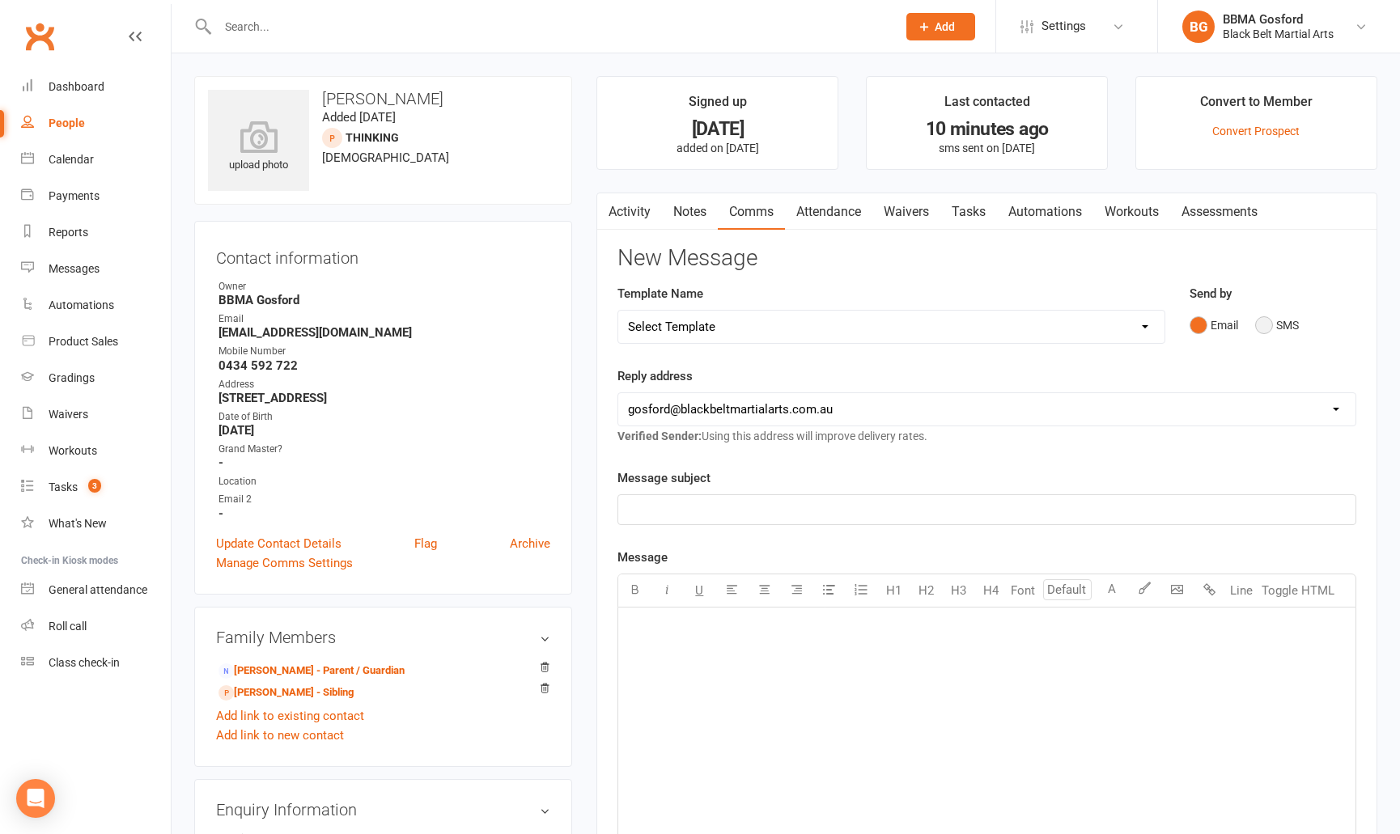
drag, startPoint x: 1265, startPoint y: 328, endPoint x: 1253, endPoint y: 332, distance: 12.8
click at [1265, 328] on button "SMS" at bounding box center [1277, 325] width 44 height 31
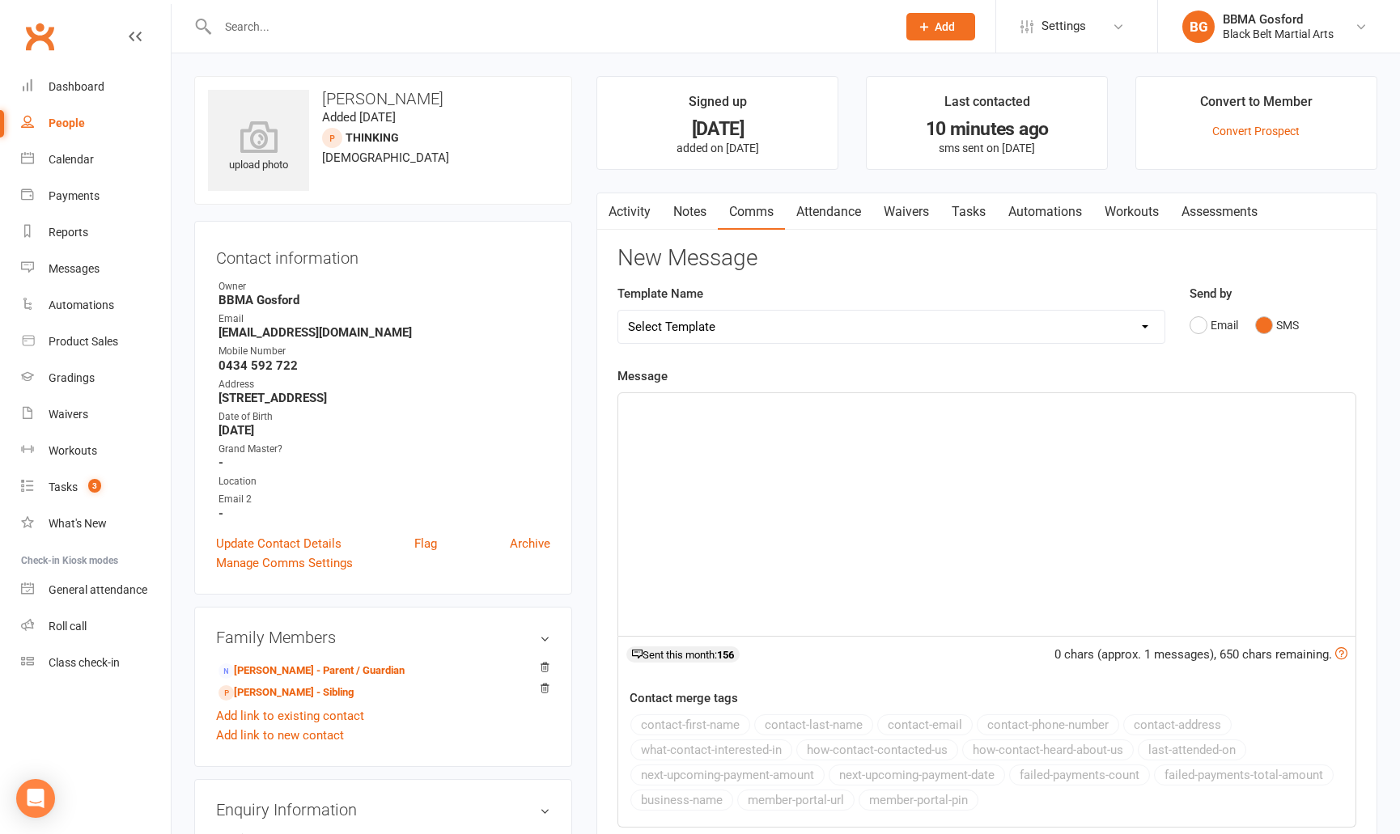
click at [686, 400] on p "﻿" at bounding box center [987, 407] width 718 height 19
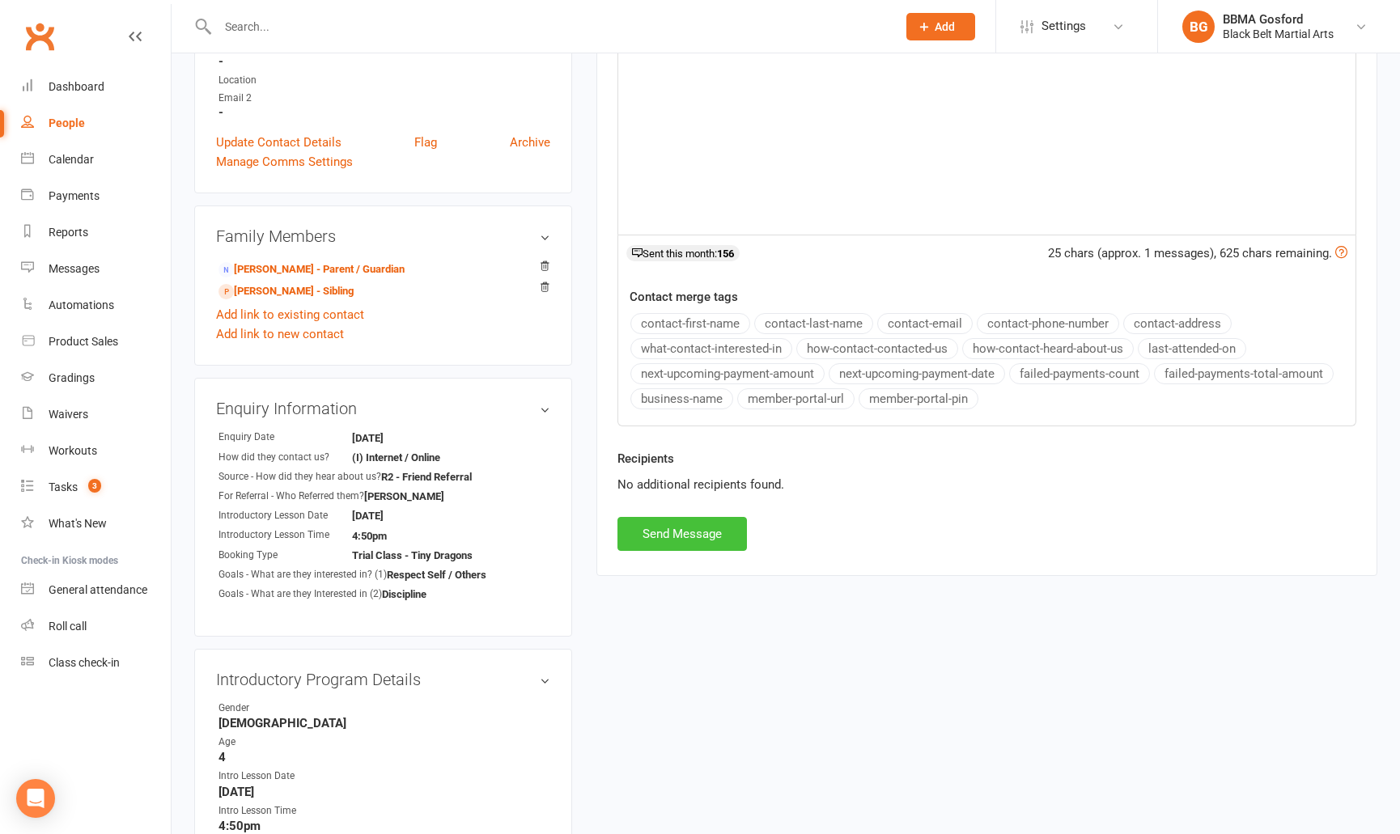
scroll to position [402, 0]
click at [673, 539] on button "Send Message" at bounding box center [681, 533] width 129 height 34
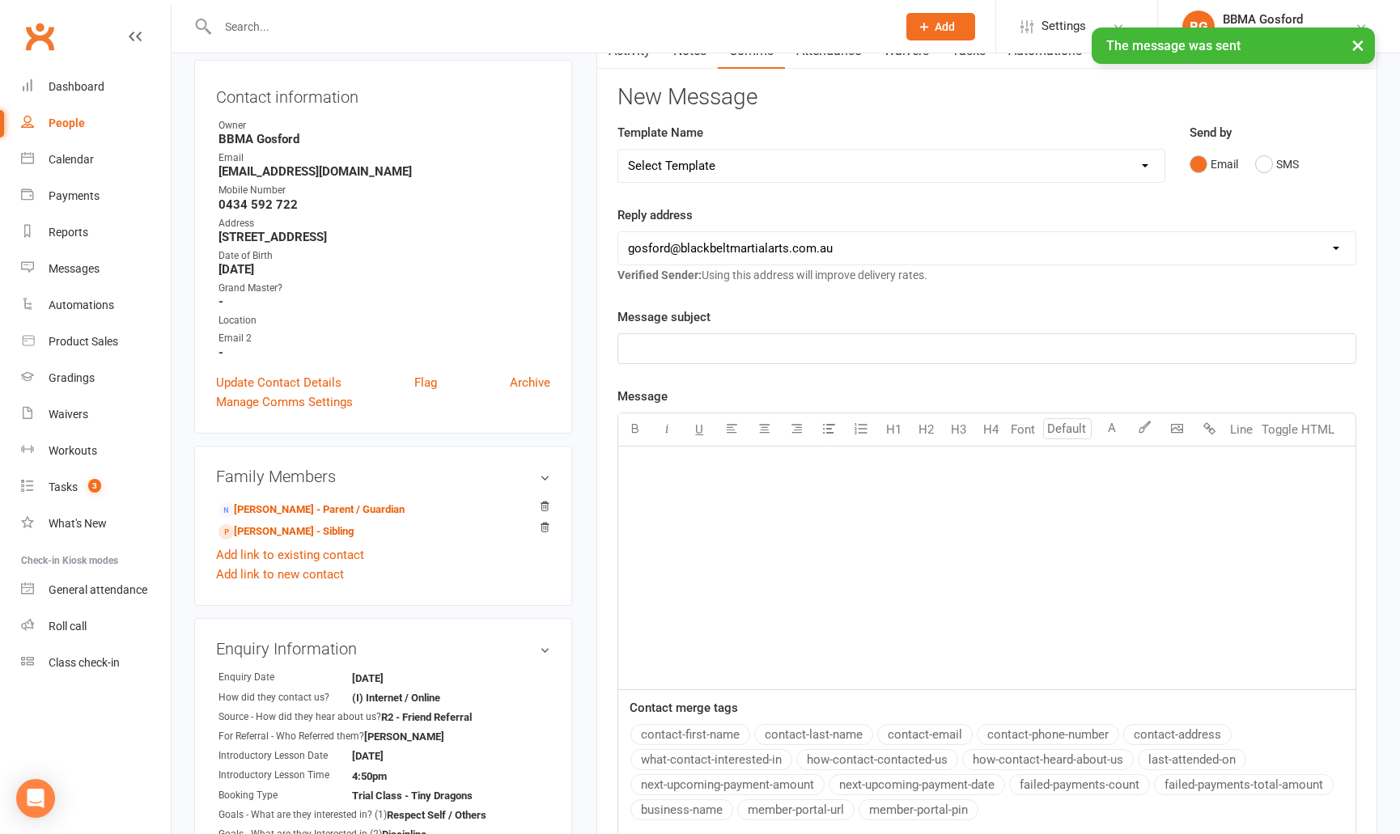
scroll to position [0, 0]
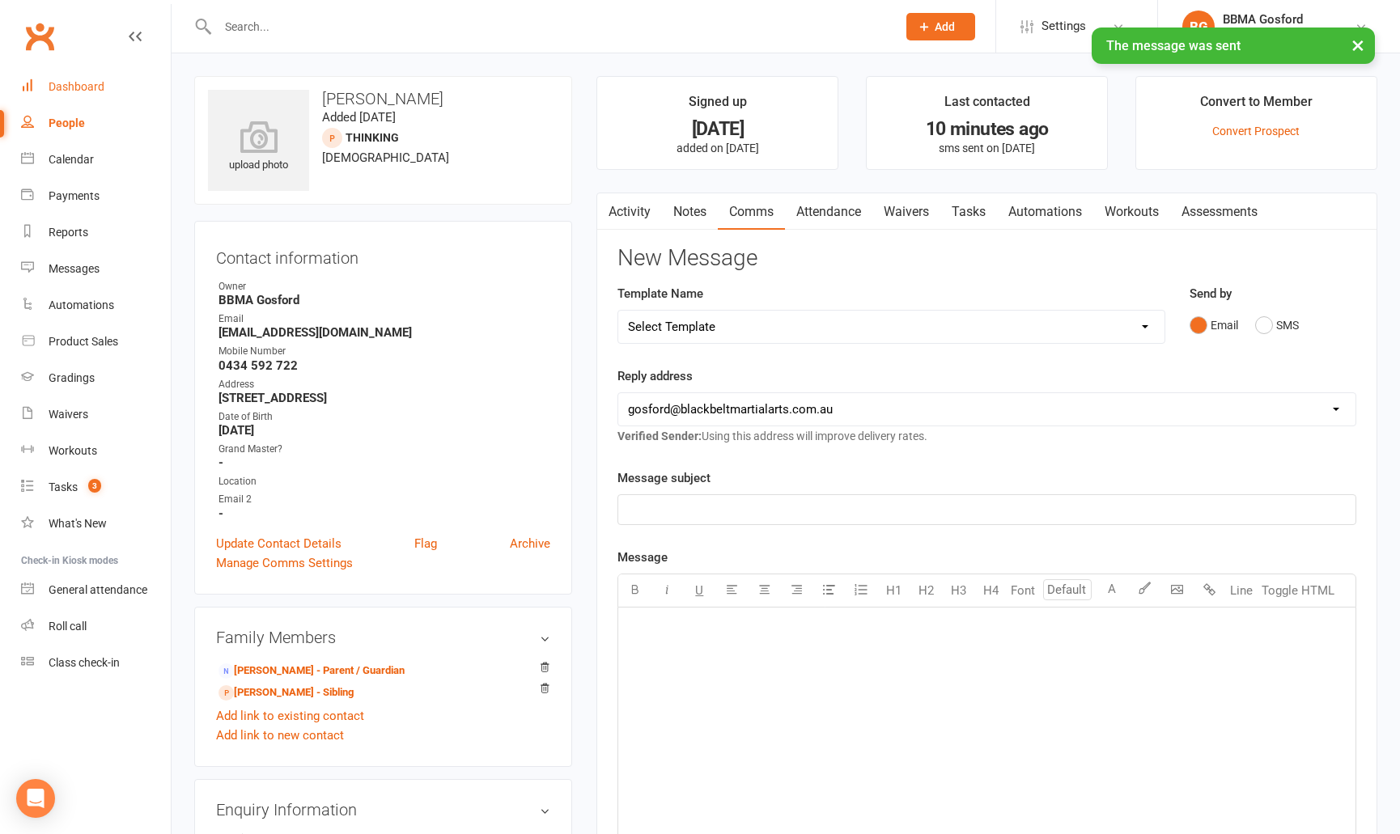
drag, startPoint x: 79, startPoint y: 95, endPoint x: 103, endPoint y: 91, distance: 24.6
click at [79, 95] on link "Dashboard" at bounding box center [96, 87] width 150 height 36
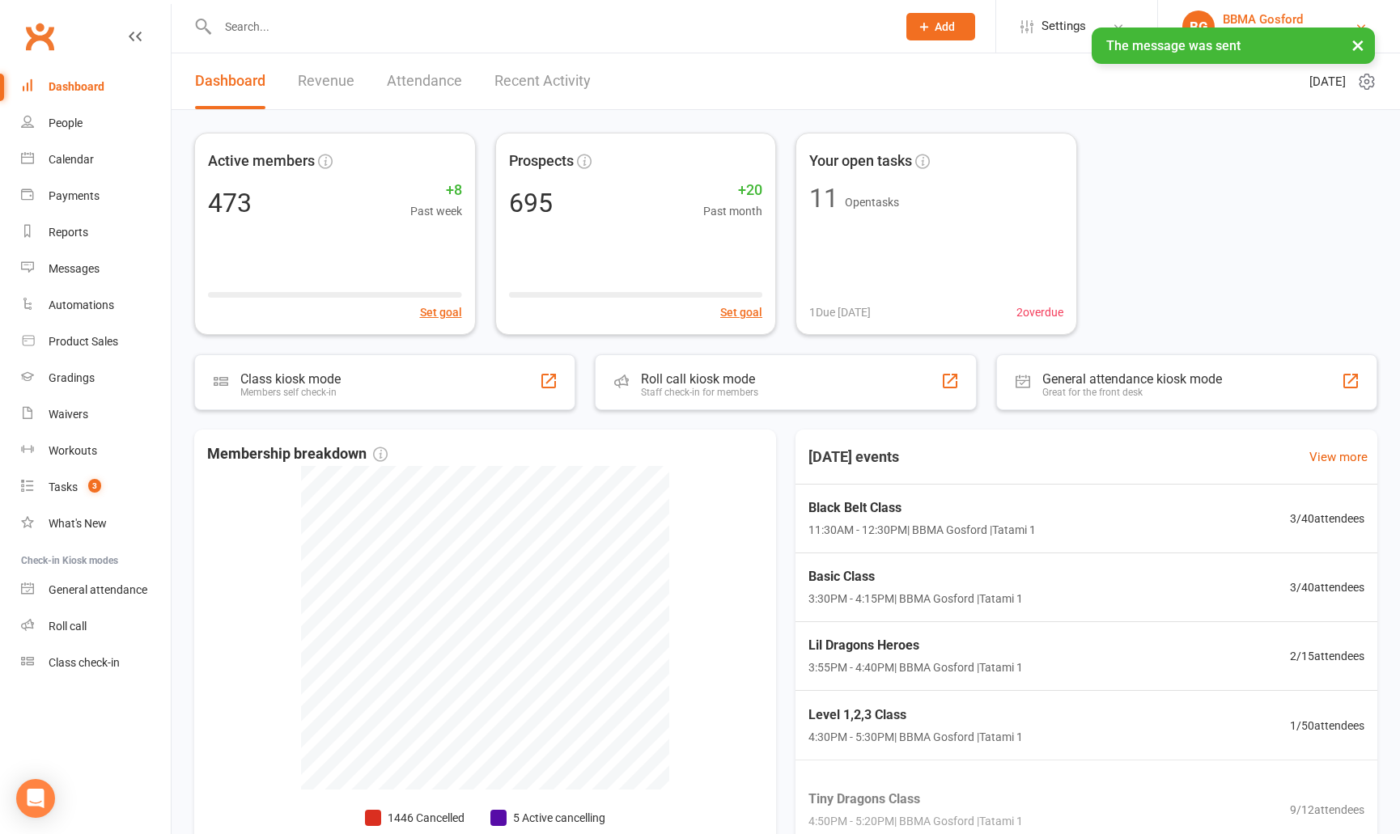
click at [1250, 21] on div "BBMA Gosford" at bounding box center [1278, 19] width 111 height 15
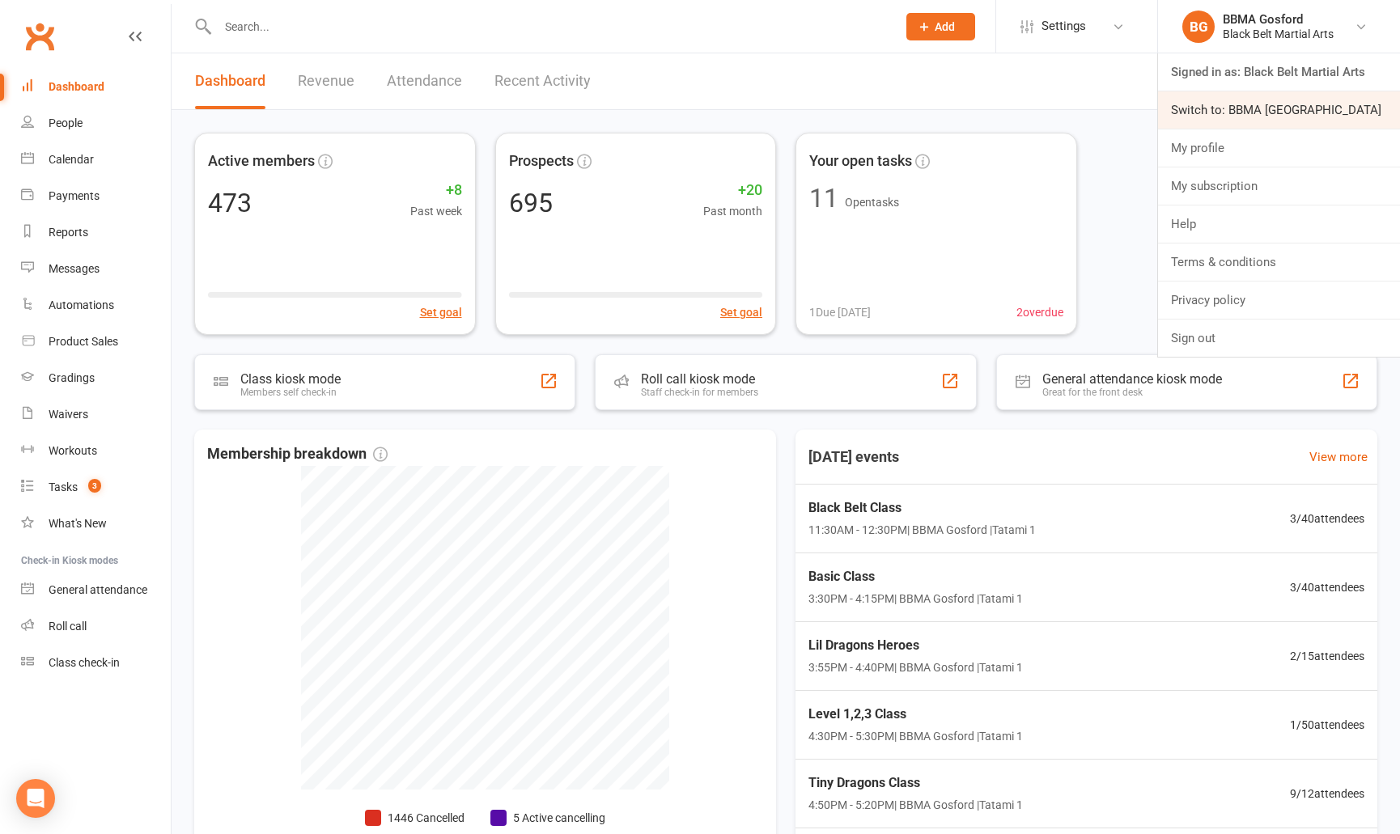
click at [1258, 113] on link "Switch to: BBMA [GEOGRAPHIC_DATA]" at bounding box center [1279, 109] width 242 height 37
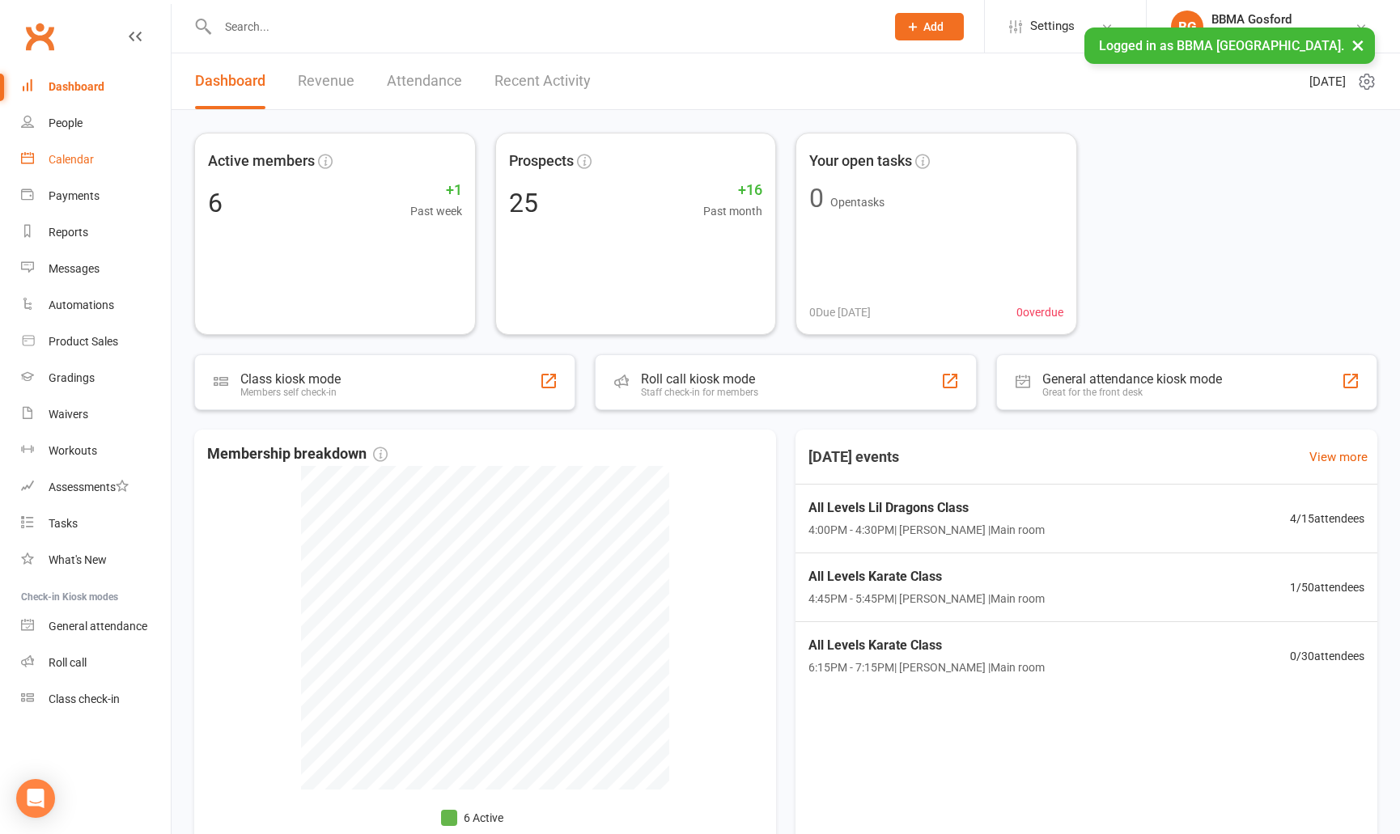
click at [61, 165] on div "Calendar" at bounding box center [71, 159] width 45 height 13
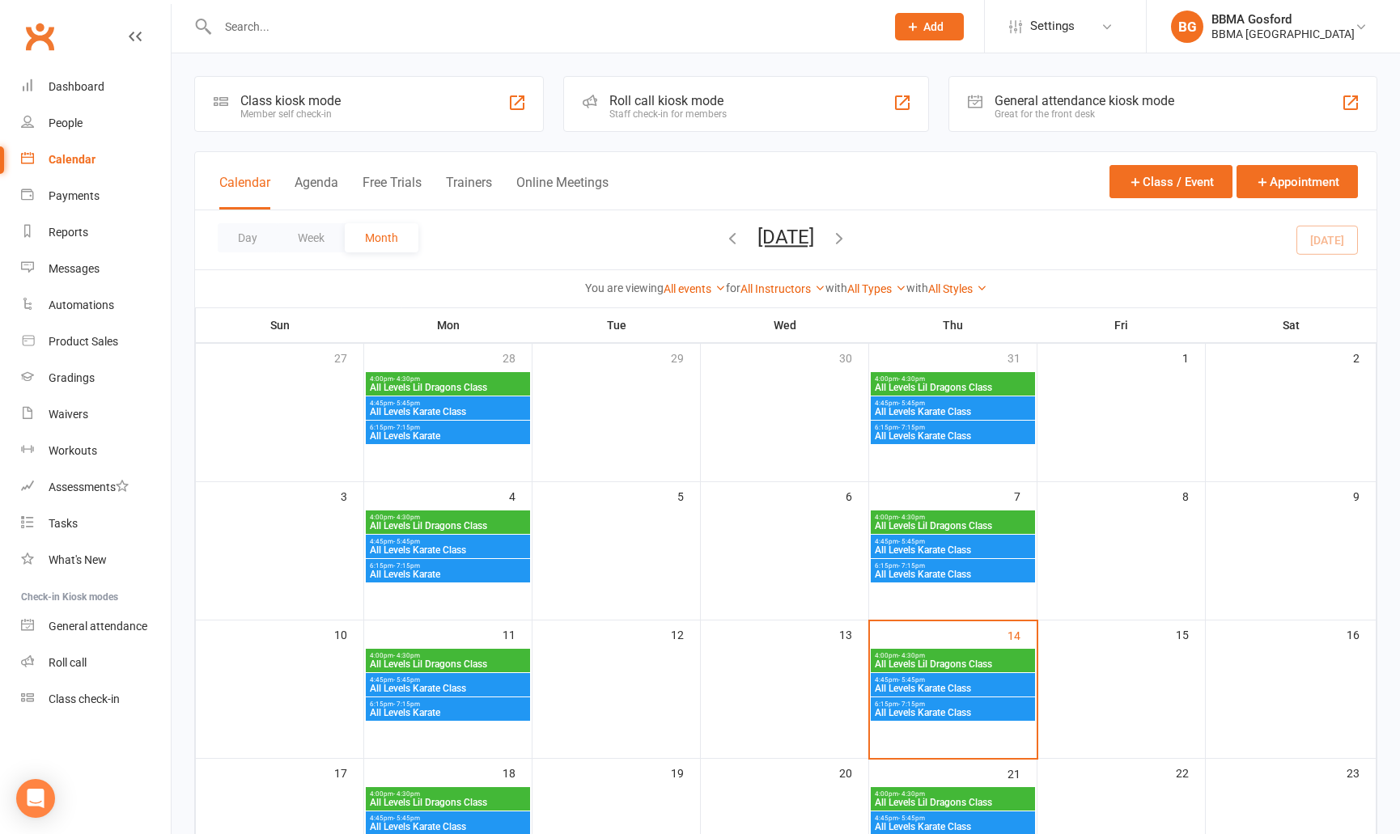
click at [933, 658] on span "4:00pm - 4:30pm" at bounding box center [953, 655] width 158 height 7
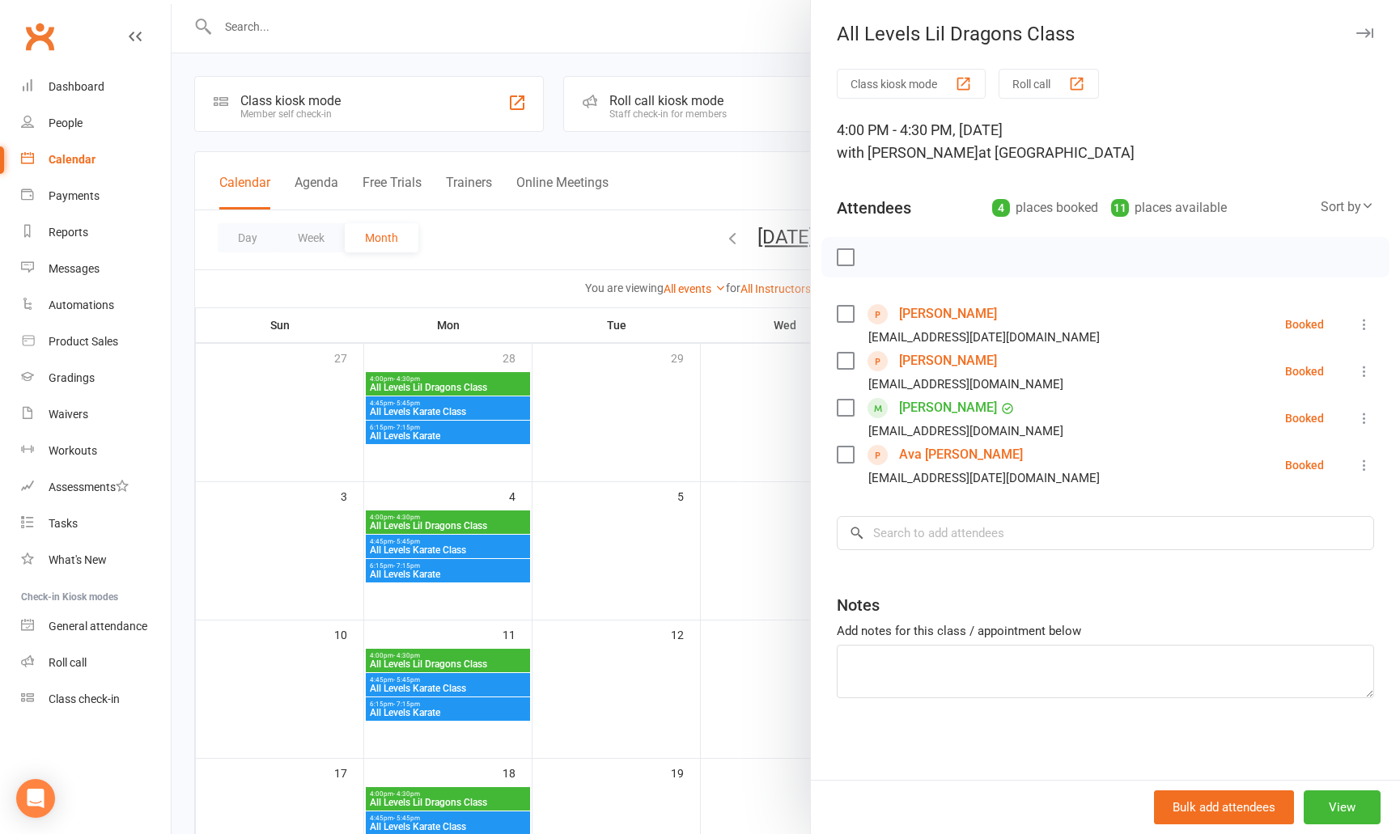
click at [709, 439] on div at bounding box center [786, 417] width 1228 height 834
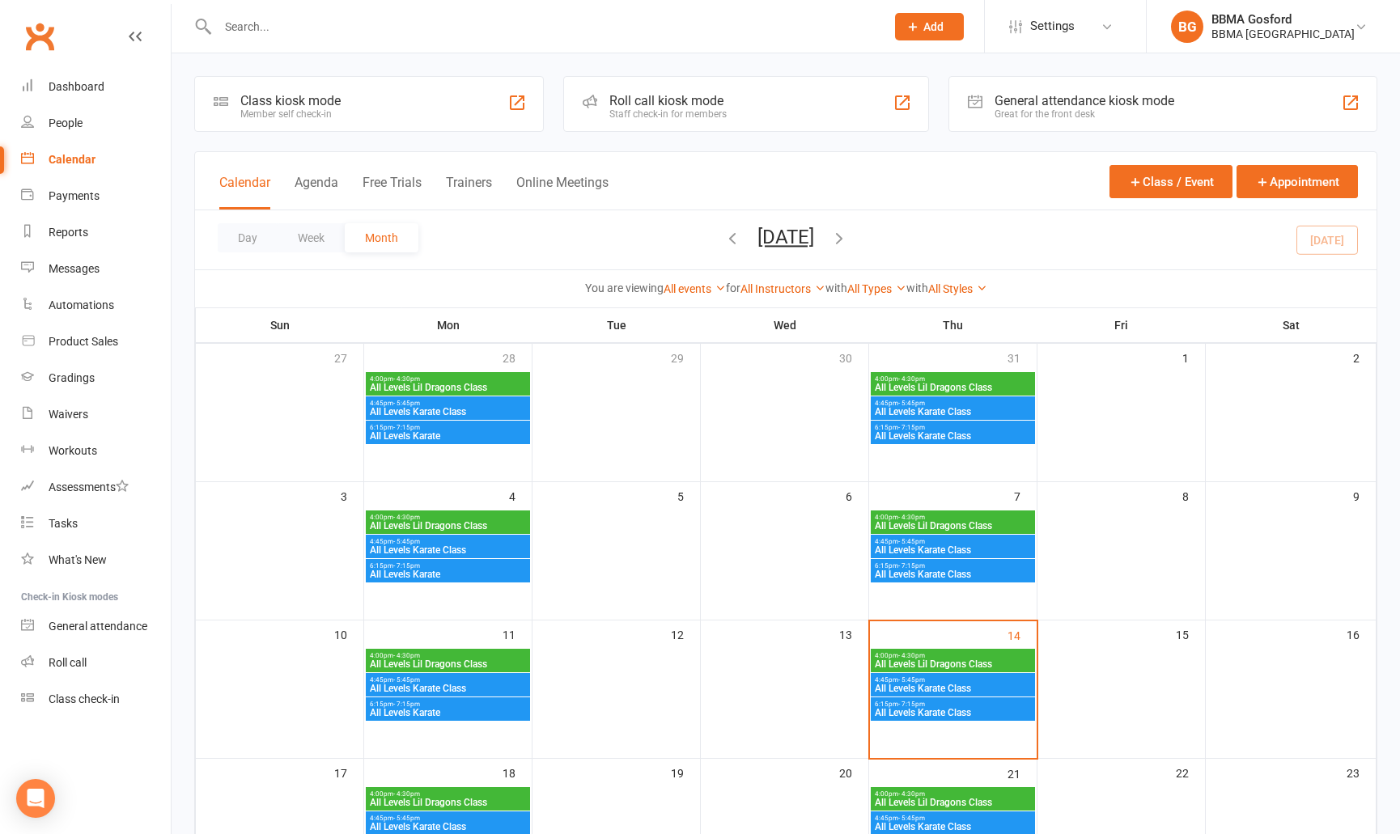
click at [962, 690] on span "All Levels Karate Class" at bounding box center [953, 689] width 158 height 10
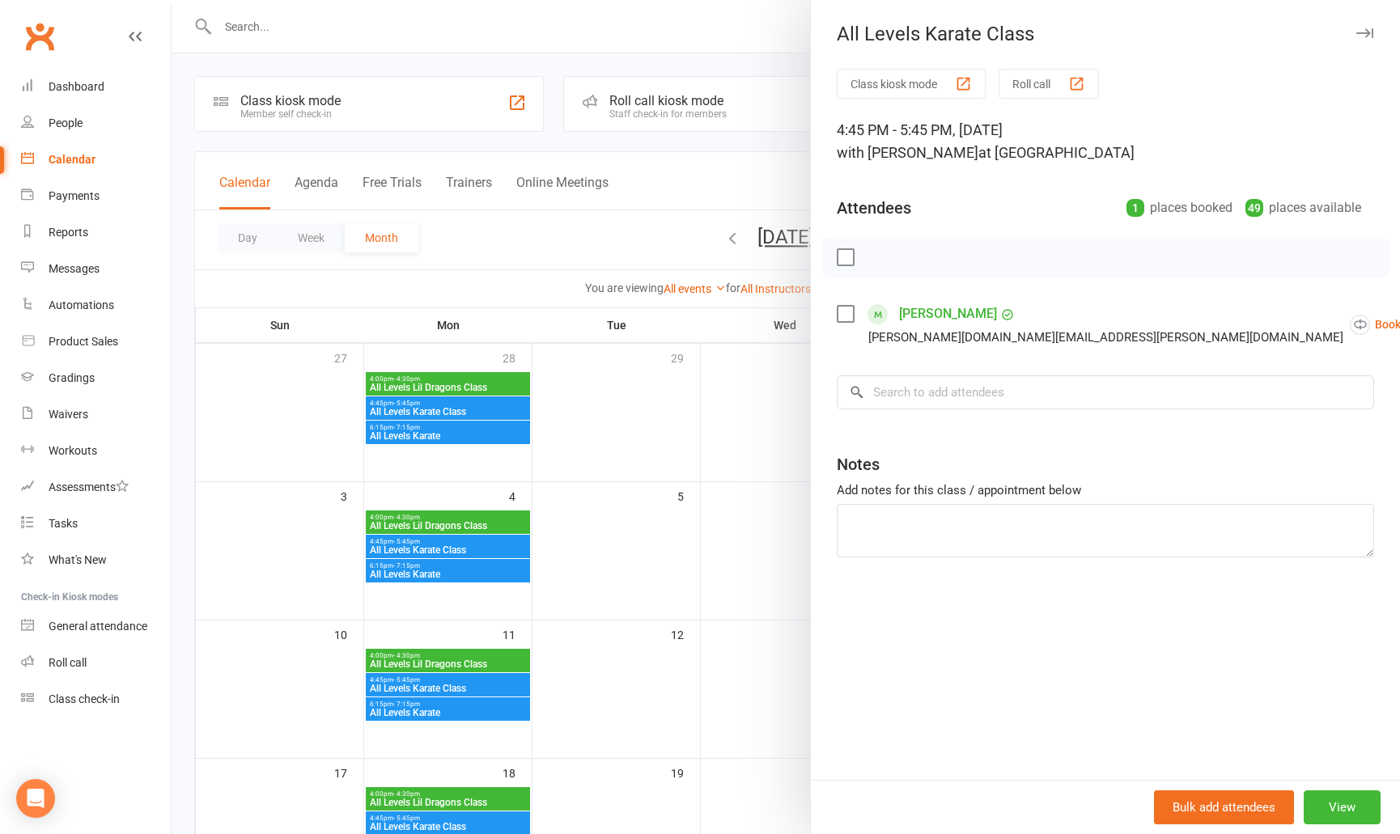
click at [760, 498] on div at bounding box center [786, 417] width 1228 height 834
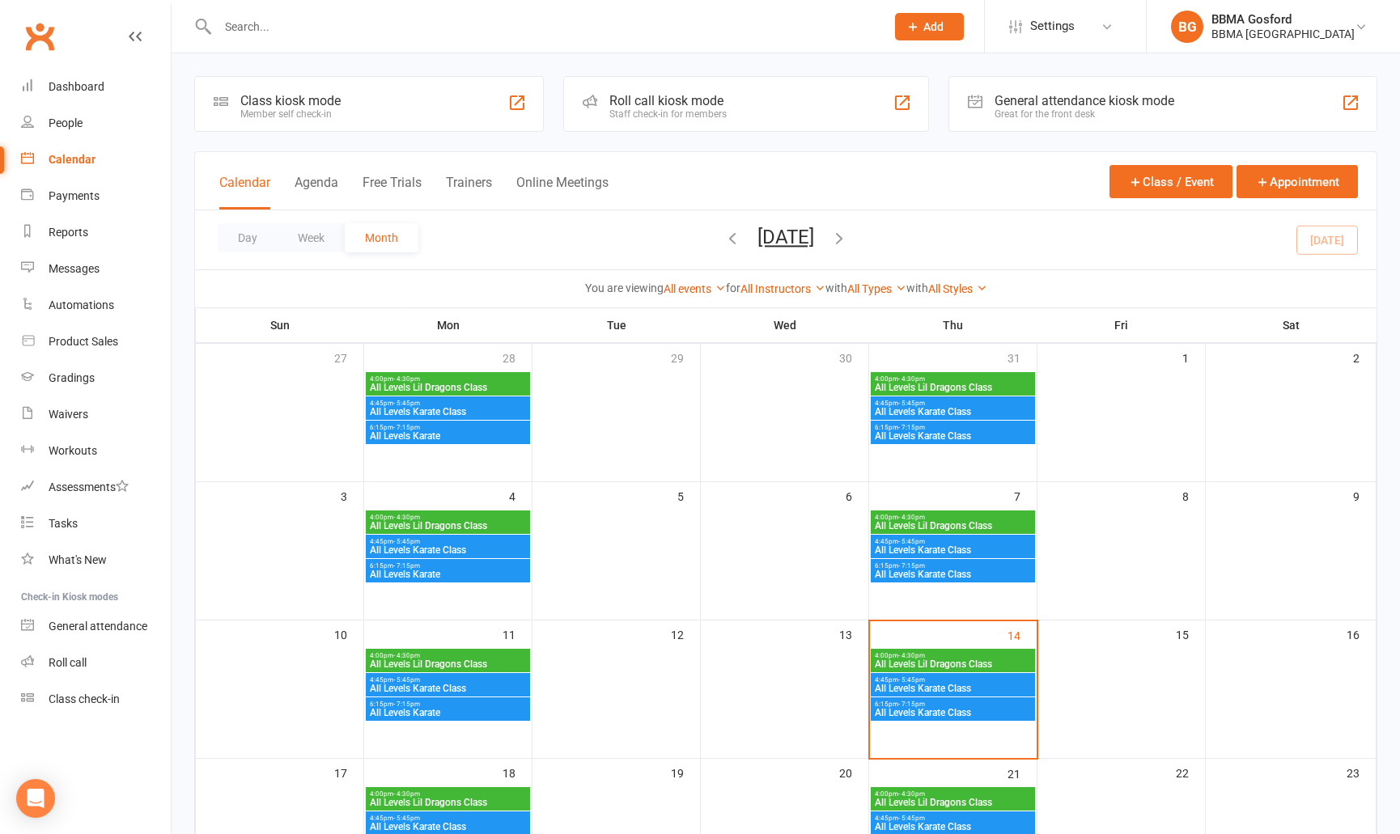
click at [986, 713] on span "All Levels Karate Class" at bounding box center [953, 713] width 158 height 10
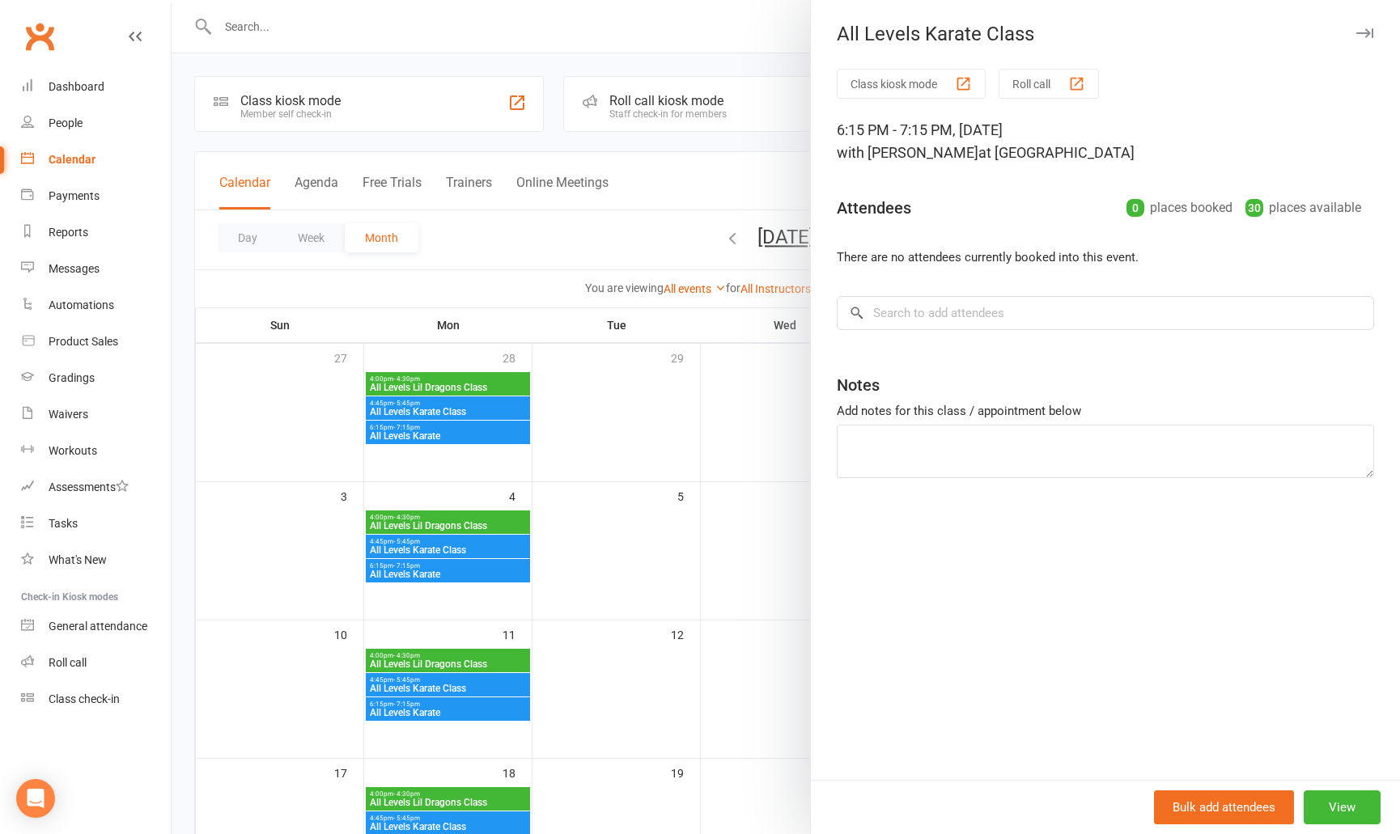
click at [723, 426] on div at bounding box center [786, 417] width 1228 height 834
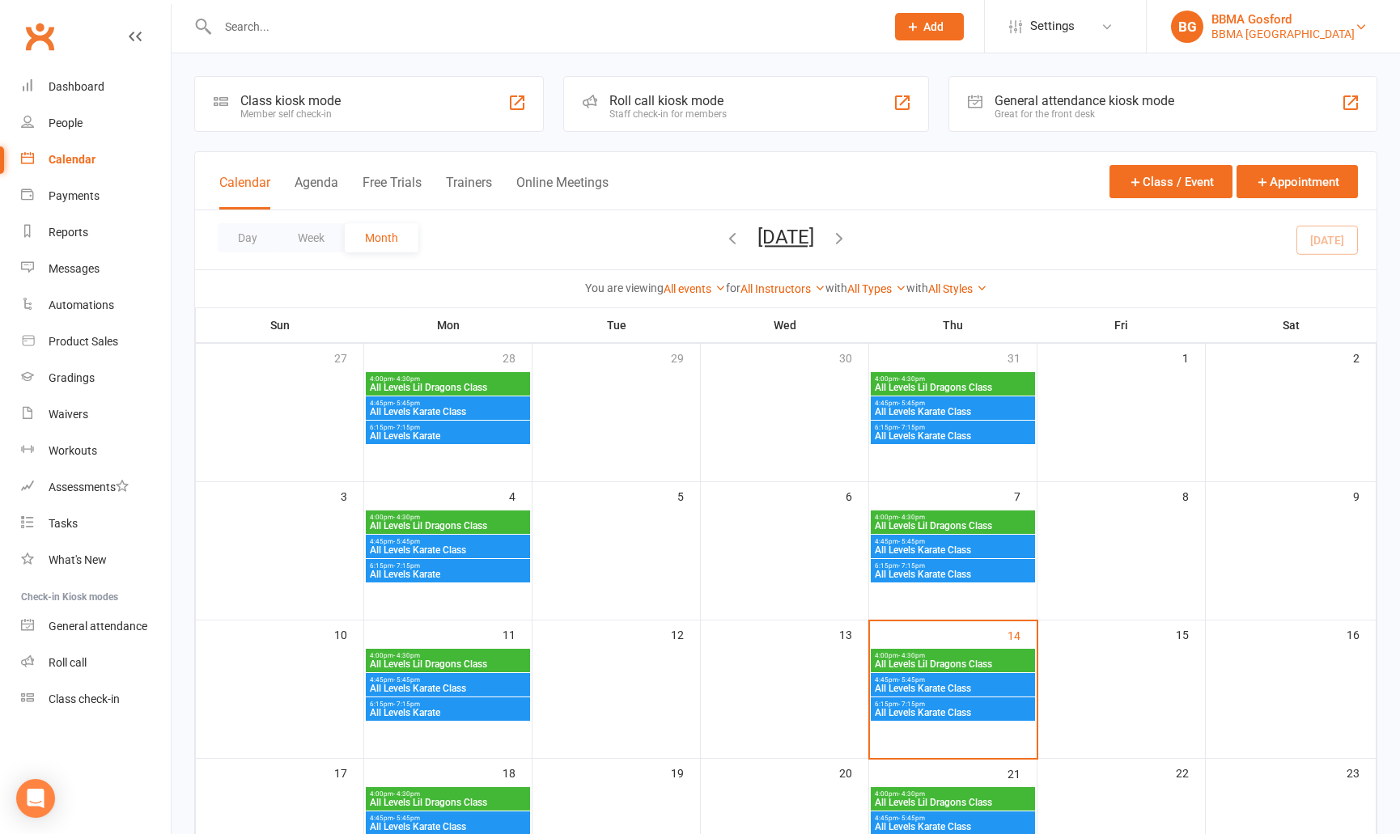
click at [1262, 18] on div "BBMA Gosford" at bounding box center [1282, 19] width 143 height 15
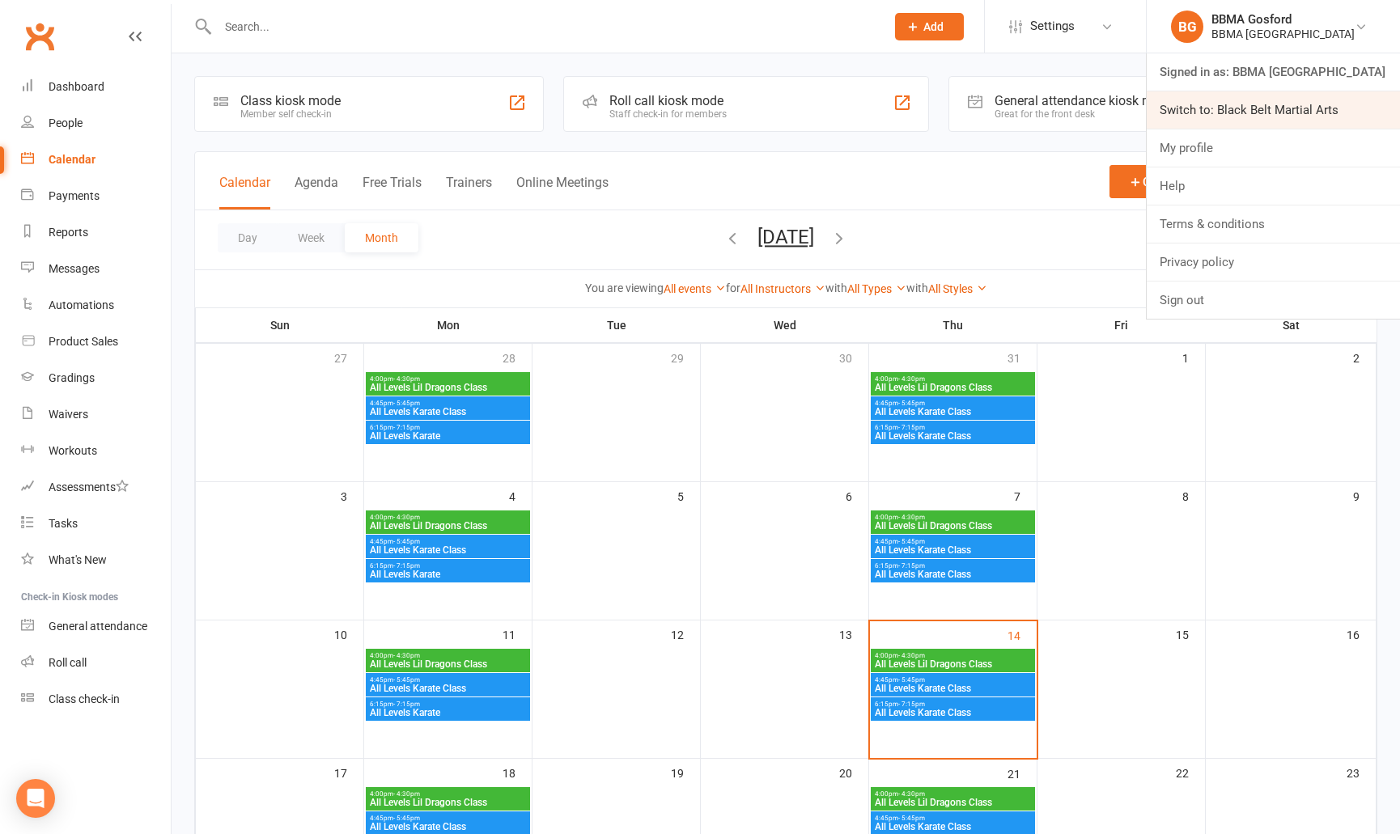
click at [1276, 113] on link "Switch to: Black Belt Martial Arts" at bounding box center [1273, 109] width 253 height 37
